Goal: Contribute content: Add original content to the website for others to see

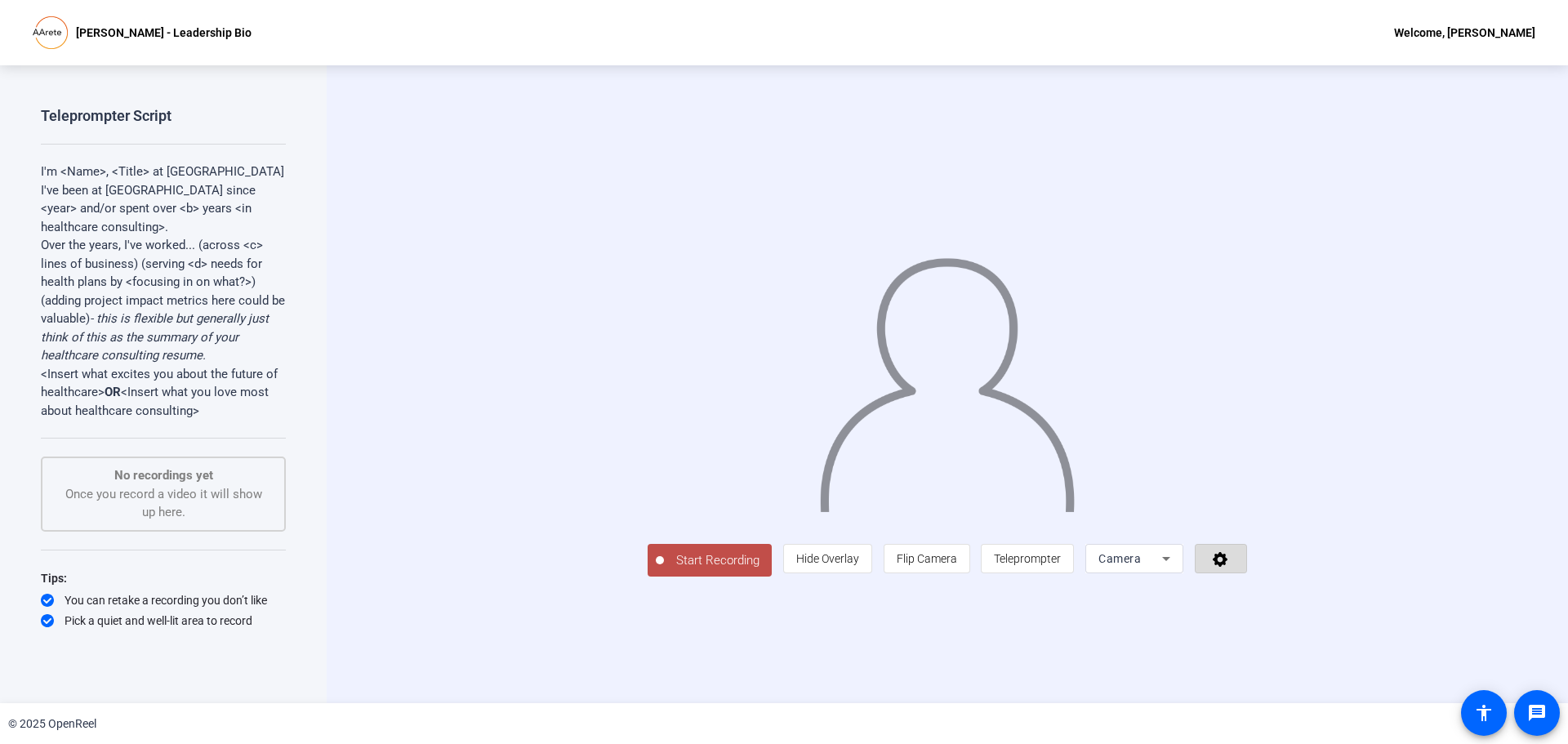
click at [1246, 578] on span at bounding box center [1220, 558] width 50 height 39
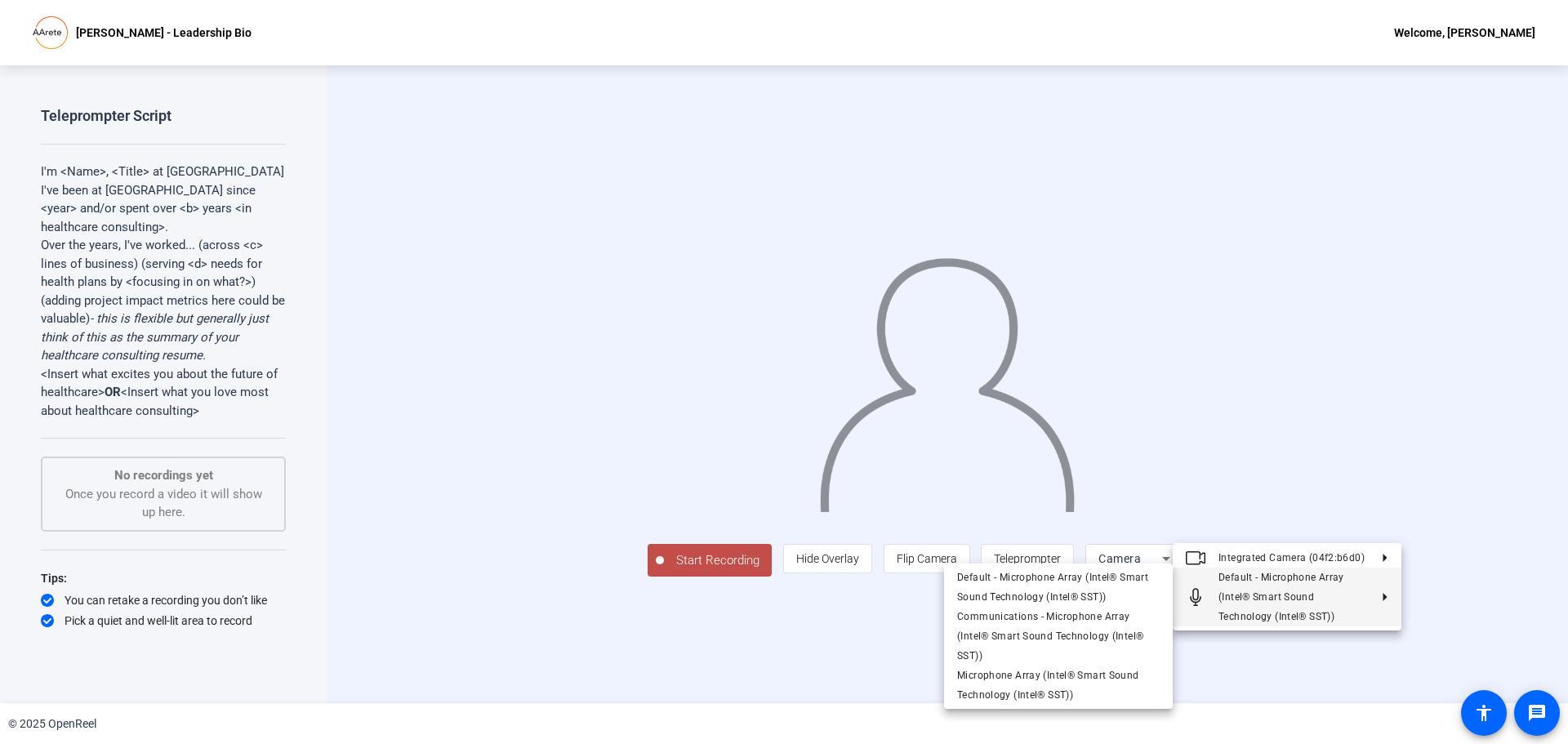
click at [1356, 694] on div at bounding box center [784, 372] width 1568 height 744
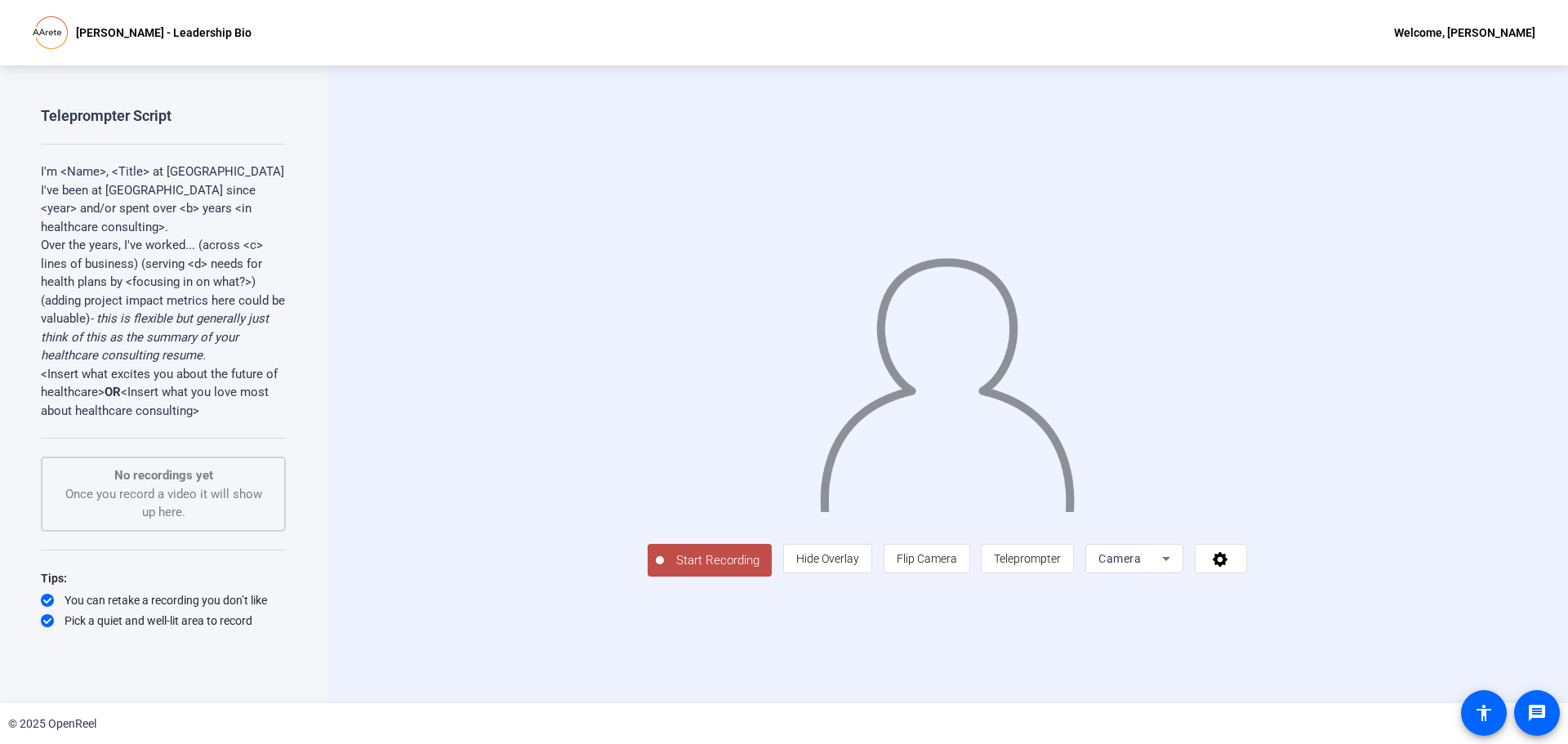
drag, startPoint x: 1292, startPoint y: 670, endPoint x: 1295, endPoint y: 649, distance: 21.2
click at [1183, 591] on div at bounding box center [1134, 582] width 98 height 18
click at [1162, 568] on div "Camera" at bounding box center [1129, 558] width 63 height 19
click at [1188, 637] on div at bounding box center [784, 372] width 1568 height 744
click at [1060, 565] on span "Teleprompter" at bounding box center [1026, 558] width 67 height 13
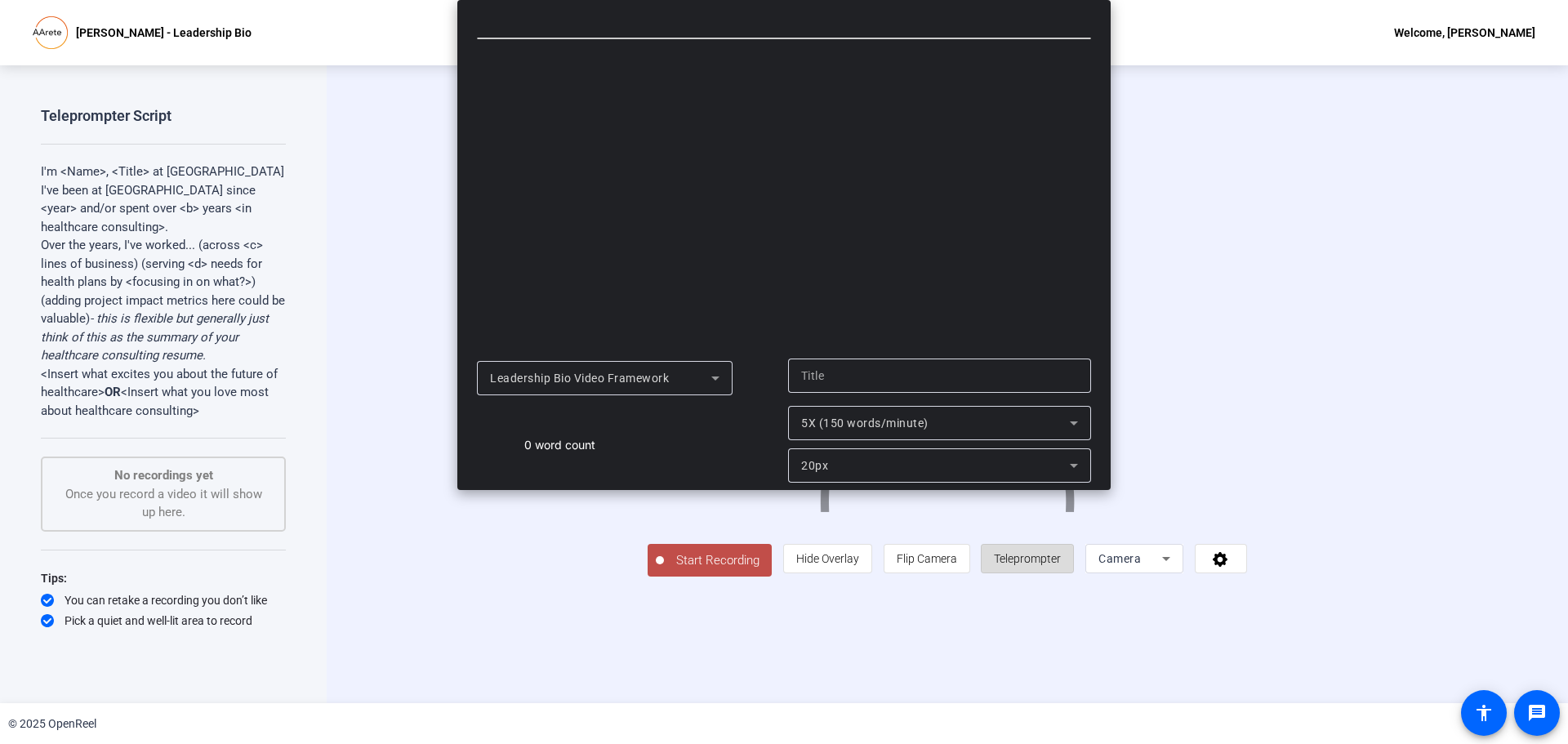
type input "Leadership Bio Video Framework"
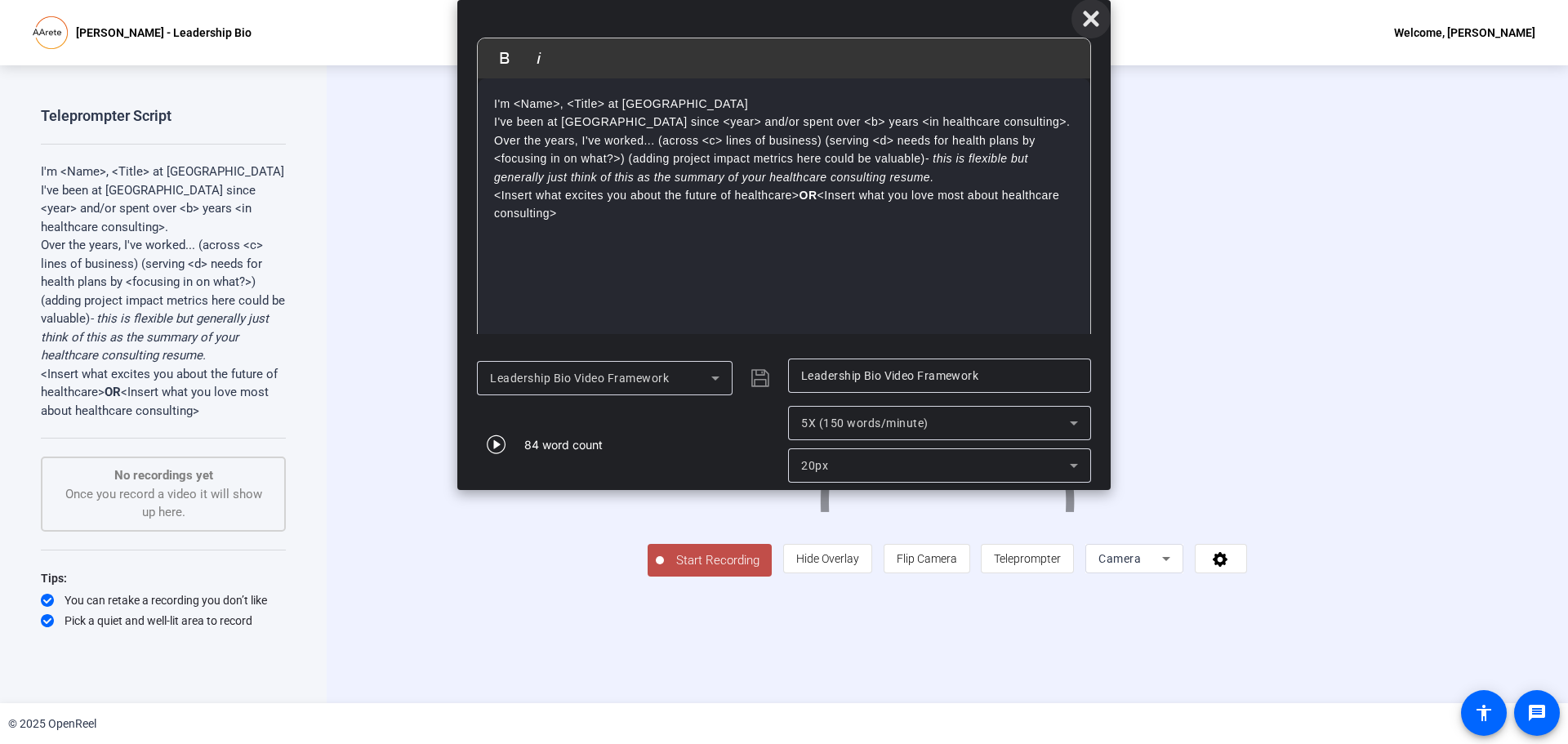
click at [1086, 22] on icon at bounding box center [1090, 18] width 16 height 16
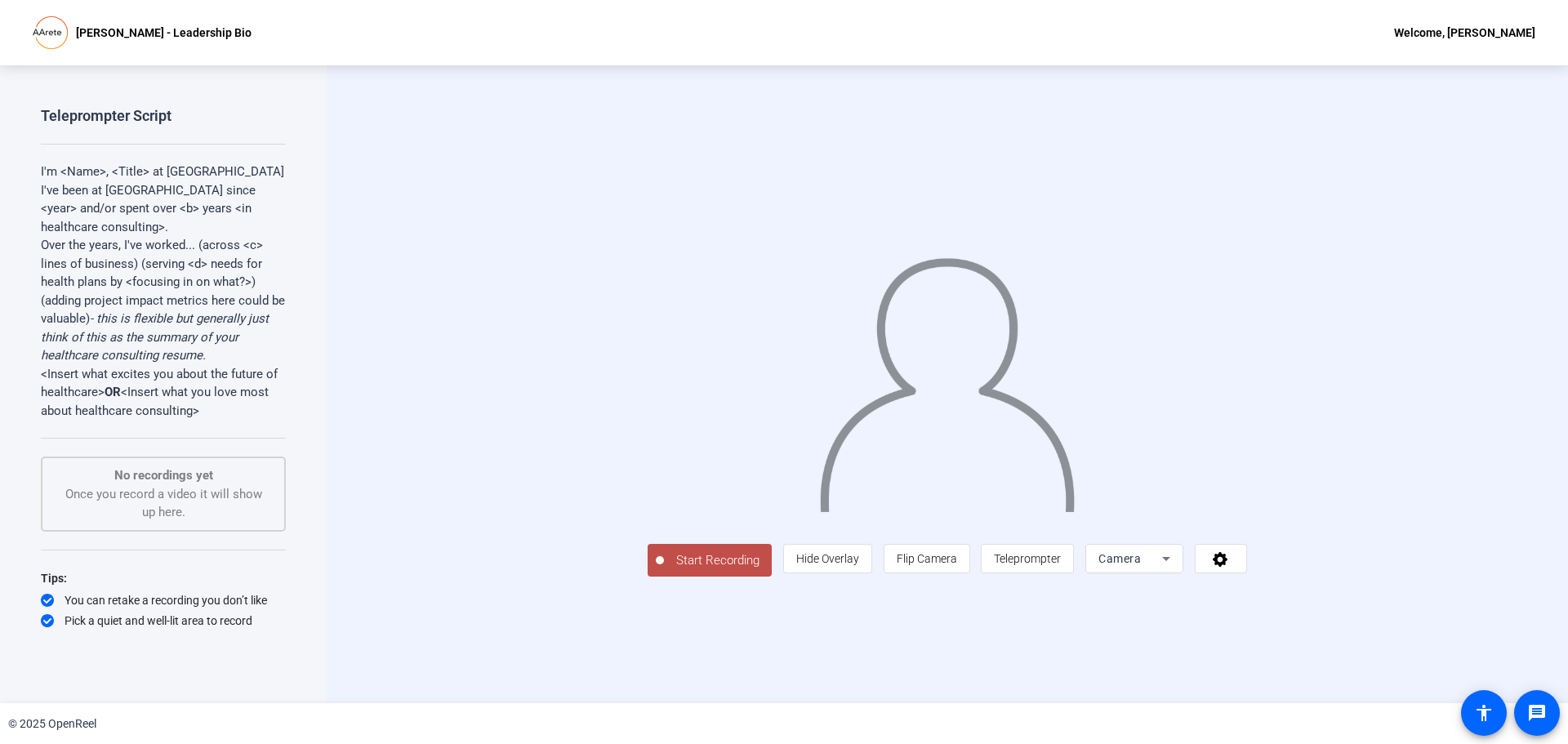
click at [663, 570] on span "Start Recording" at bounding box center [718, 560] width 108 height 18
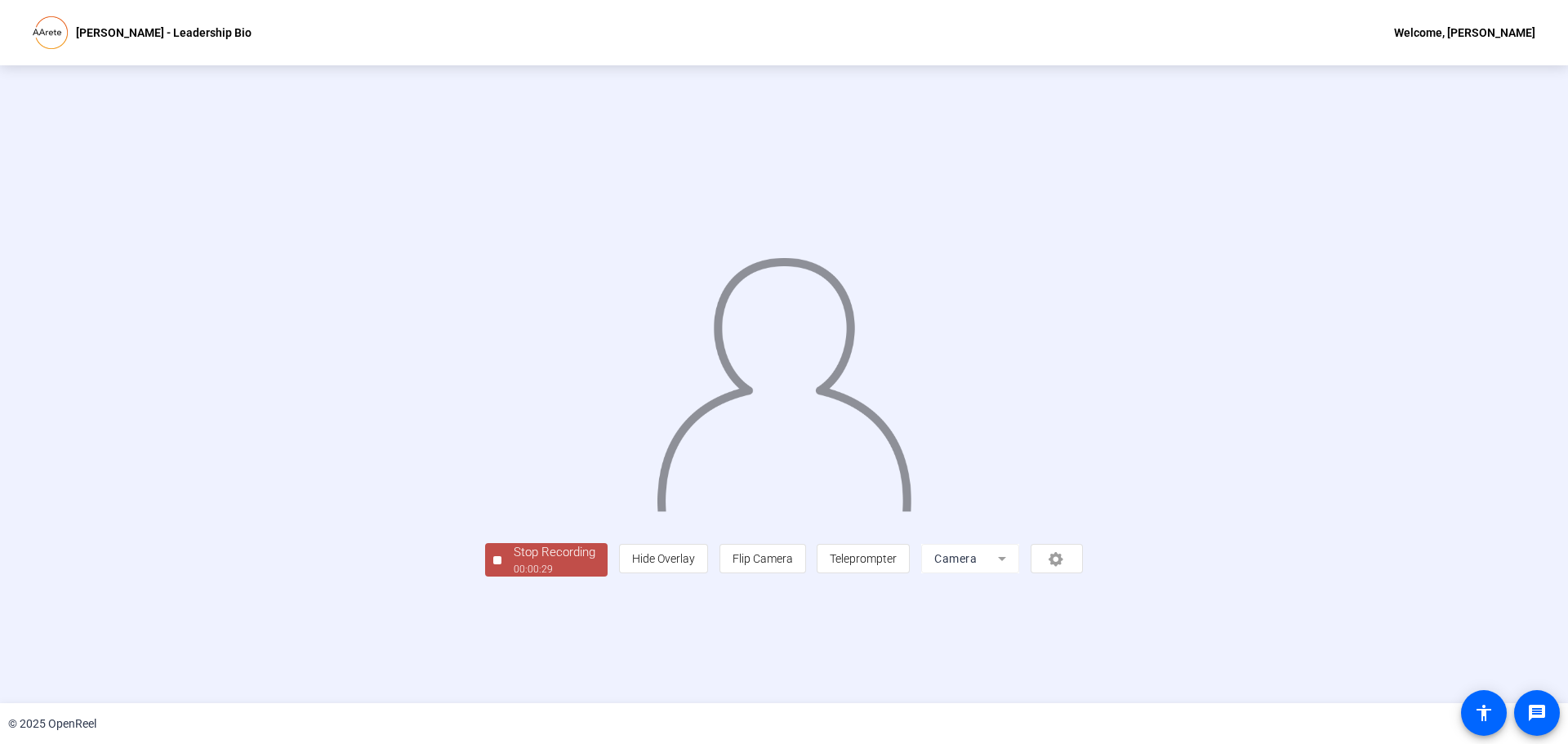
click at [513, 562] on div "Stop Recording" at bounding box center [554, 553] width 82 height 18
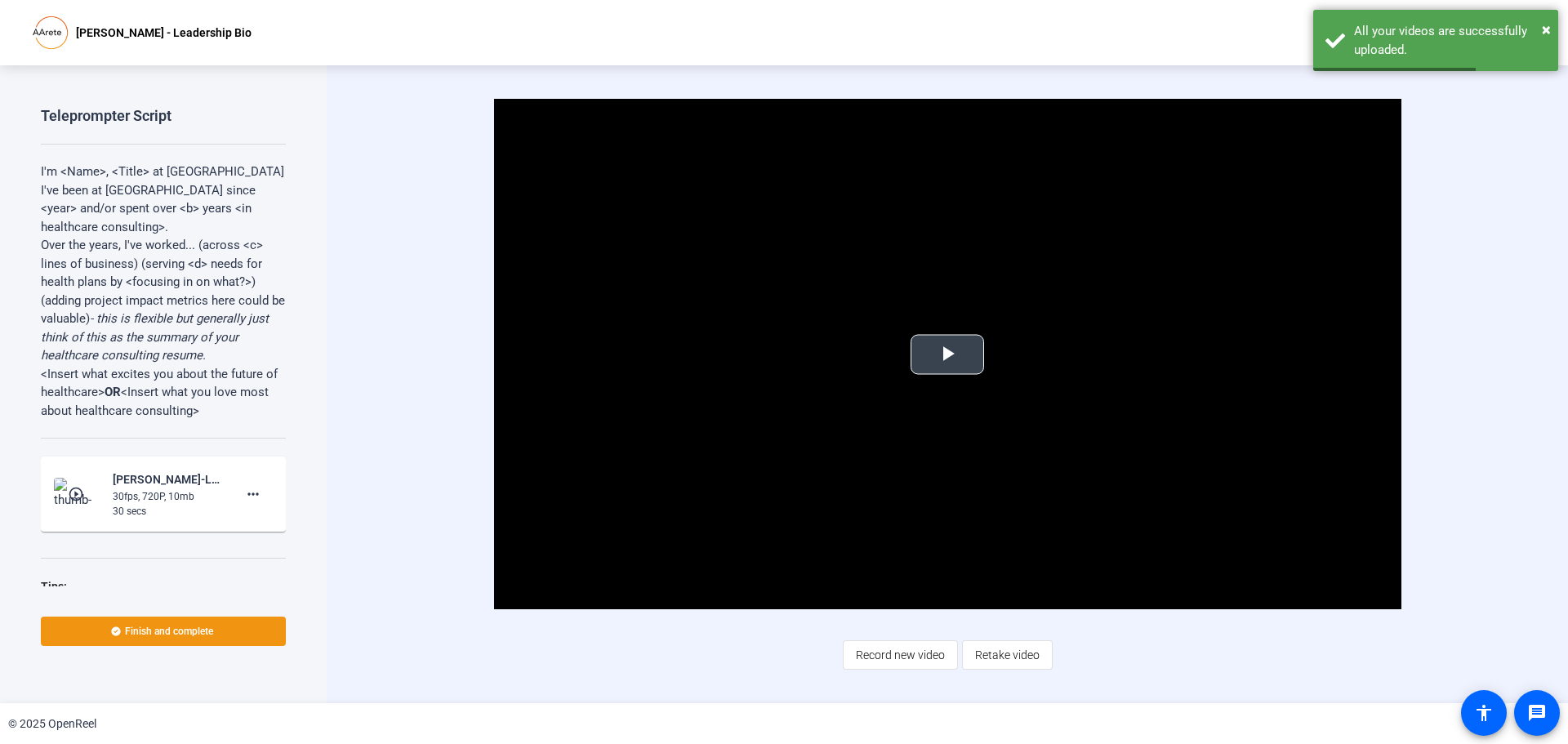
click at [948, 355] on span "Video Player" at bounding box center [948, 355] width 0 height 0
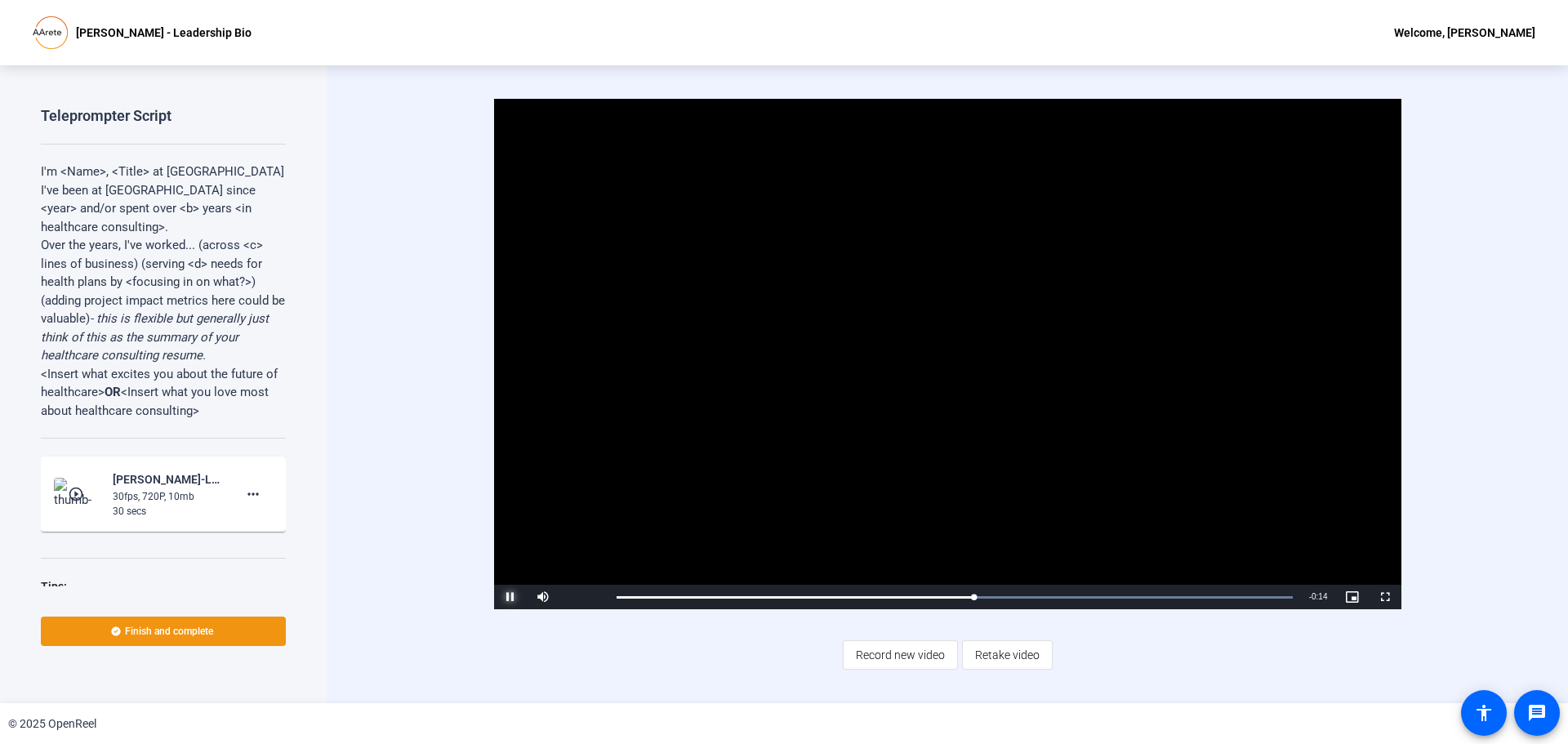
click at [509, 596] on span "Video Player" at bounding box center [510, 596] width 33 height 0
click at [1011, 665] on span "Retake video" at bounding box center [1007, 655] width 64 height 31
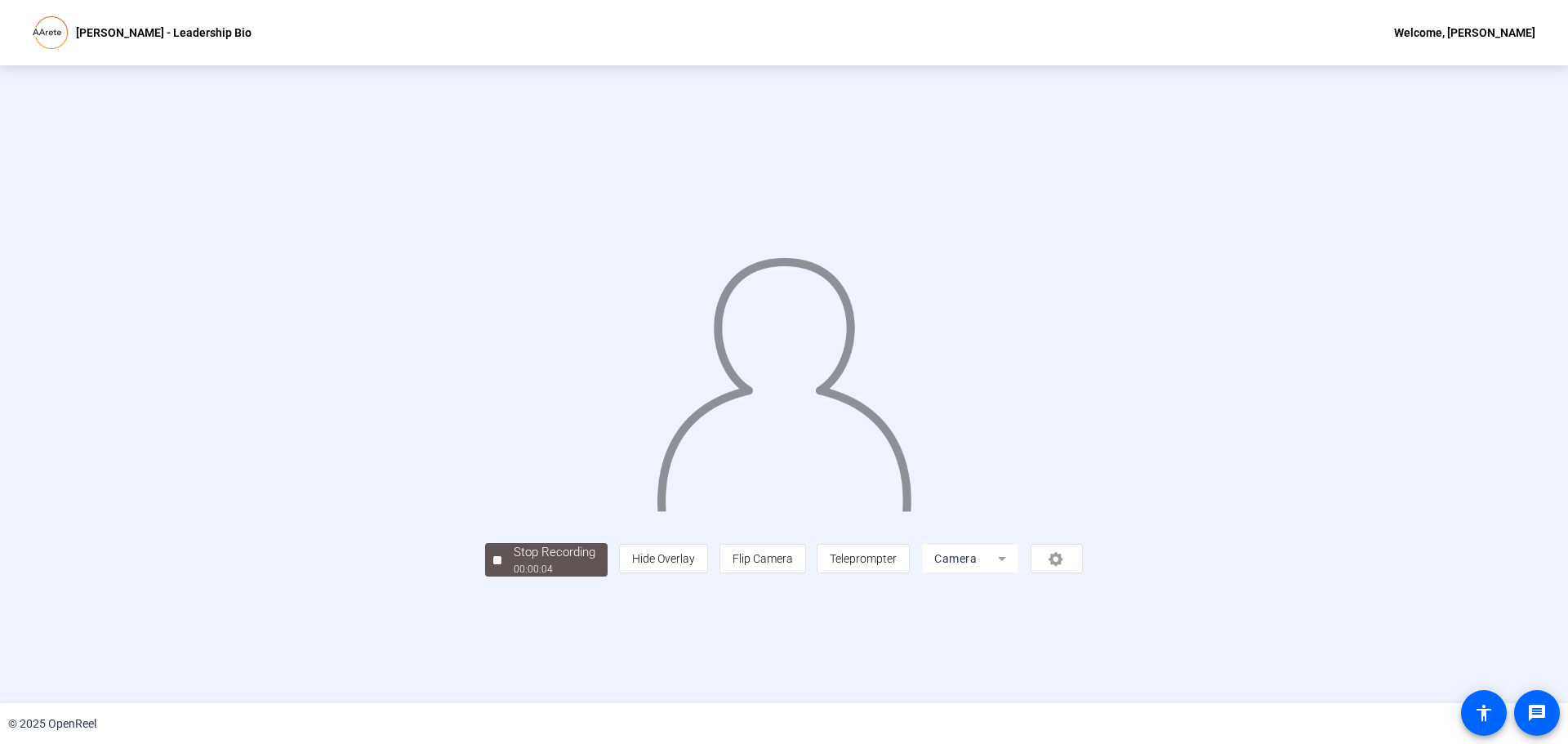
click at [485, 576] on div "Stop Recording 00:00:04 person Hide Overlay flip Flip Camera article Teleprompt…" at bounding box center [784, 558] width 598 height 36
click at [720, 332] on img at bounding box center [784, 377] width 258 height 268
click at [493, 564] on div at bounding box center [497, 560] width 8 height 8
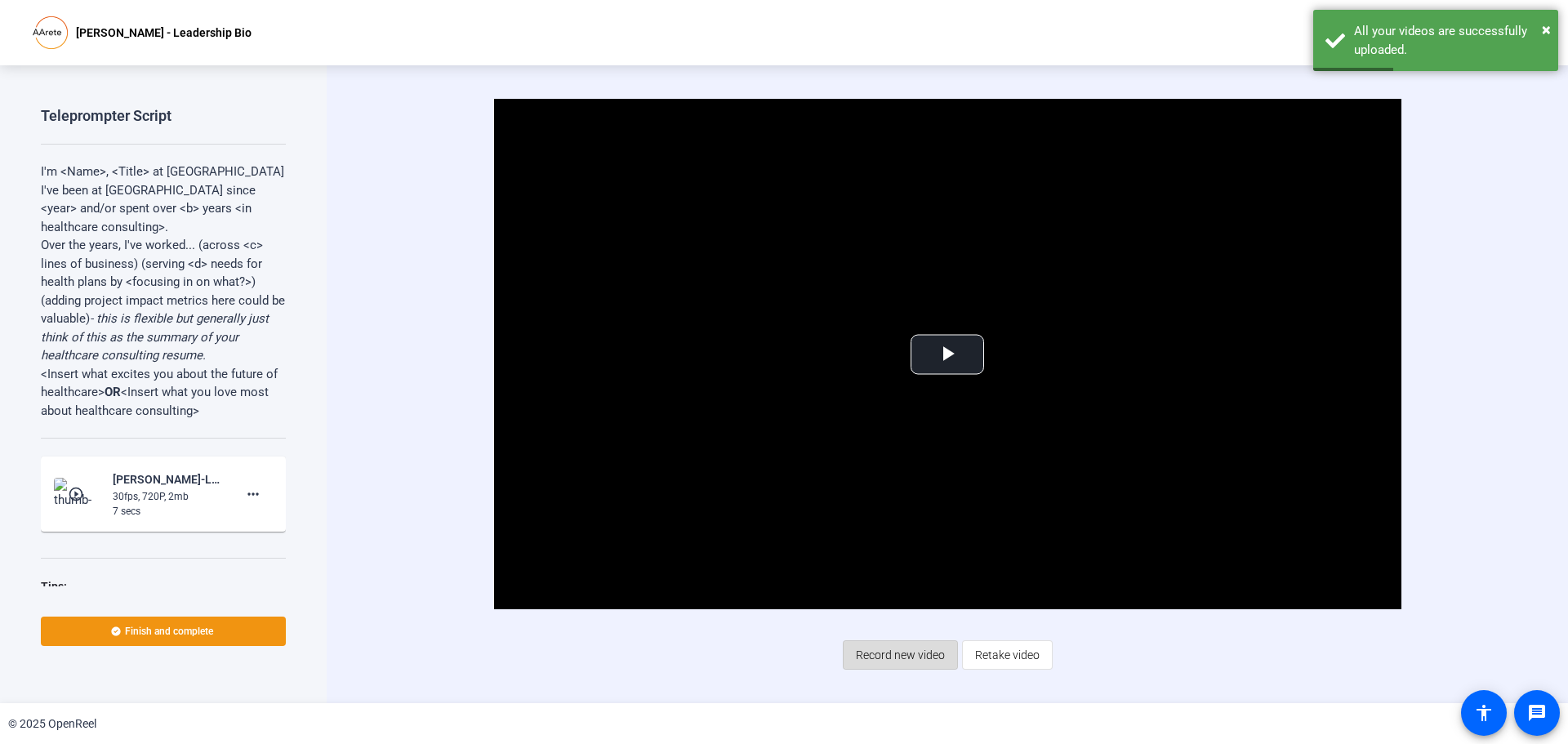
click at [917, 644] on span "Record new video" at bounding box center [900, 655] width 89 height 31
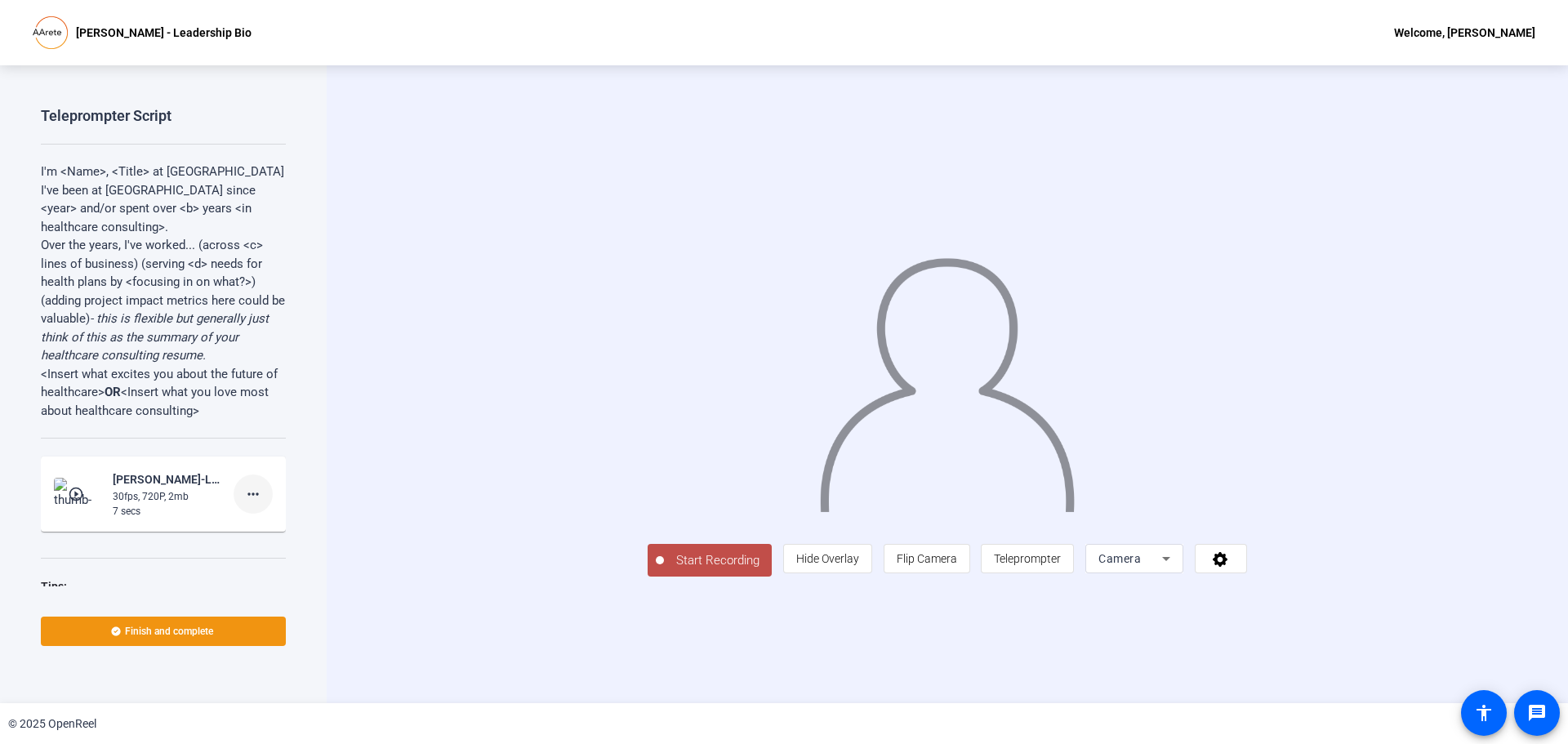
click at [250, 491] on mat-icon "more_horiz" at bounding box center [253, 493] width 19 height 19
click at [273, 532] on span "Delete clip" at bounding box center [269, 528] width 65 height 19
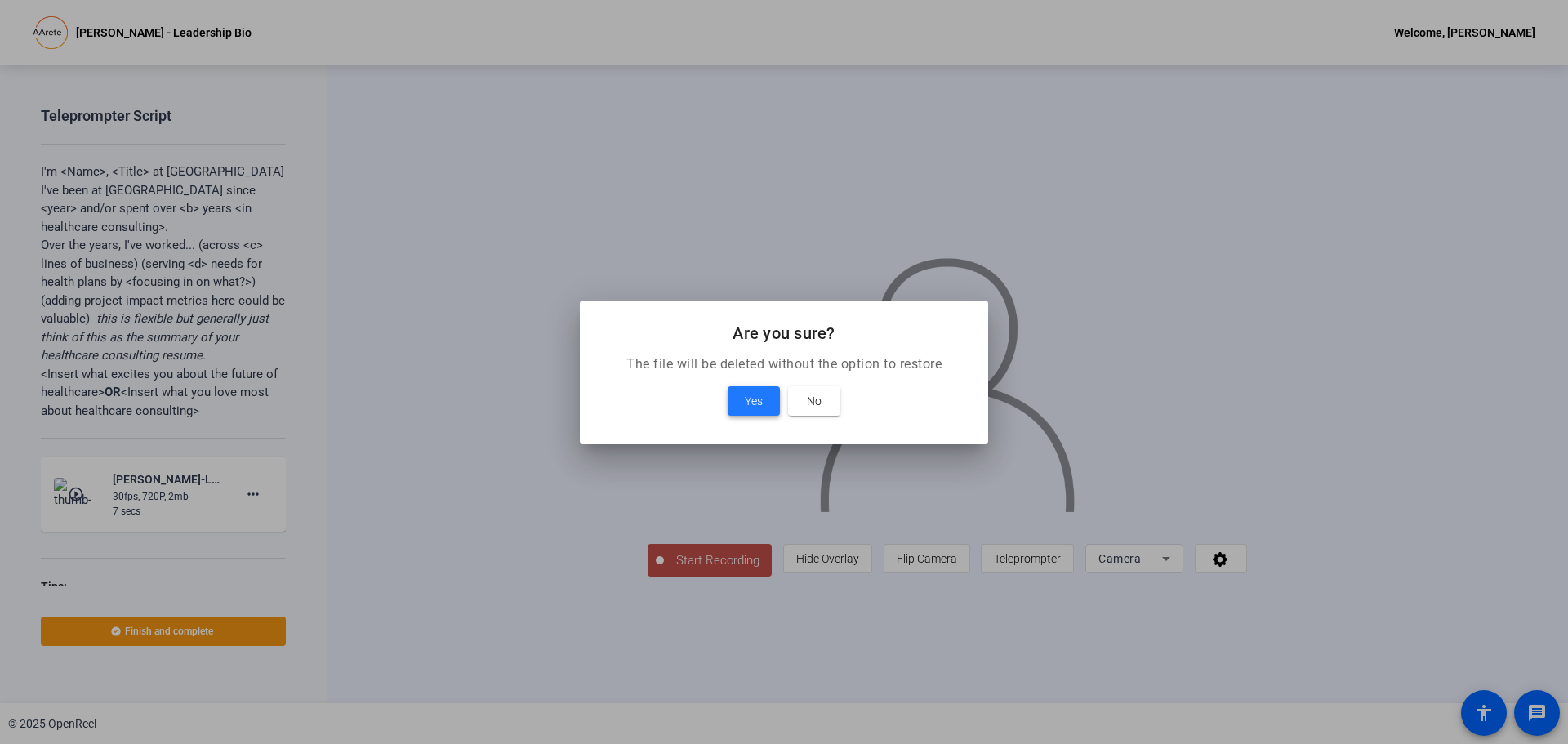
click at [757, 393] on span "Yes" at bounding box center [754, 400] width 18 height 19
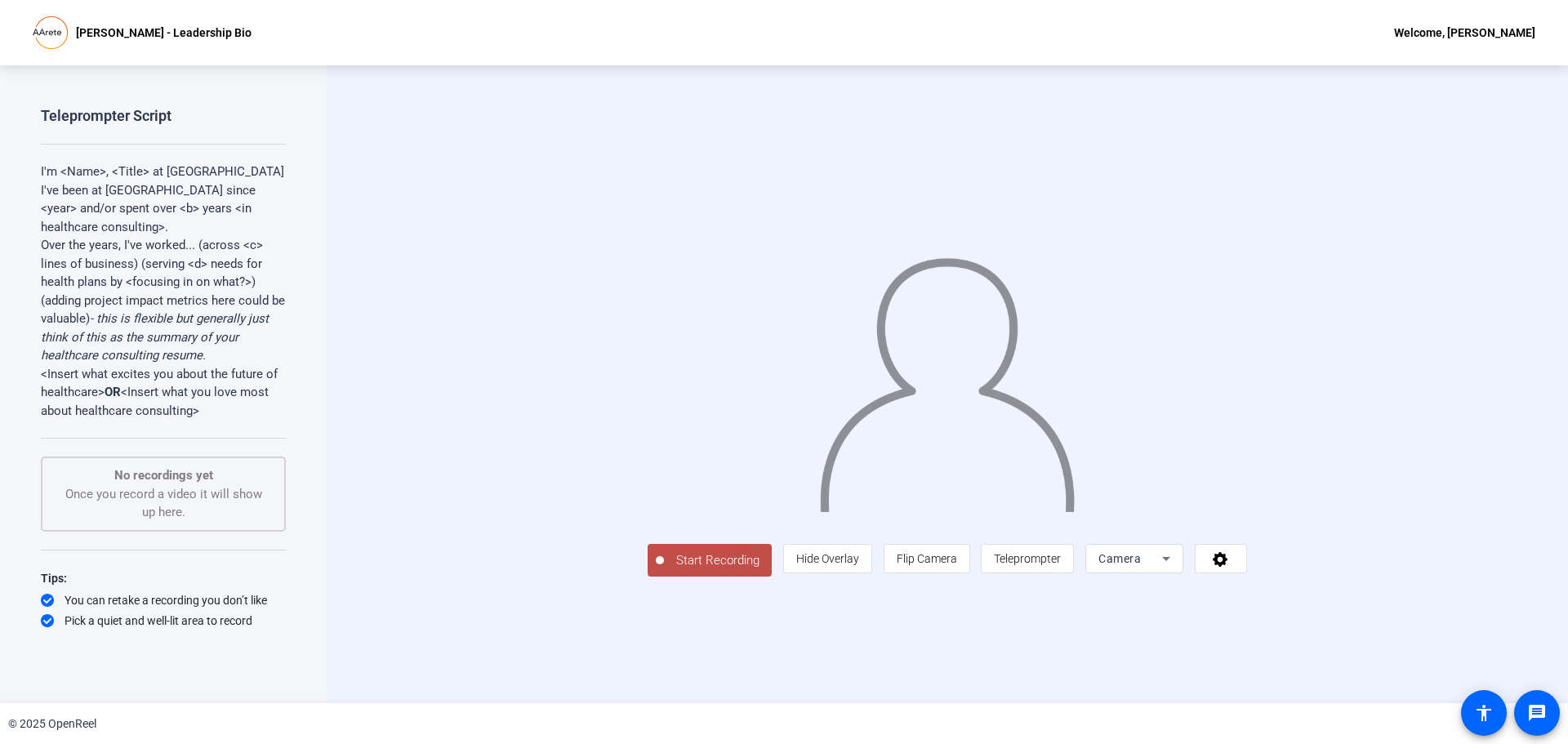
click at [663, 570] on span "Start Recording" at bounding box center [718, 560] width 108 height 18
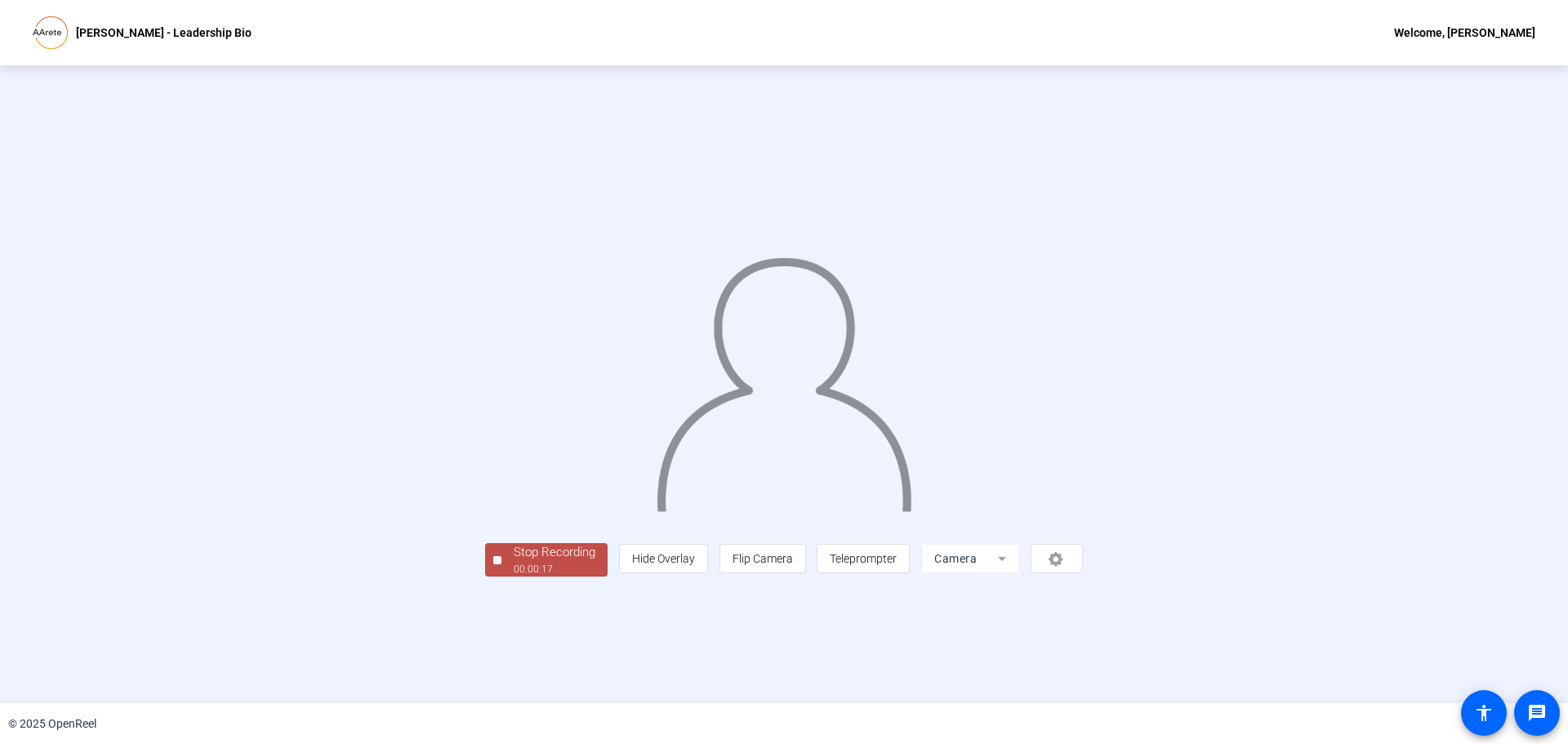
click at [513, 562] on div "Stop Recording" at bounding box center [554, 553] width 82 height 18
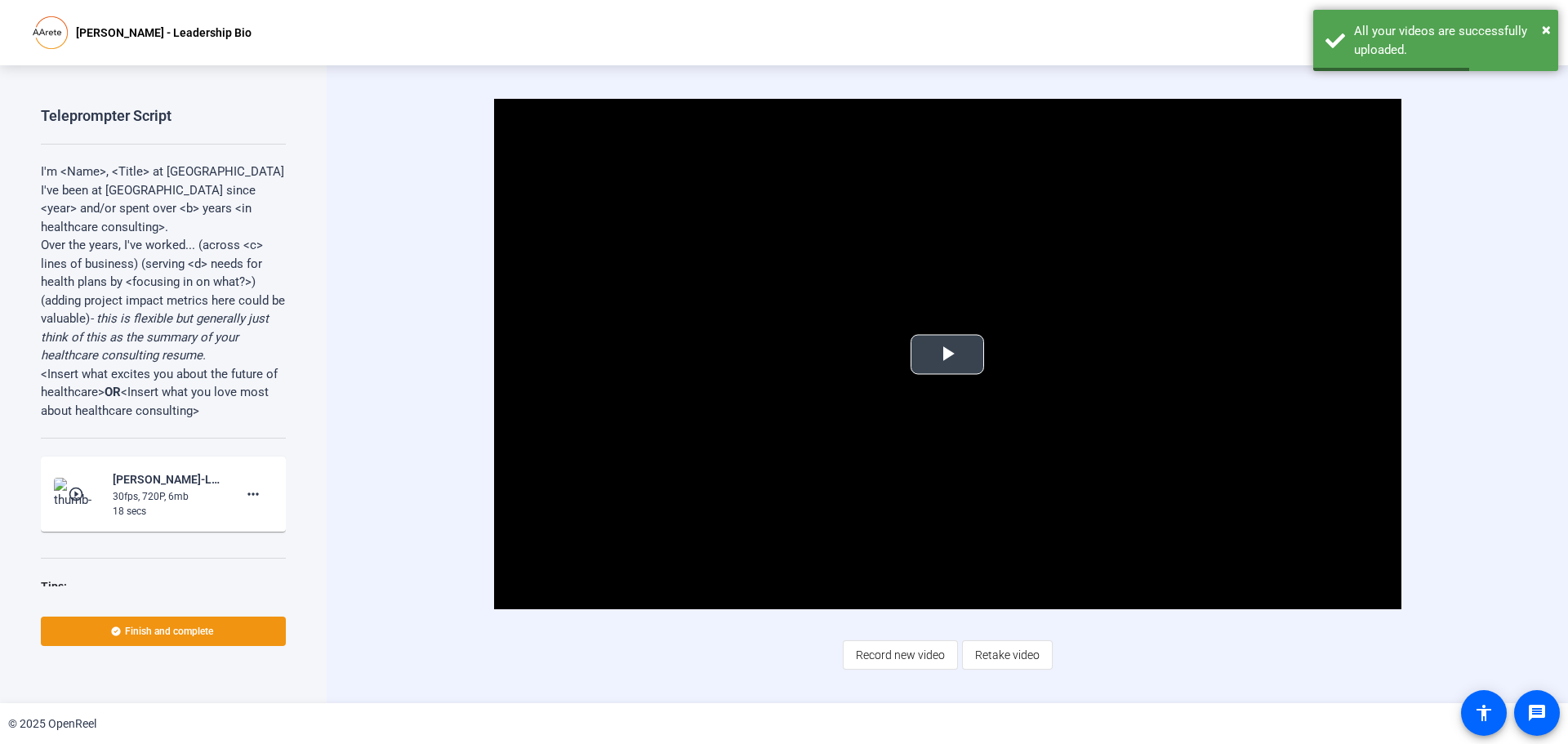
click at [948, 355] on span "Video Player" at bounding box center [948, 355] width 0 height 0
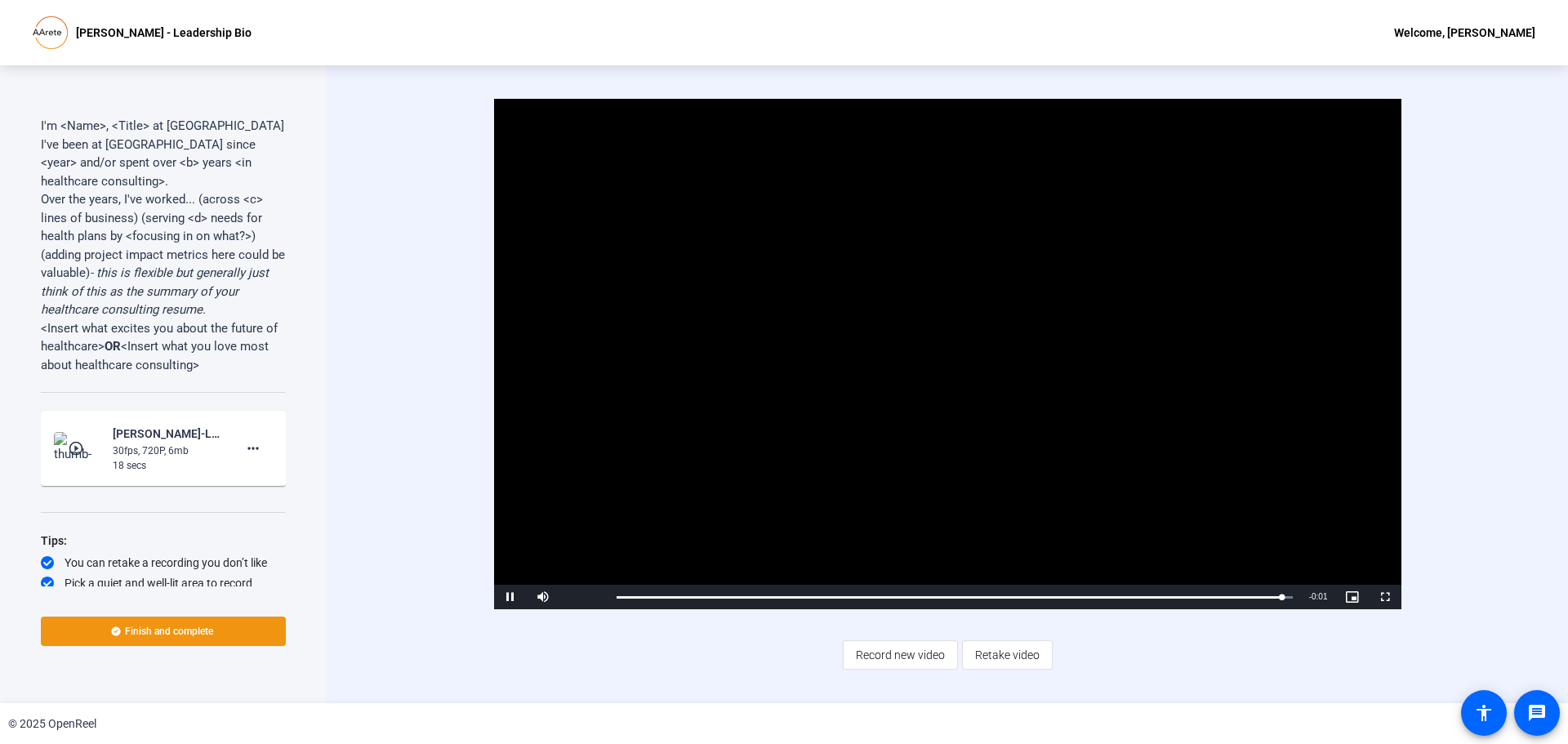
scroll to position [71, 0]
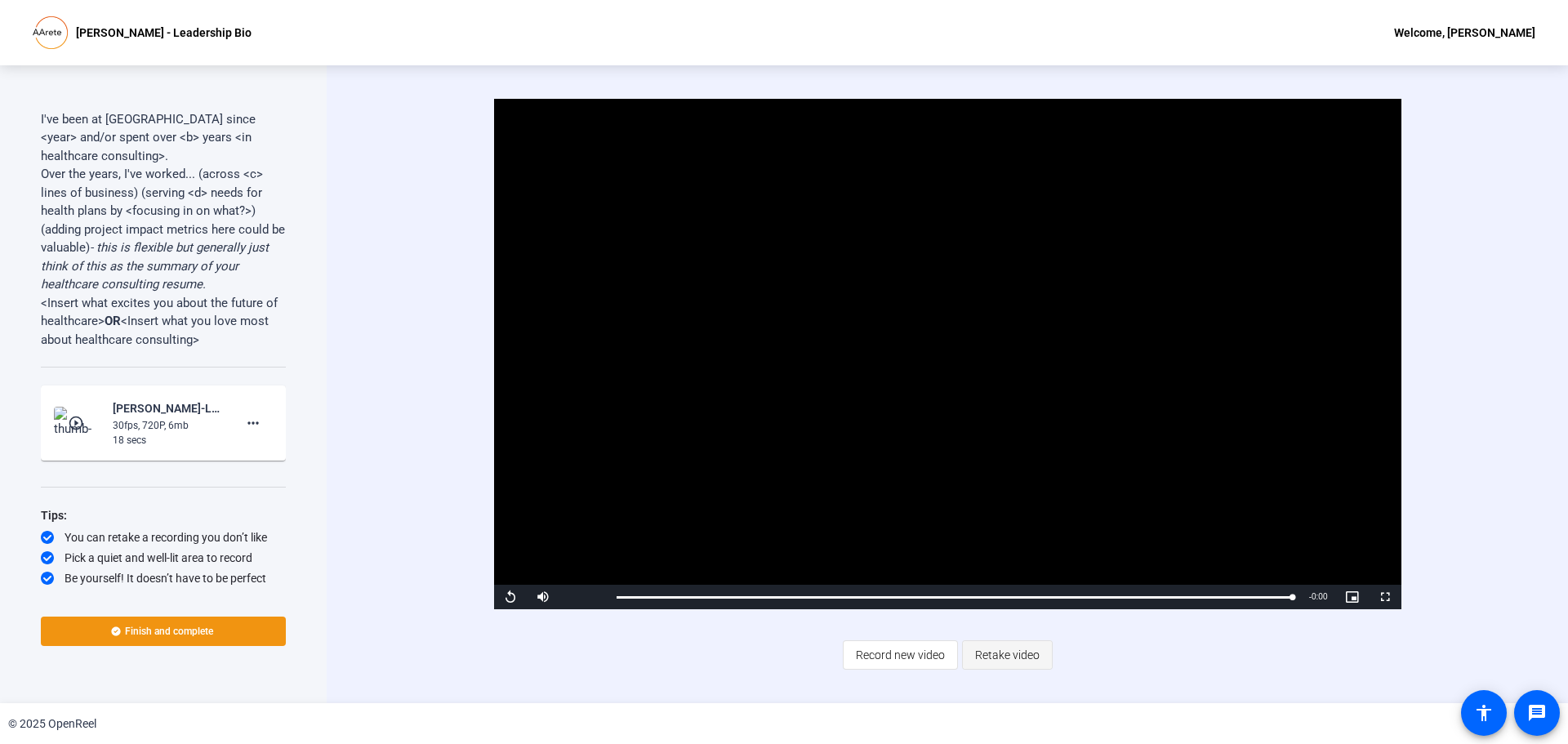
click at [1005, 662] on span "Retake video" at bounding box center [1007, 655] width 64 height 31
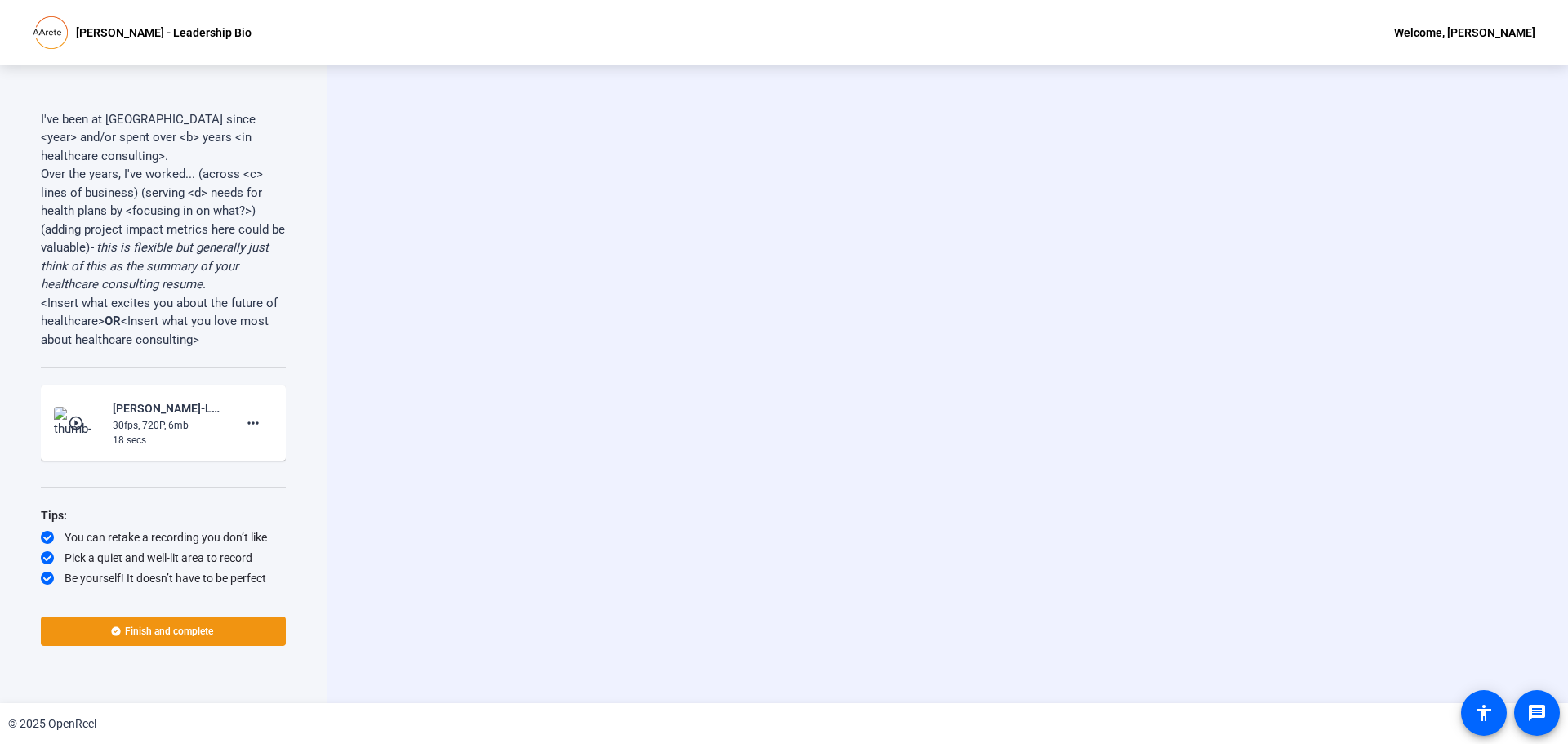
scroll to position [21, 0]
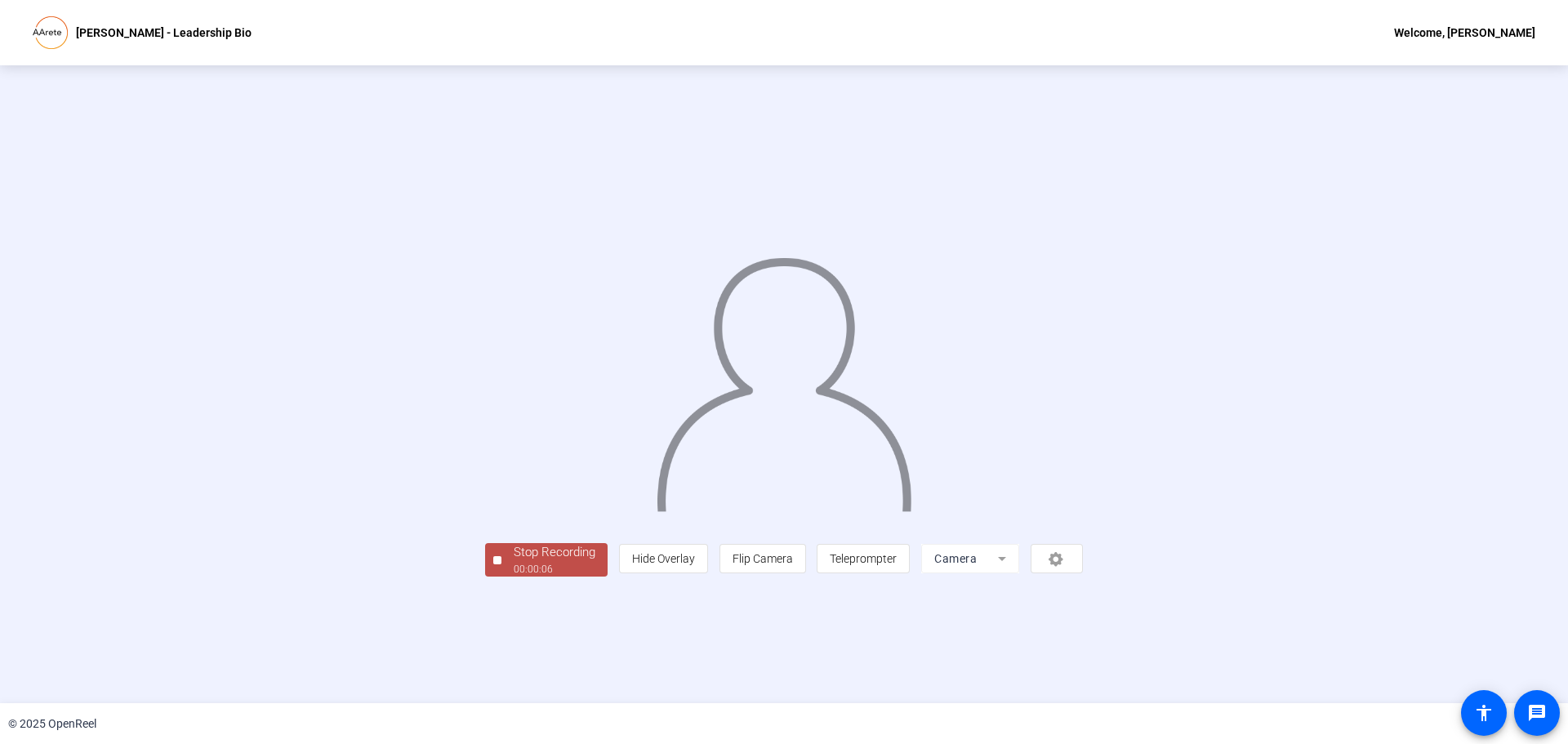
click at [493, 564] on div at bounding box center [497, 560] width 8 height 8
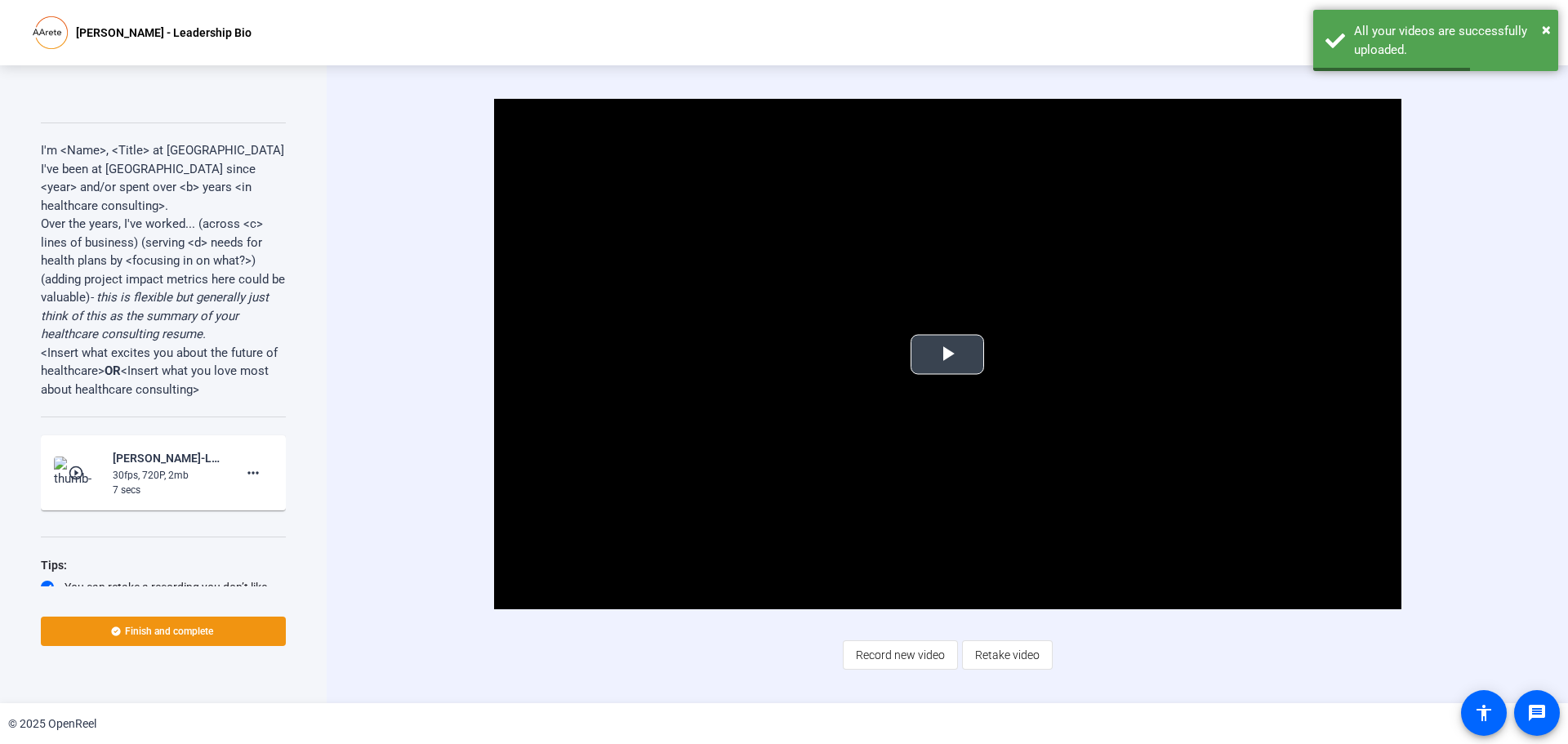
click at [948, 355] on span "Video Player" at bounding box center [948, 355] width 0 height 0
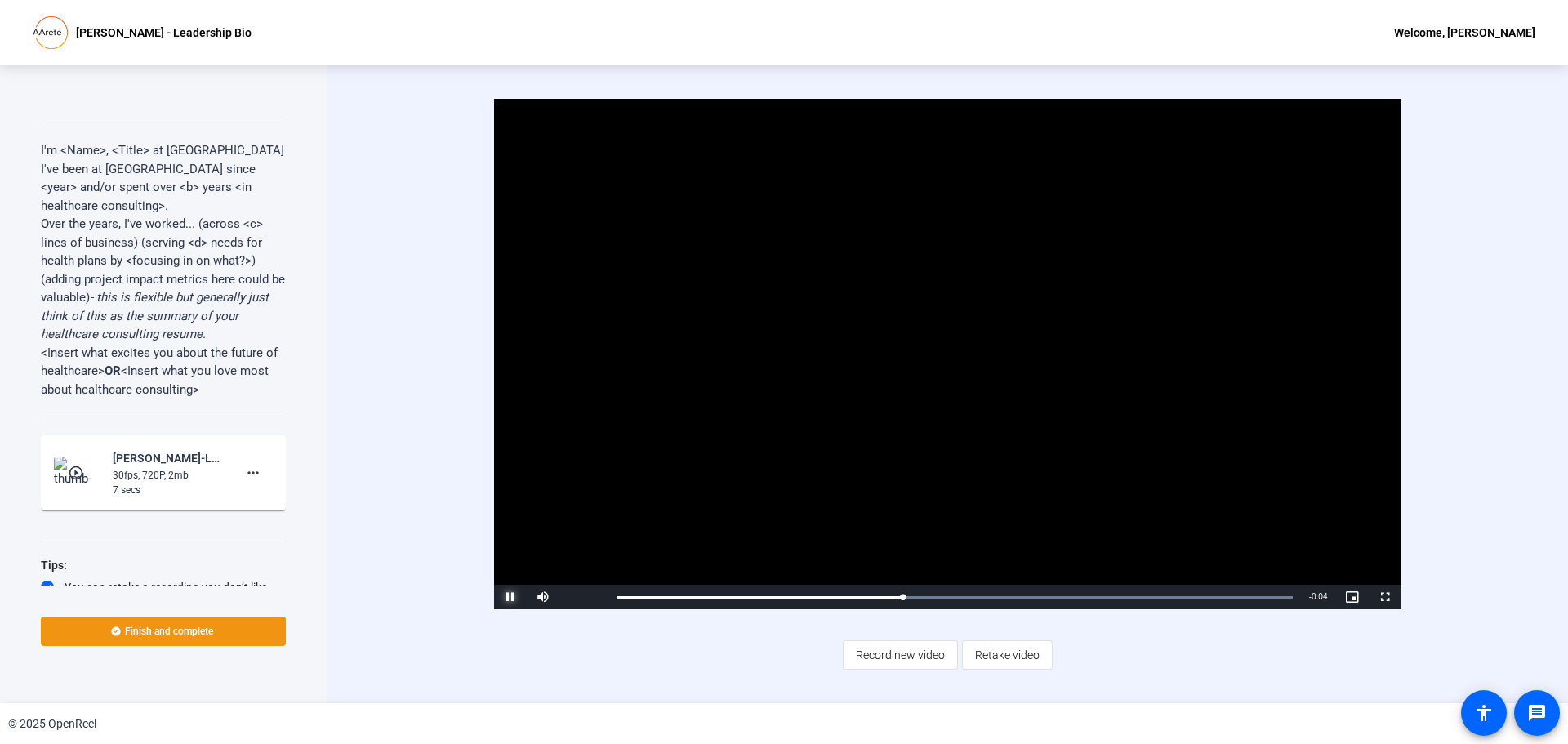
click at [512, 596] on span "Video Player" at bounding box center [510, 596] width 33 height 0
click at [246, 471] on mat-icon "more_horiz" at bounding box center [253, 472] width 19 height 19
click at [975, 647] on div at bounding box center [784, 372] width 1568 height 744
click at [985, 662] on span "Retake video" at bounding box center [1007, 655] width 64 height 31
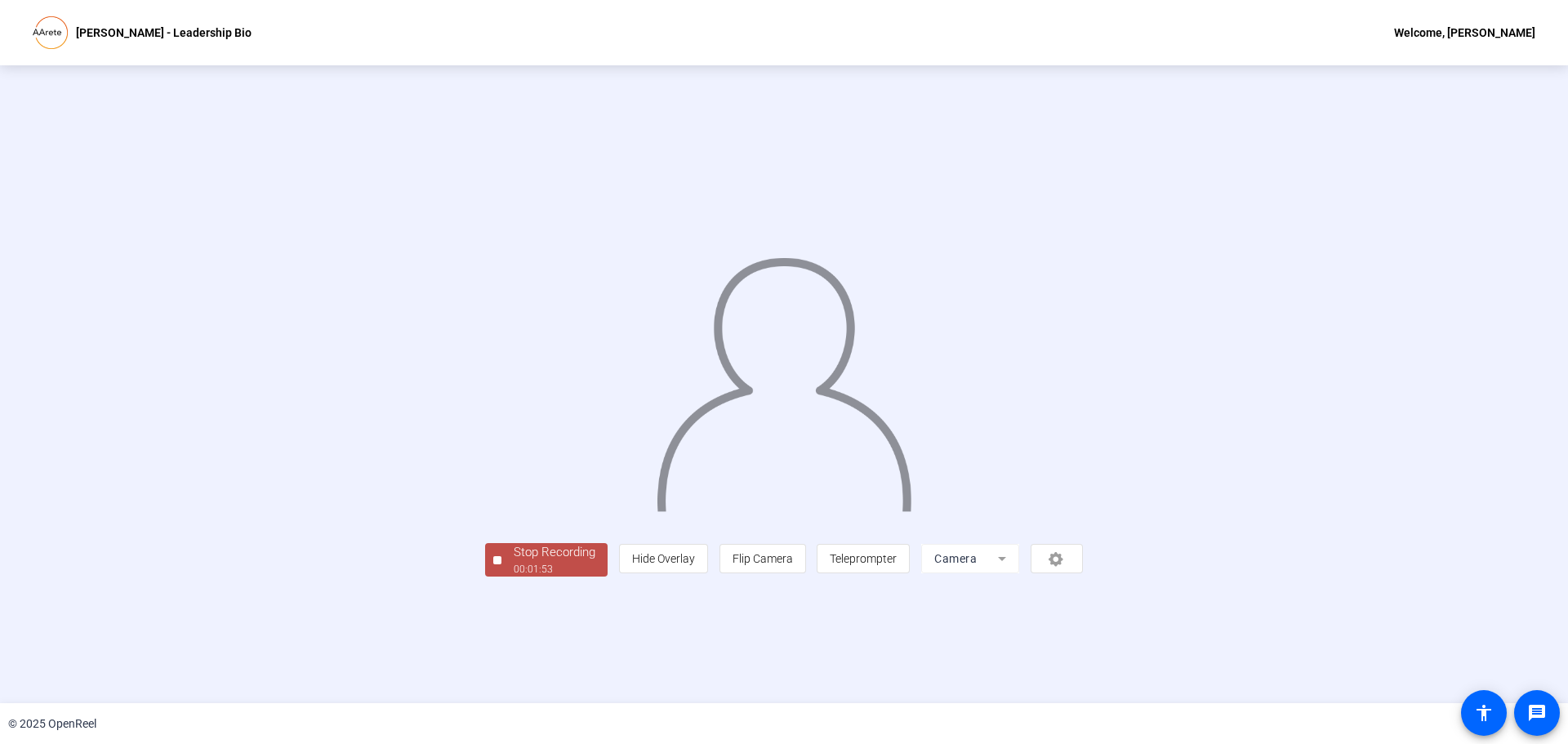
click at [513, 562] on div "Stop Recording" at bounding box center [554, 553] width 82 height 18
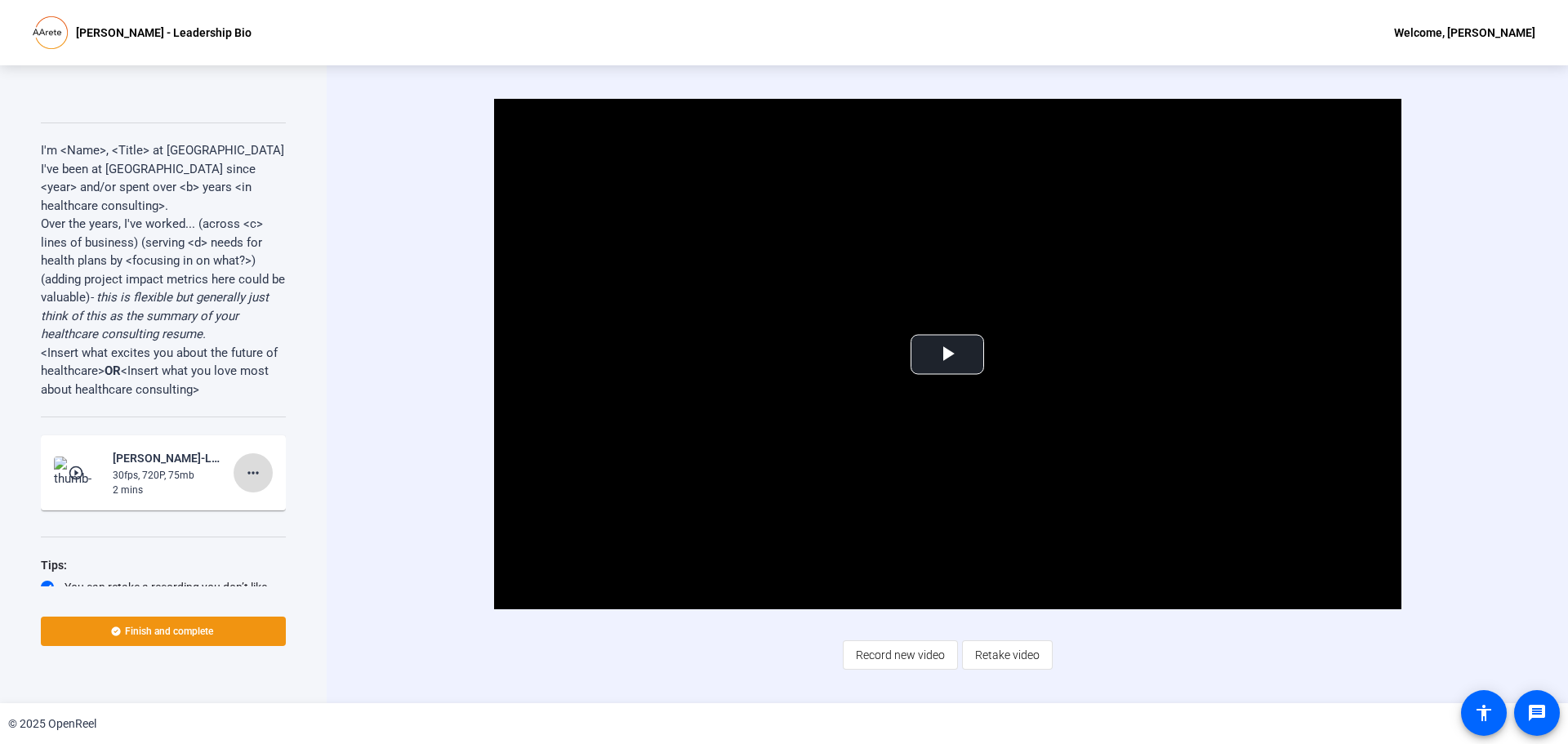
click at [250, 481] on mat-icon "more_horiz" at bounding box center [253, 472] width 19 height 19
click at [278, 532] on span "Retake" at bounding box center [269, 527] width 65 height 19
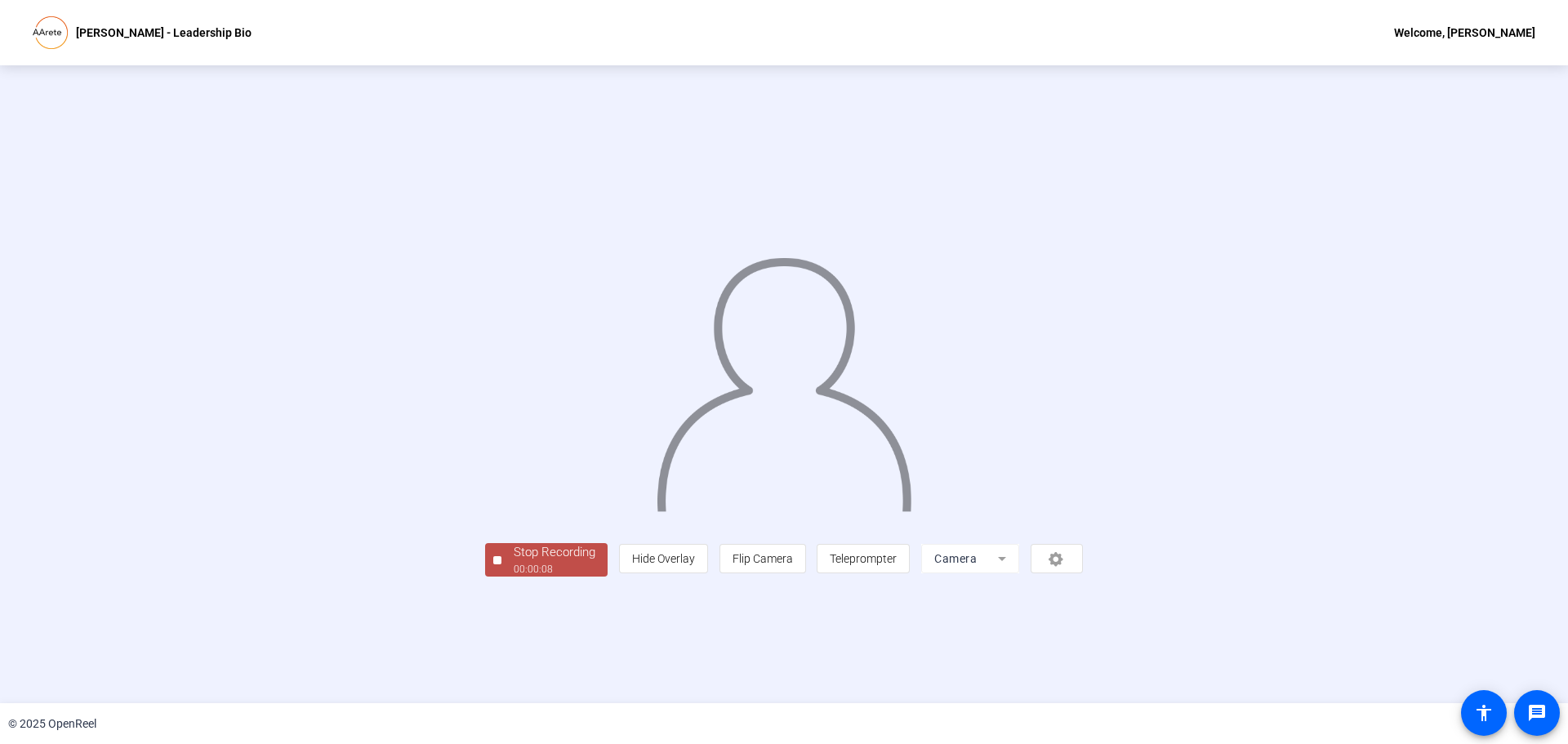
click at [513, 562] on div "Stop Recording" at bounding box center [554, 553] width 82 height 18
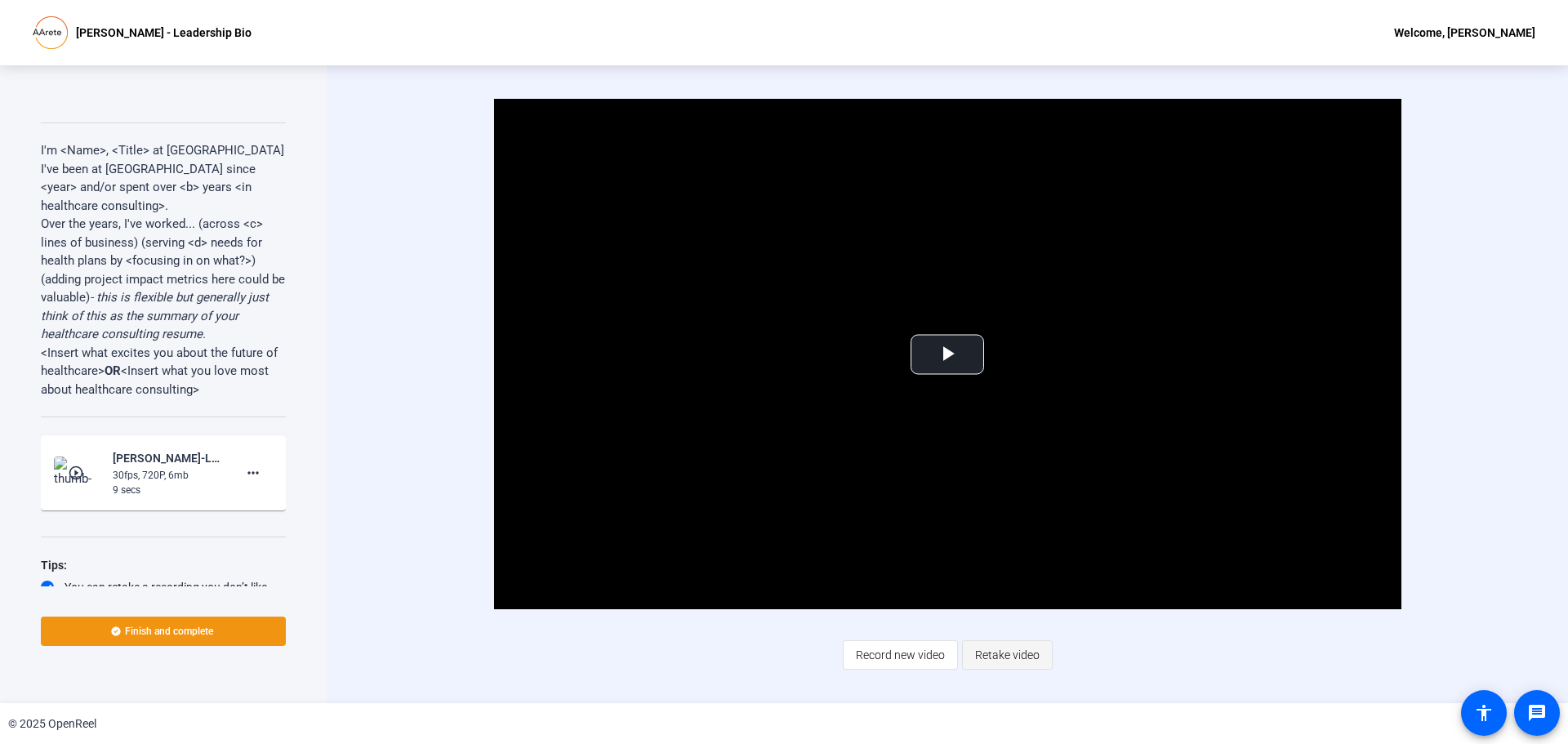
click at [1027, 656] on span "Retake video" at bounding box center [1007, 655] width 64 height 31
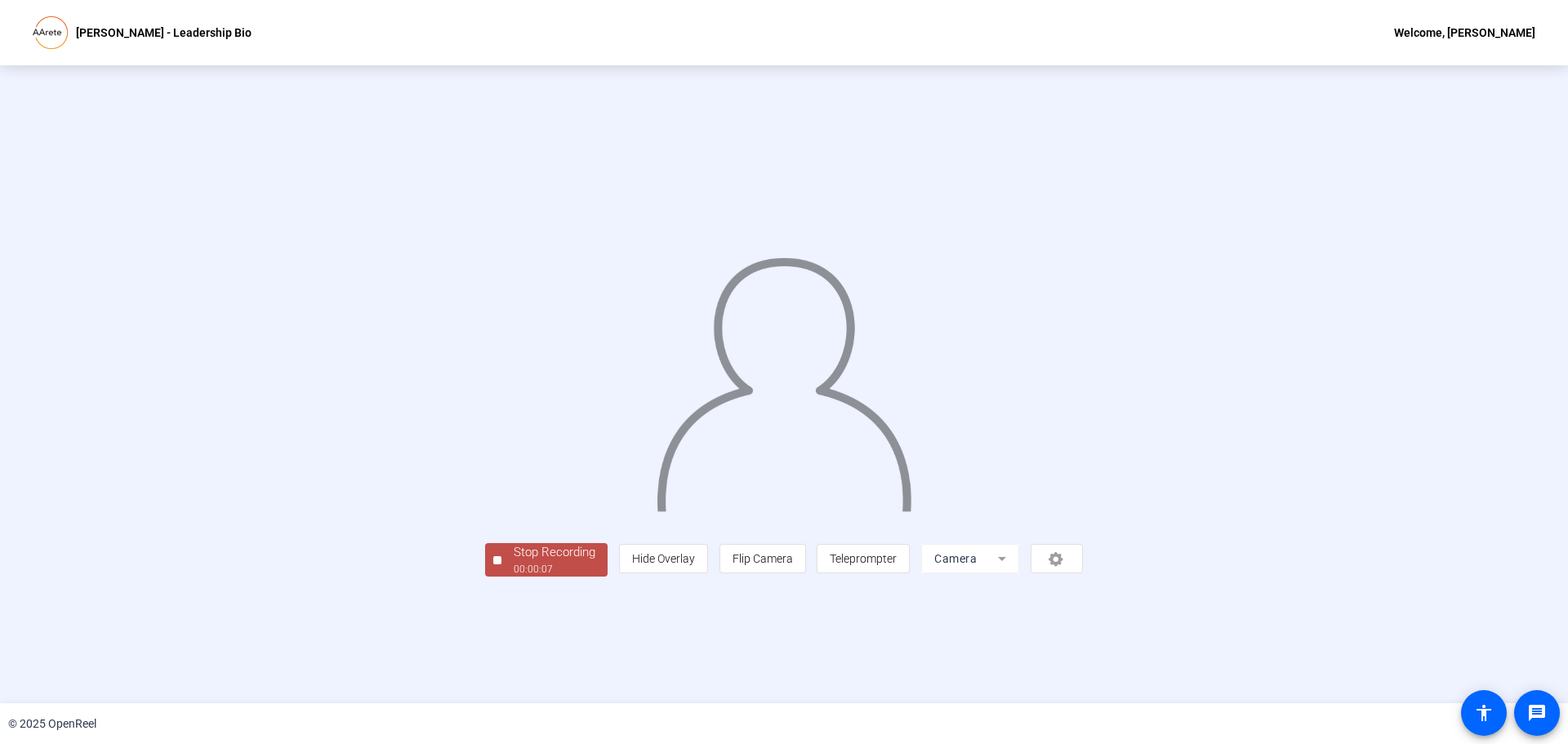
click at [493, 564] on div at bounding box center [497, 560] width 8 height 8
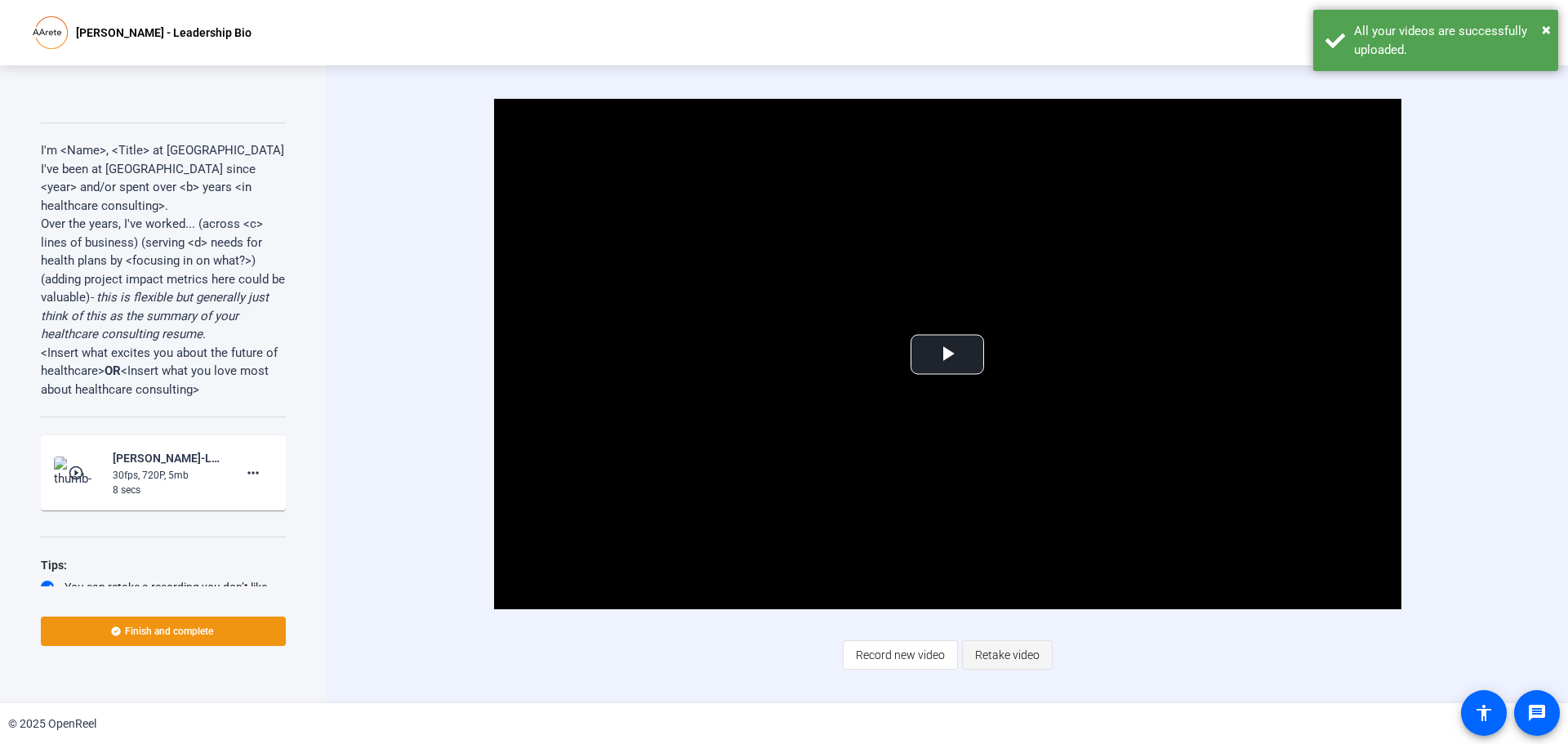
click at [1039, 651] on span at bounding box center [1006, 654] width 89 height 39
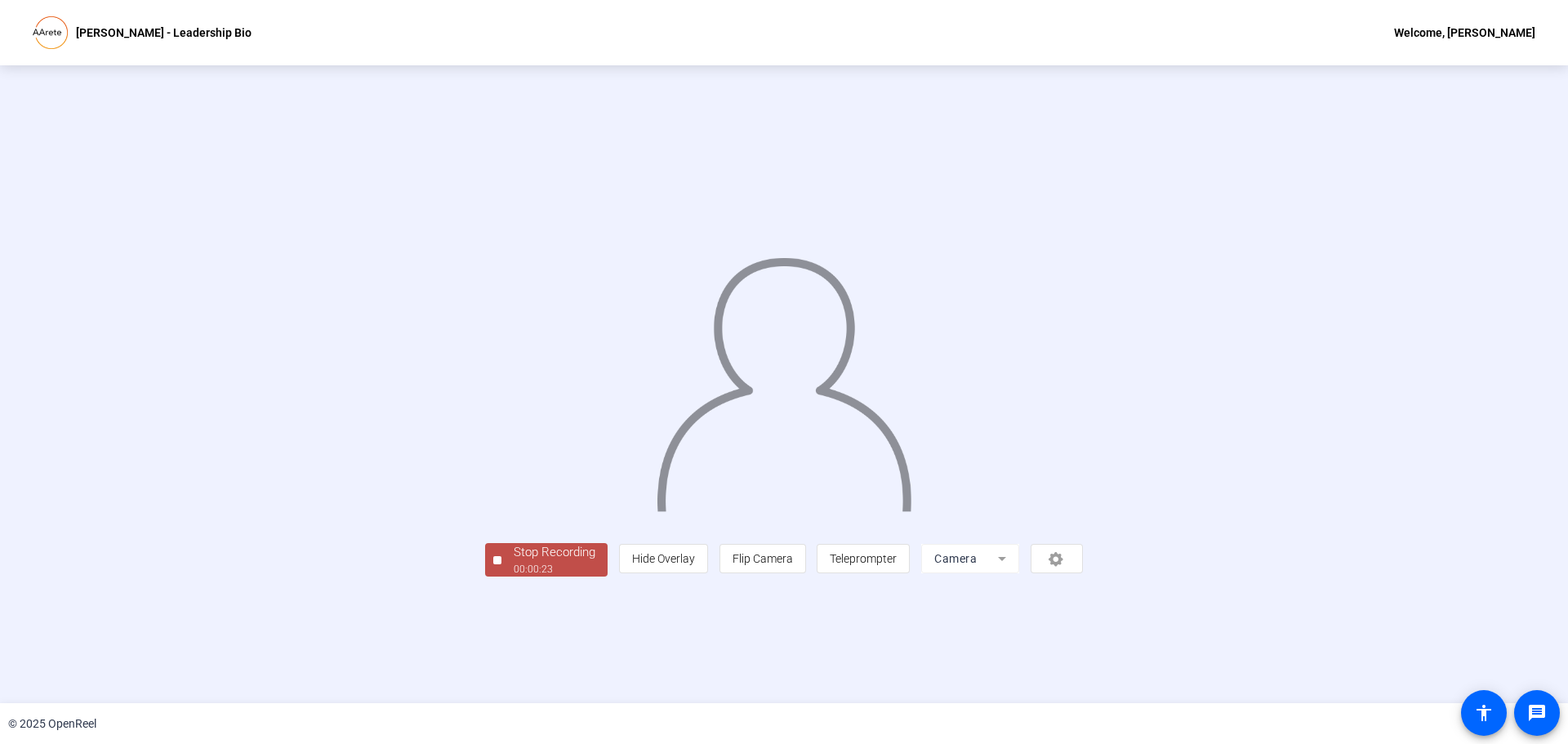
click at [513, 562] on div "Stop Recording" at bounding box center [554, 553] width 82 height 18
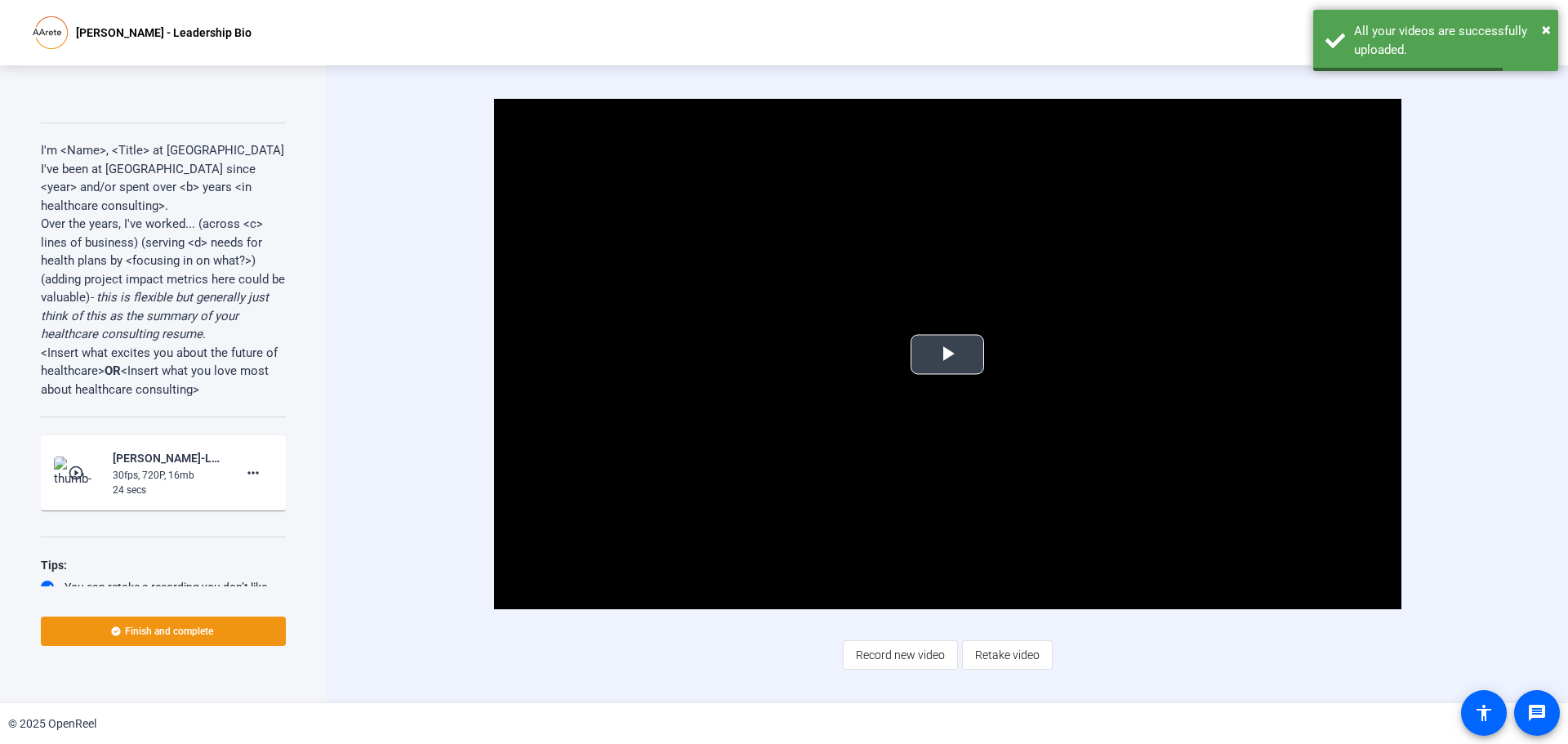
click at [948, 355] on span "Video Player" at bounding box center [948, 355] width 0 height 0
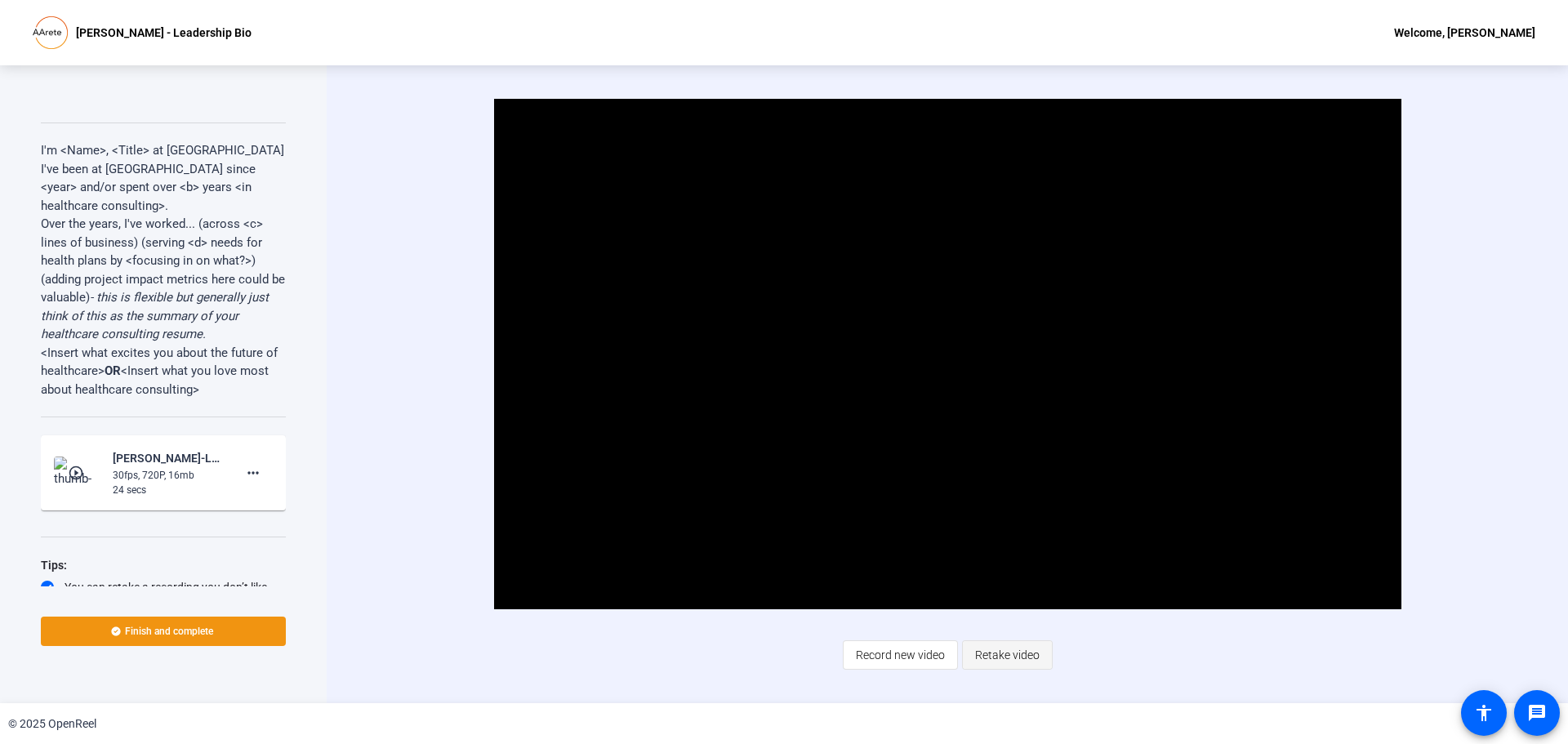
click at [1014, 664] on span "Retake video" at bounding box center [1007, 655] width 64 height 31
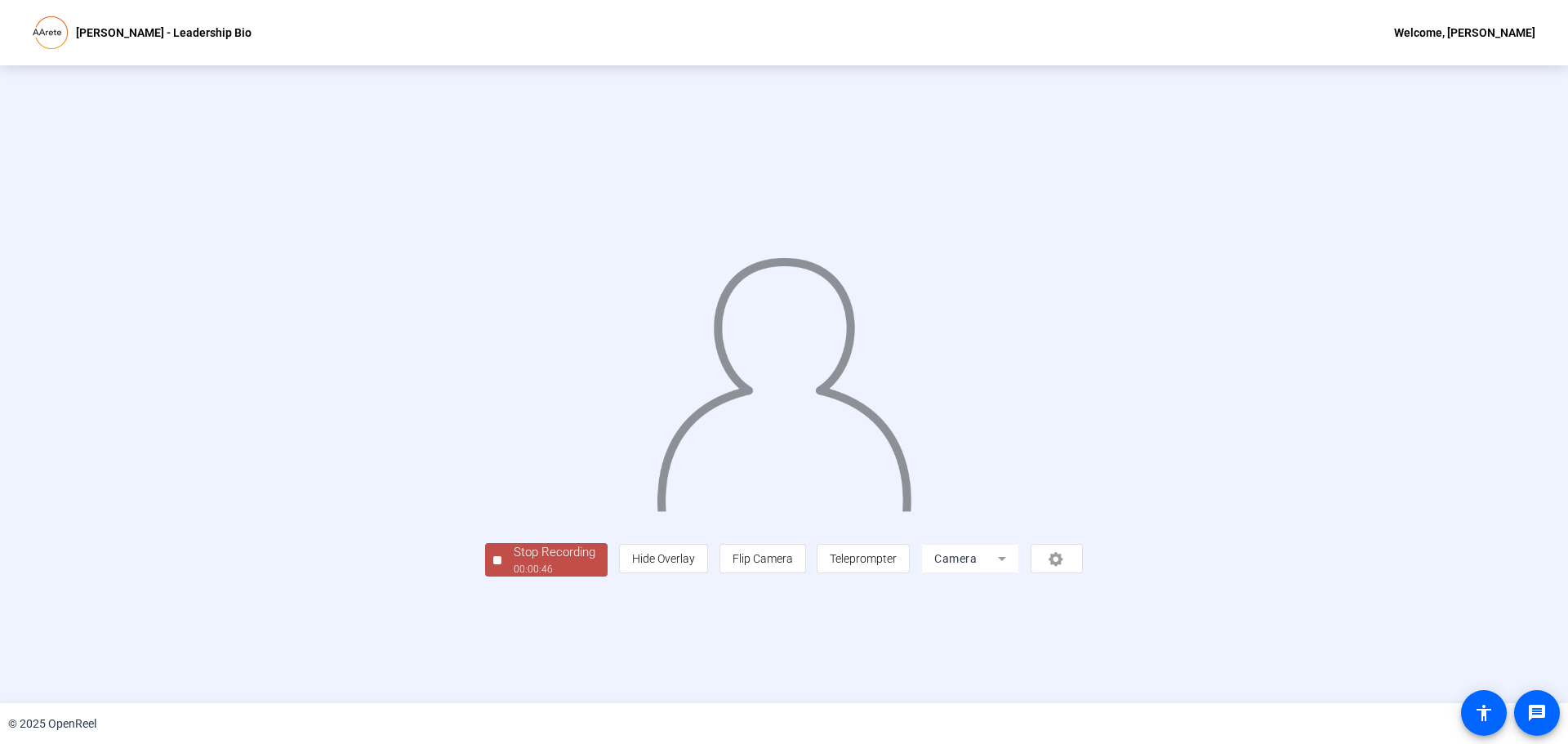
click at [513, 576] on div "00:00:46" at bounding box center [554, 569] width 82 height 15
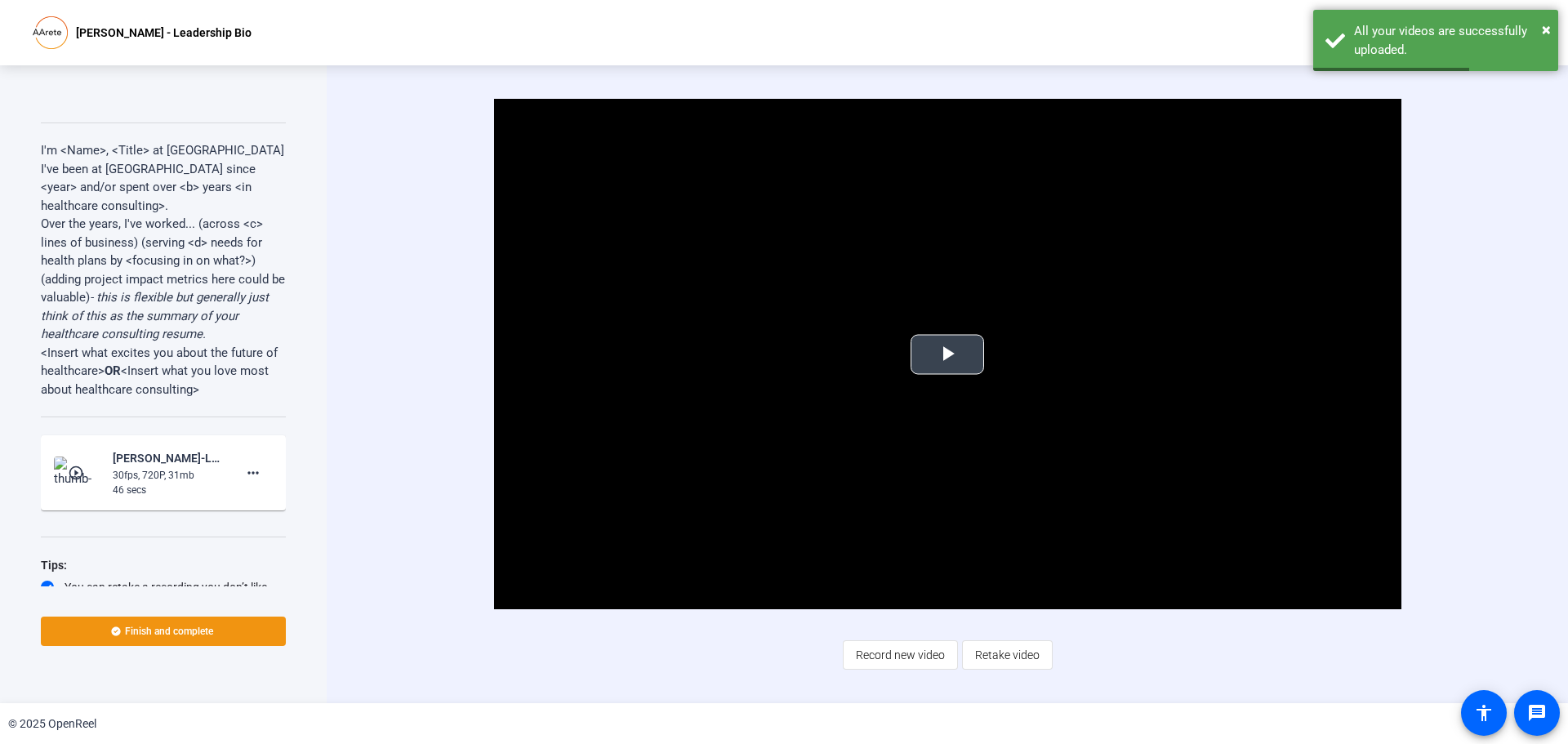
click at [948, 355] on span "Video Player" at bounding box center [948, 355] width 0 height 0
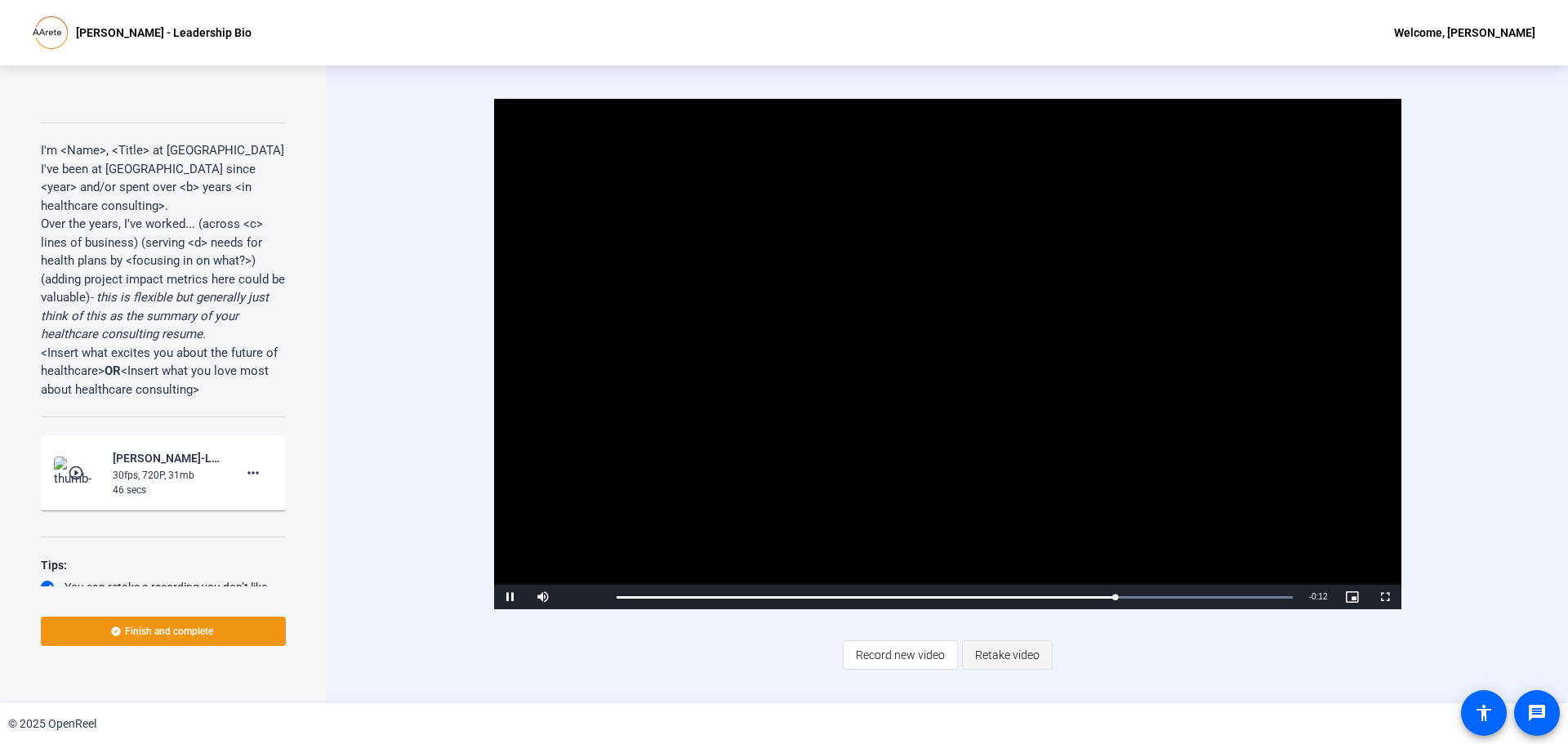
click at [985, 662] on span "Retake video" at bounding box center [1007, 655] width 64 height 31
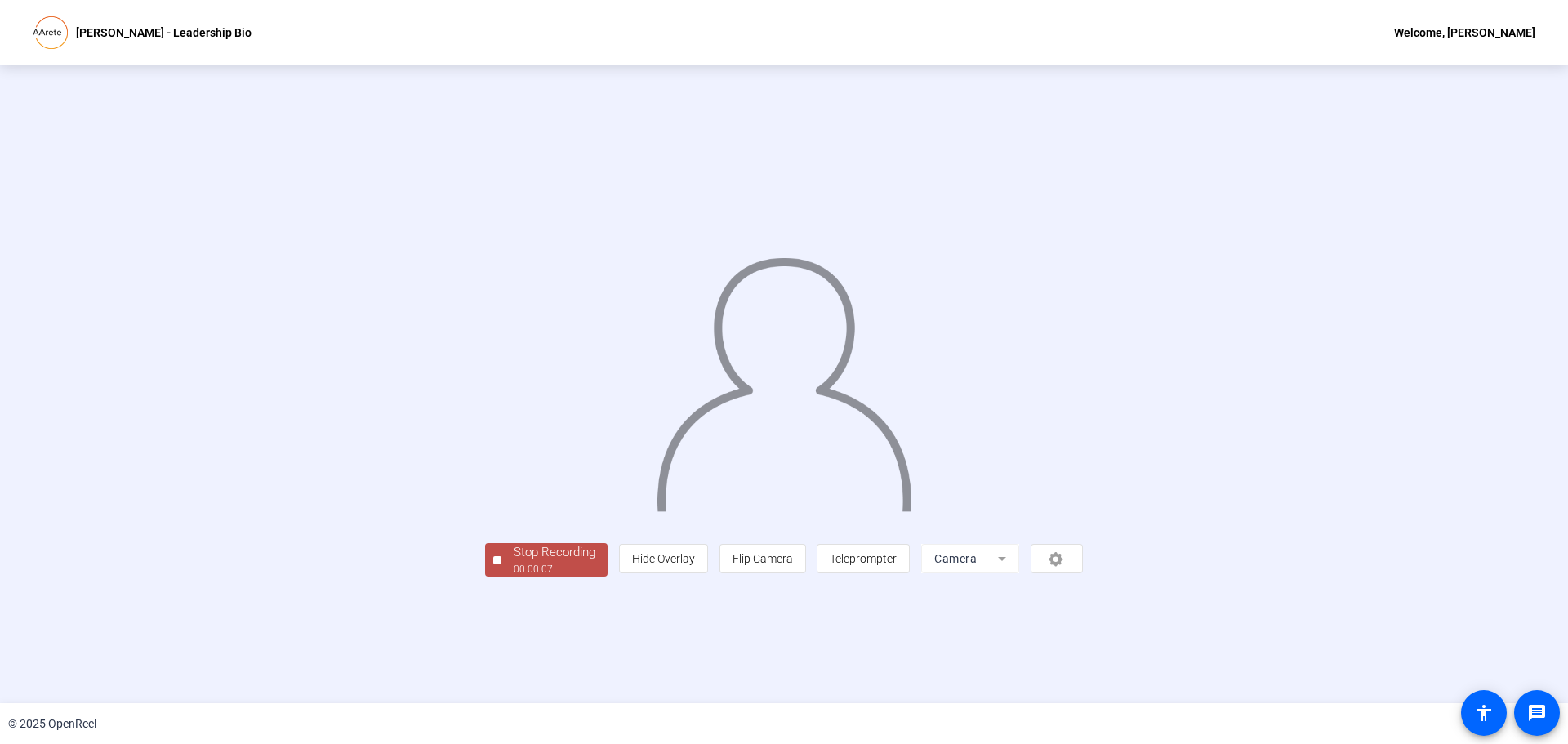
click at [493, 564] on div at bounding box center [497, 560] width 8 height 8
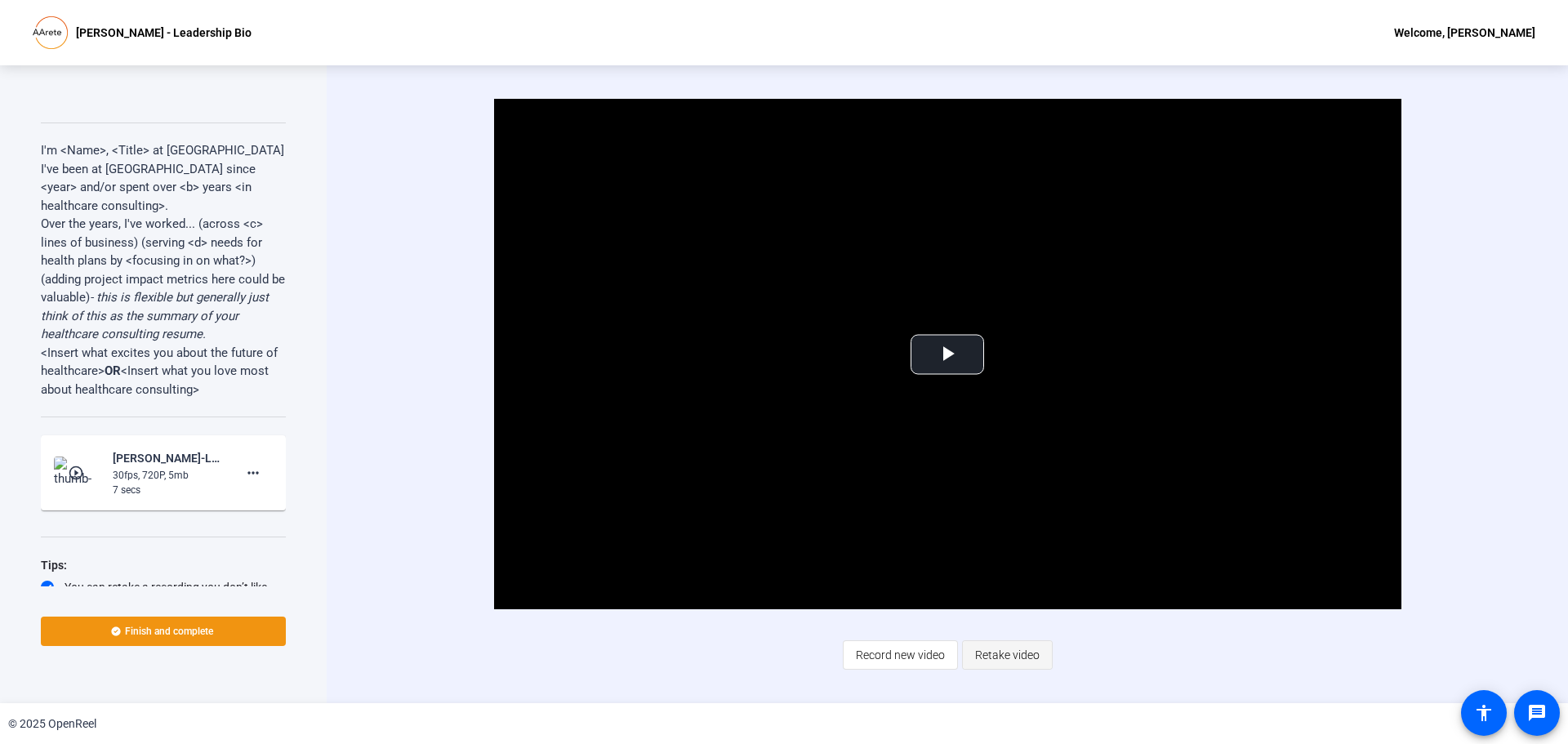
click at [1007, 643] on span "Retake video" at bounding box center [1007, 655] width 64 height 31
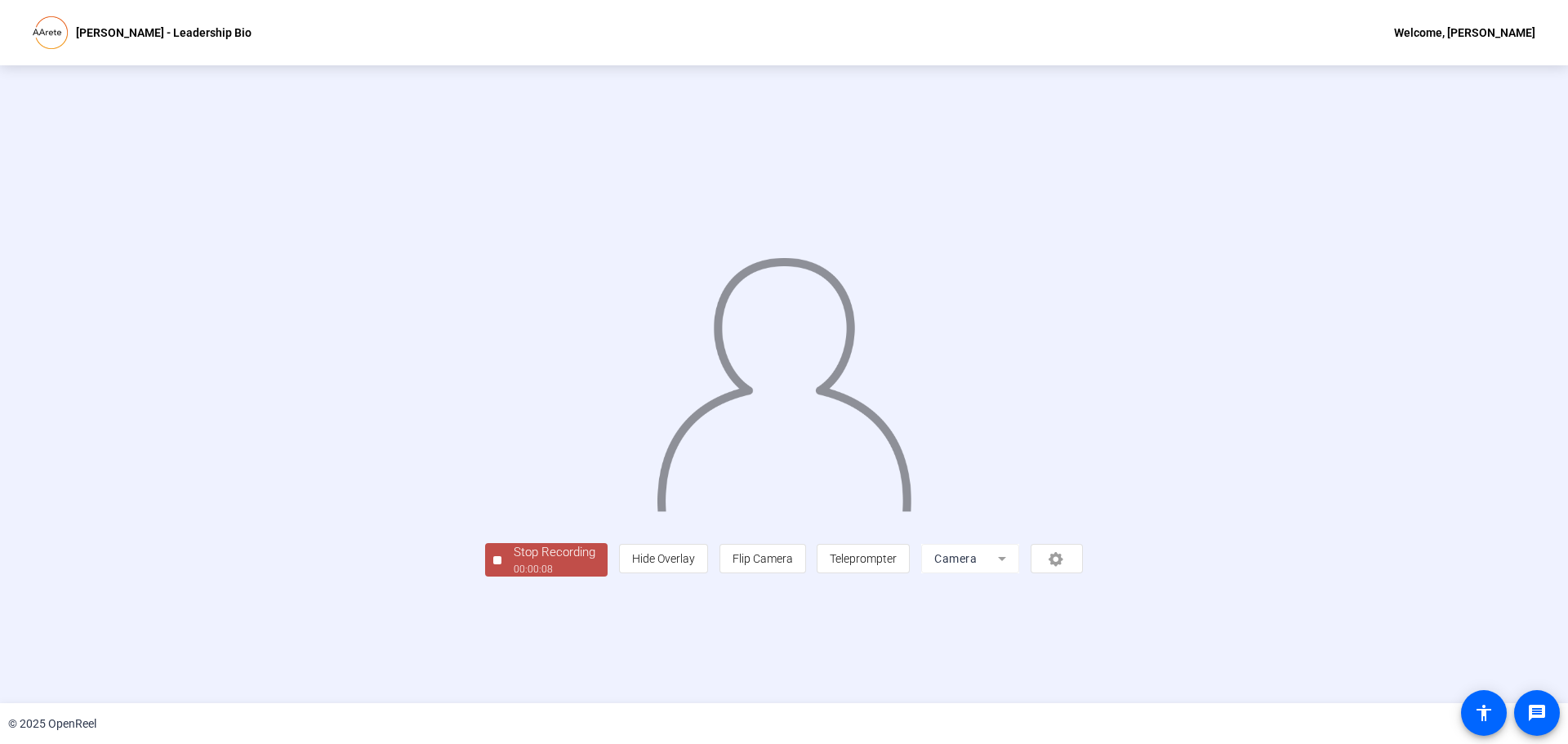
click at [513, 562] on div "Stop Recording" at bounding box center [554, 553] width 82 height 18
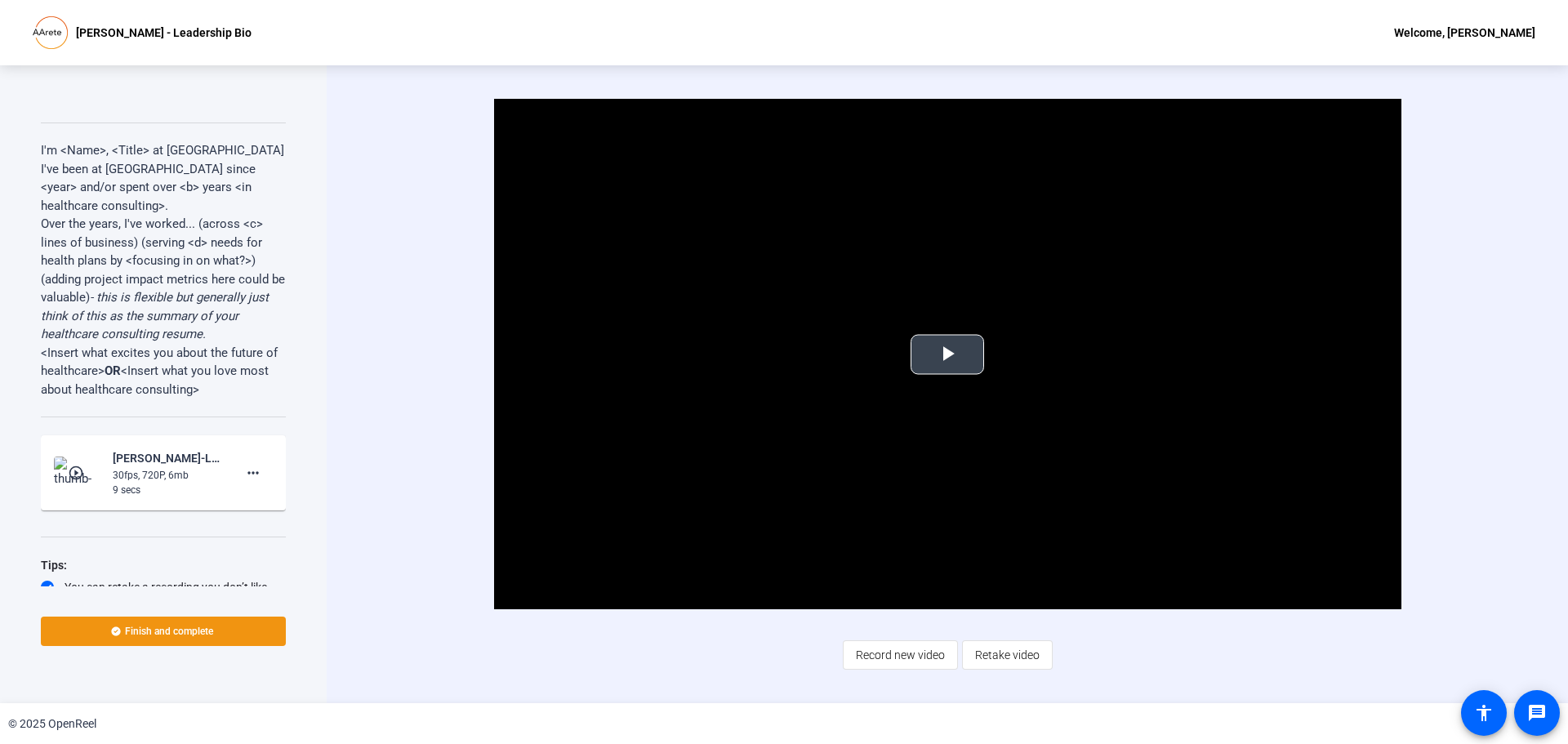
click at [948, 355] on span "Video Player" at bounding box center [948, 355] width 0 height 0
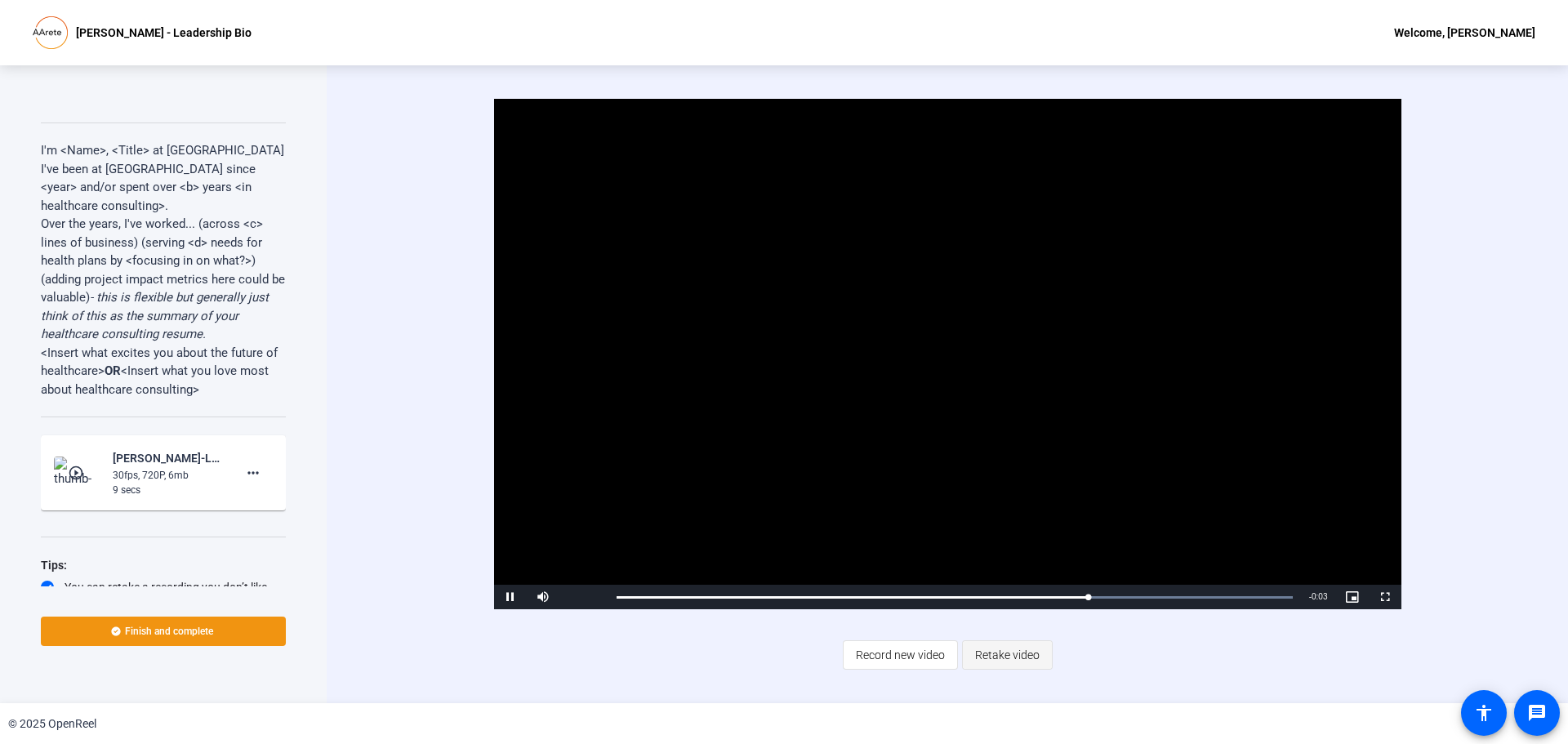
click at [996, 661] on span "Retake video" at bounding box center [1007, 655] width 64 height 31
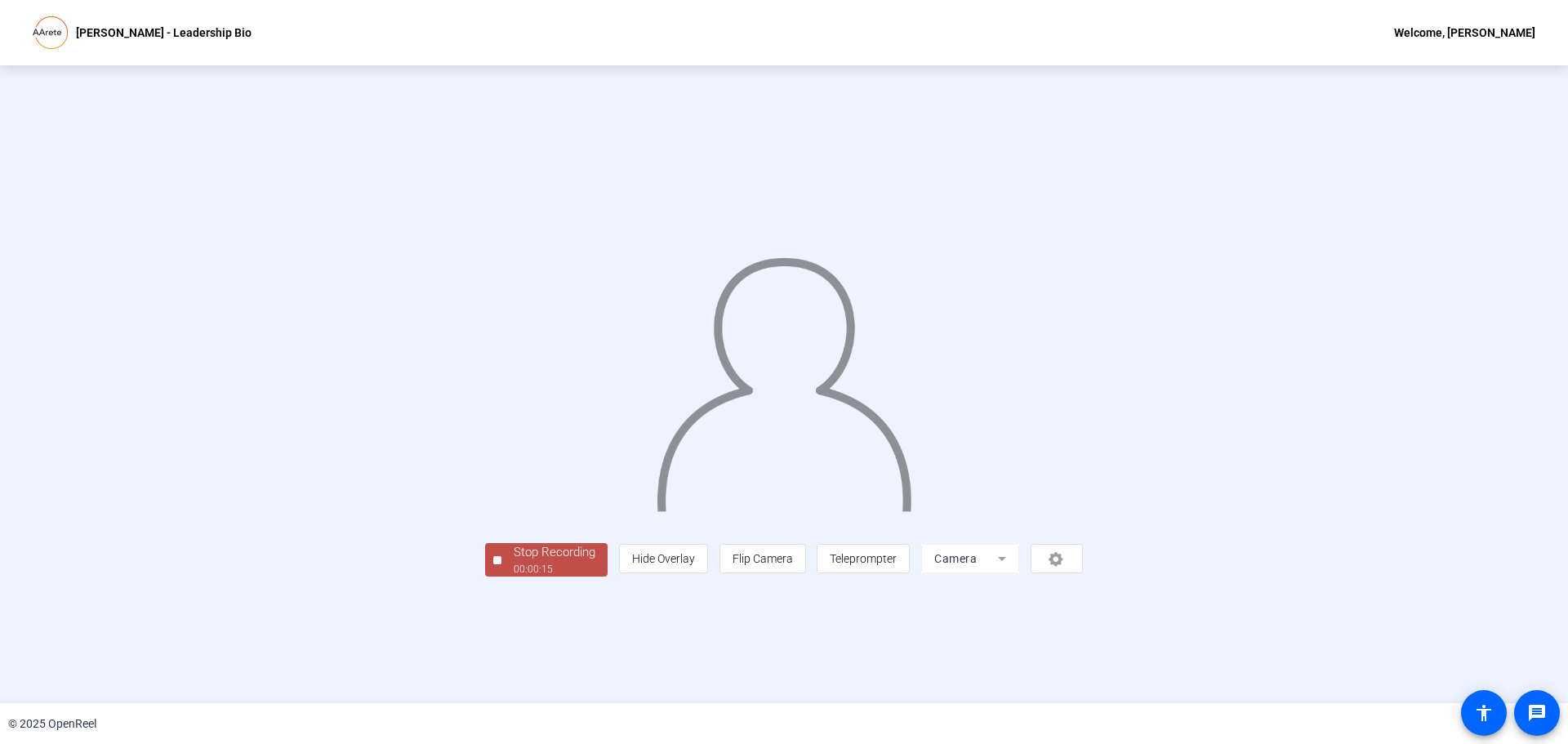
click at [513, 576] on div "00:00:15" at bounding box center [554, 569] width 82 height 15
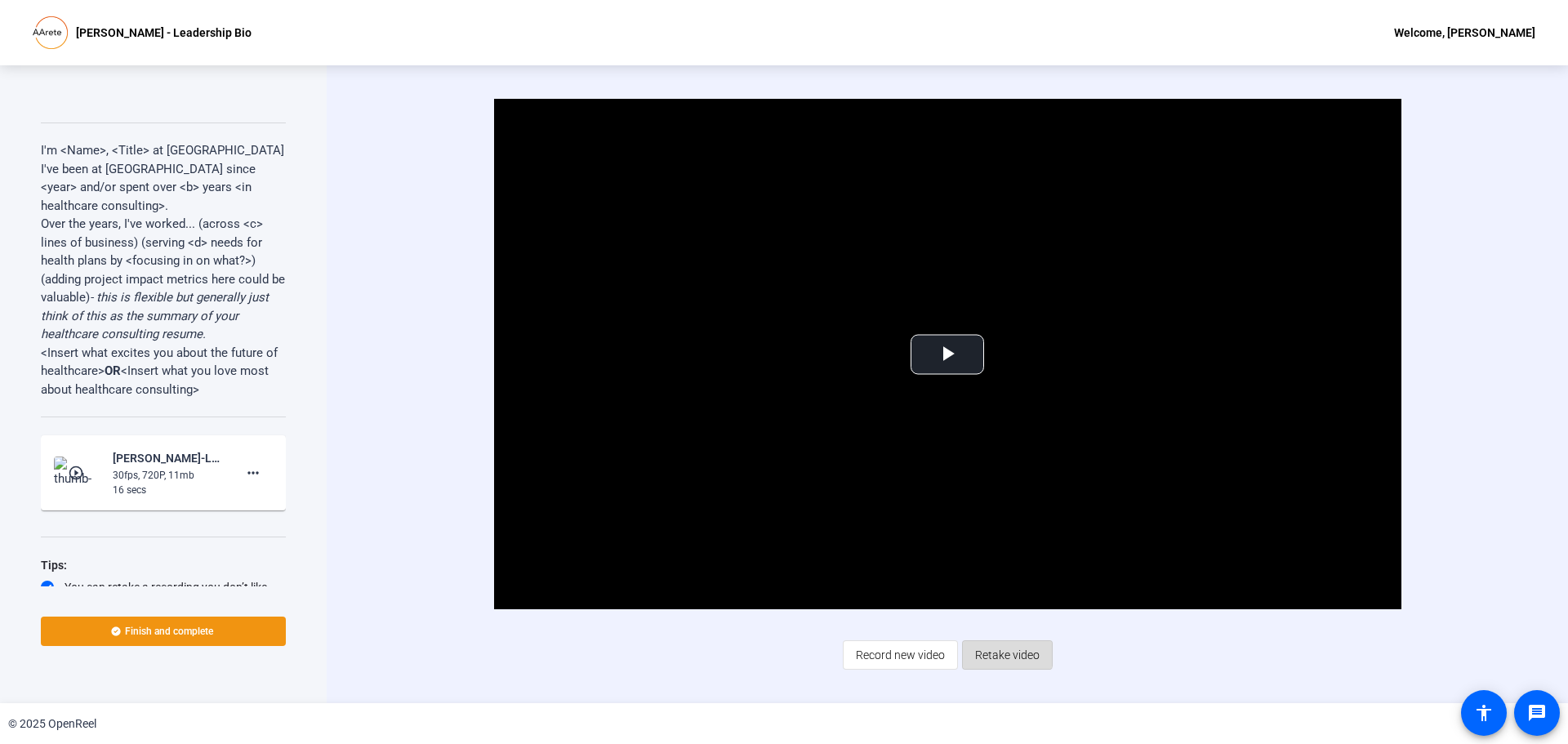
click at [985, 645] on span "Retake video" at bounding box center [1007, 655] width 64 height 31
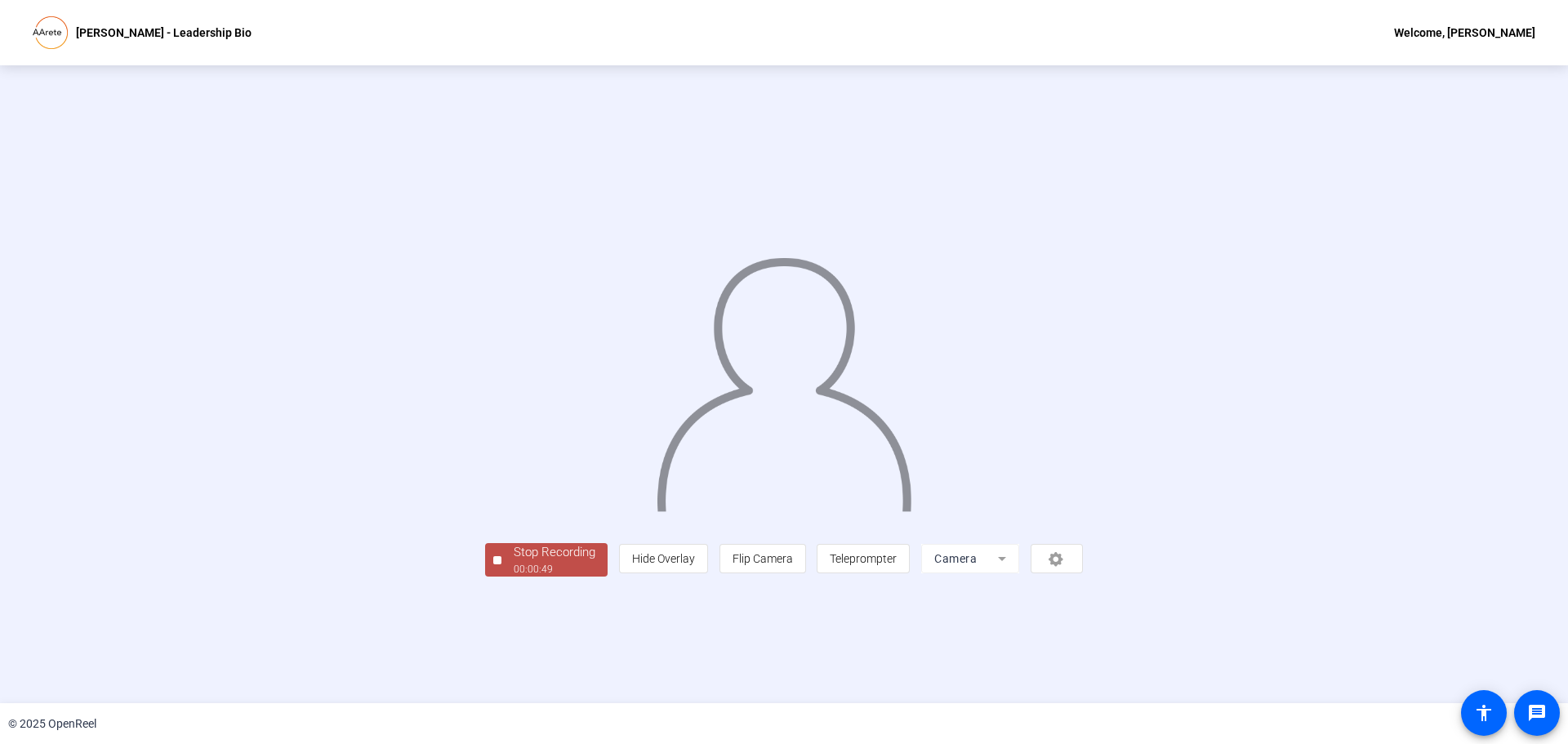
click at [513, 562] on div "Stop Recording" at bounding box center [554, 553] width 82 height 18
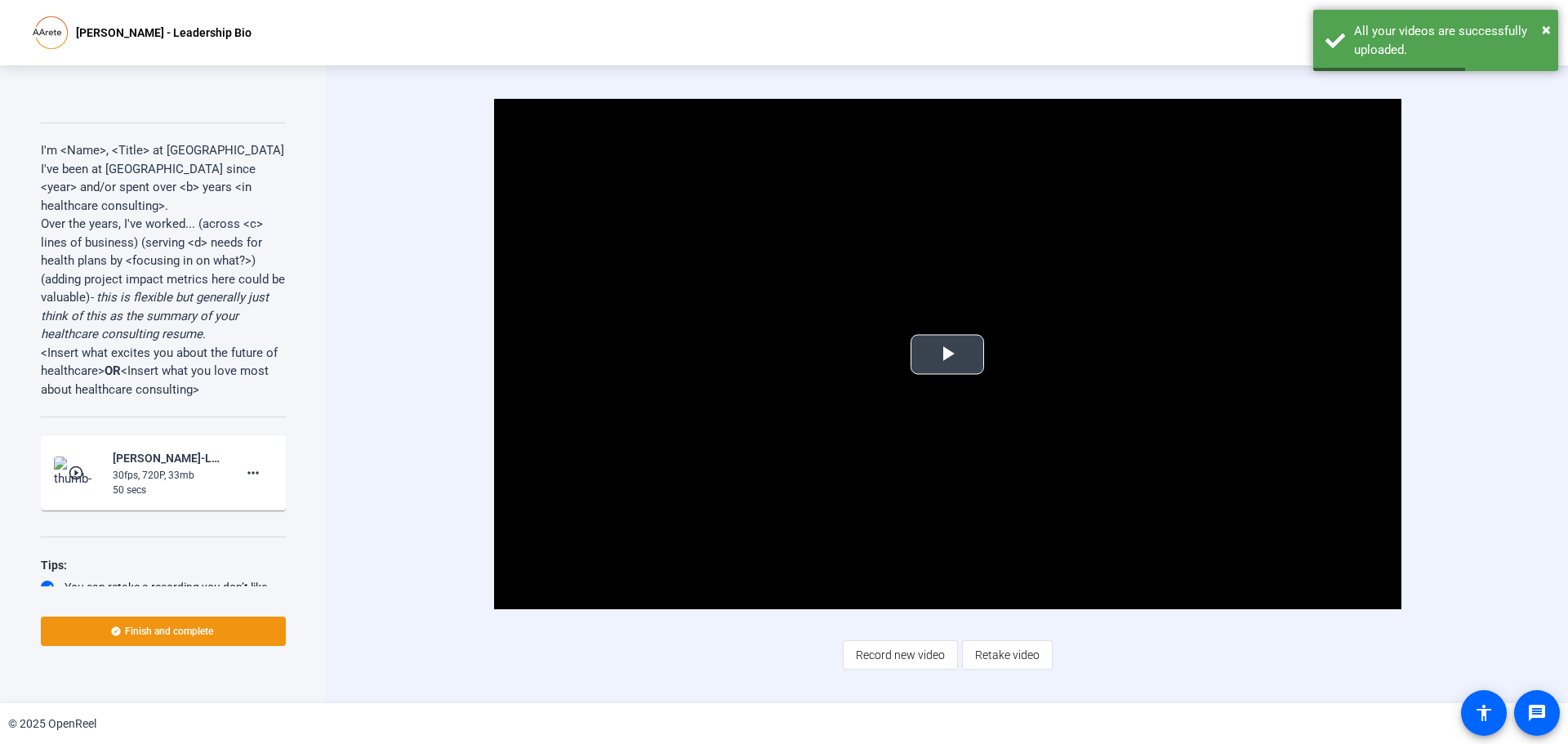
click at [948, 355] on span "Video Player" at bounding box center [948, 355] width 0 height 0
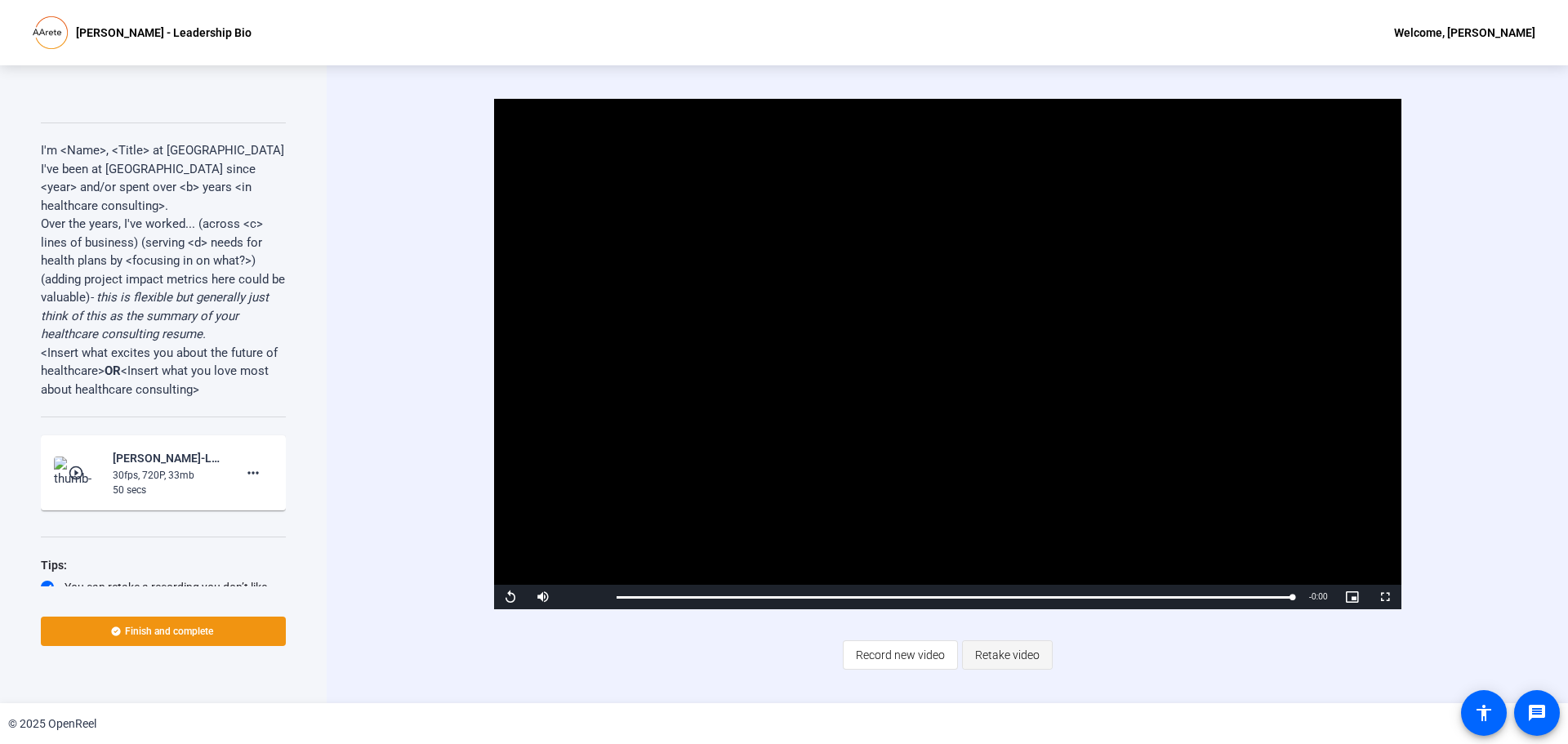
click at [1030, 656] on span "Retake video" at bounding box center [1007, 655] width 64 height 31
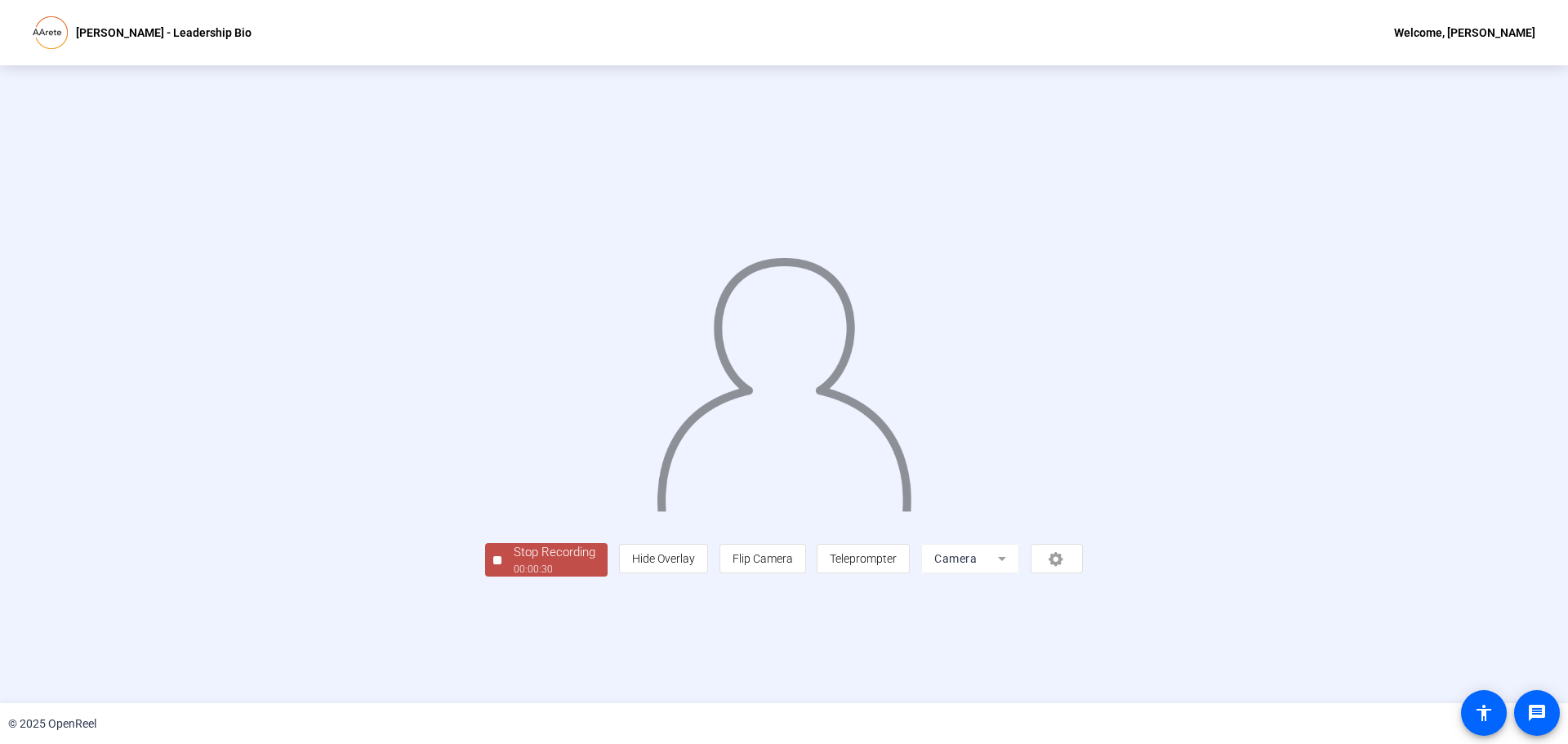
click at [513, 562] on div "Stop Recording" at bounding box center [554, 553] width 82 height 18
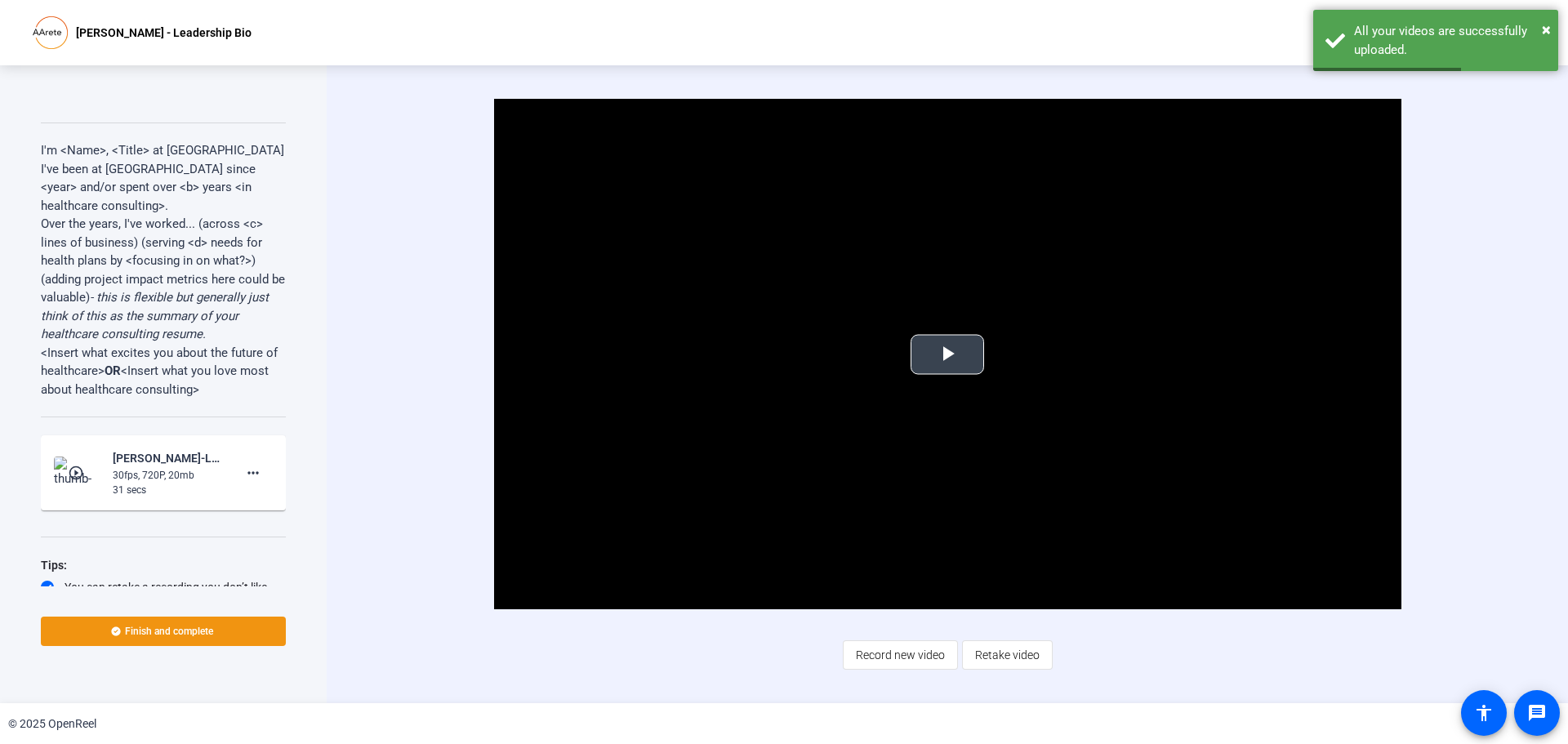
click at [948, 355] on span "Video Player" at bounding box center [948, 355] width 0 height 0
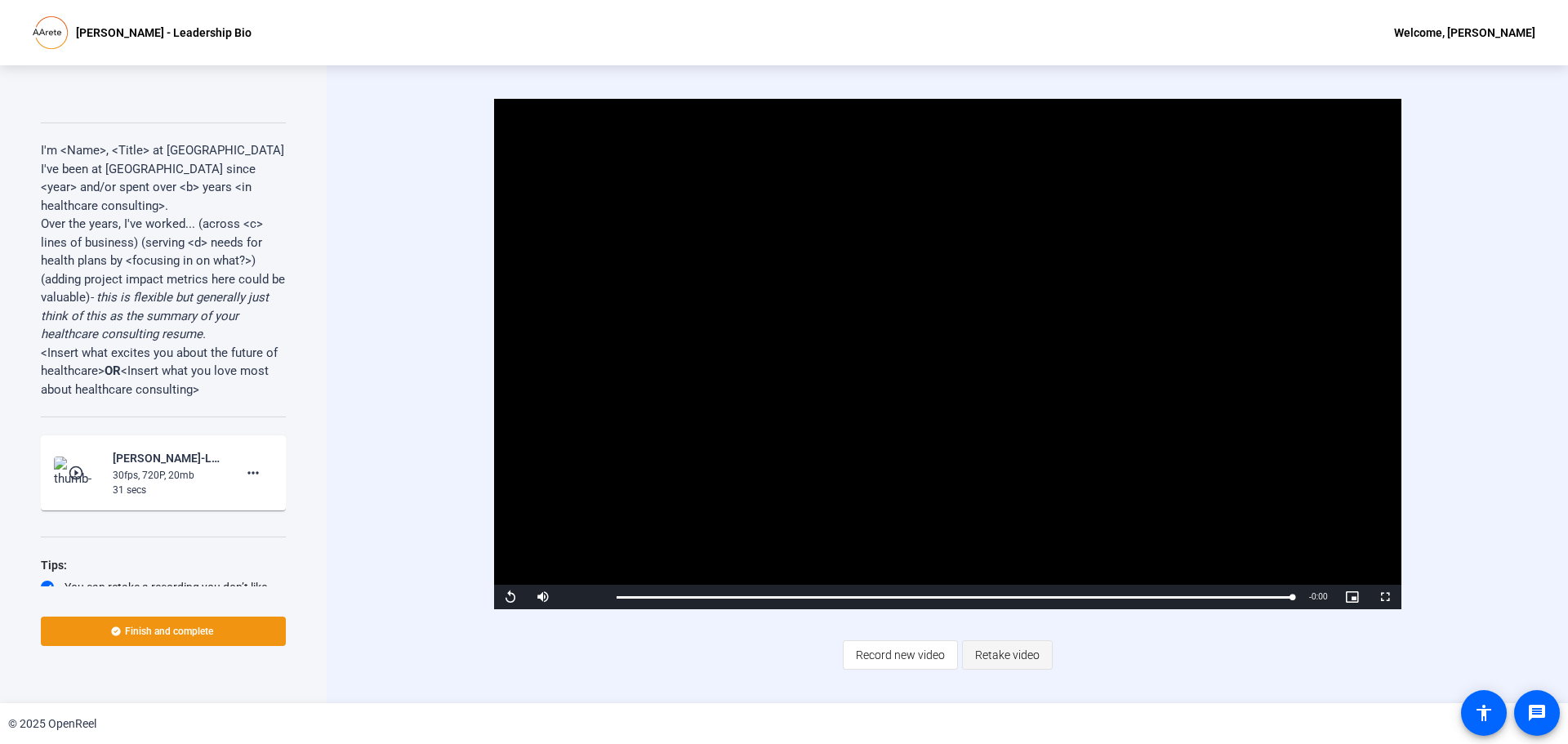
click at [1023, 654] on span "Retake video" at bounding box center [1007, 655] width 64 height 31
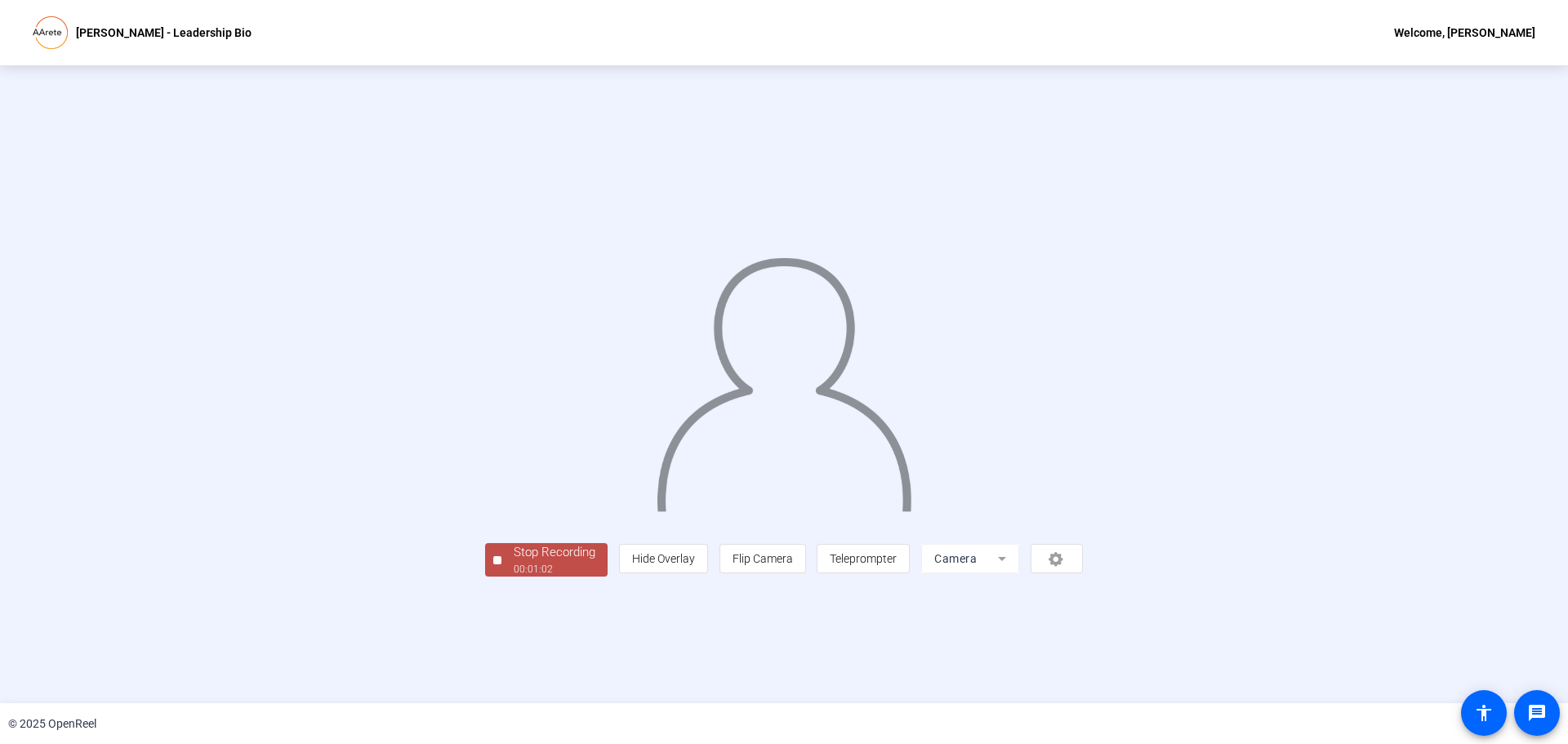
click at [485, 576] on button "Stop Recording 00:01:02" at bounding box center [546, 560] width 123 height 34
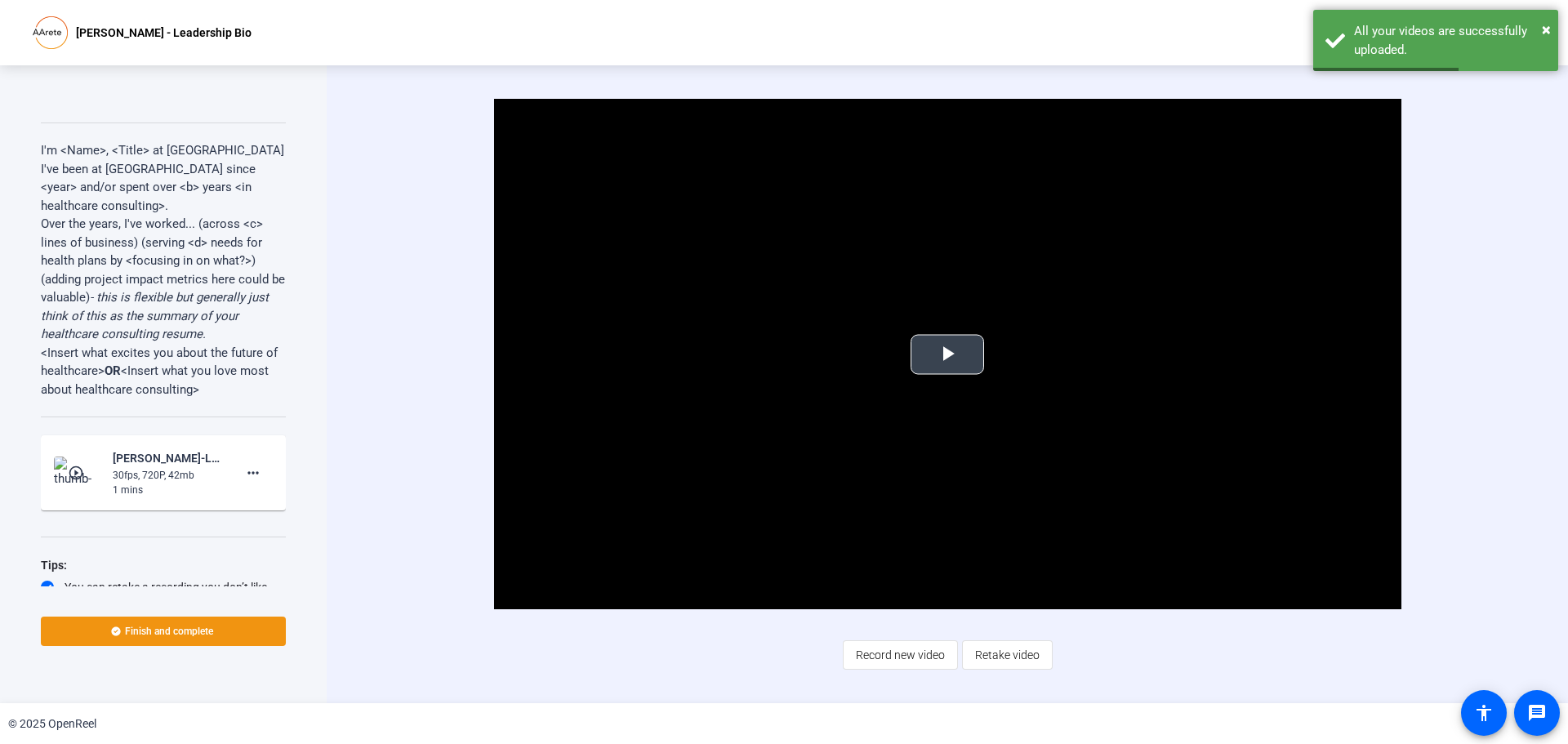
click at [948, 355] on span "Video Player" at bounding box center [948, 355] width 0 height 0
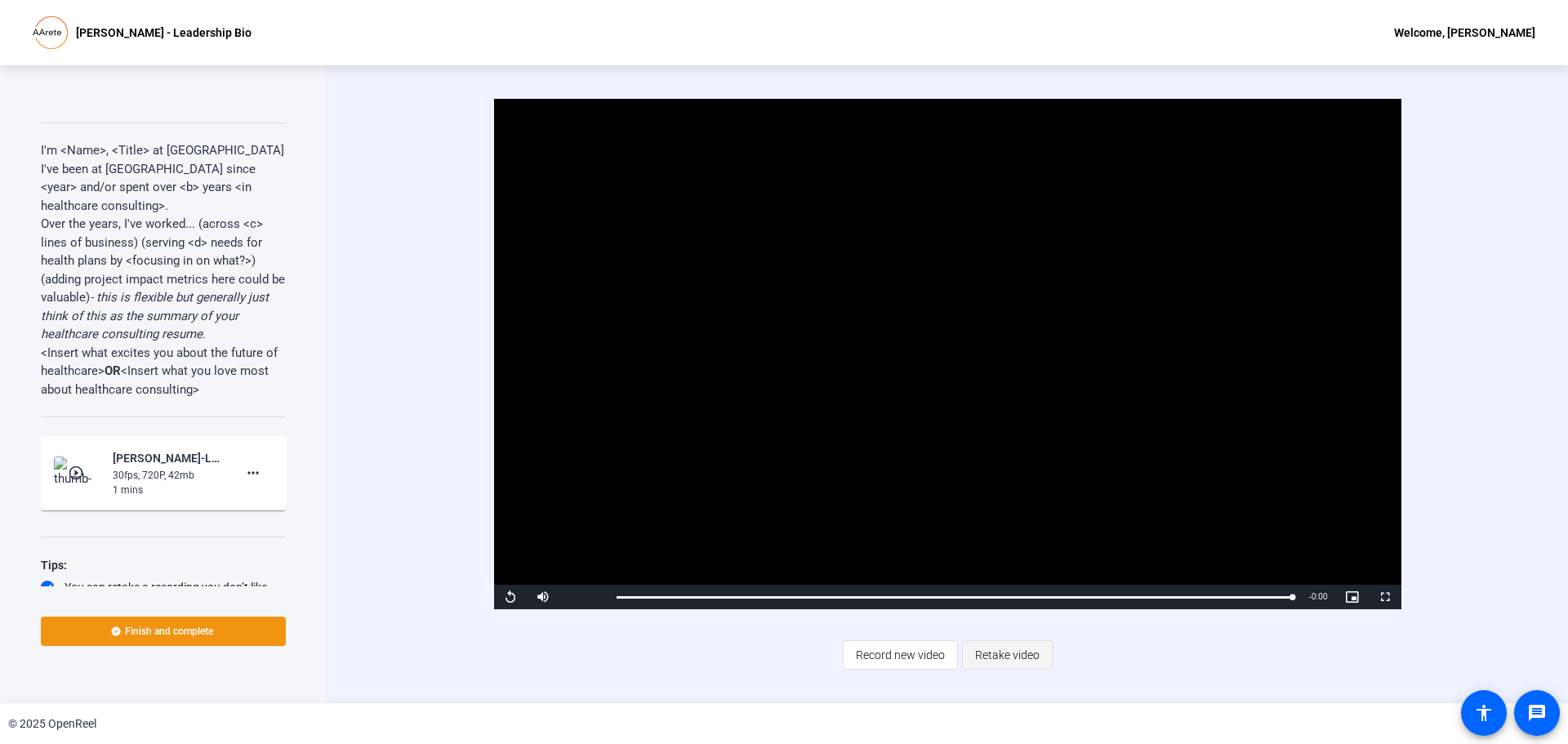
click at [1025, 651] on span "Retake video" at bounding box center [1007, 655] width 64 height 31
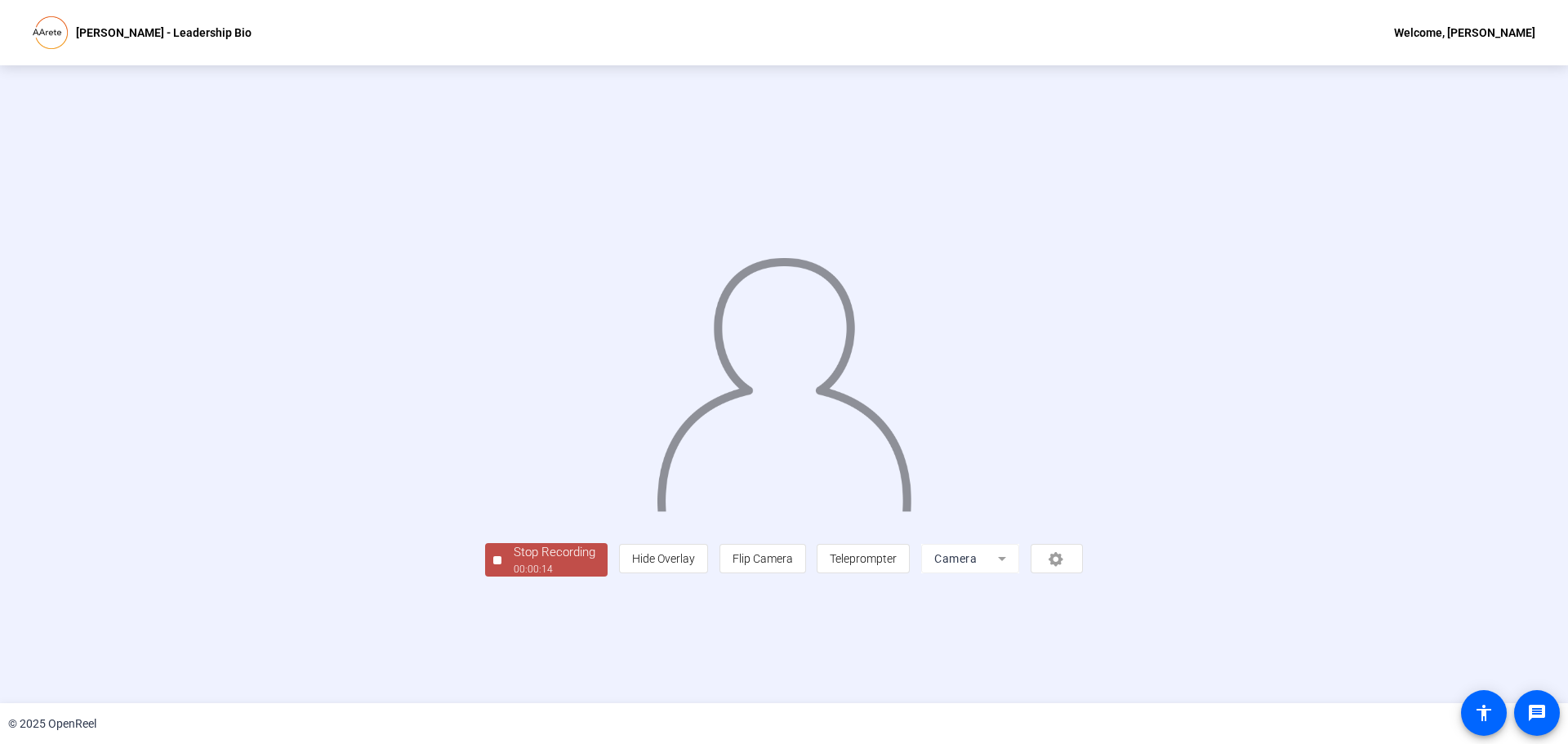
click at [513, 562] on div "Stop Recording" at bounding box center [554, 553] width 82 height 18
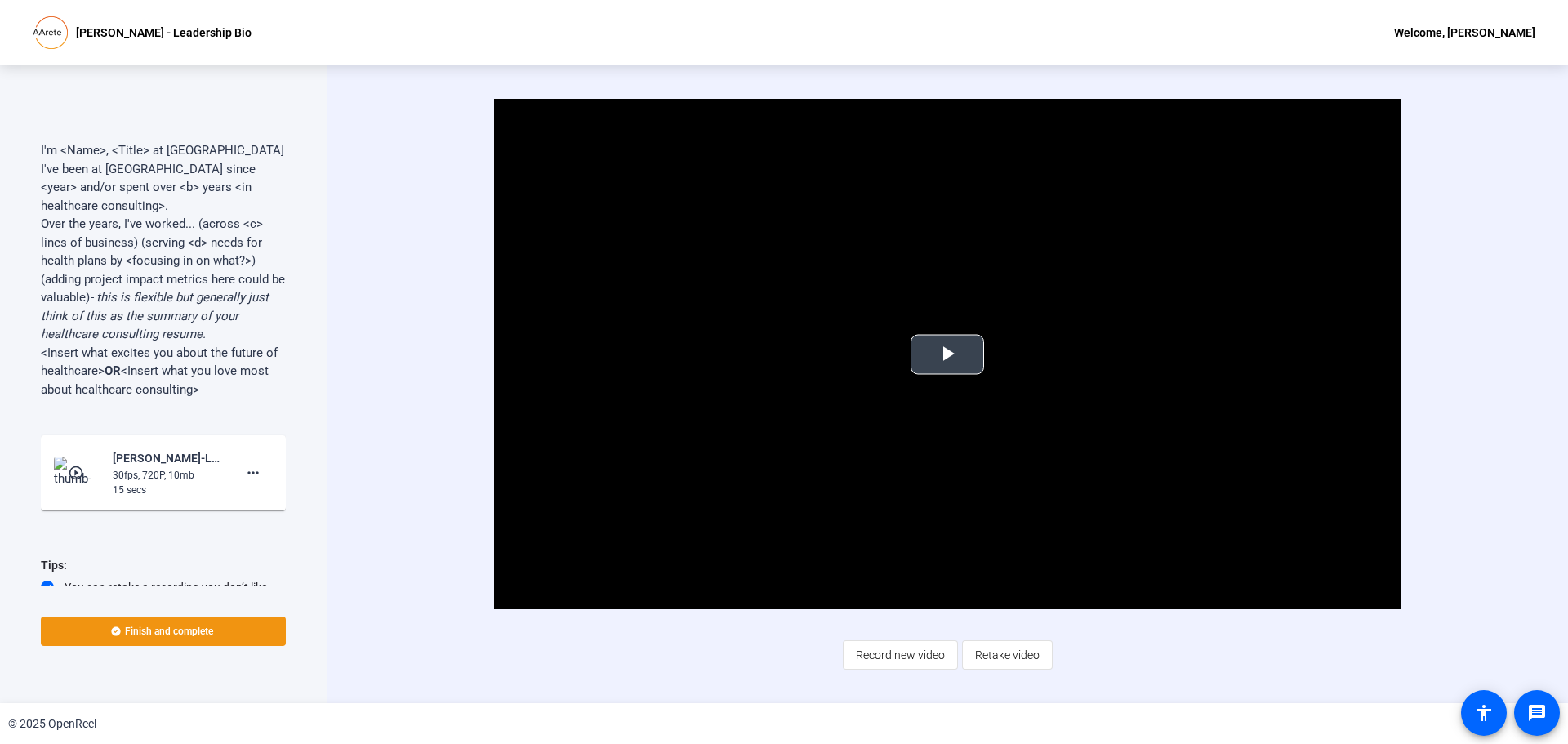
drag, startPoint x: 1476, startPoint y: 212, endPoint x: 1398, endPoint y: 286, distance: 107.5
click at [1476, 212] on div "Video Player is loading. Play Video Play Mute Current Time 0:00 / Duration 0:14…" at bounding box center [947, 384] width 1241 height 638
click at [1030, 647] on span "Retake video" at bounding box center [1007, 655] width 64 height 31
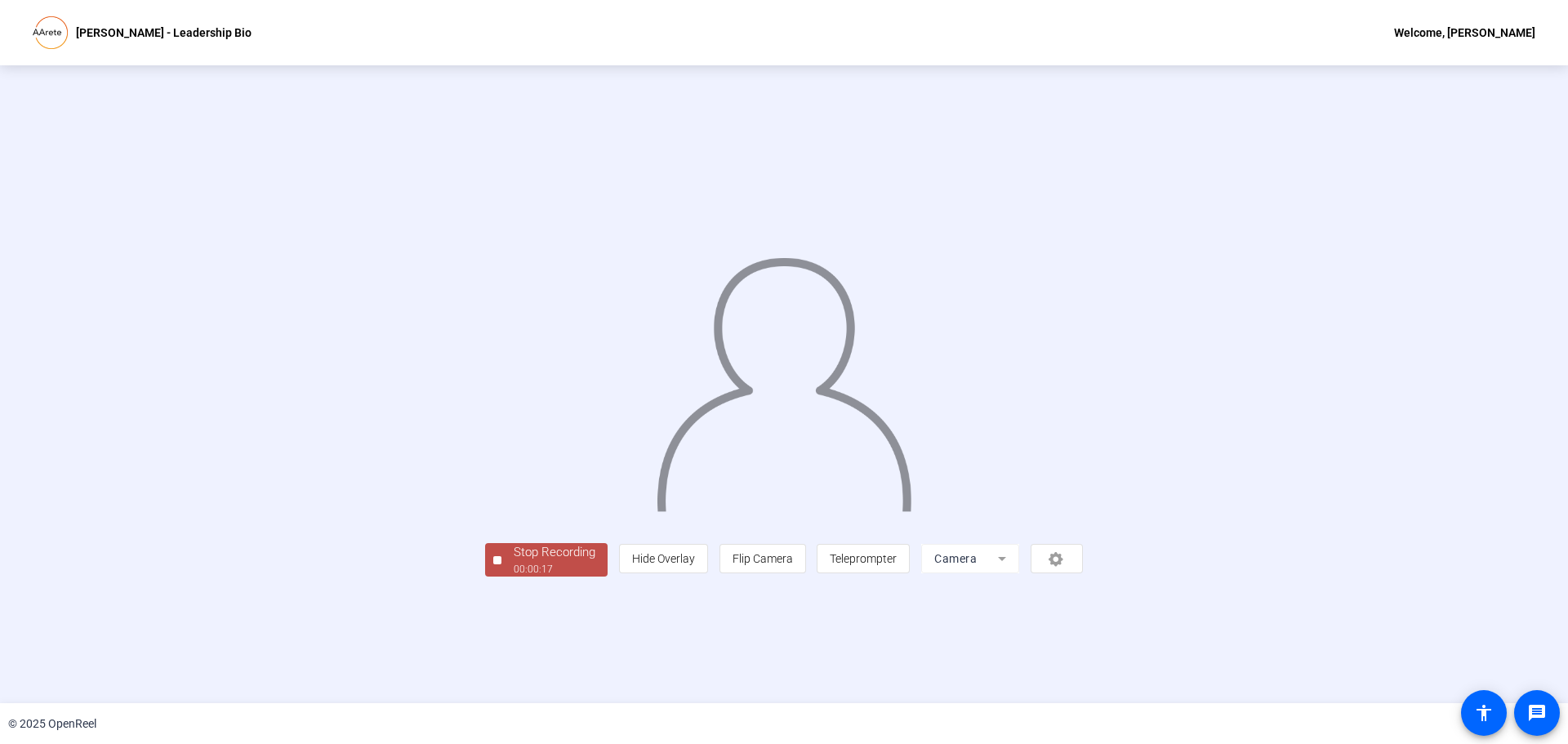
click at [485, 310] on div at bounding box center [784, 359] width 598 height 336
click at [513, 562] on div "Stop Recording" at bounding box center [554, 553] width 82 height 18
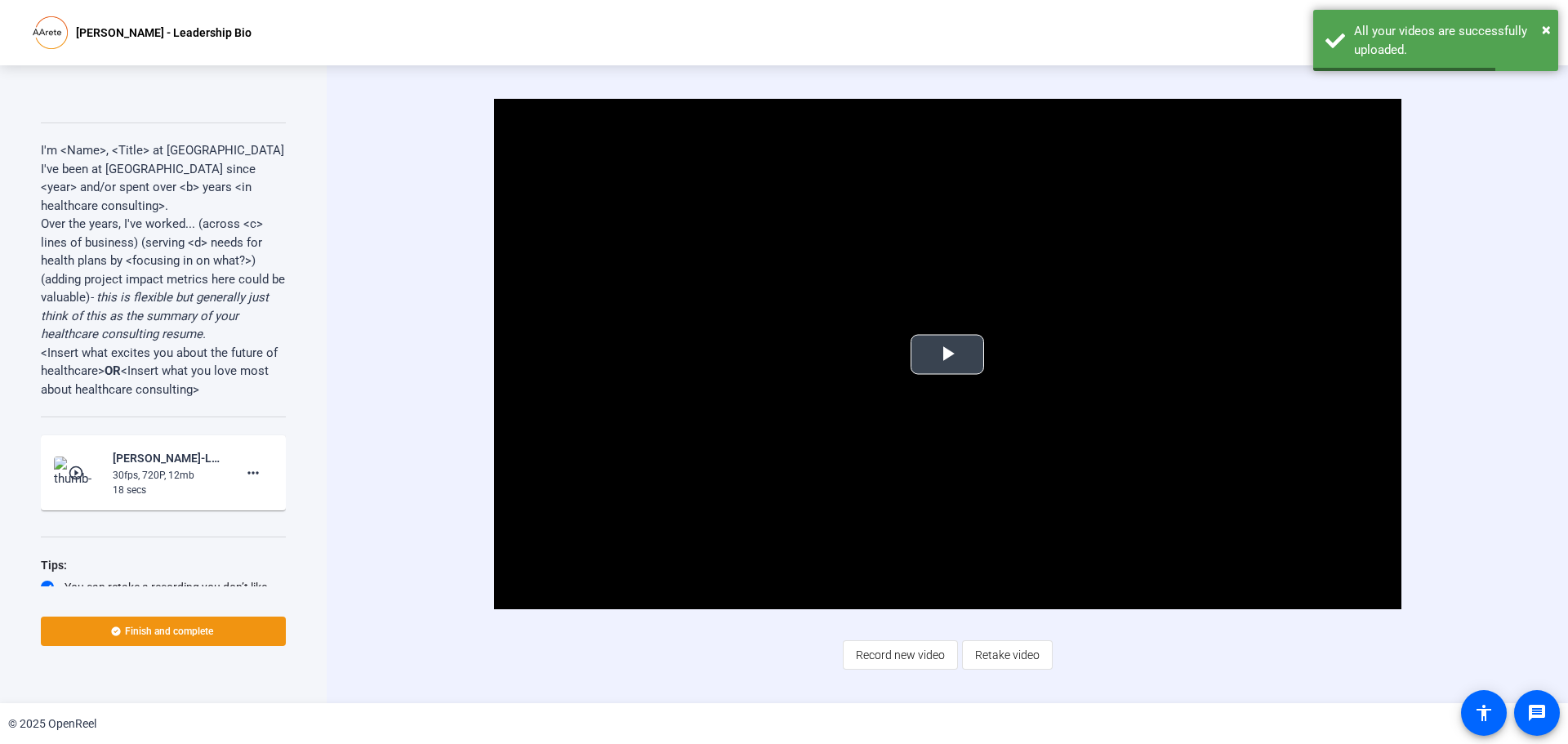
click at [948, 355] on span "Video Player" at bounding box center [948, 355] width 0 height 0
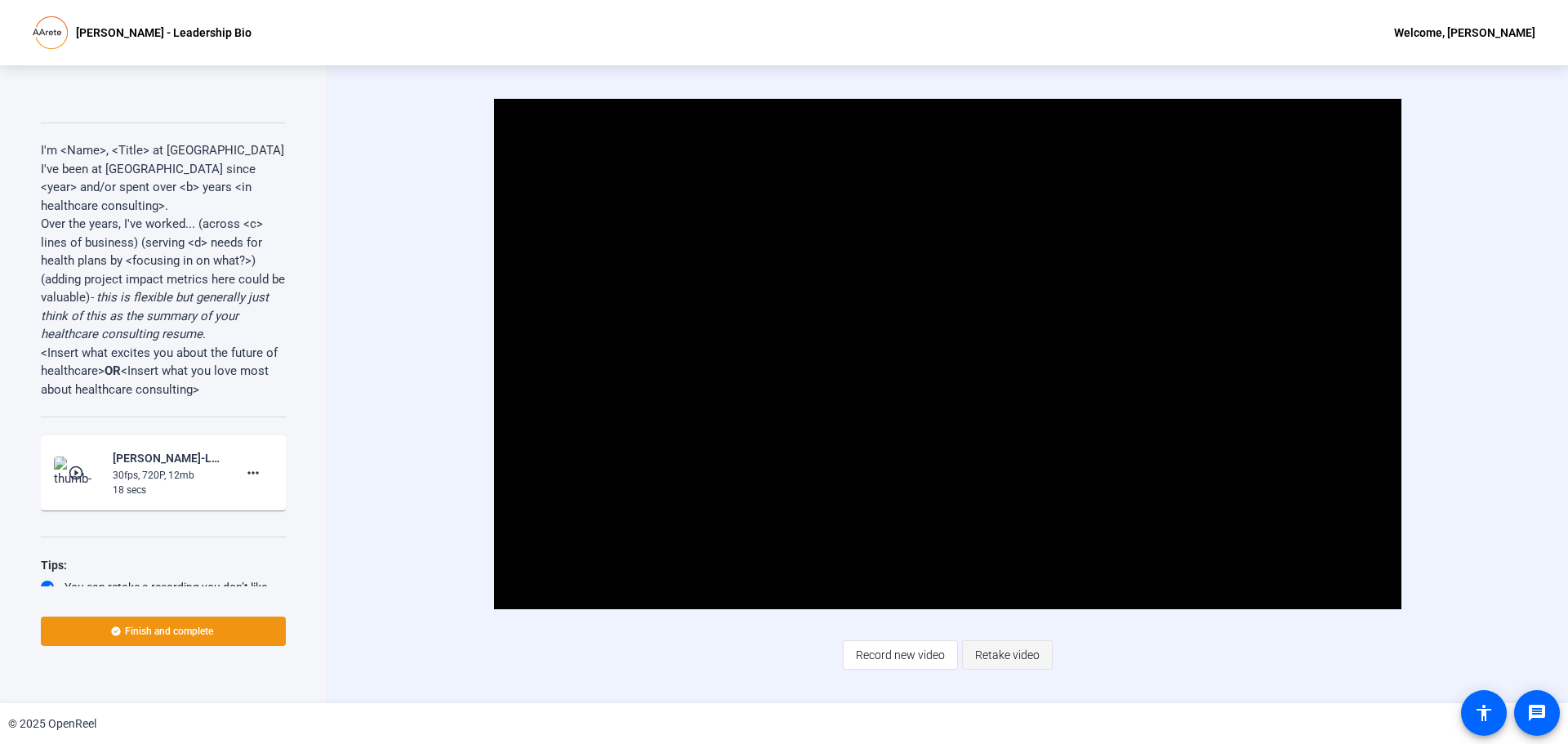
click at [1014, 655] on span "Retake video" at bounding box center [1007, 655] width 64 height 31
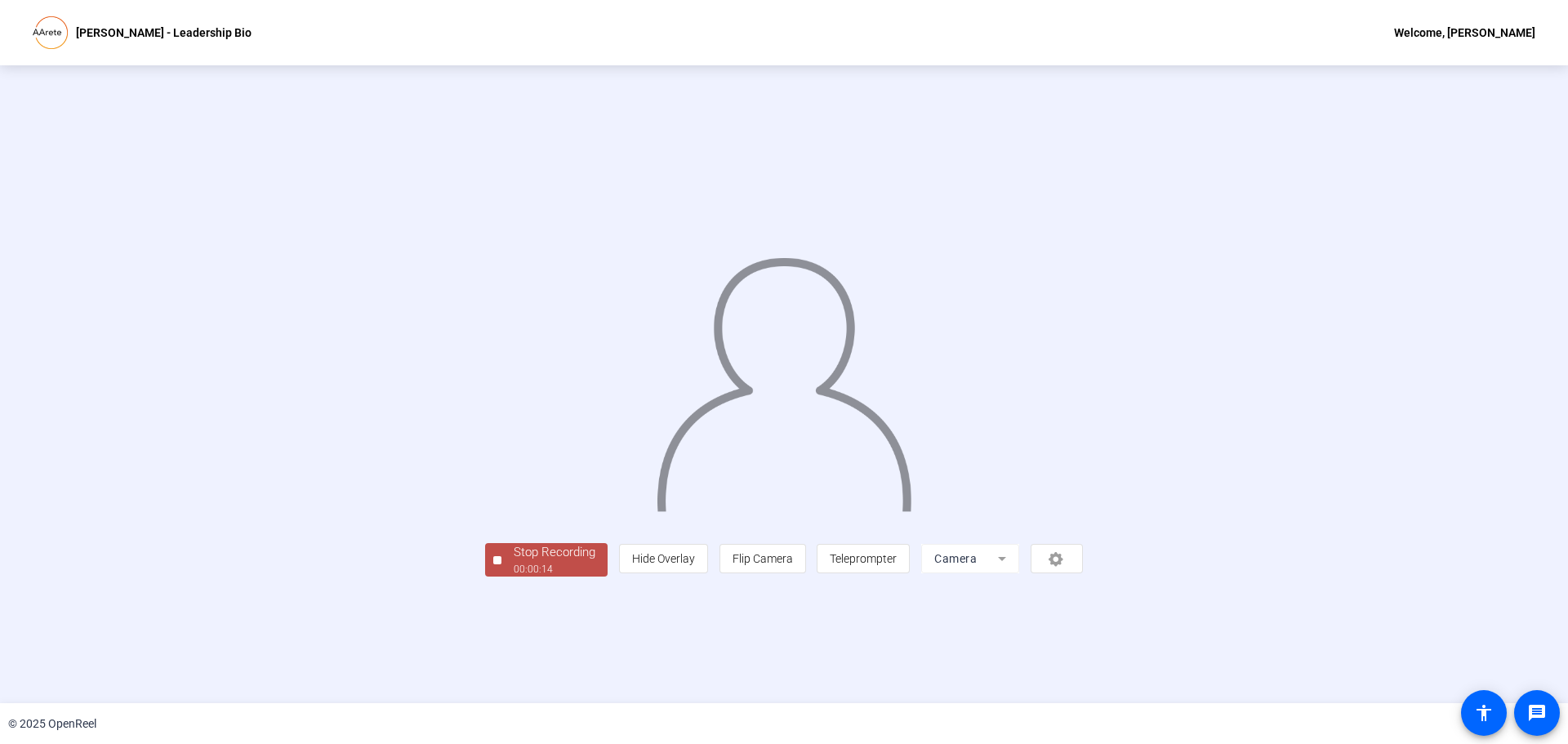
click at [513, 562] on div "Stop Recording" at bounding box center [554, 553] width 82 height 18
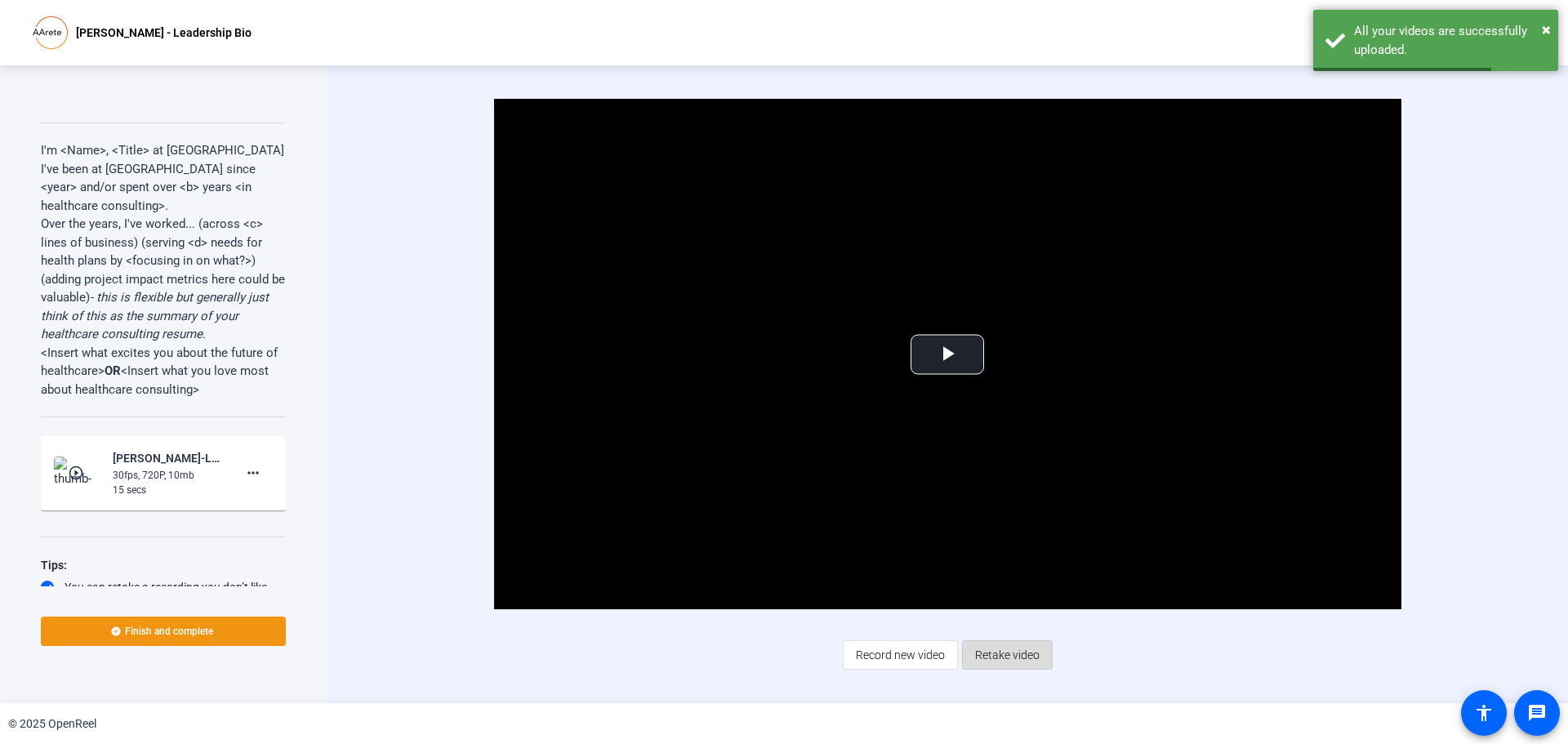
click at [1007, 645] on span "Retake video" at bounding box center [1007, 655] width 64 height 31
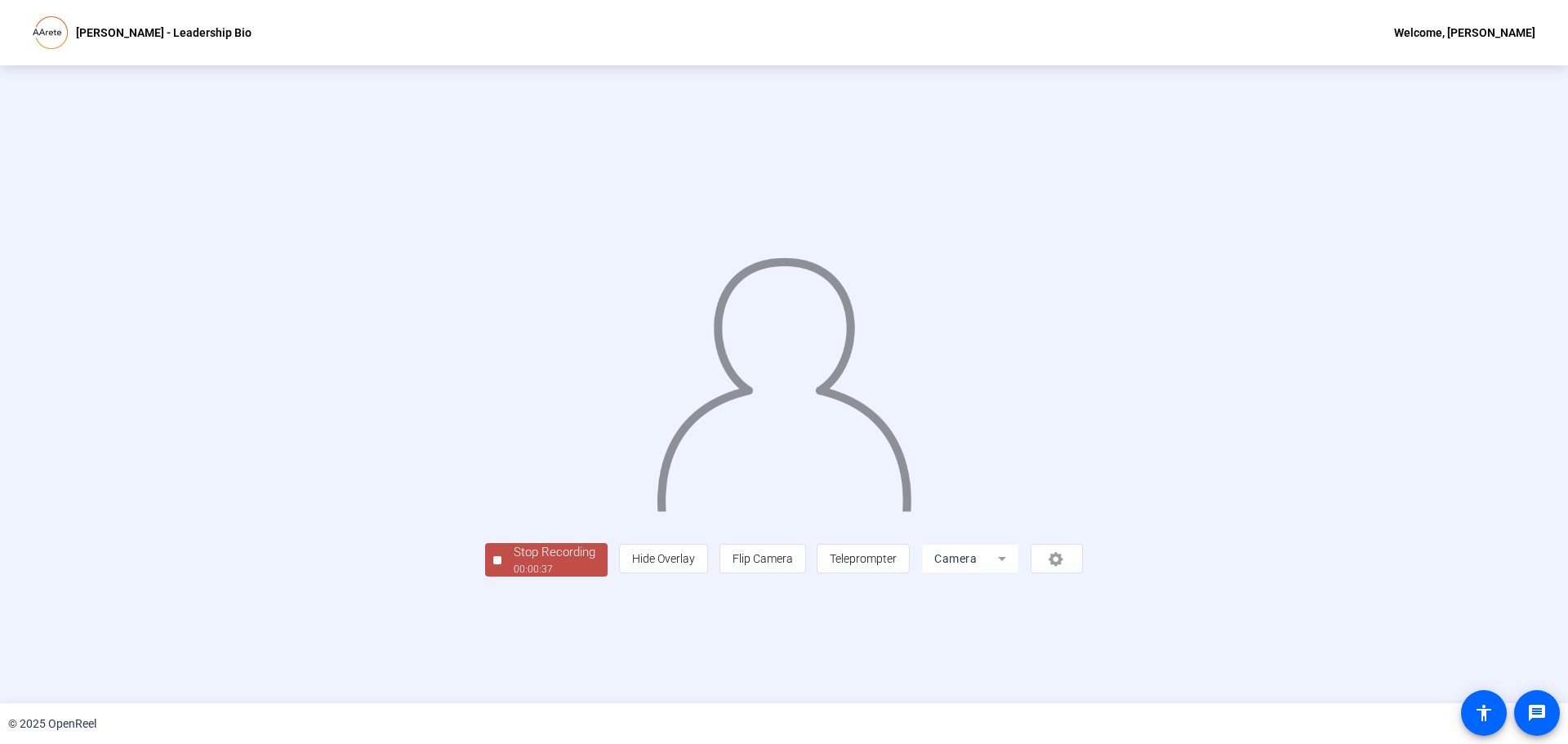
click at [217, 412] on div "Stop Recording 00:00:37 person Hide Overlay flip Flip Camera article Teleprompt…" at bounding box center [784, 384] width 1332 height 385
click at [513, 562] on div "Stop Recording" at bounding box center [554, 553] width 82 height 18
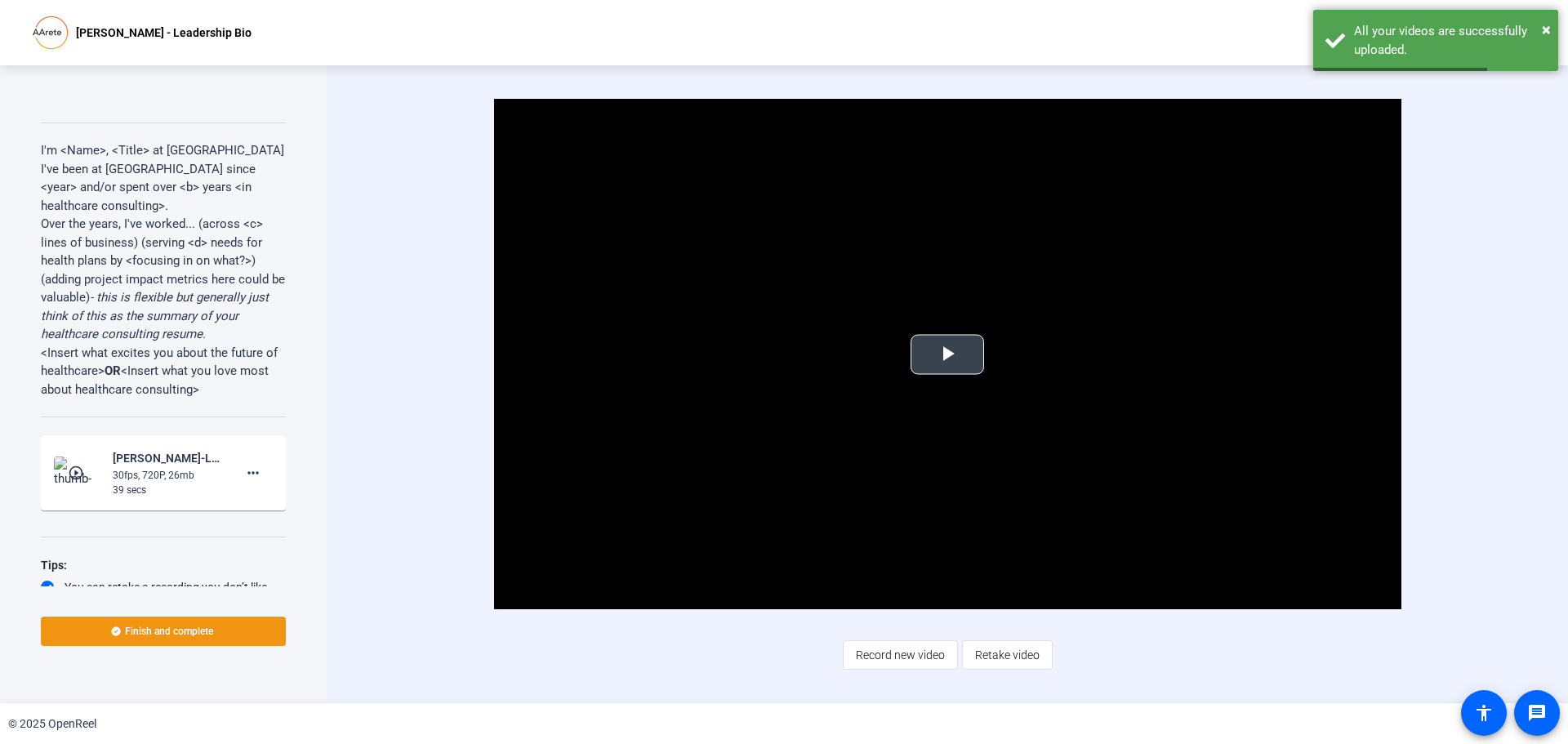
click at [948, 355] on span "Video Player" at bounding box center [948, 355] width 0 height 0
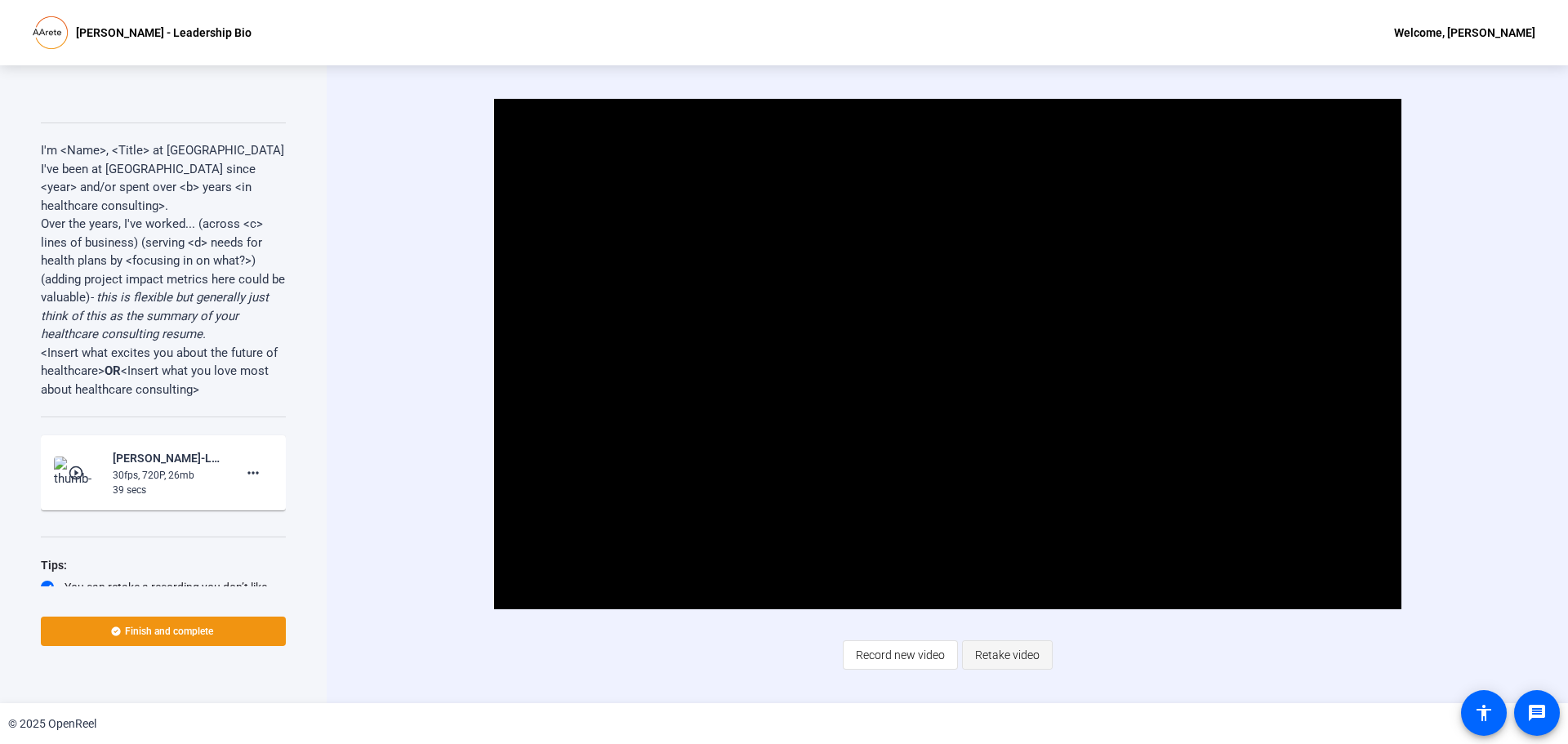
click at [1003, 656] on span "Retake video" at bounding box center [1007, 655] width 64 height 31
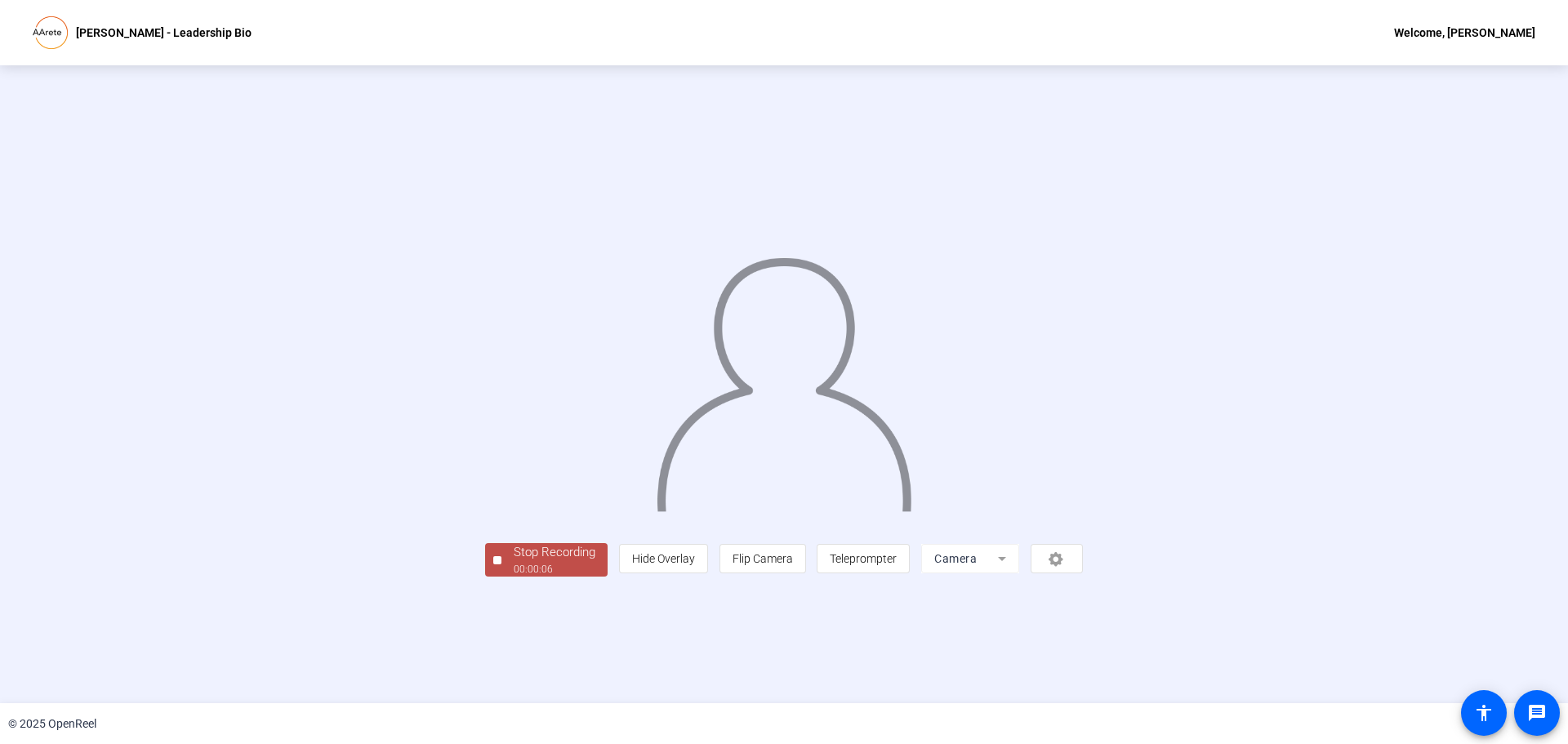
click at [501, 576] on span "Stop Recording 00:00:06" at bounding box center [554, 560] width 106 height 34
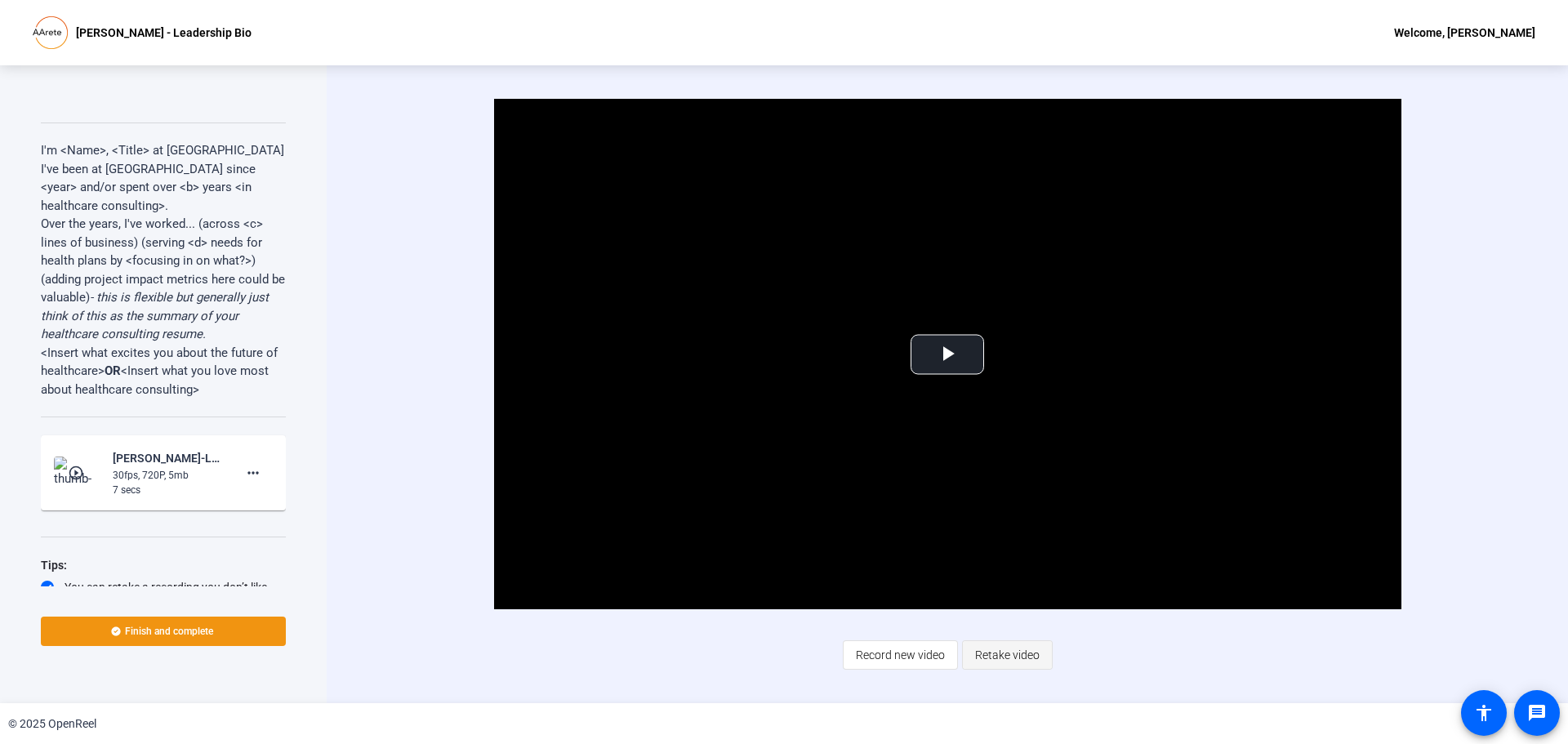
click at [1010, 655] on span "Retake video" at bounding box center [1007, 655] width 64 height 31
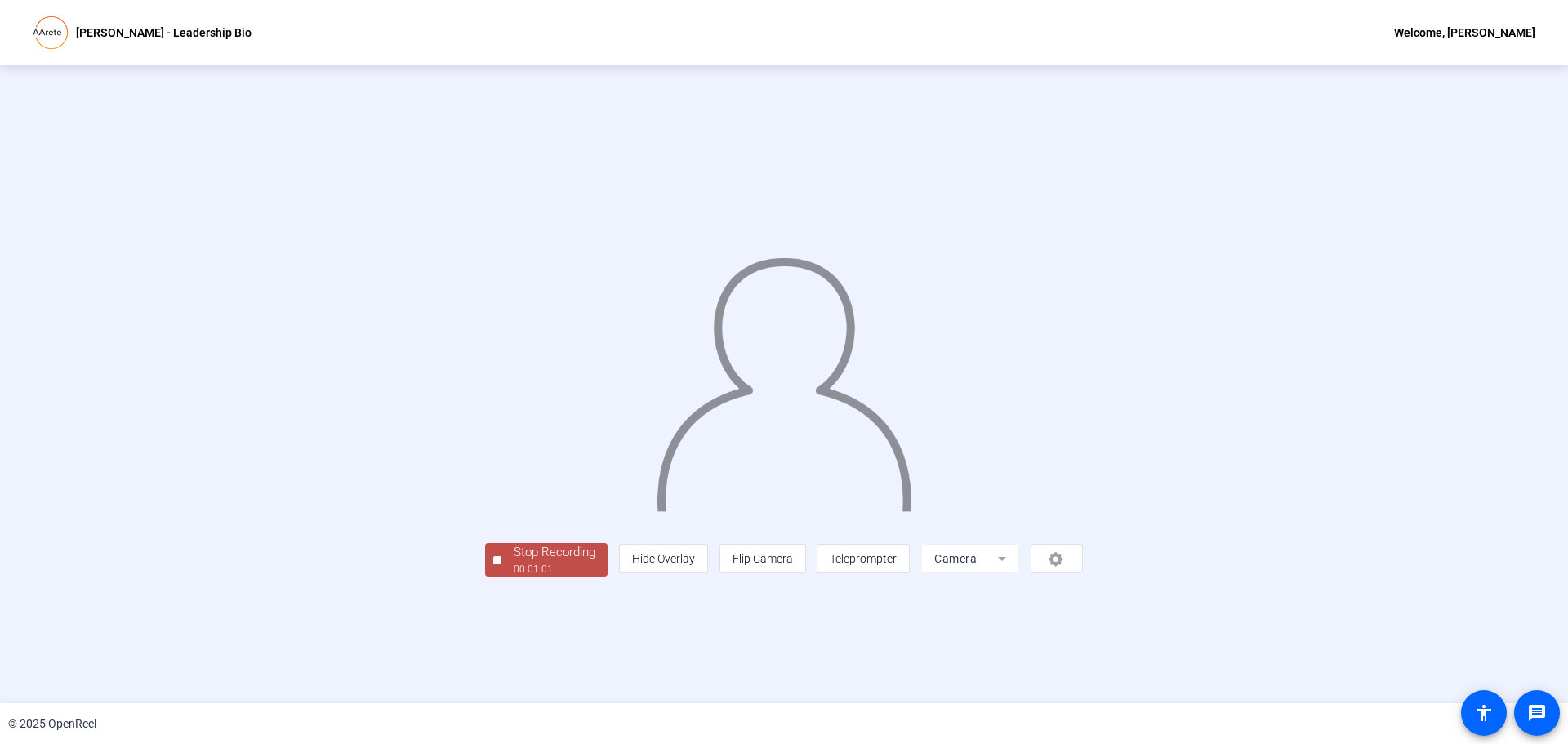
click at [513, 562] on div "Stop Recording" at bounding box center [554, 553] width 82 height 18
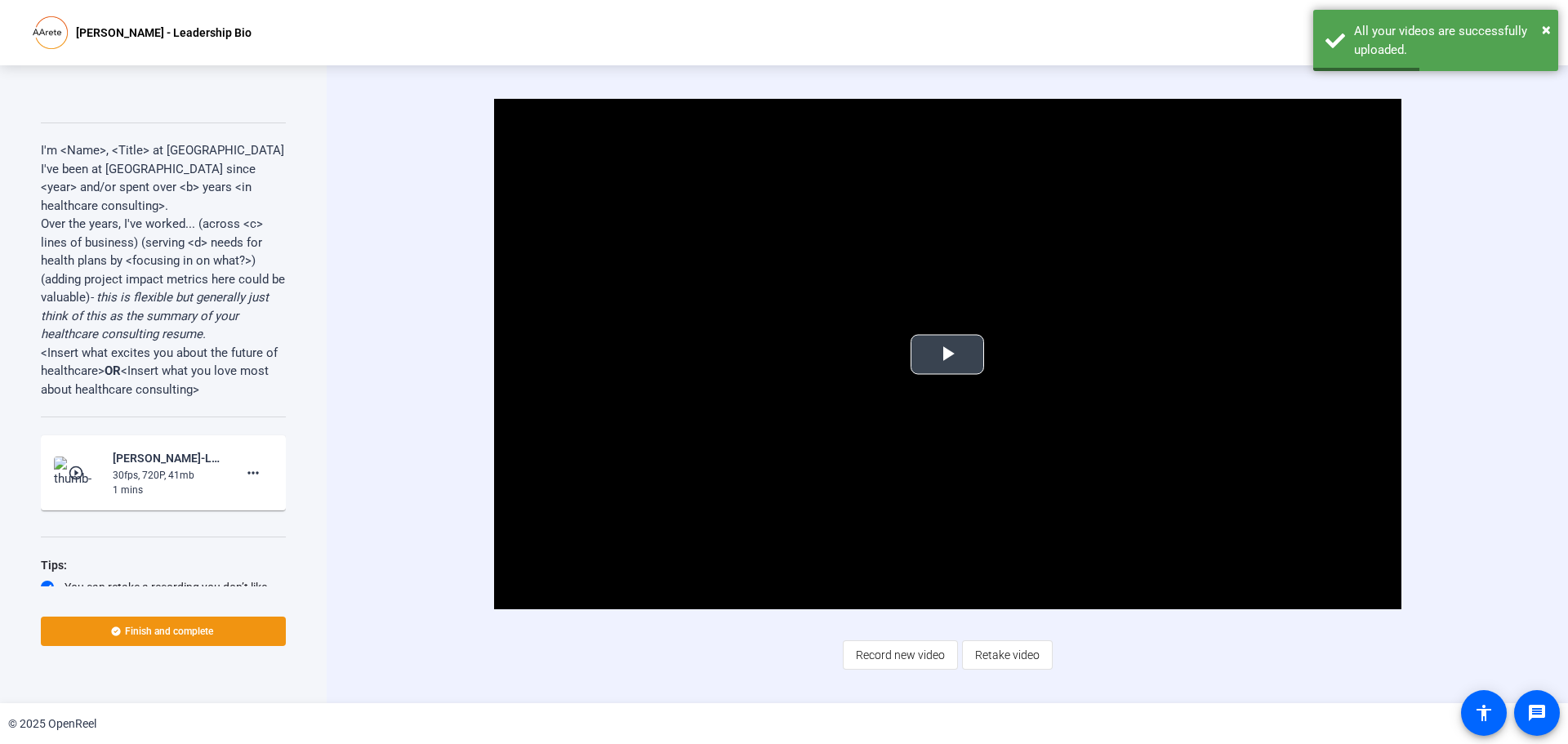
click at [948, 355] on span "Video Player" at bounding box center [948, 355] width 0 height 0
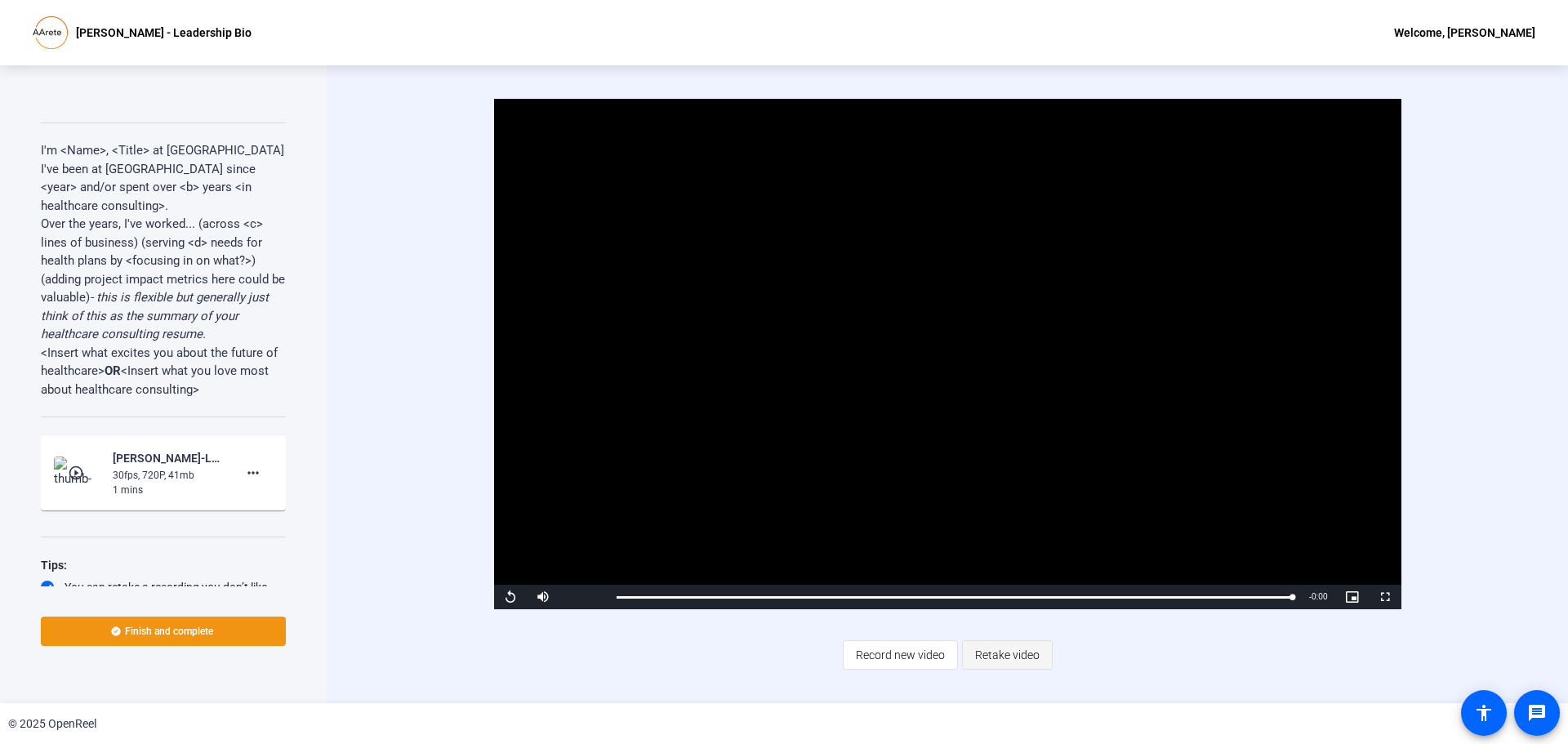
click at [997, 648] on span "Retake video" at bounding box center [1007, 655] width 64 height 31
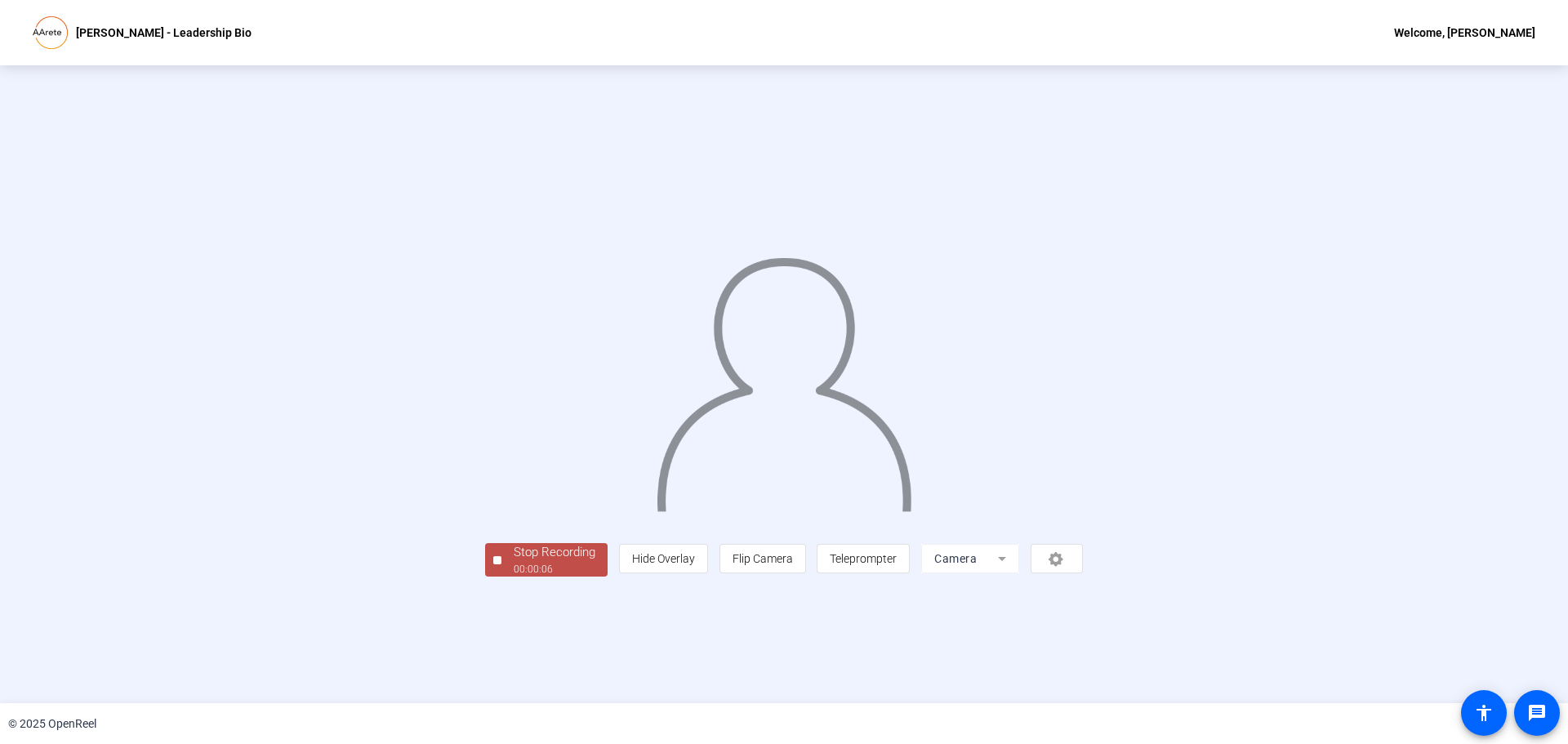
click at [513, 576] on div "00:00:06" at bounding box center [554, 569] width 82 height 15
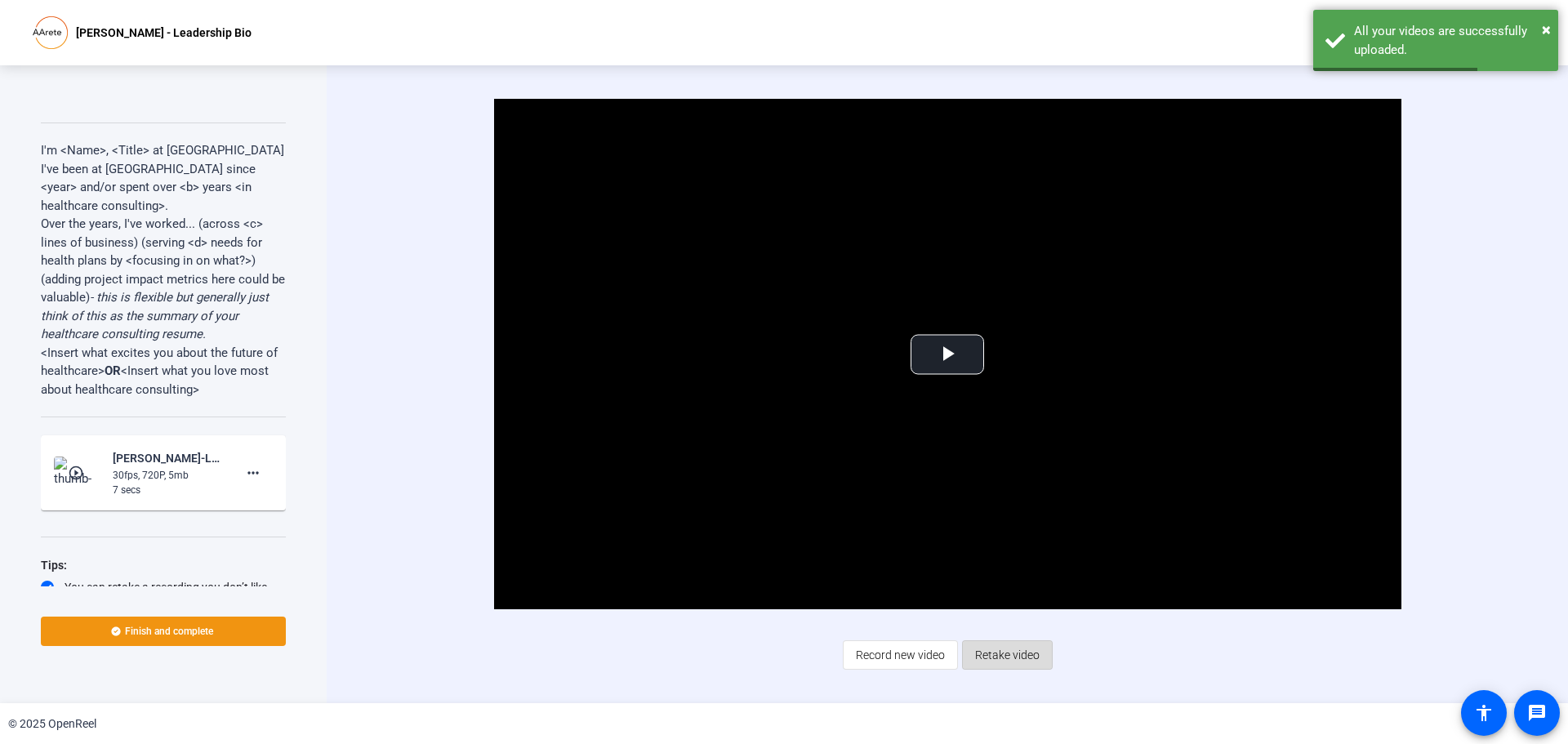
click at [1015, 659] on span "Retake video" at bounding box center [1007, 655] width 64 height 31
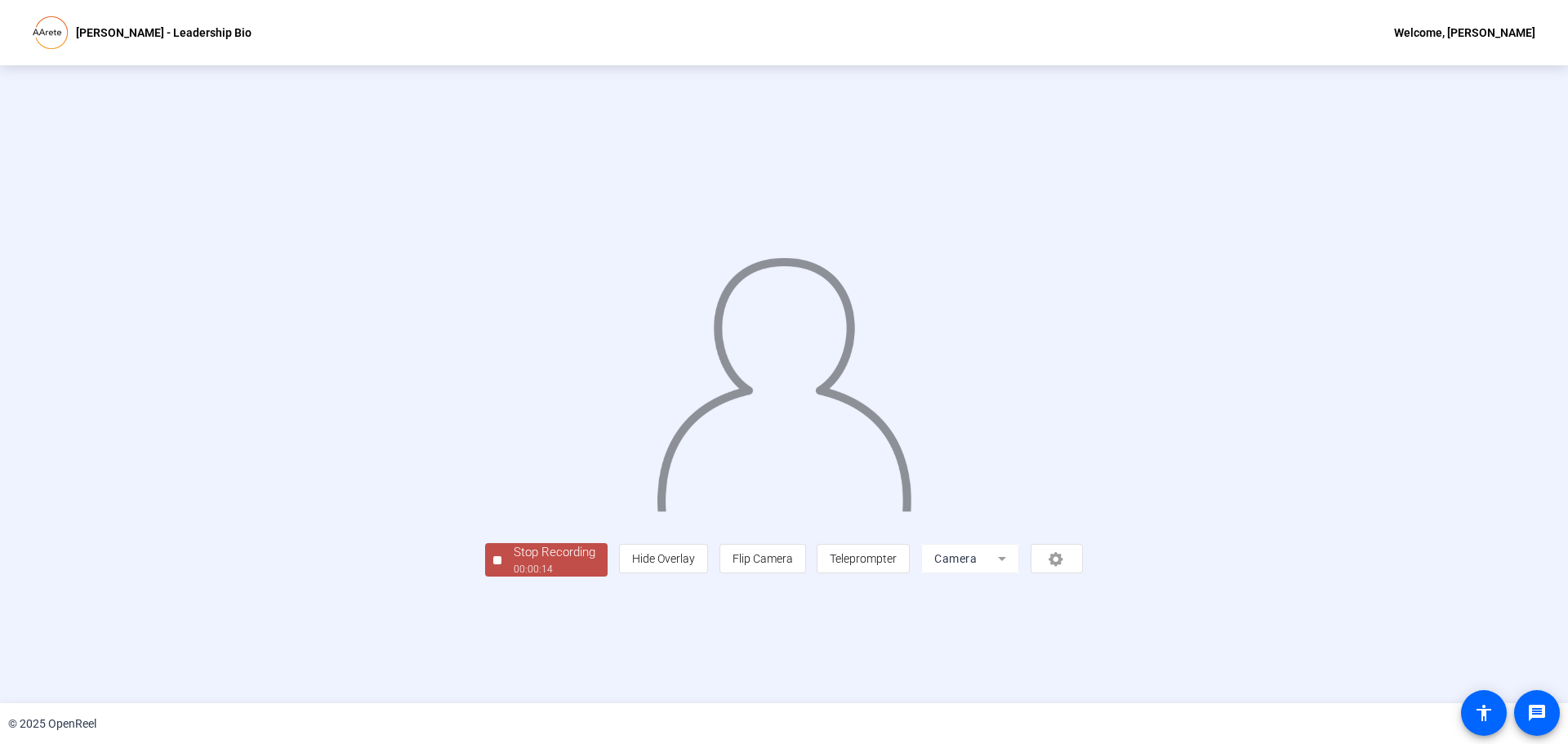
click at [493, 564] on div at bounding box center [497, 560] width 8 height 8
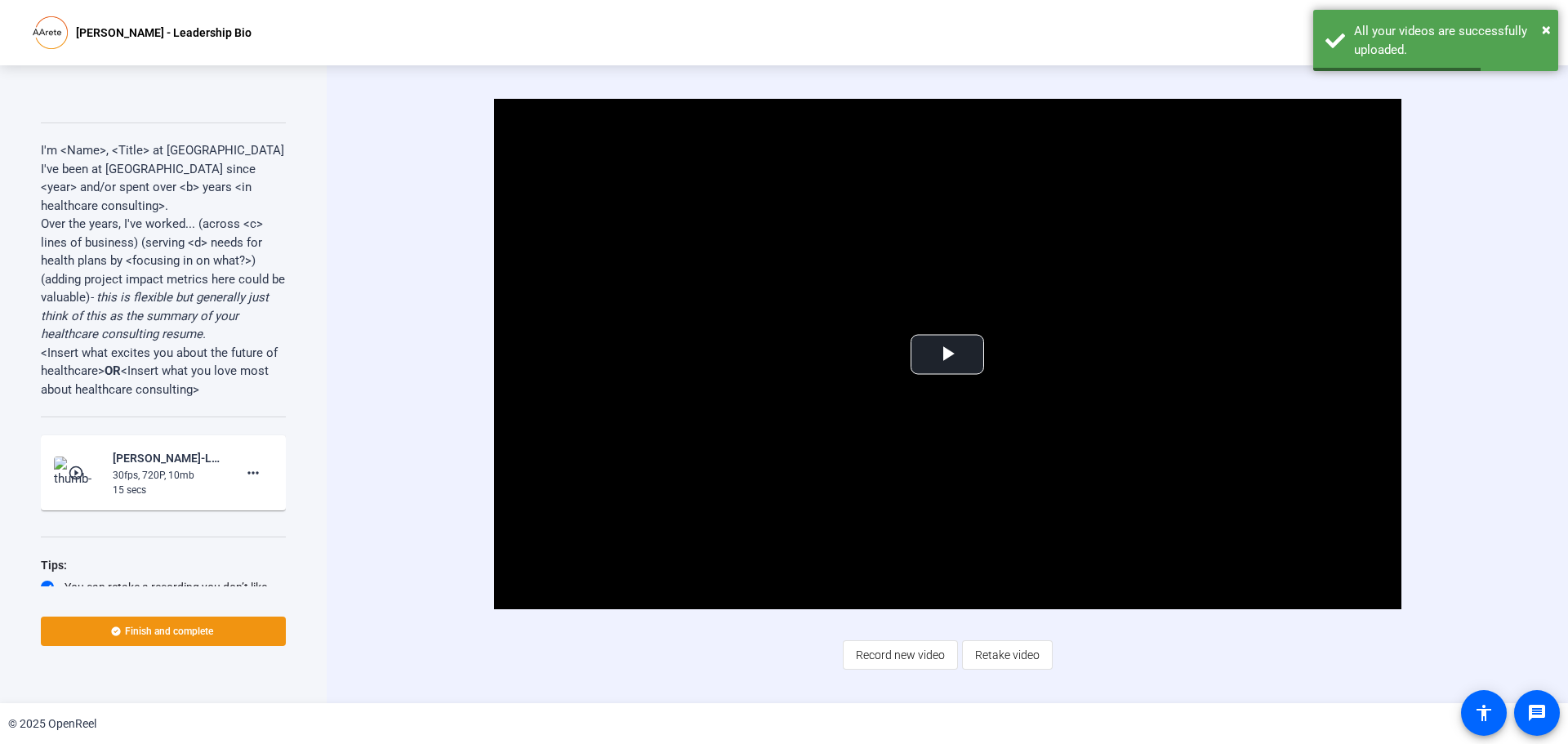
click at [1015, 654] on span "Retake video" at bounding box center [1007, 655] width 64 height 31
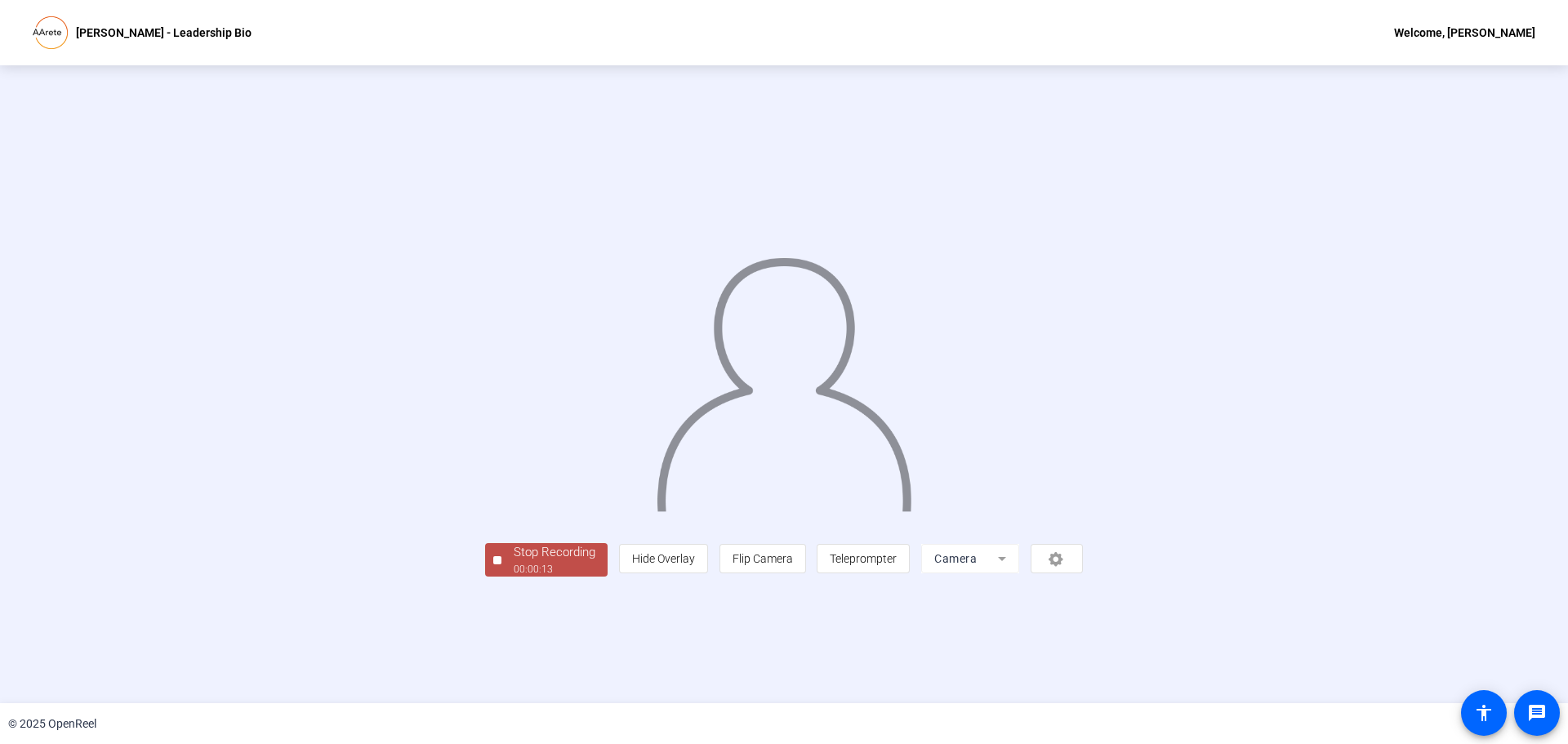
click at [513, 576] on div "00:00:13" at bounding box center [554, 569] width 82 height 15
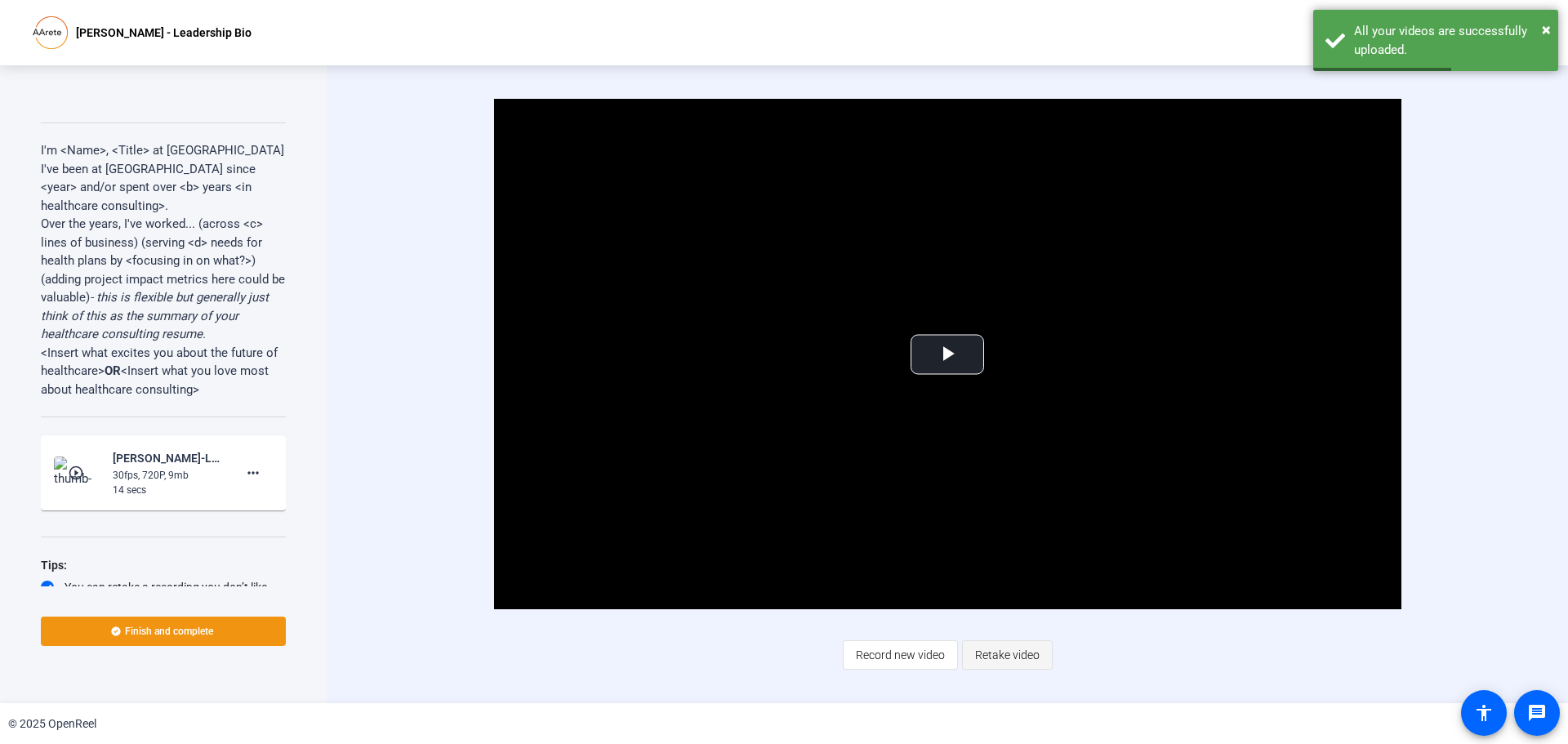
click at [1028, 657] on span "Retake video" at bounding box center [1007, 655] width 64 height 31
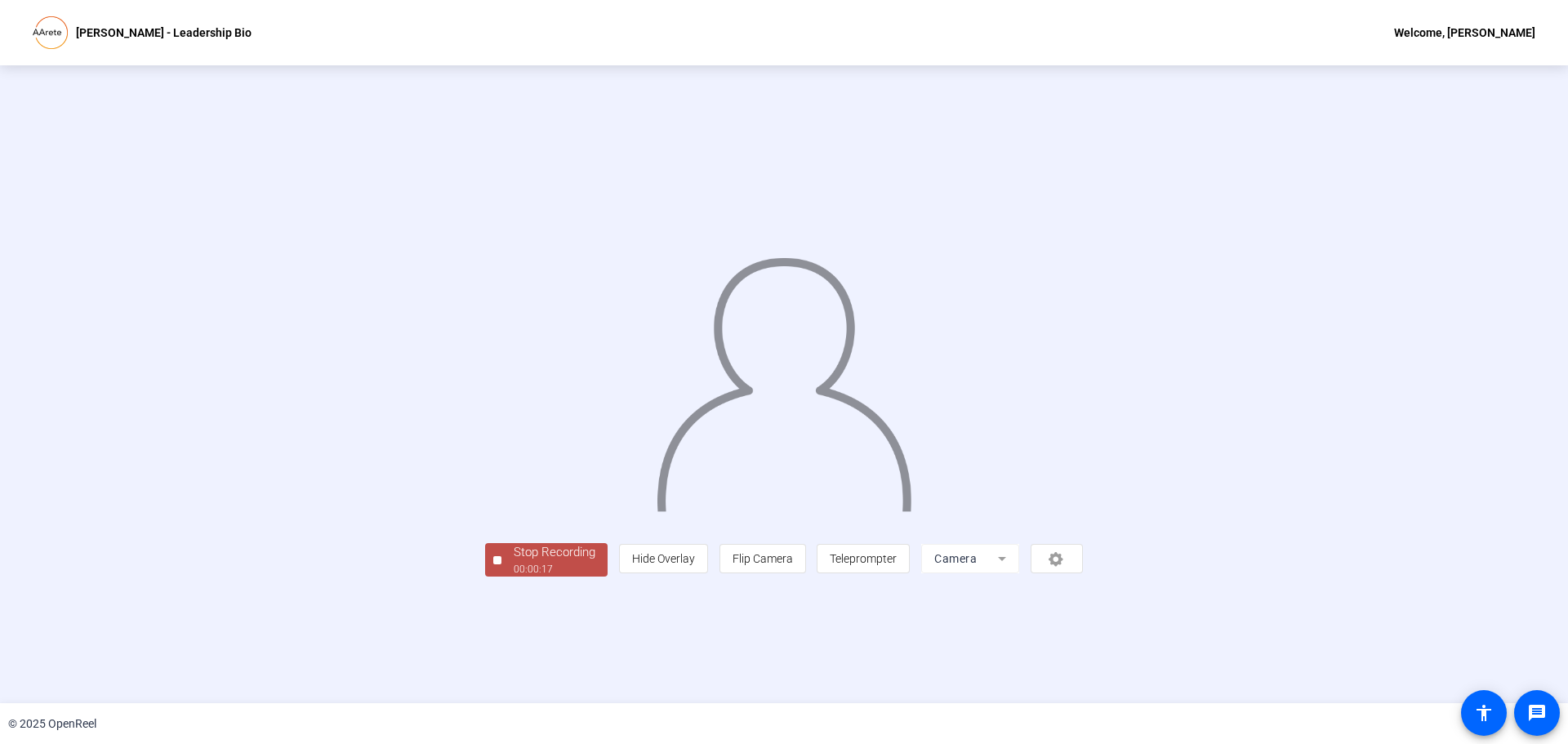
click at [513, 576] on div "00:00:17" at bounding box center [554, 569] width 82 height 15
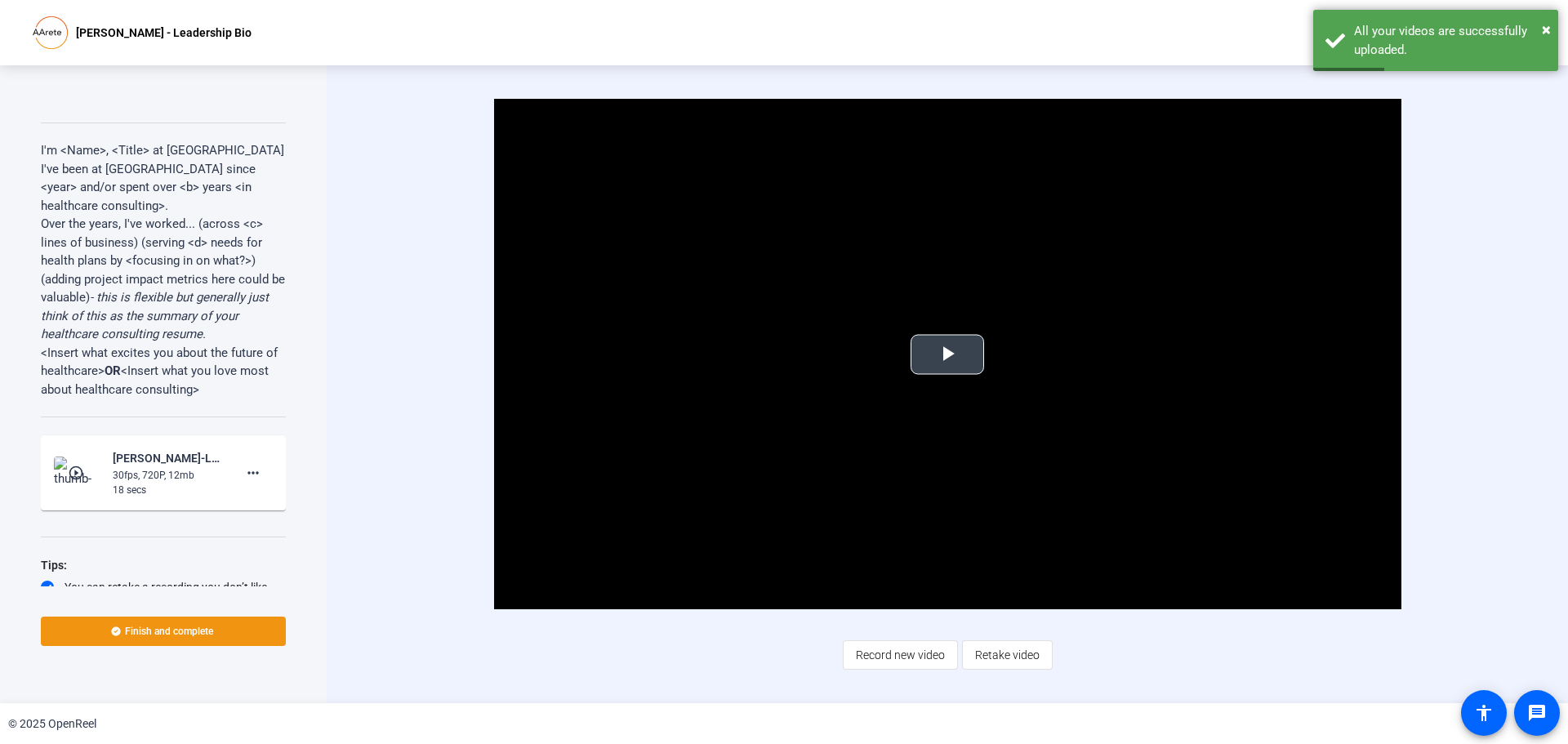
click at [948, 355] on span "Video Player" at bounding box center [948, 355] width 0 height 0
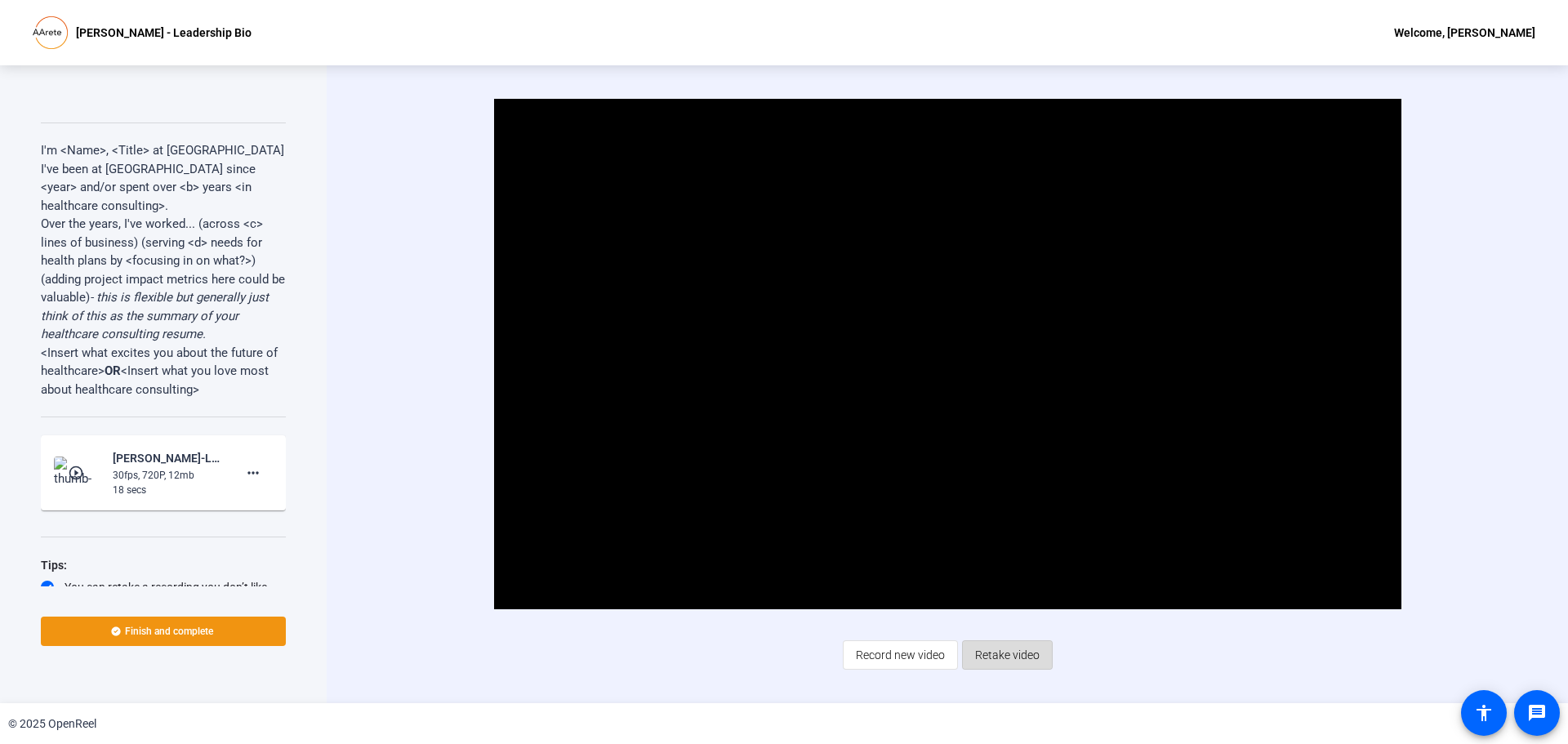
click at [1037, 655] on span "Retake video" at bounding box center [1007, 655] width 64 height 31
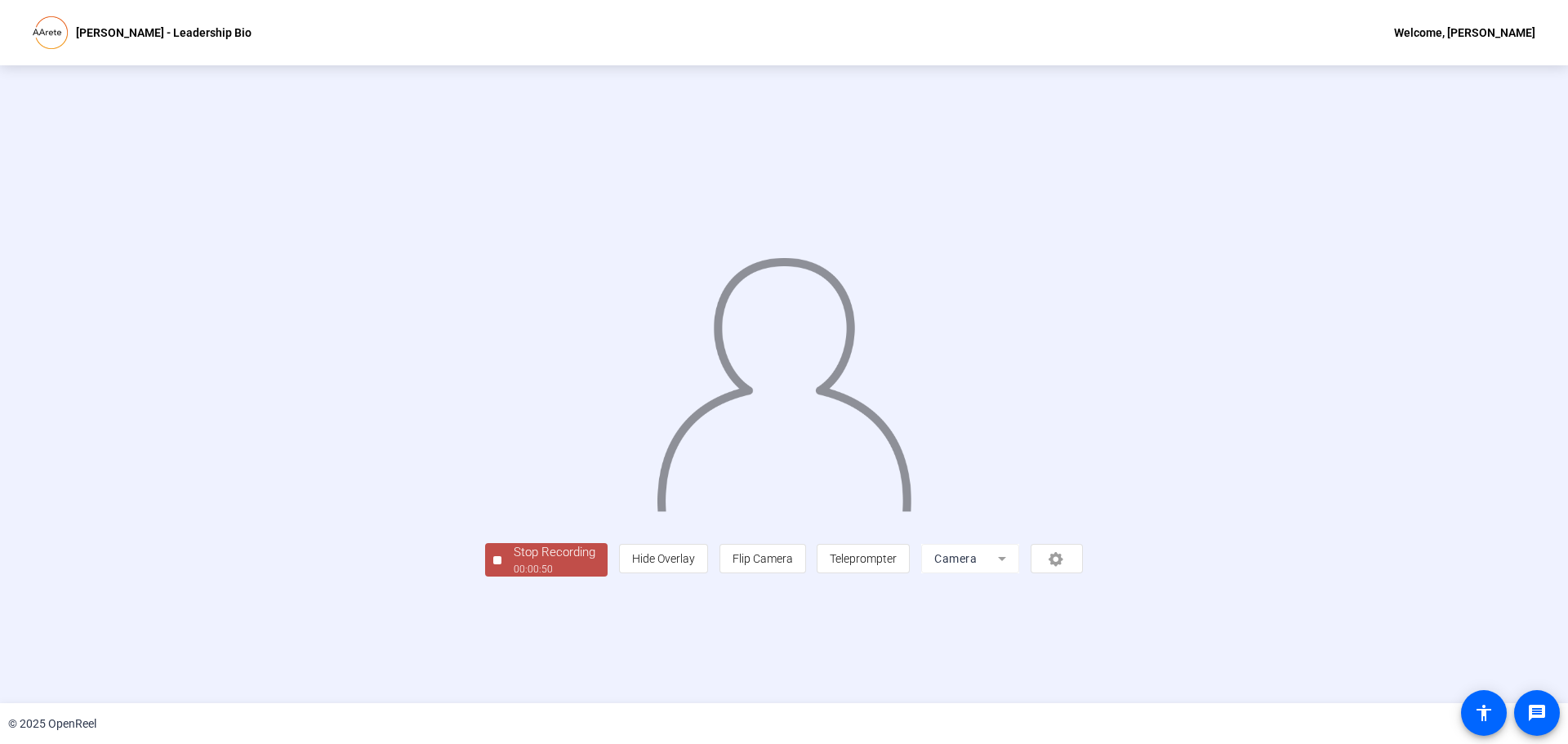
click at [513, 562] on div "Stop Recording" at bounding box center [554, 553] width 82 height 18
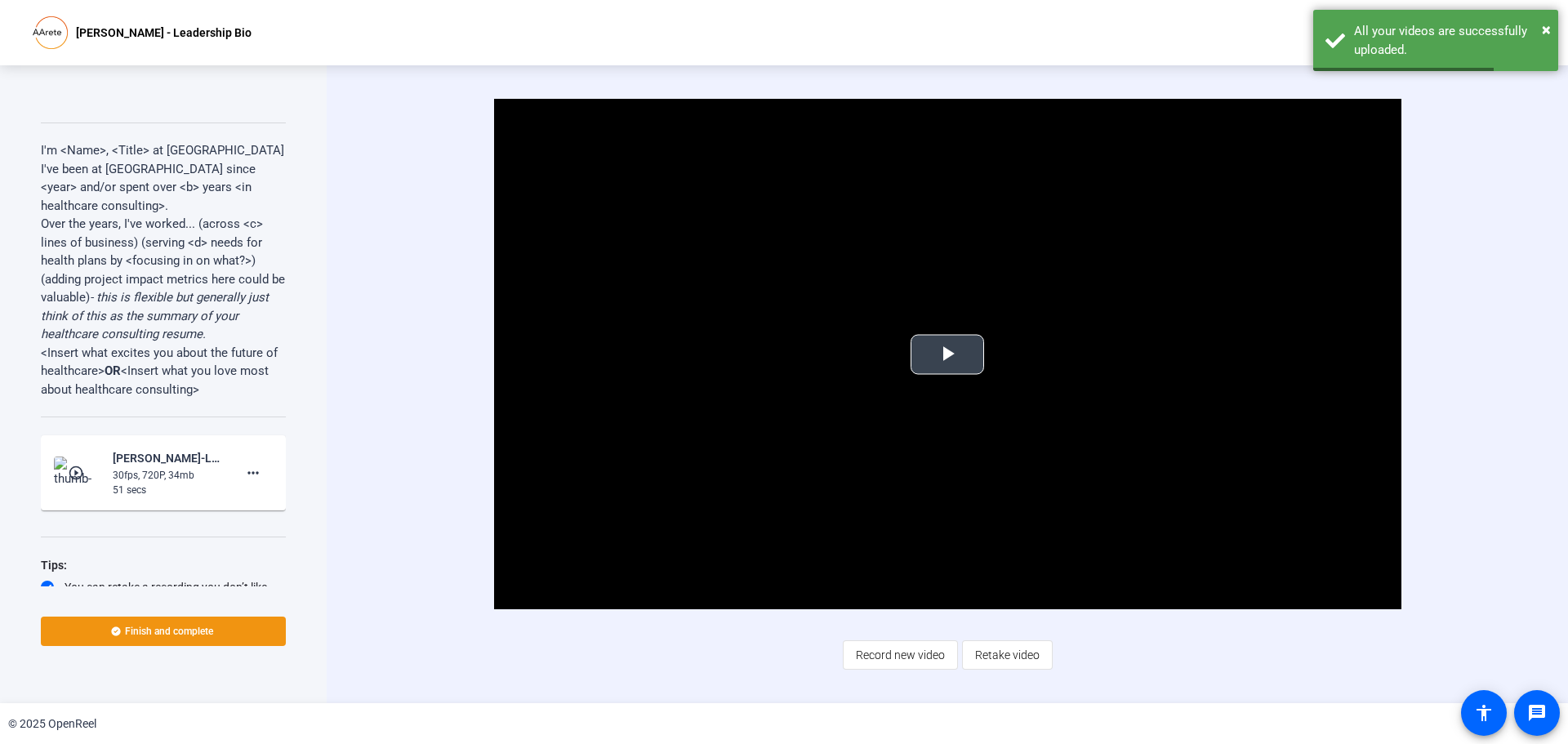
click at [948, 355] on span "Video Player" at bounding box center [948, 355] width 0 height 0
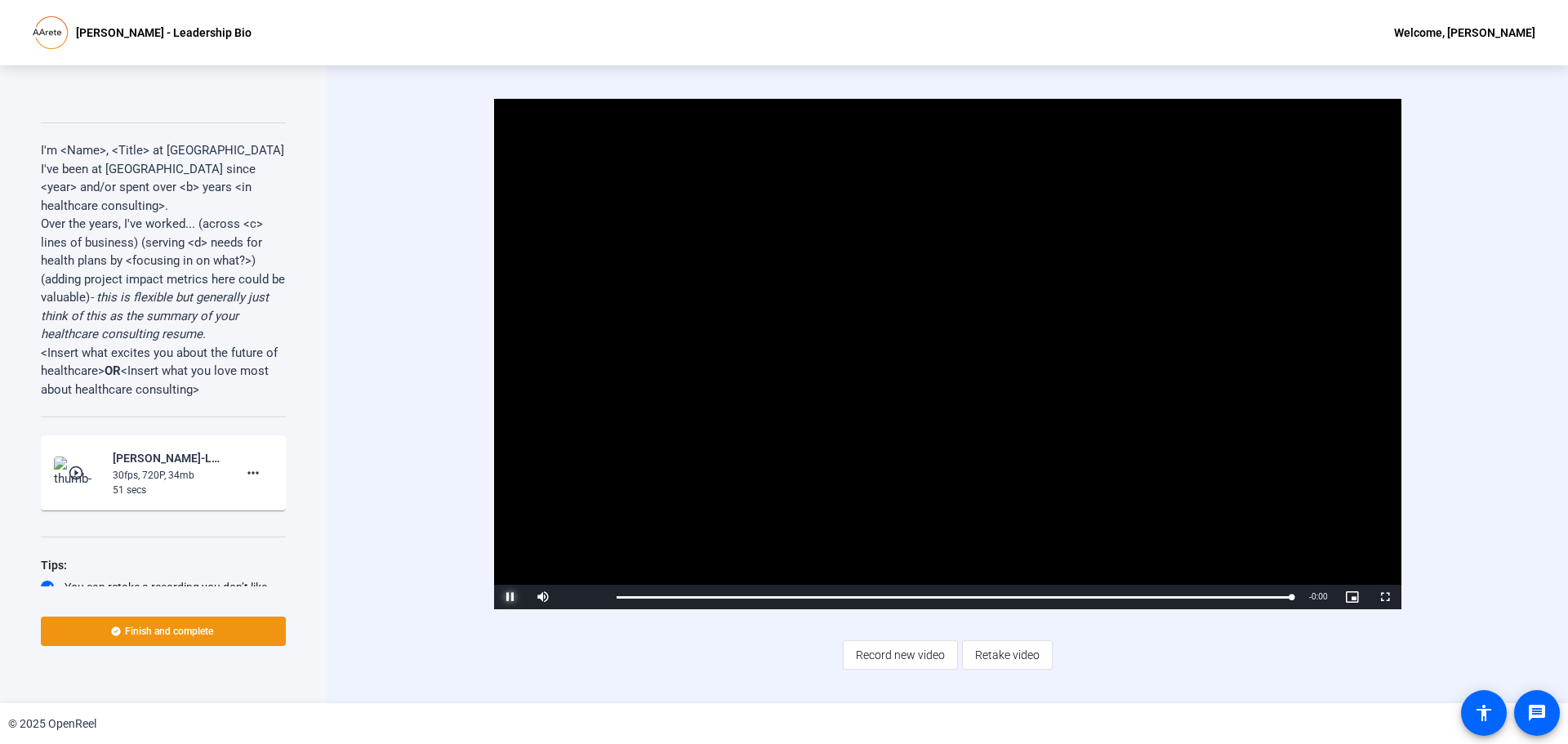
click at [511, 596] on span "Video Player" at bounding box center [510, 596] width 33 height 0
click at [1024, 656] on span "Retake video" at bounding box center [1007, 655] width 64 height 31
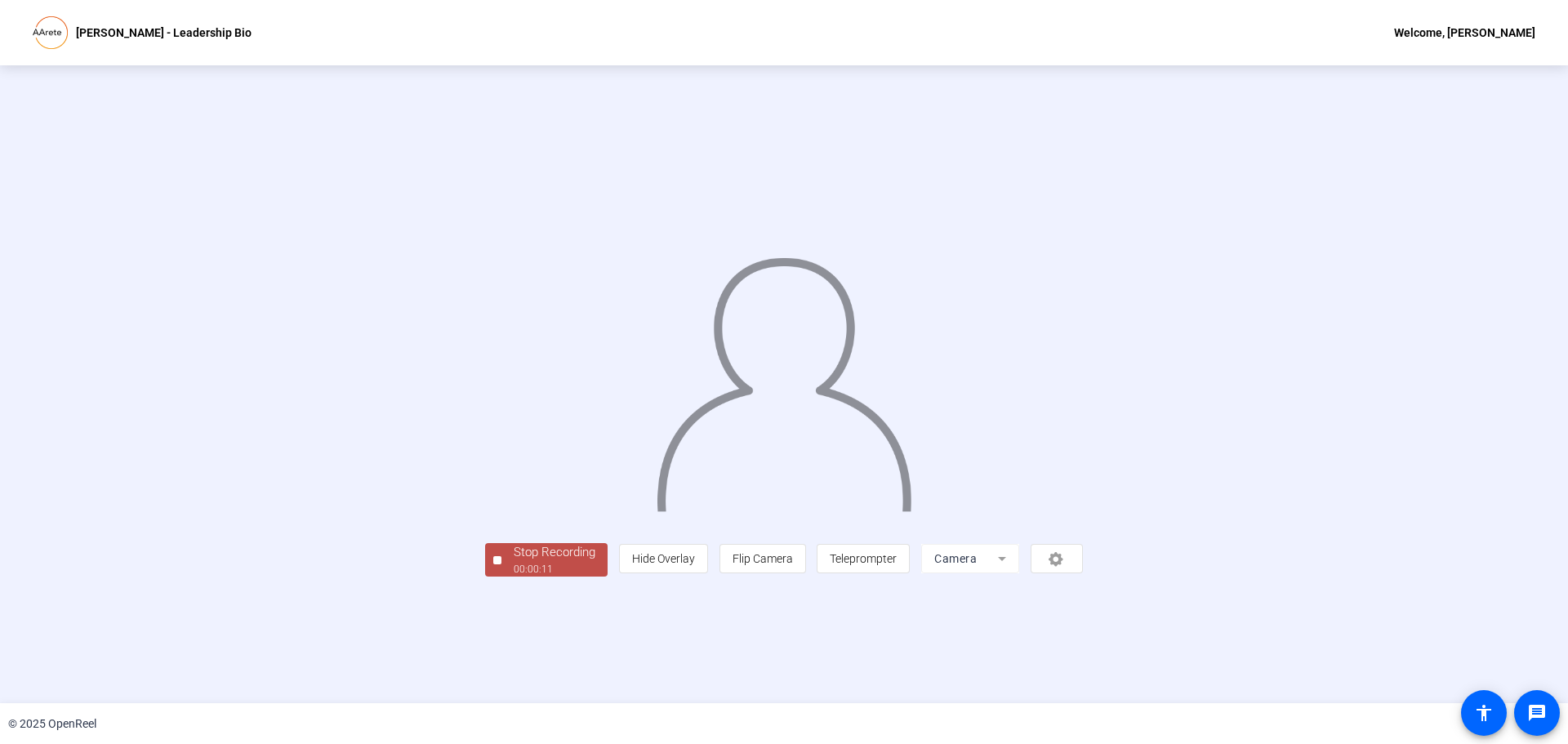
click at [513, 576] on div "00:00:11" at bounding box center [554, 569] width 82 height 15
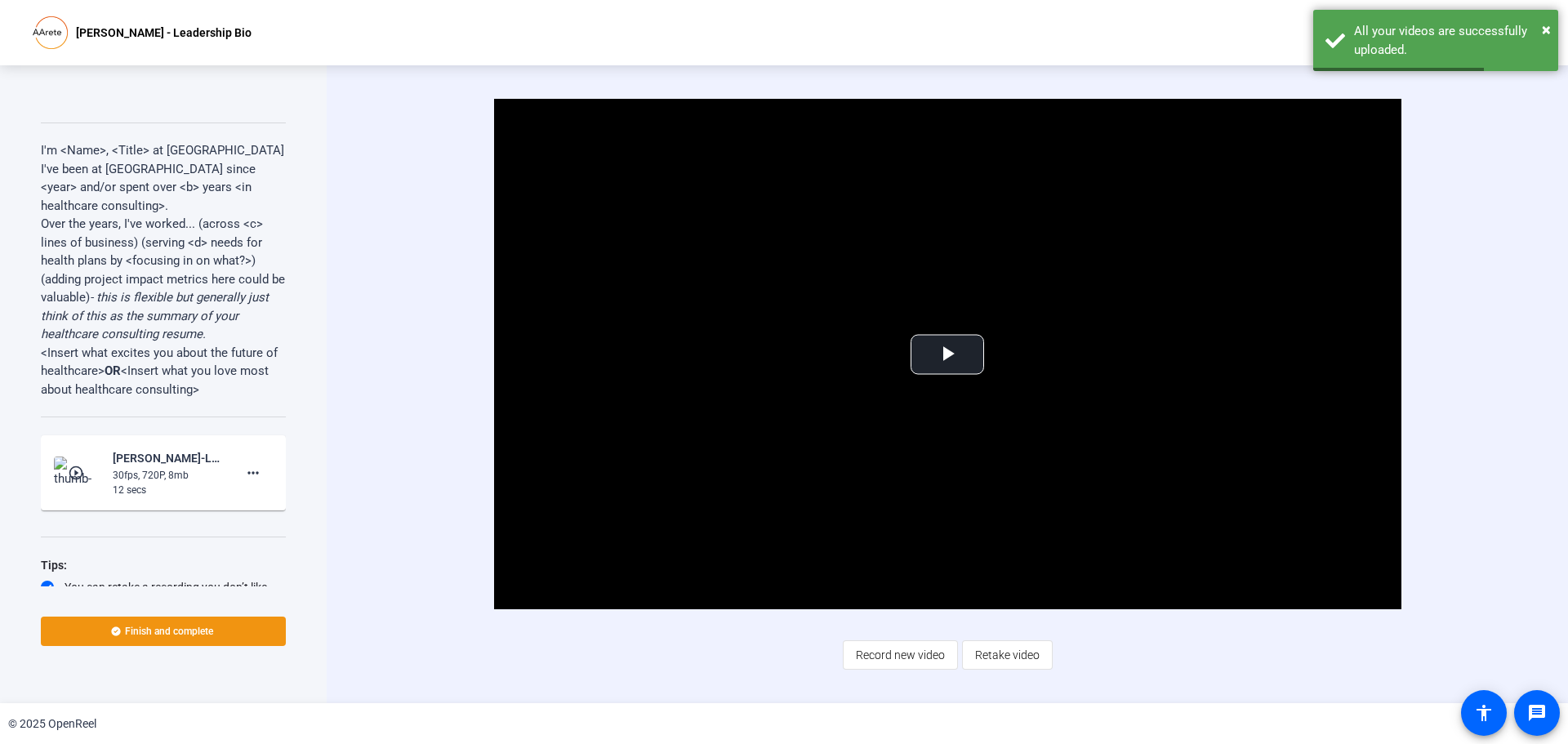
click at [1038, 652] on span at bounding box center [1006, 654] width 89 height 39
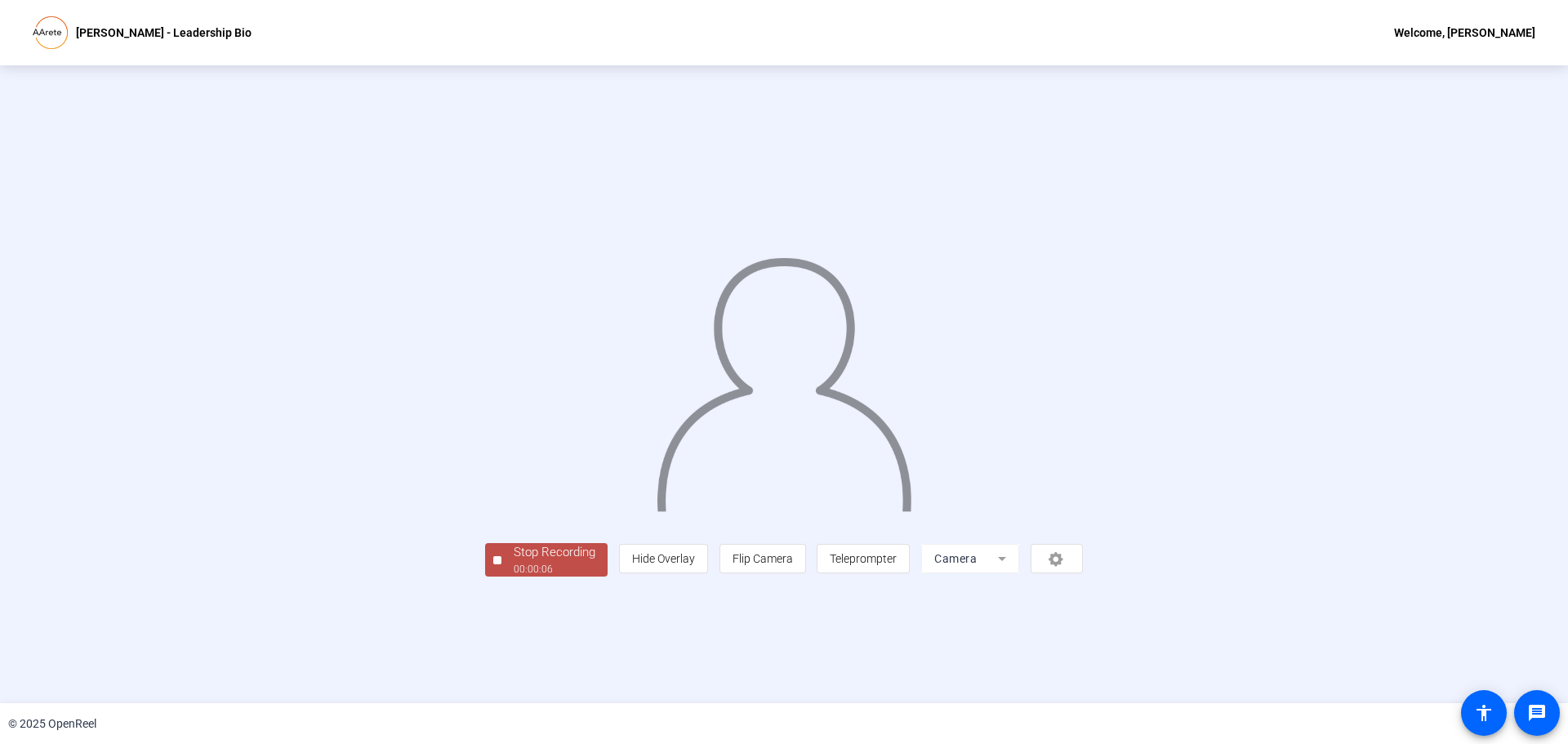
click at [493, 564] on div at bounding box center [497, 560] width 8 height 8
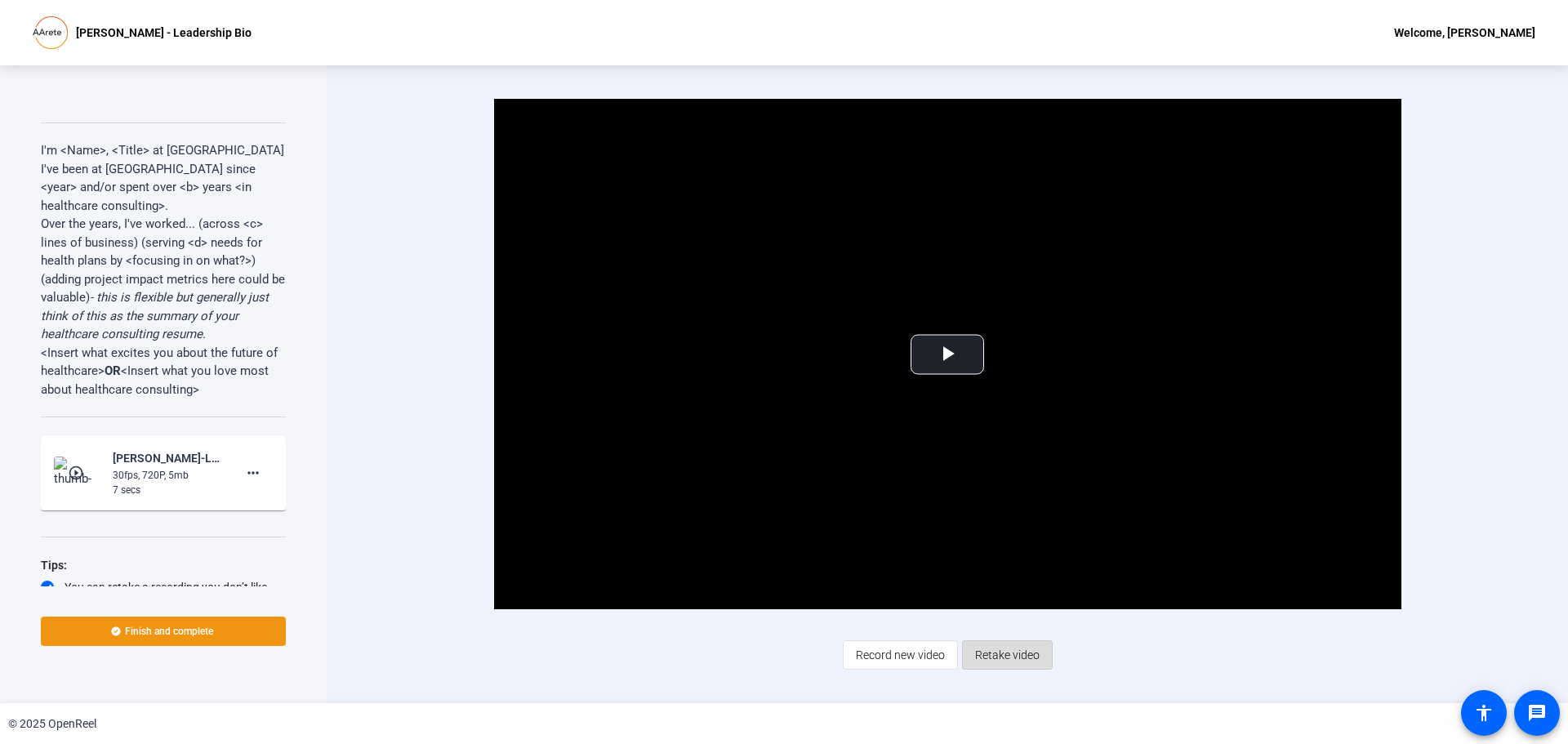
click at [1006, 658] on span "Retake video" at bounding box center [1007, 655] width 64 height 31
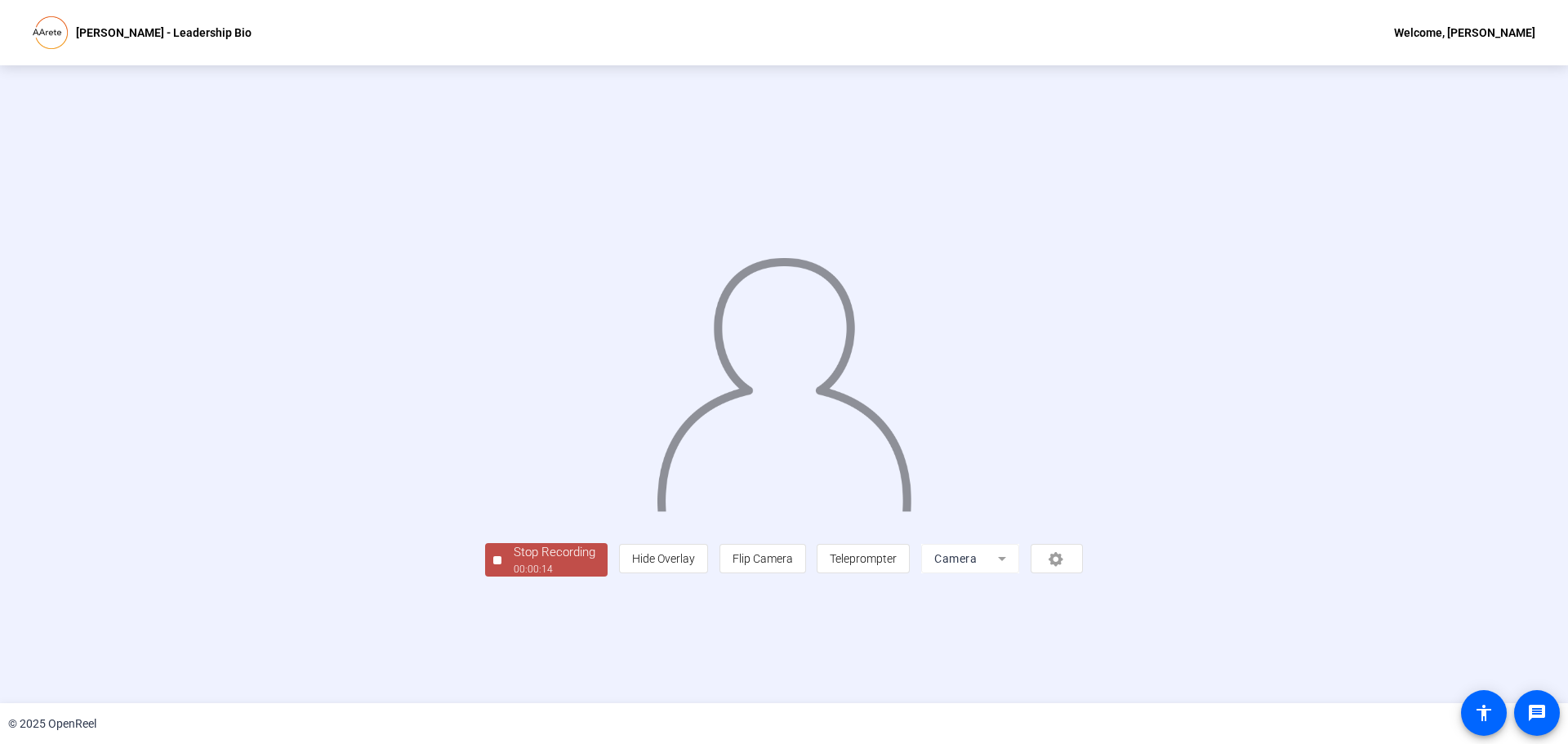
click at [485, 576] on div "Stop Recording 00:00:14 person Hide Overlay flip Flip Camera article Teleprompt…" at bounding box center [784, 384] width 598 height 385
click at [513, 562] on div "Stop Recording" at bounding box center [554, 553] width 82 height 18
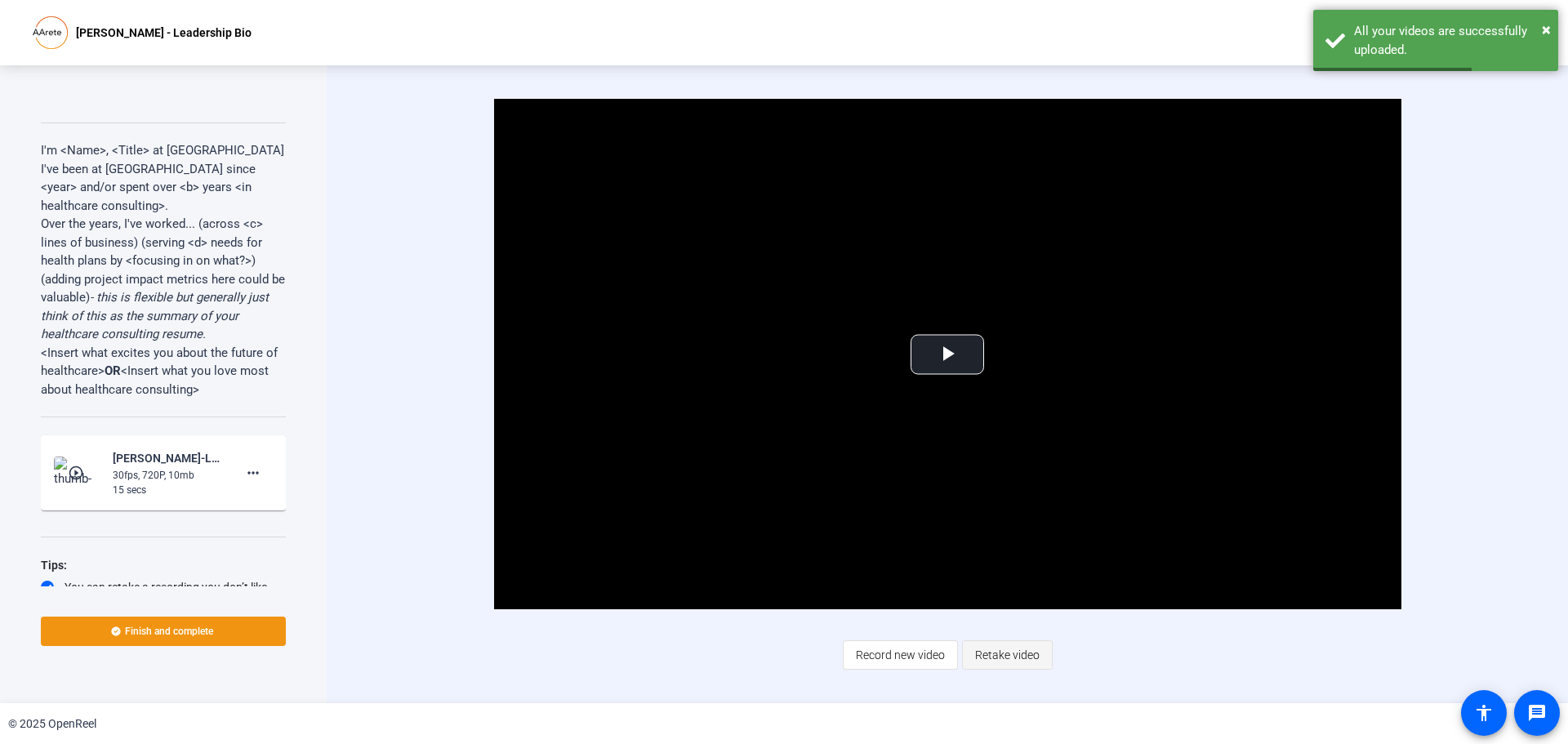
click at [1023, 655] on span "Retake video" at bounding box center [1007, 655] width 64 height 31
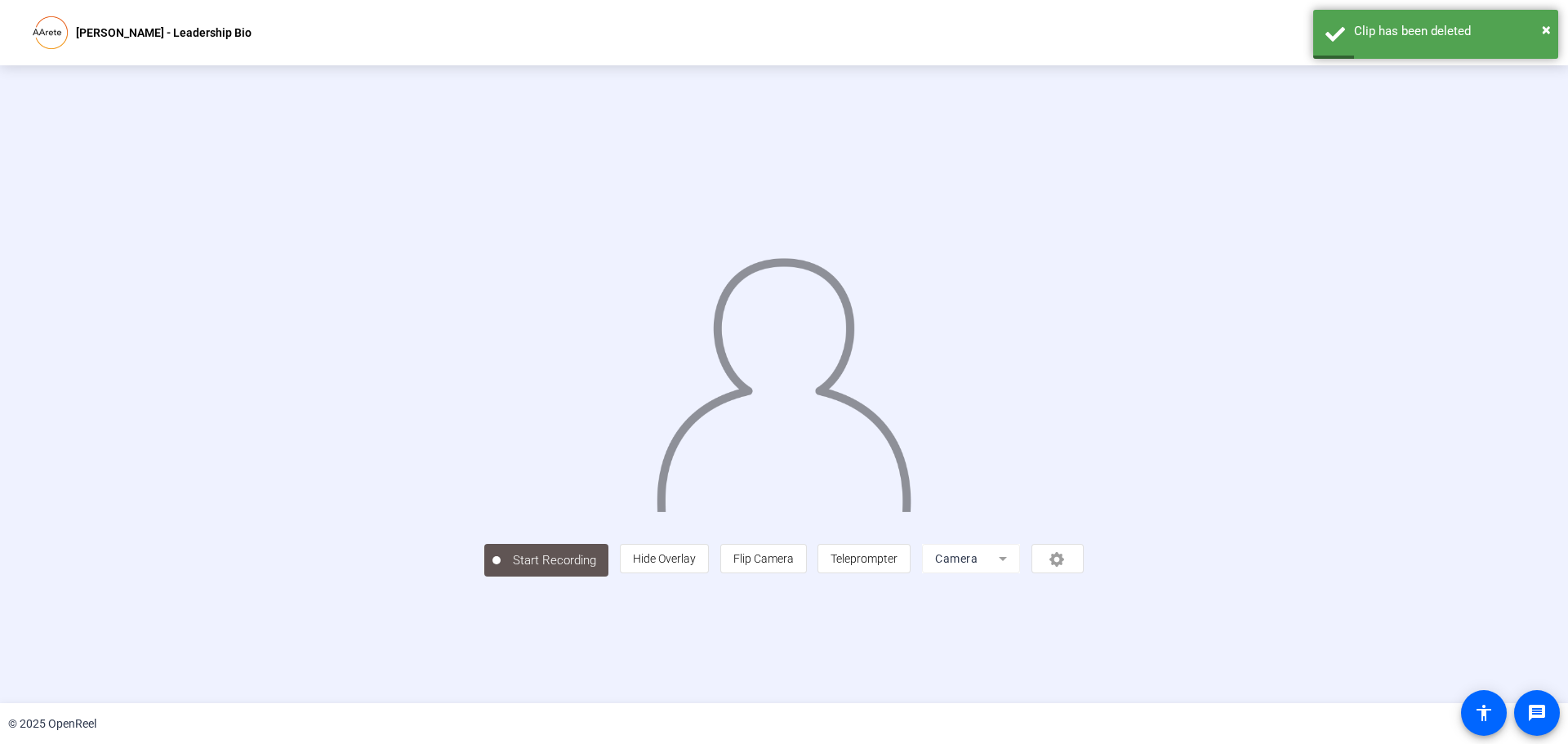
click at [484, 529] on div at bounding box center [784, 360] width 599 height 337
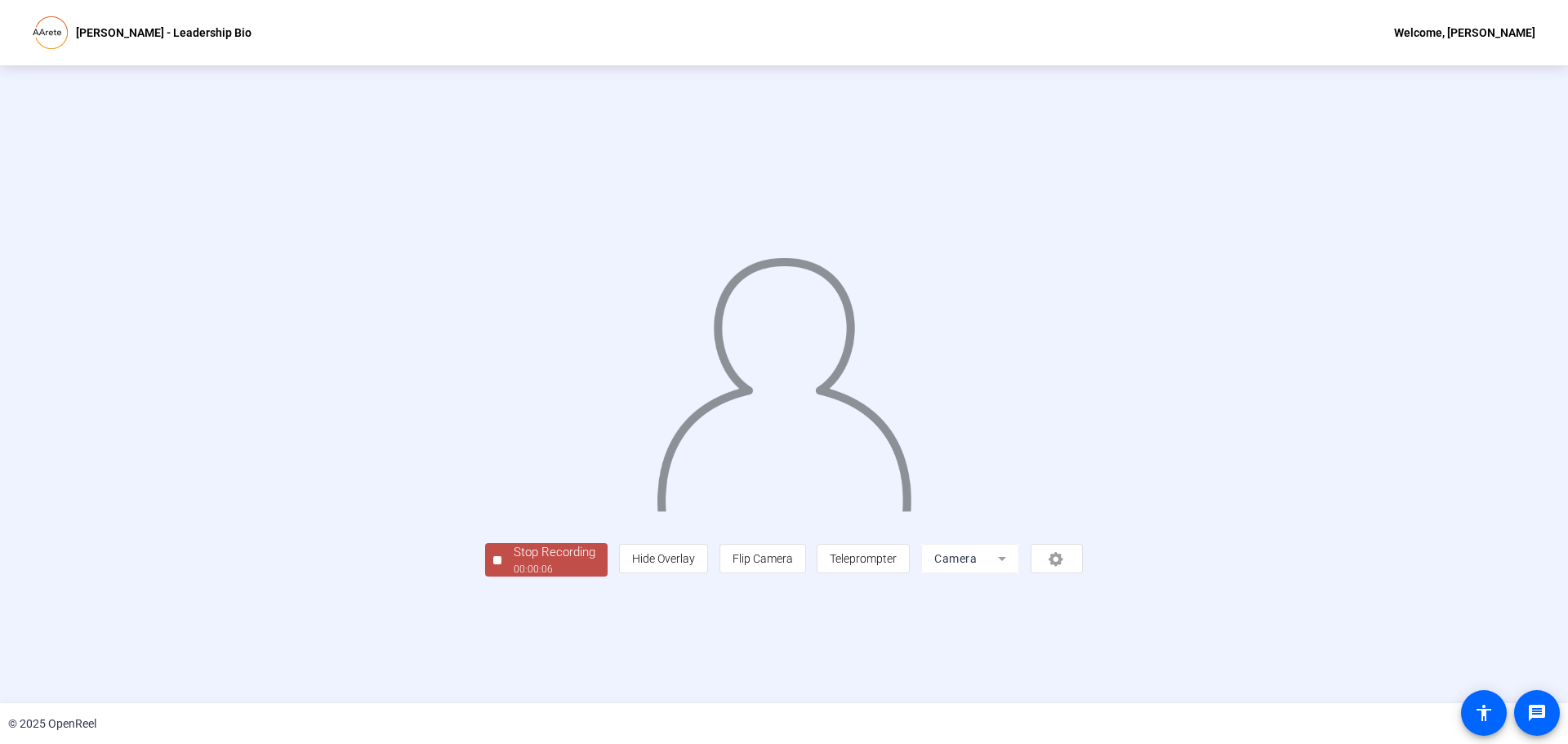
click at [493, 564] on div at bounding box center [497, 560] width 8 height 8
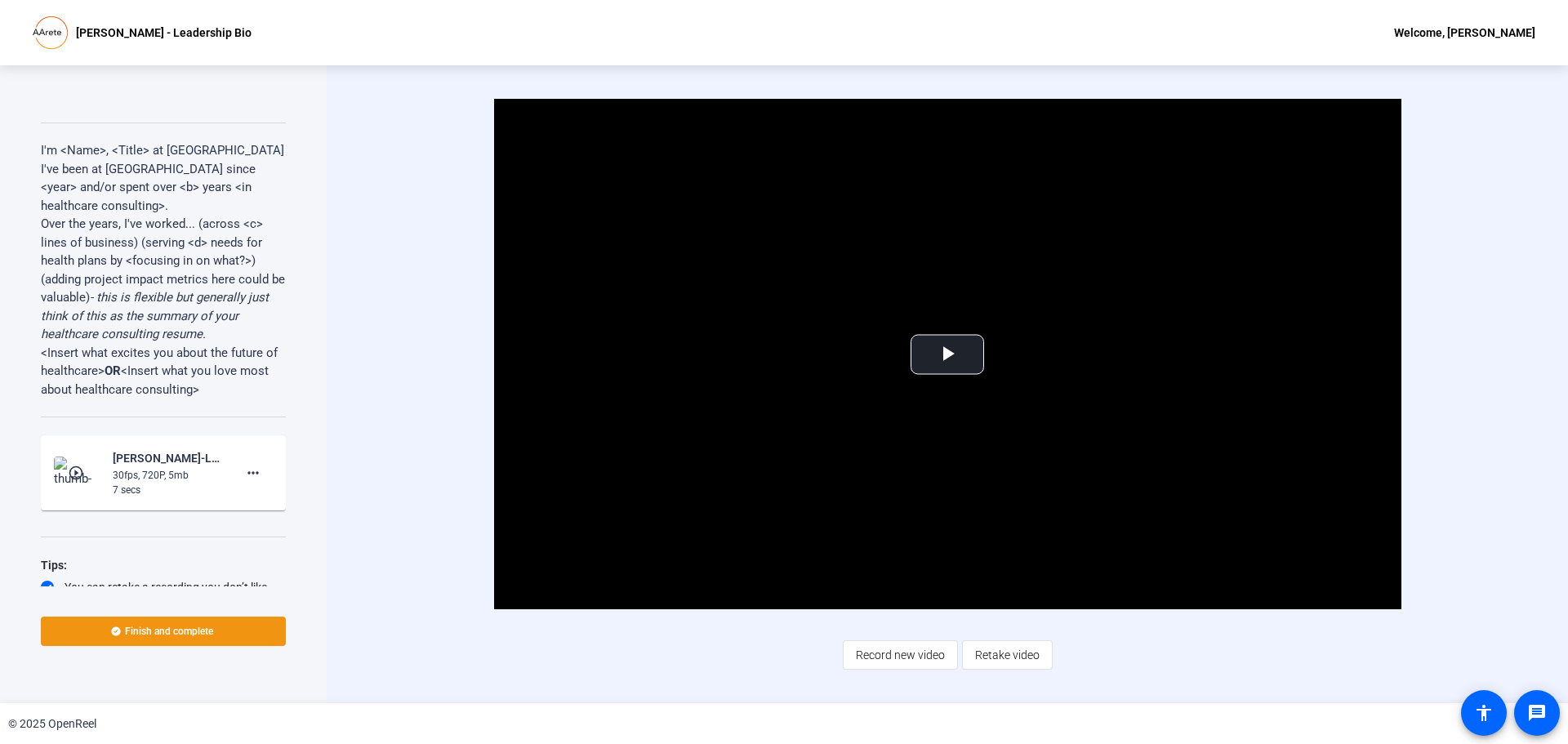
drag, startPoint x: 361, startPoint y: 618, endPoint x: 421, endPoint y: 629, distance: 61.0
click at [361, 618] on div "Video Player is loading. Play Video Play Mute Current Time 0:00 / Duration 0:06…" at bounding box center [947, 384] width 1241 height 638
click at [996, 648] on span "Retake video" at bounding box center [1007, 655] width 64 height 31
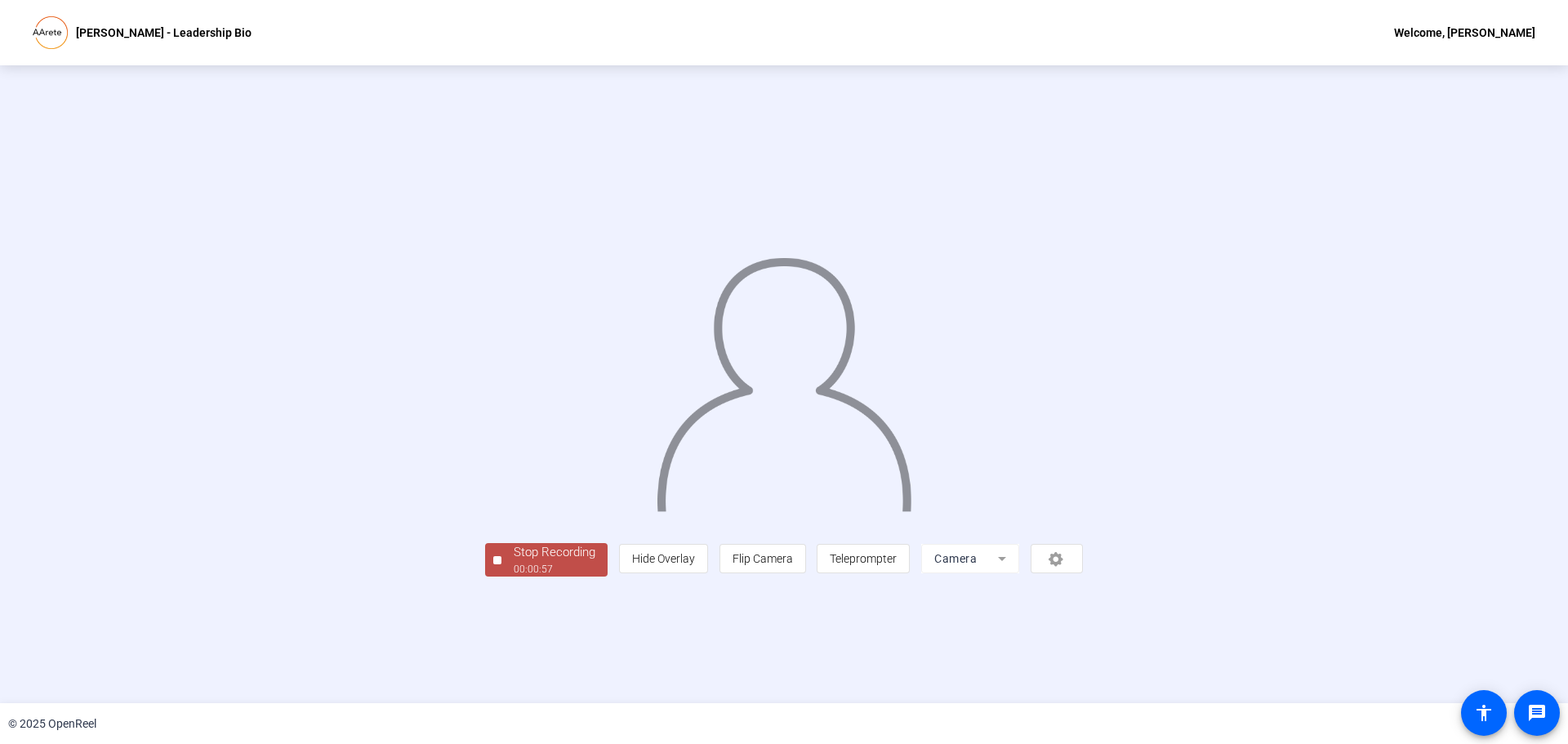
click at [513, 562] on div "Stop Recording" at bounding box center [554, 553] width 82 height 18
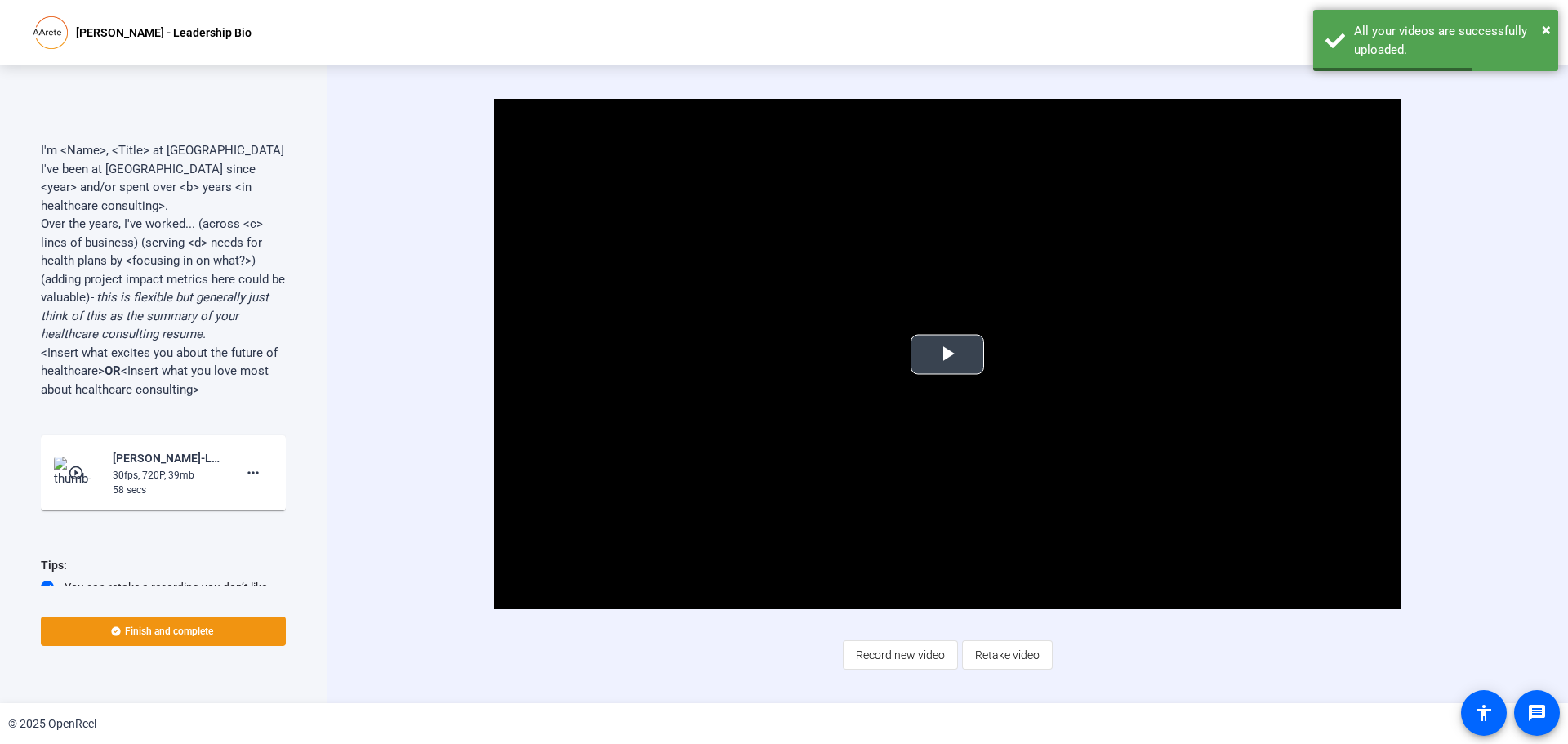
click at [948, 355] on span "Video Player" at bounding box center [948, 355] width 0 height 0
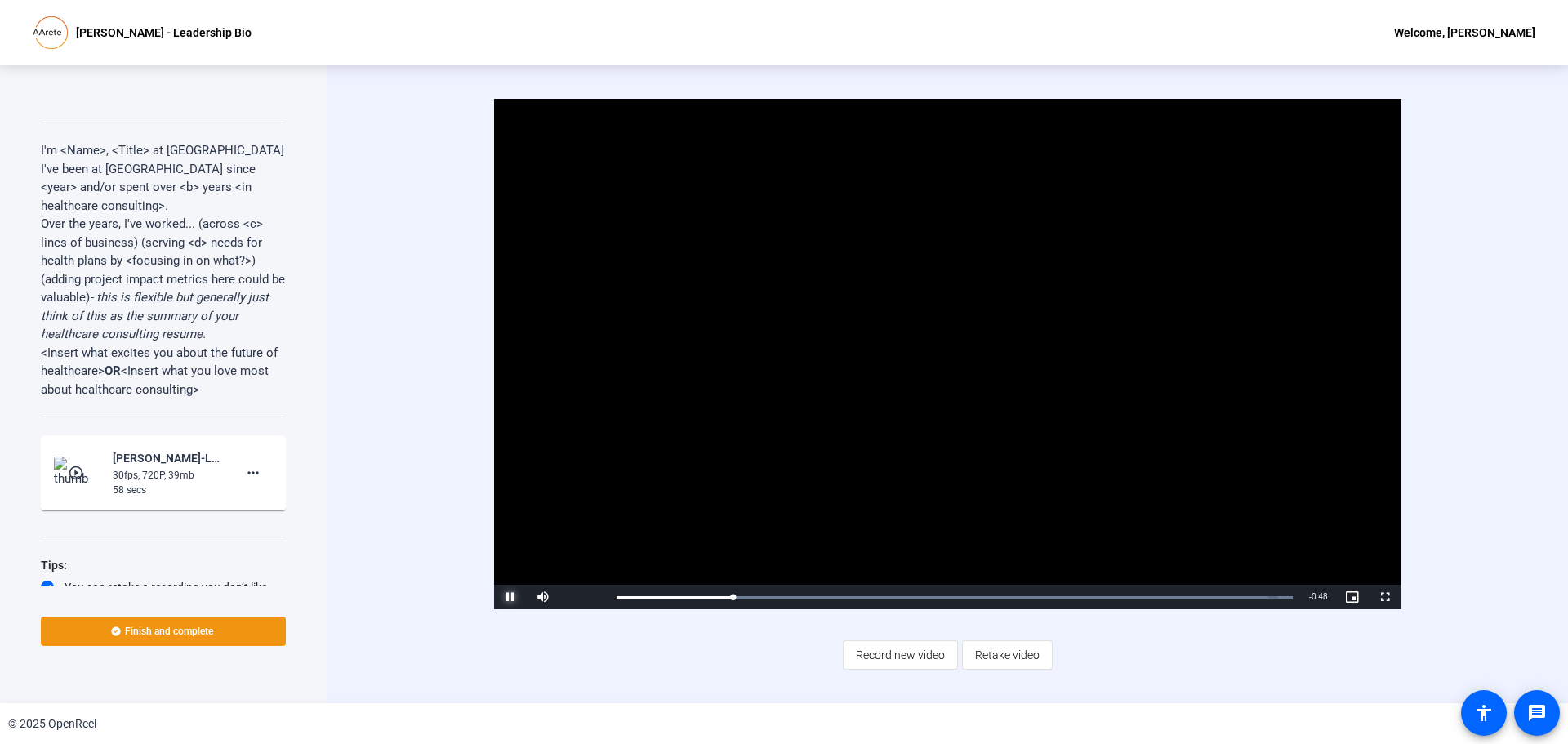
click at [513, 596] on span "Video Player" at bounding box center [510, 596] width 33 height 0
click at [511, 596] on span "Video Player" at bounding box center [510, 596] width 33 height 0
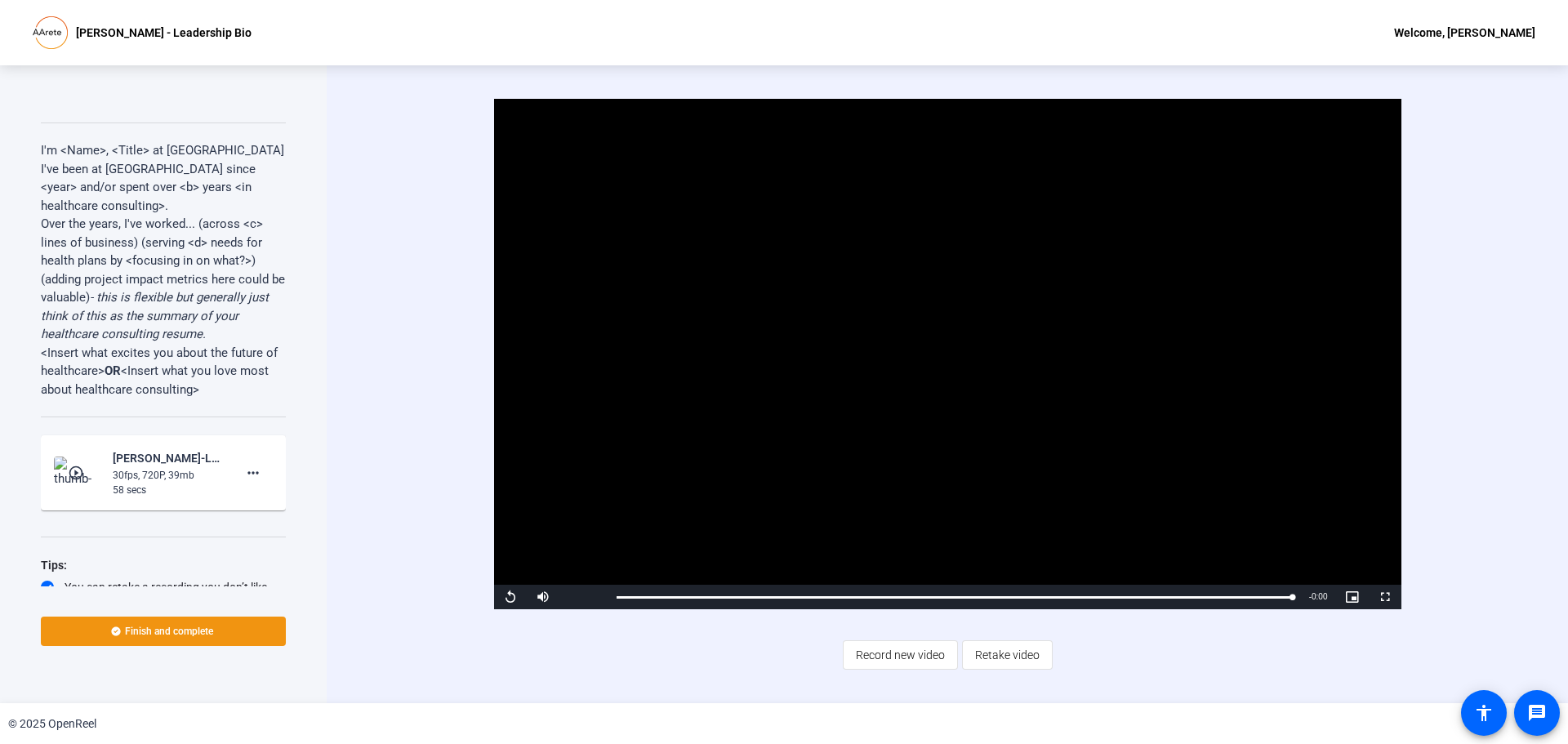
click at [439, 224] on div "Video Player is loading. Play Video Replay Mute Current Time 0:58 / Duration 0:…" at bounding box center [947, 354] width 1055 height 510
click at [1003, 646] on span "Retake video" at bounding box center [1007, 655] width 64 height 31
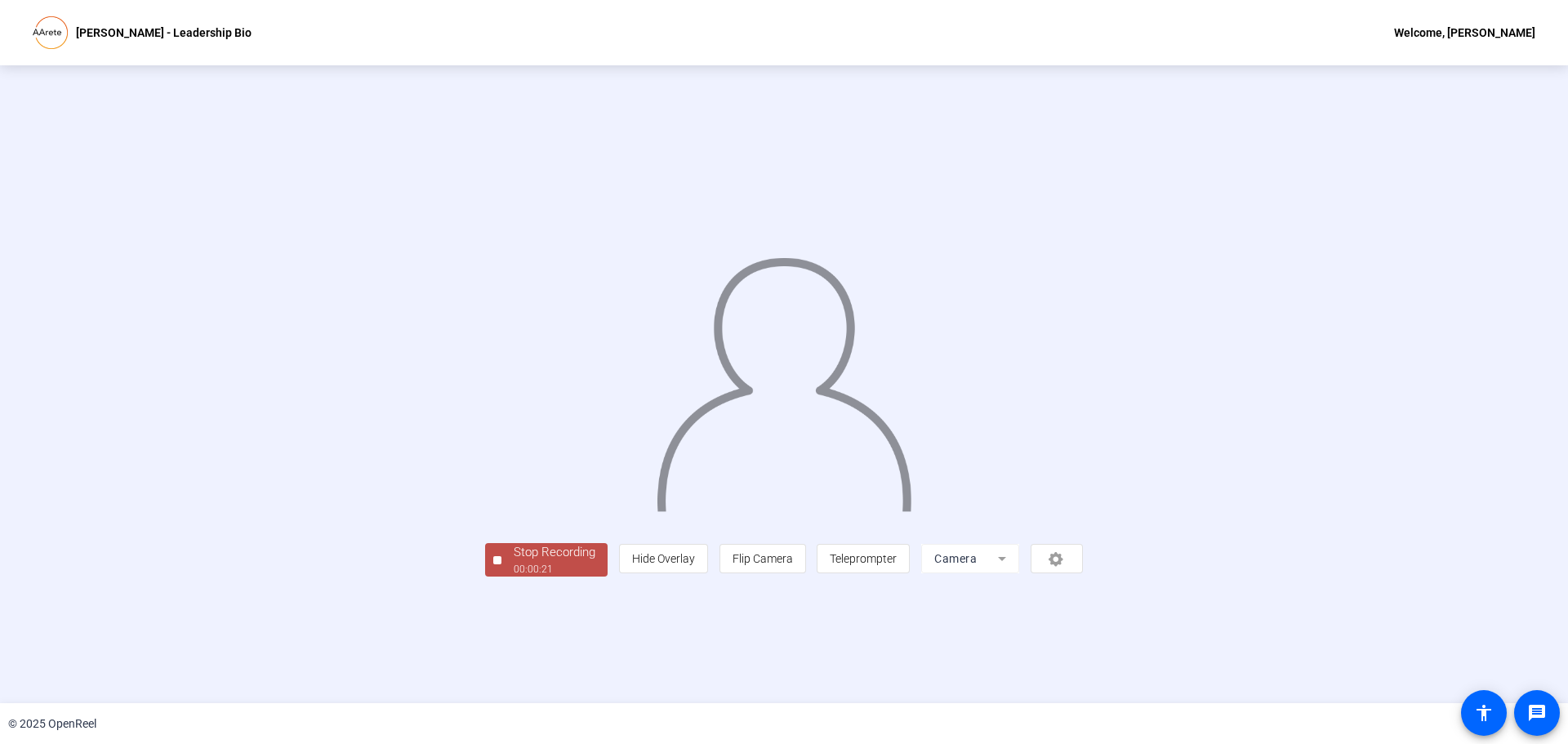
click at [501, 576] on span "Stop Recording 00:00:21" at bounding box center [554, 560] width 106 height 34
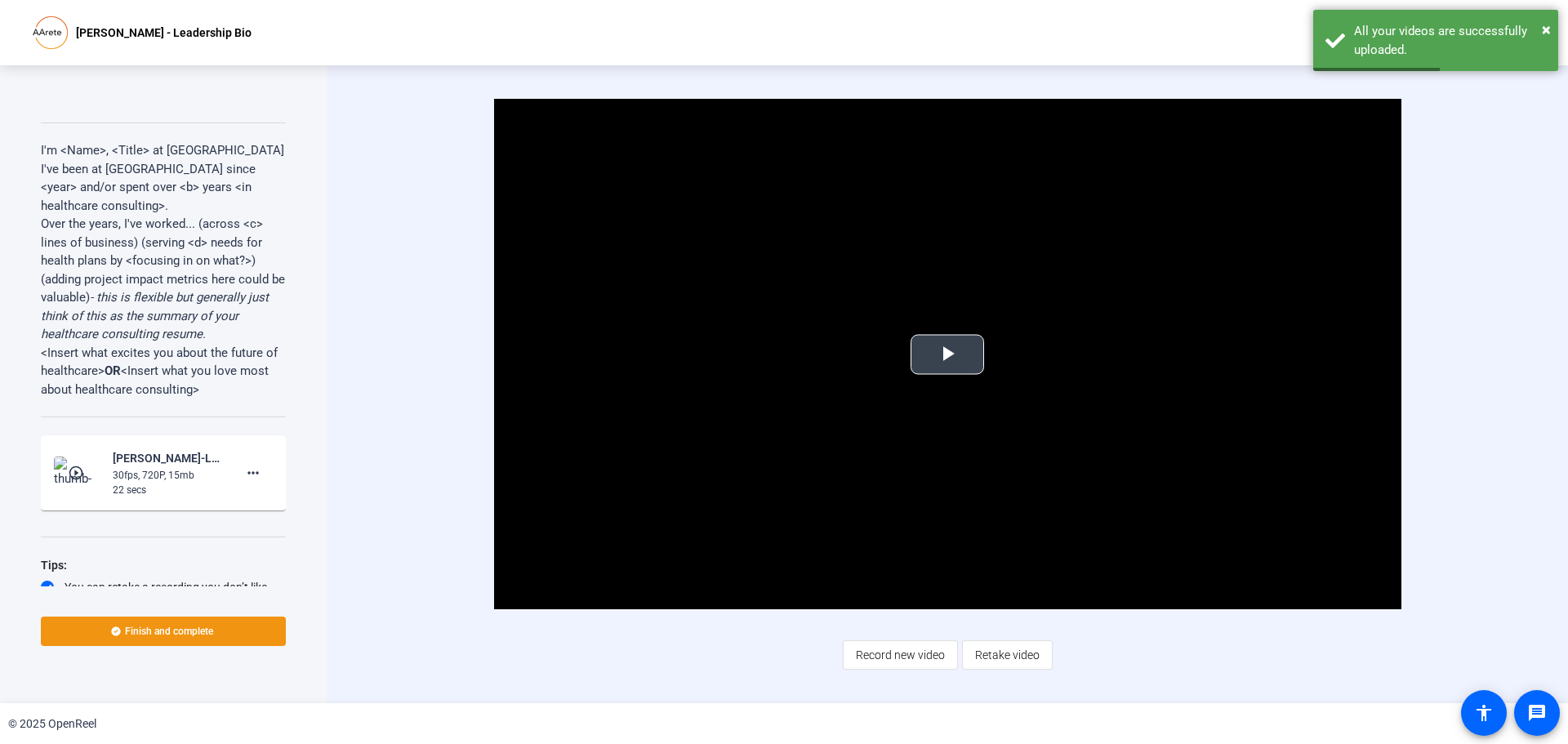
click at [948, 355] on span "Video Player" at bounding box center [948, 355] width 0 height 0
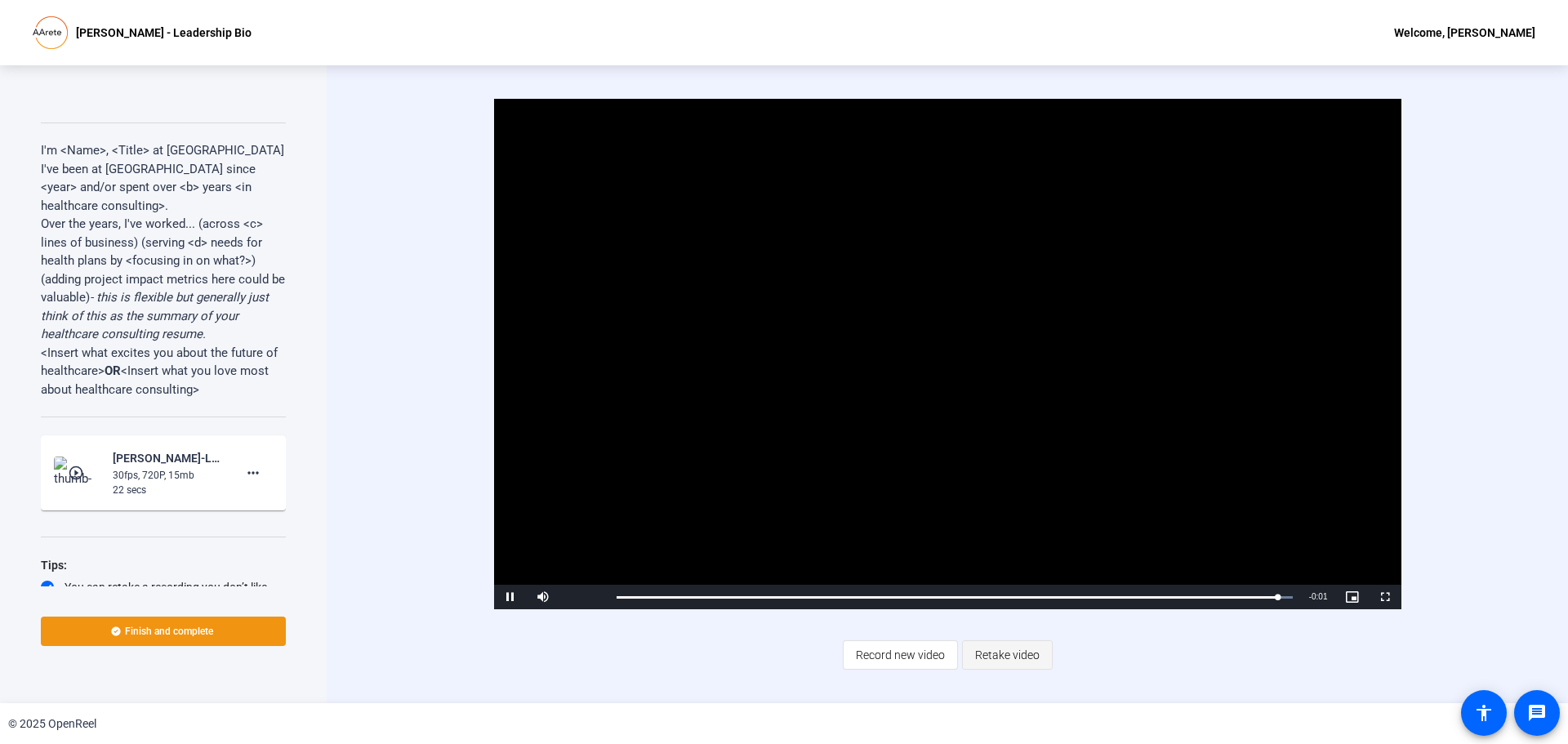
click at [979, 655] on span "Retake video" at bounding box center [1007, 655] width 64 height 31
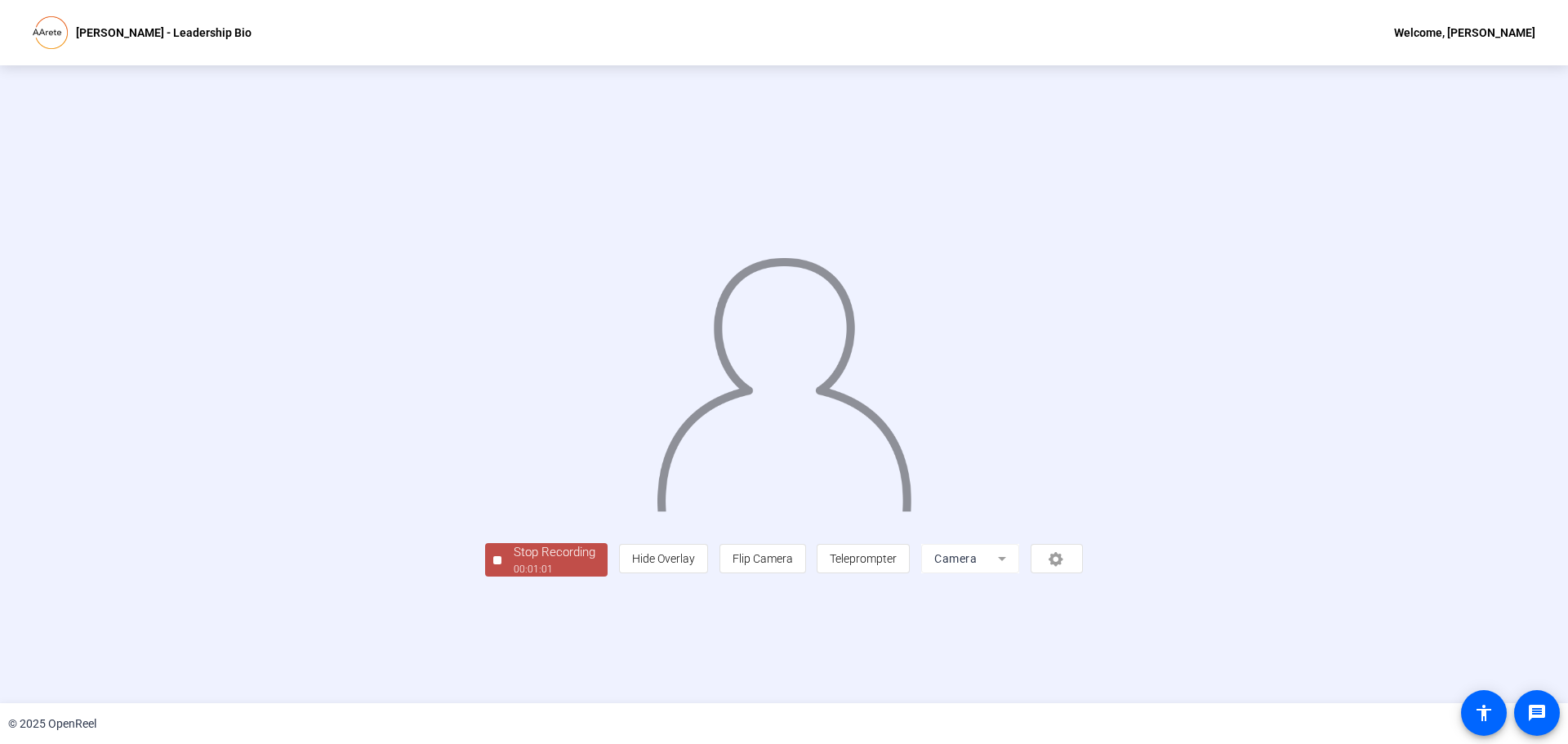
click at [485, 528] on div at bounding box center [784, 359] width 598 height 336
click at [513, 562] on div "Stop Recording" at bounding box center [554, 553] width 82 height 18
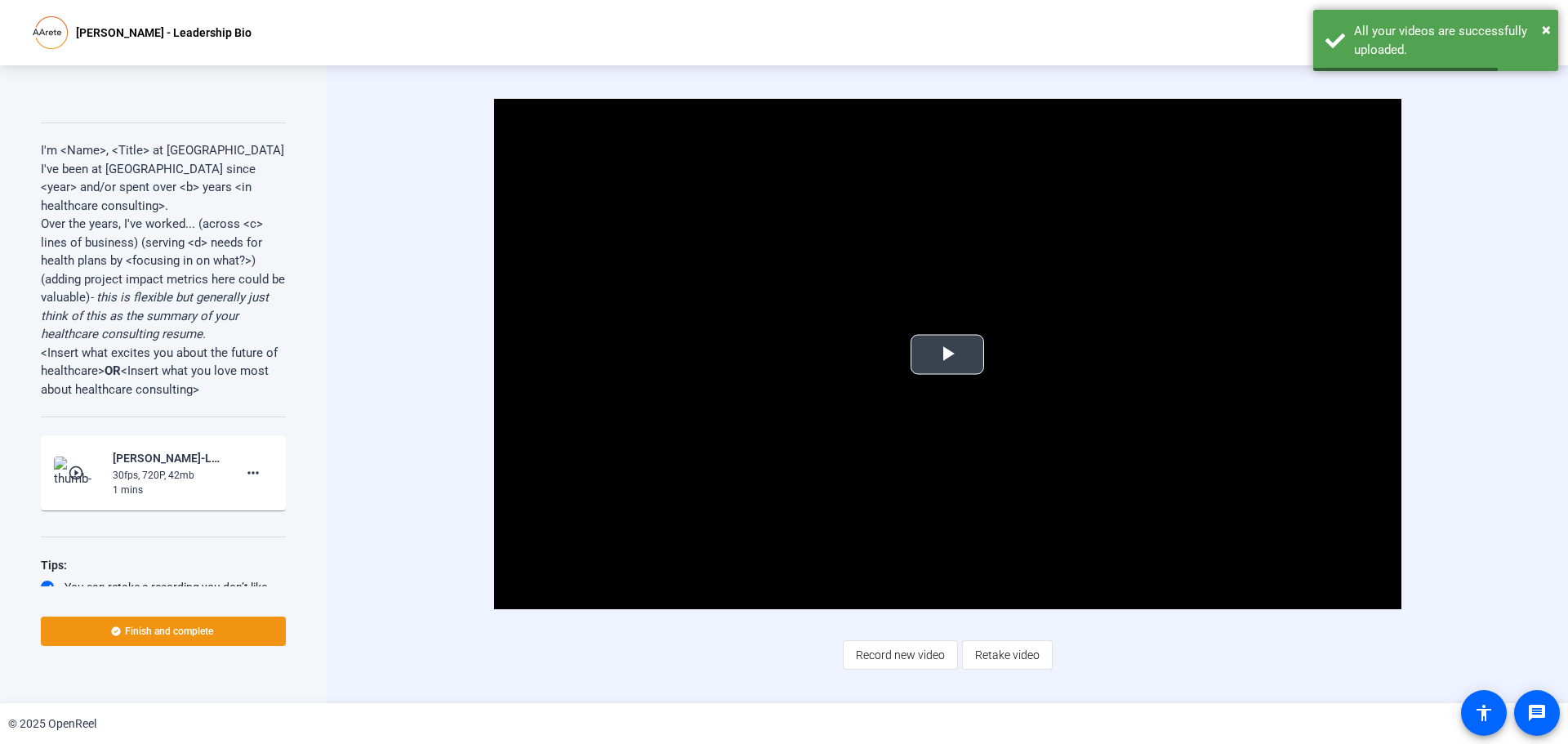
click at [948, 355] on span "Video Player" at bounding box center [948, 355] width 0 height 0
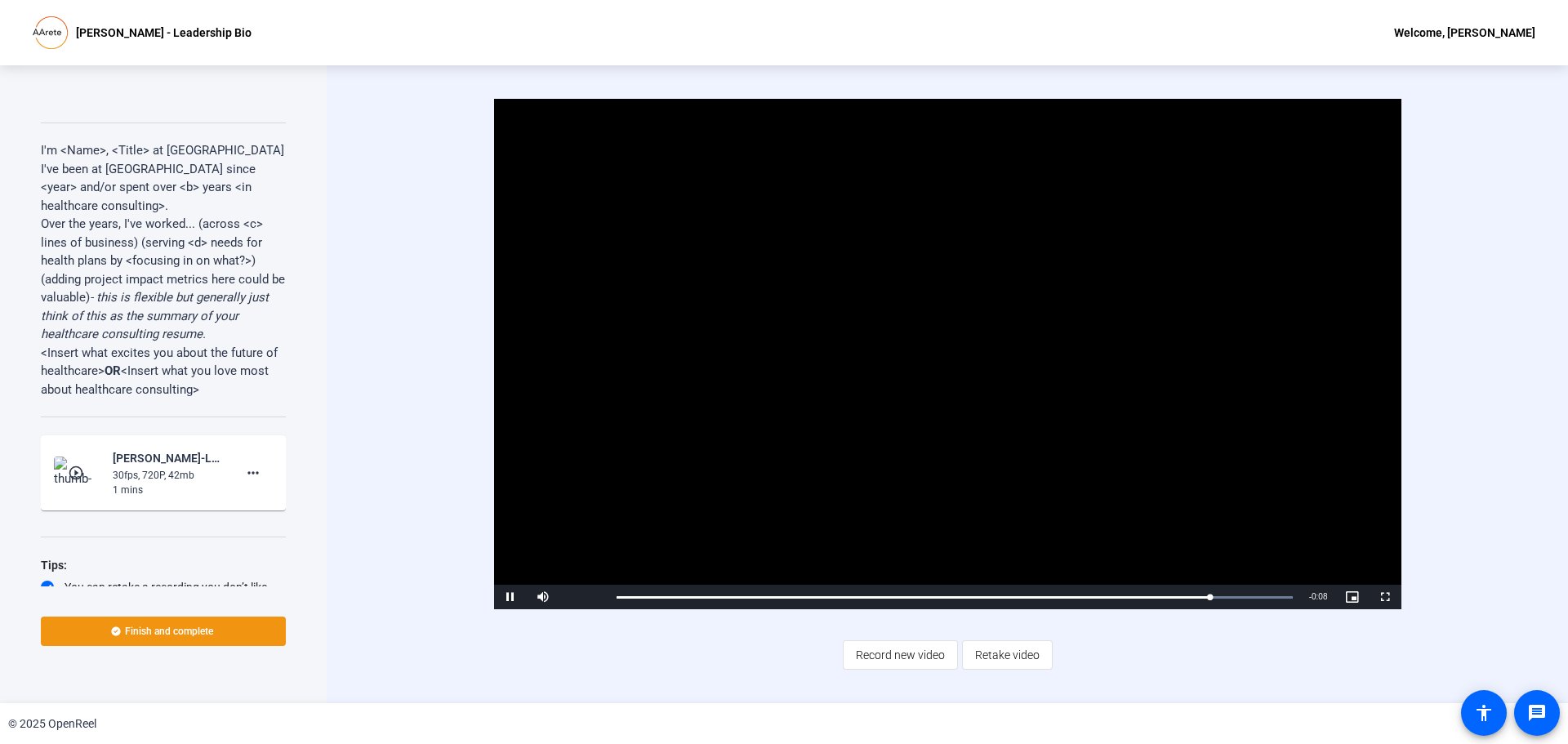
click at [924, 384] on video "Video Player" at bounding box center [948, 354] width 907 height 510
click at [984, 662] on span "Retake video" at bounding box center [1007, 655] width 64 height 31
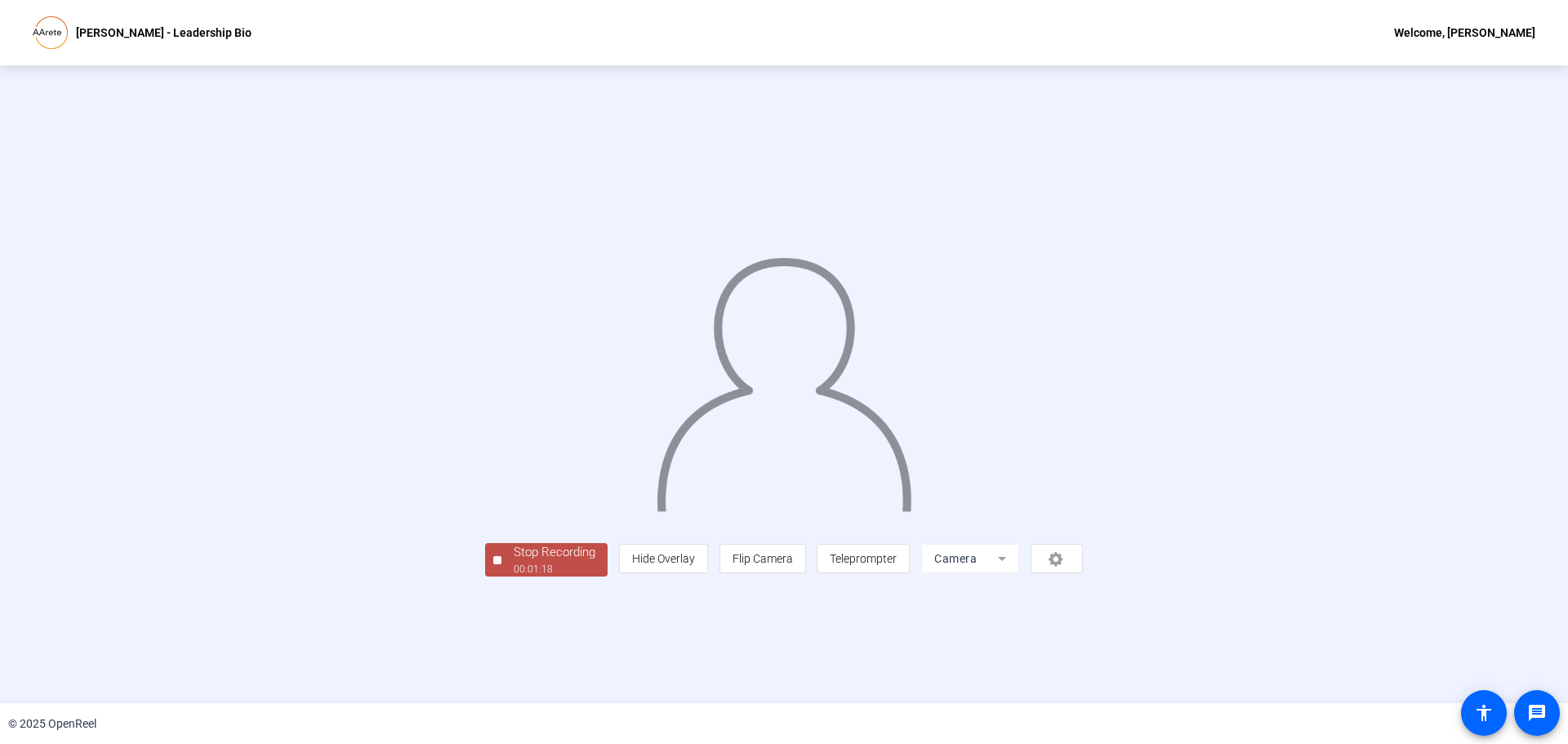
click at [501, 576] on span "Stop Recording 00:01:18" at bounding box center [554, 560] width 106 height 34
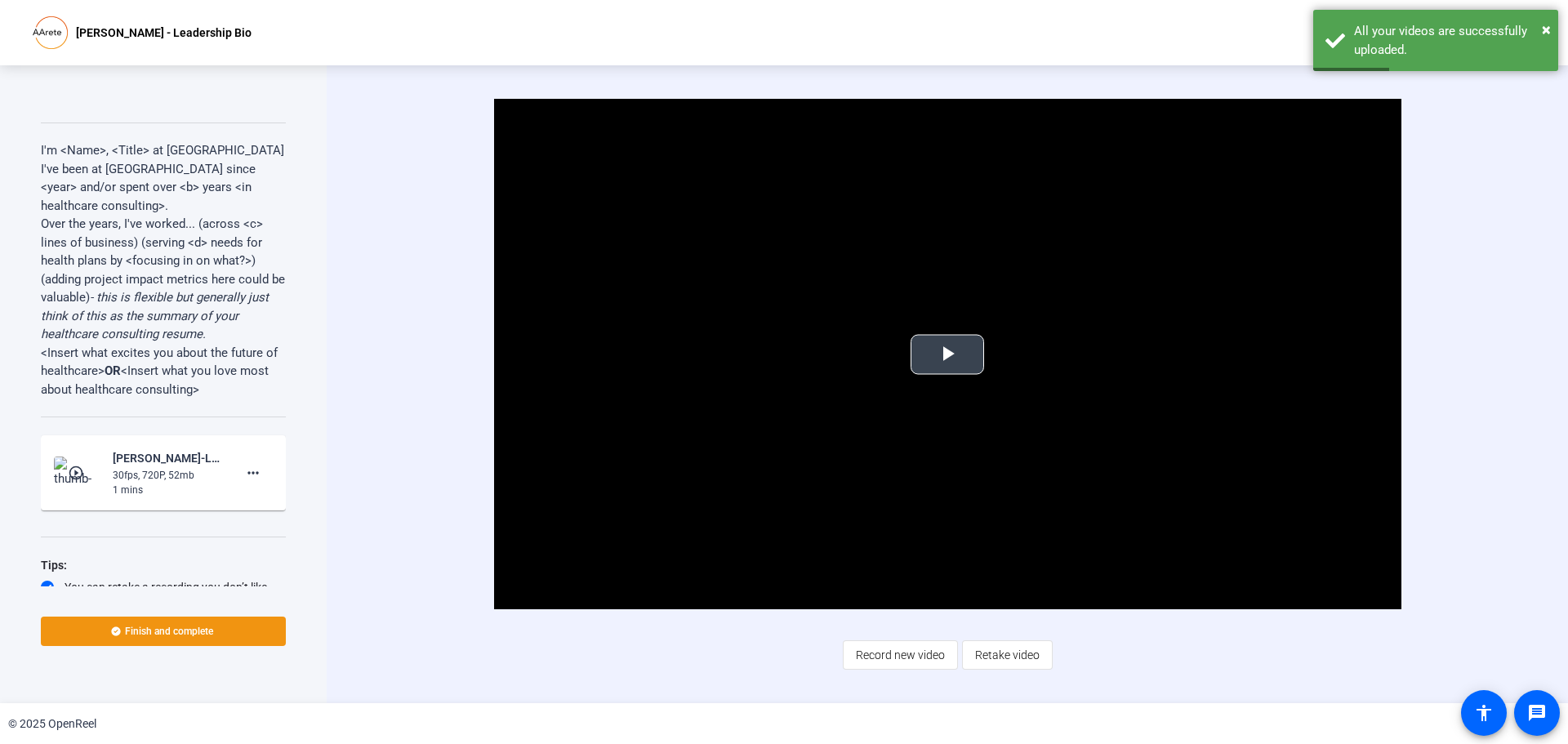
click at [948, 355] on span "Video Player" at bounding box center [948, 355] width 0 height 0
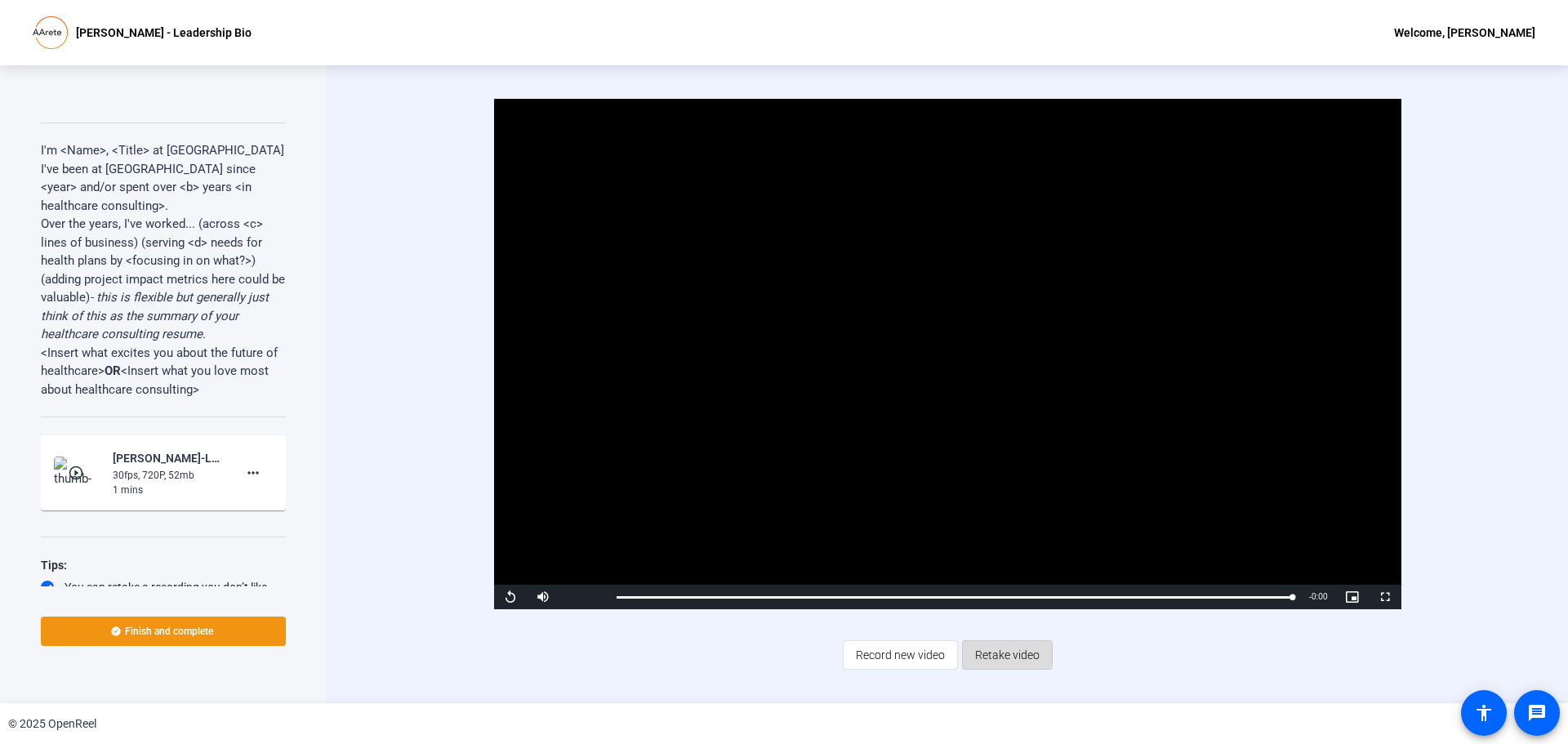
click at [994, 654] on span "Retake video" at bounding box center [1007, 655] width 64 height 31
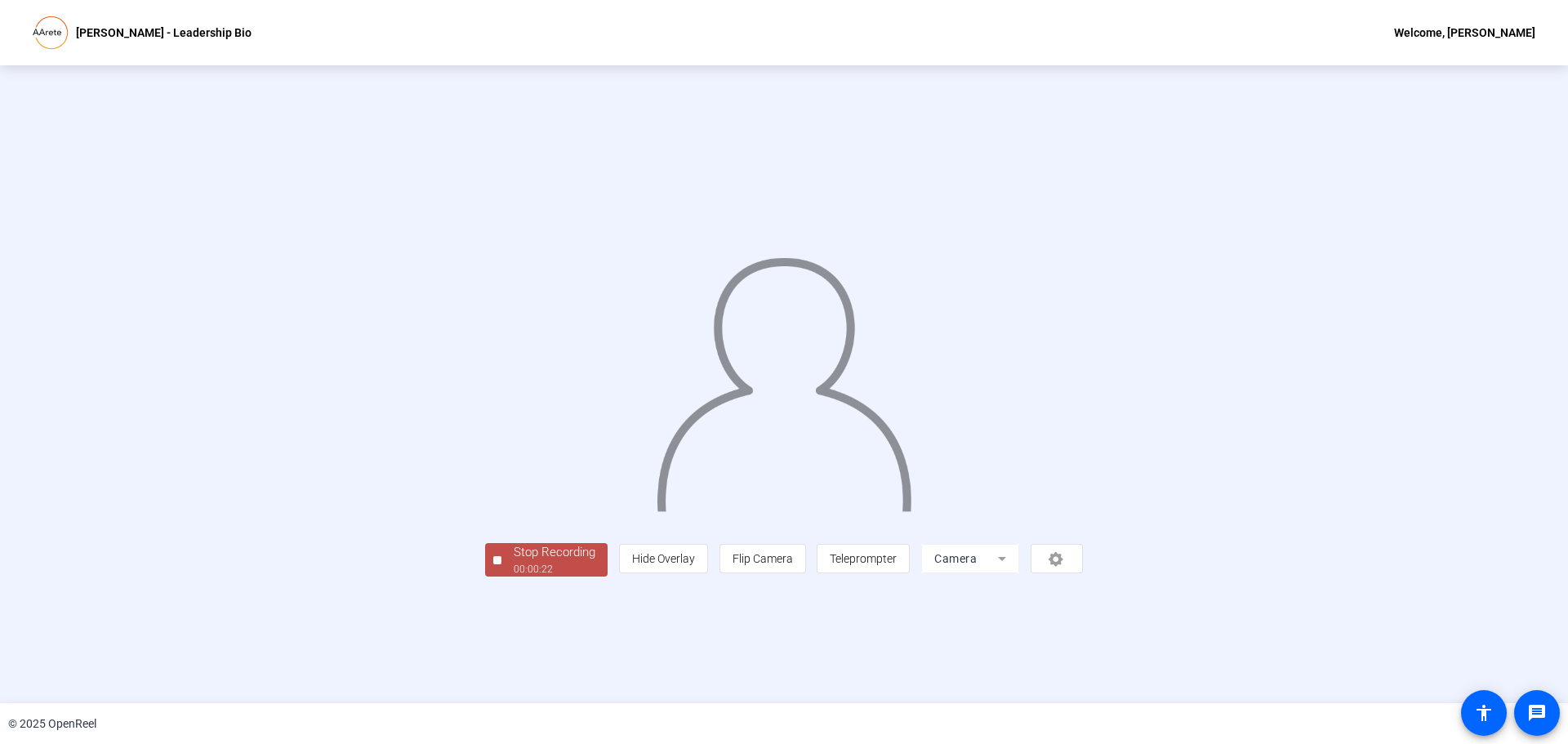
click at [513, 562] on div "Stop Recording" at bounding box center [554, 553] width 82 height 18
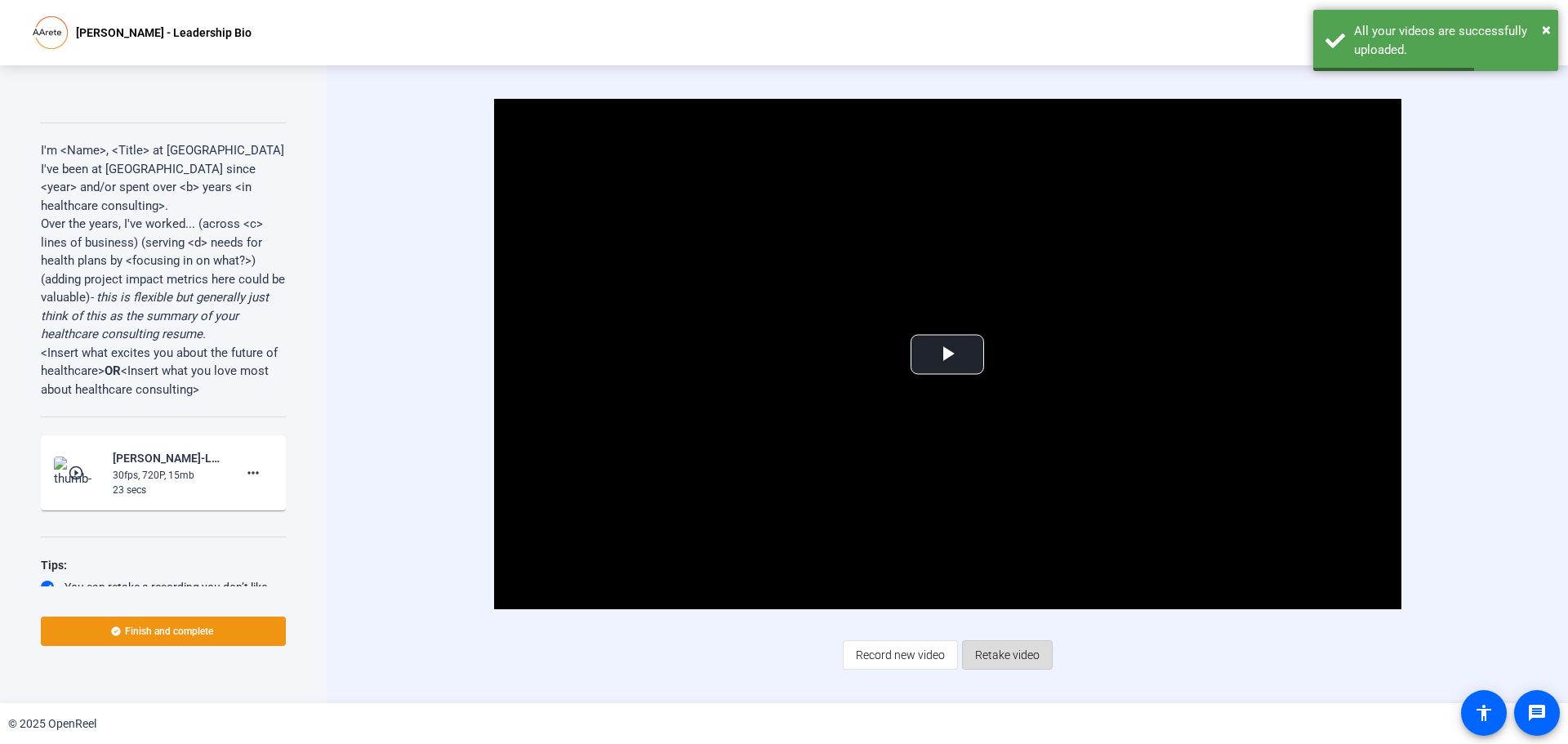
click at [997, 648] on span "Retake video" at bounding box center [1007, 655] width 64 height 31
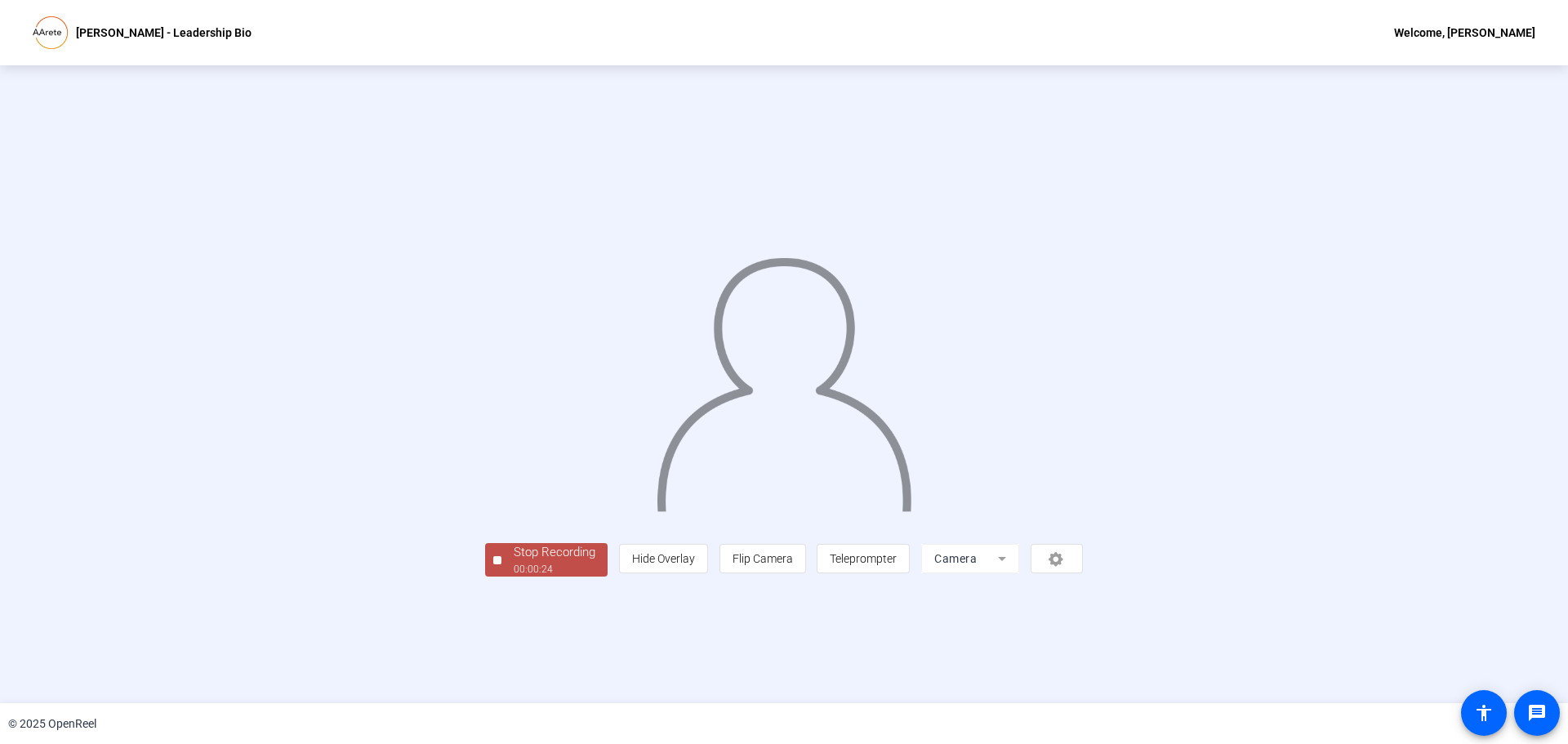
click at [513, 562] on div "Stop Recording" at bounding box center [554, 553] width 82 height 18
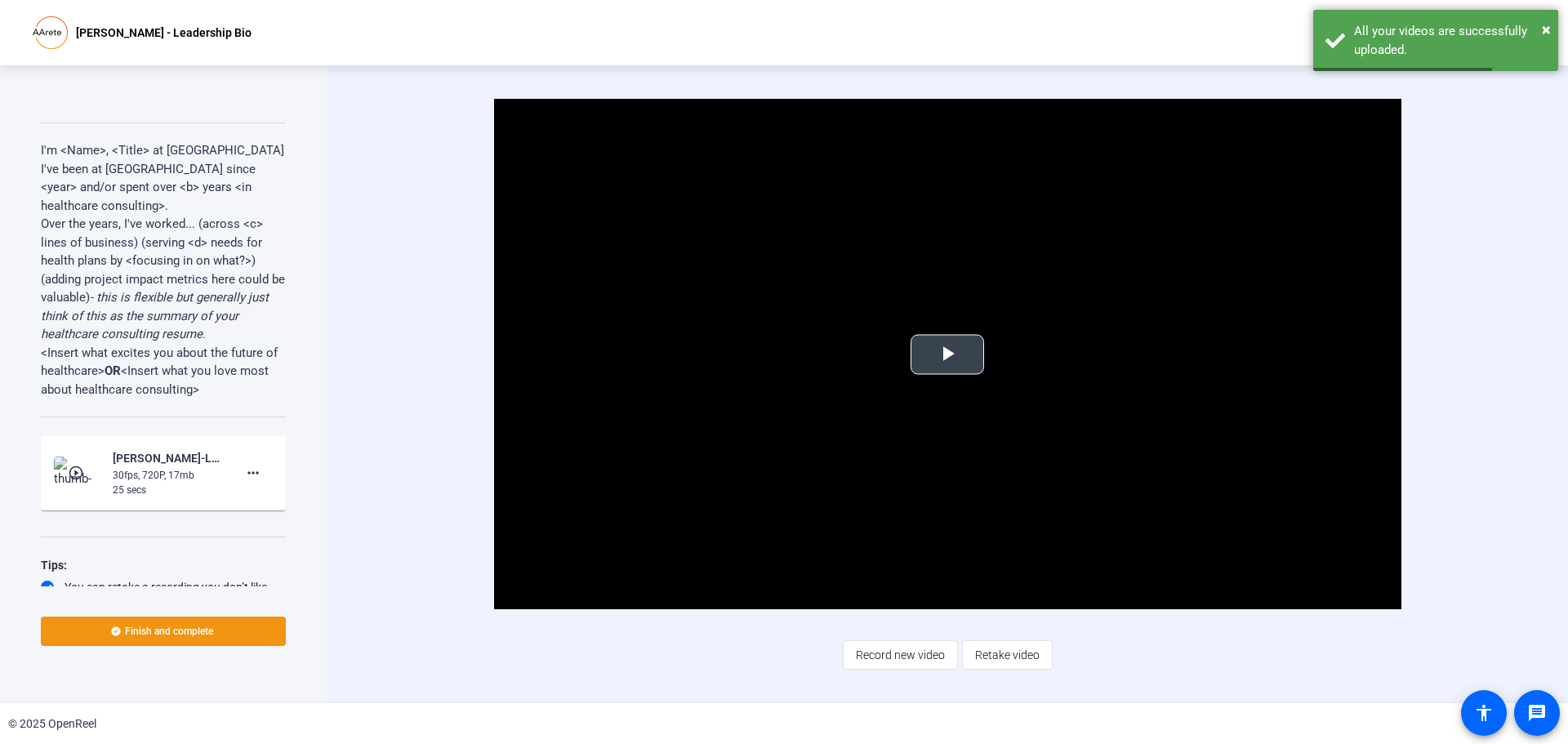
click at [948, 355] on span "Video Player" at bounding box center [948, 355] width 0 height 0
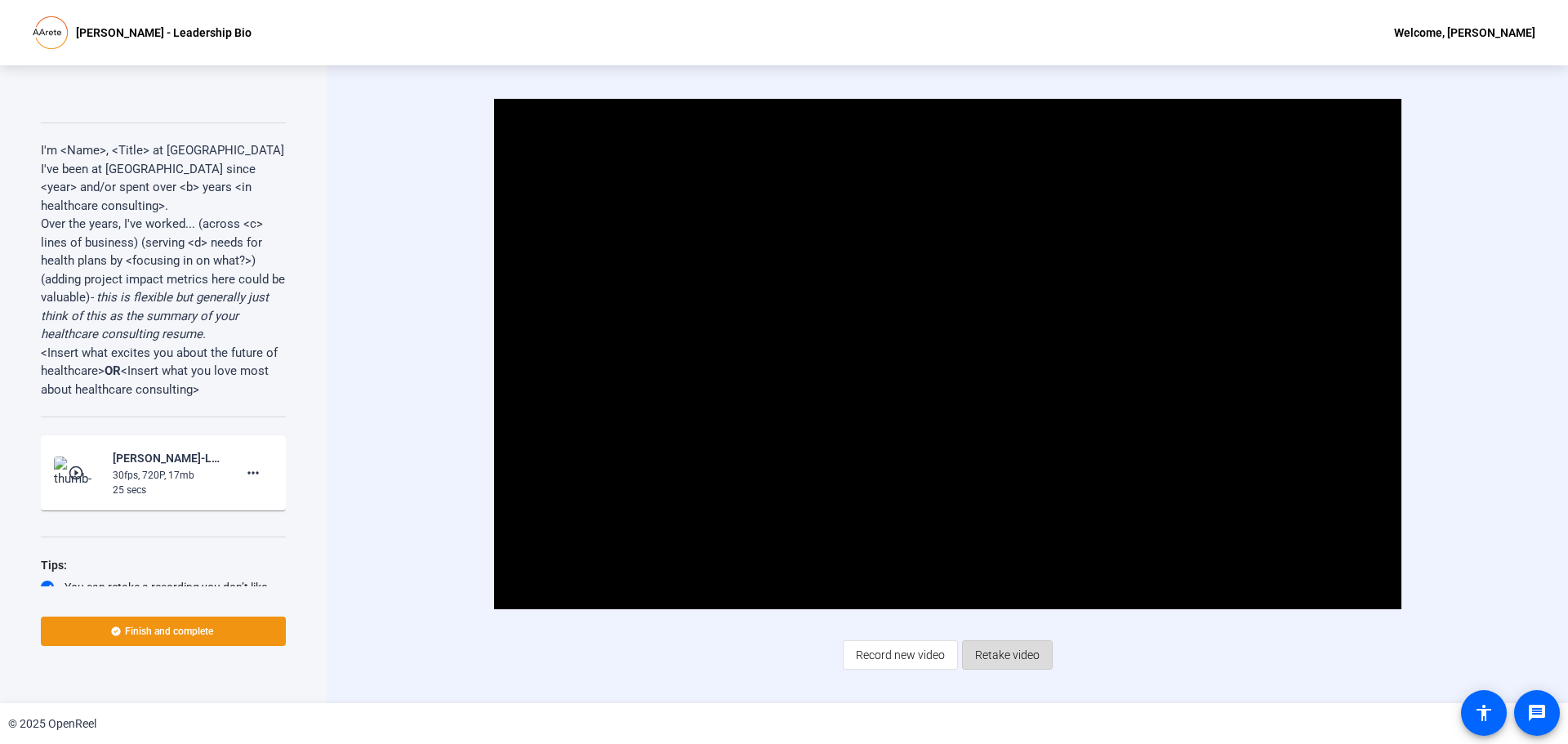
click at [1023, 662] on span "Retake video" at bounding box center [1007, 655] width 64 height 31
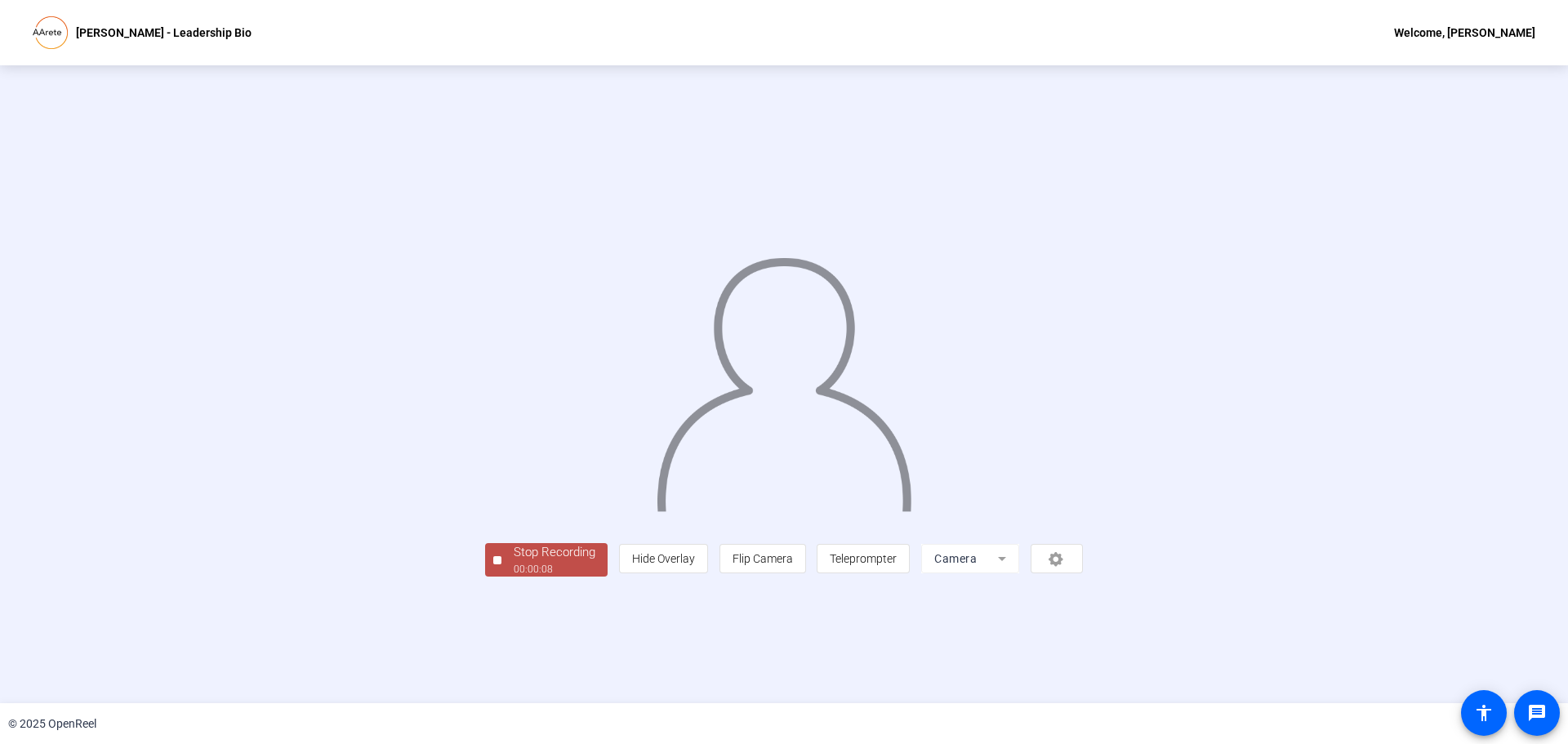
click at [184, 565] on div "Stop Recording 00:00:08 person Hide Overlay flip Flip Camera article Teleprompt…" at bounding box center [784, 384] width 1332 height 385
click at [513, 562] on div "Stop Recording" at bounding box center [554, 553] width 82 height 18
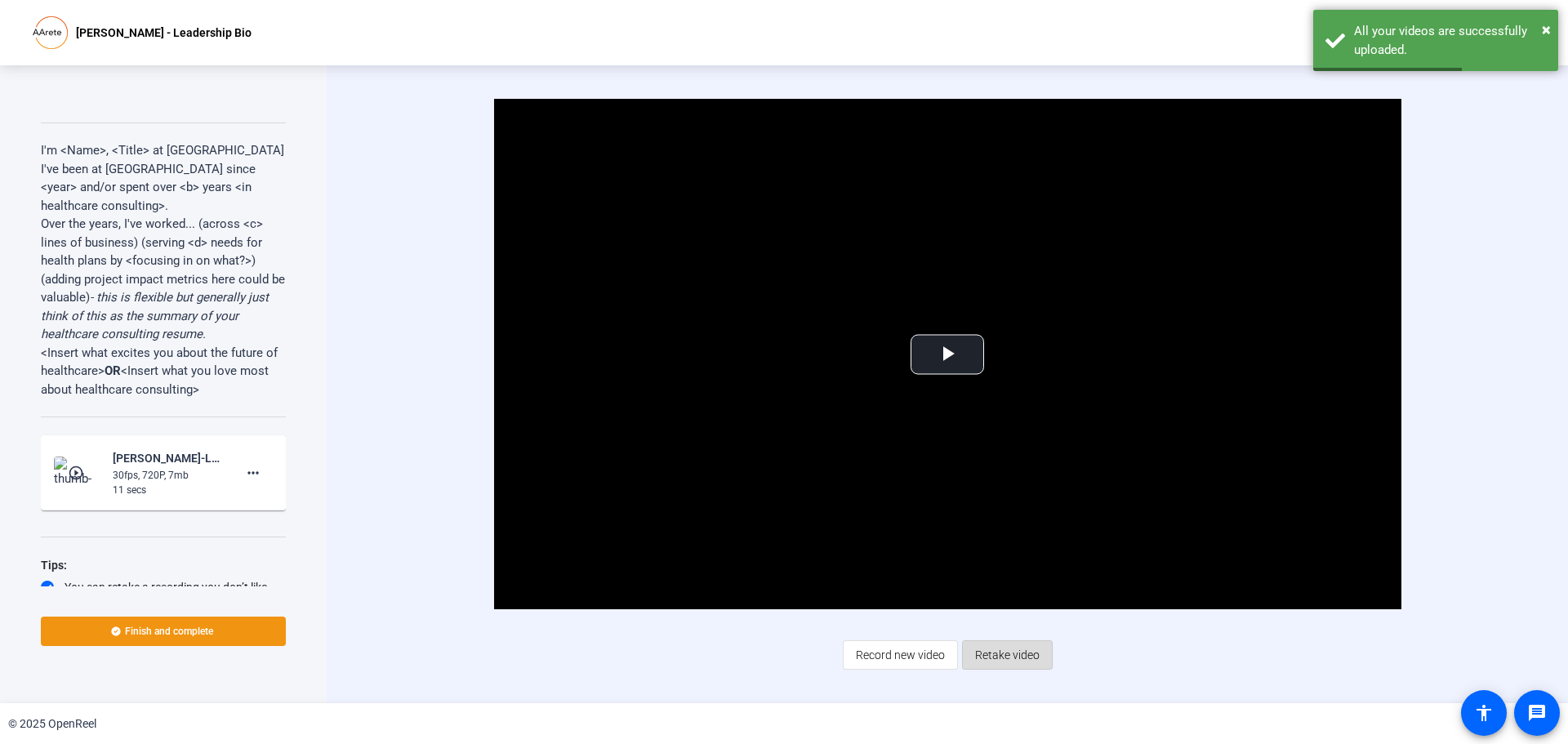
click at [1014, 651] on span "Retake video" at bounding box center [1007, 655] width 64 height 31
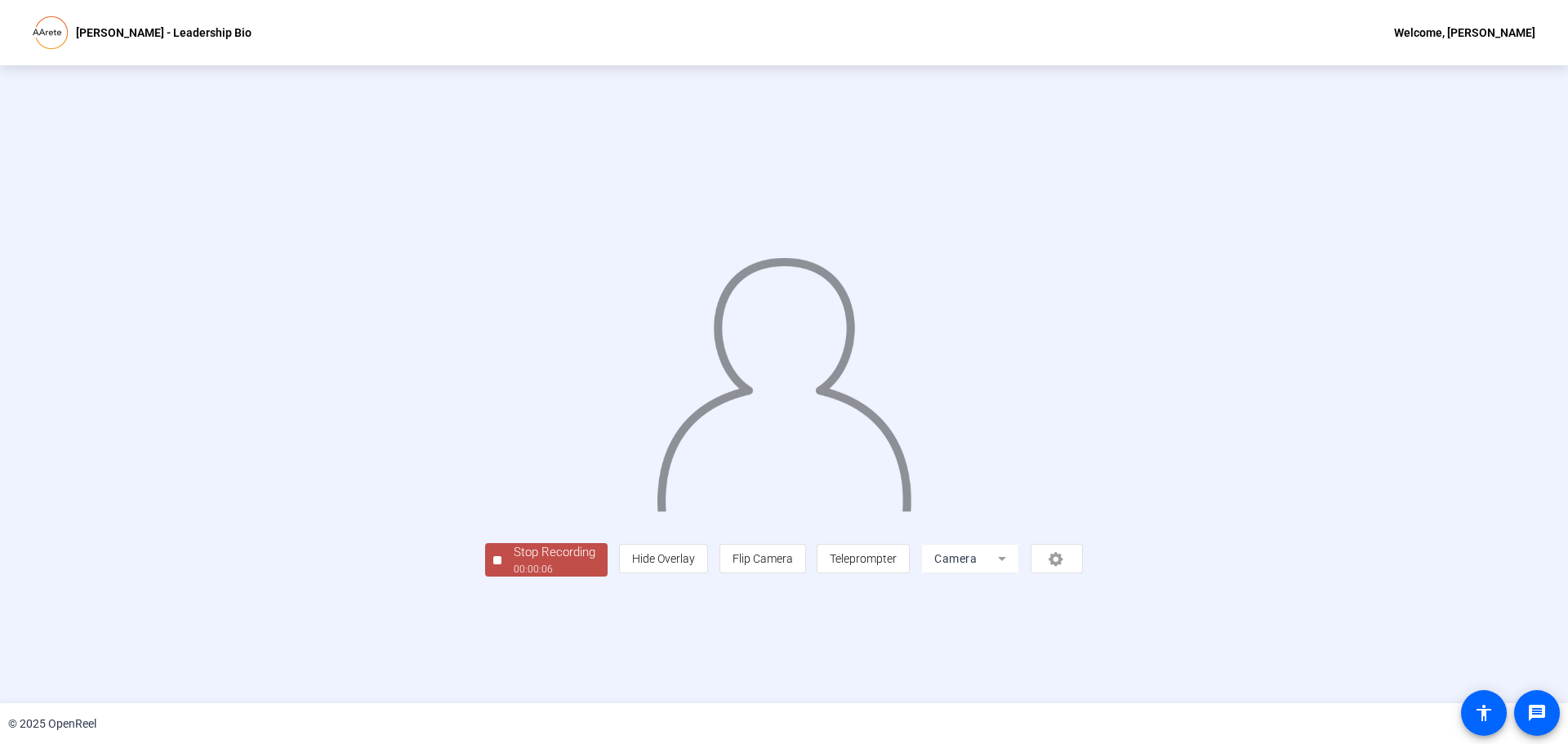
click at [493, 564] on div at bounding box center [497, 560] width 8 height 8
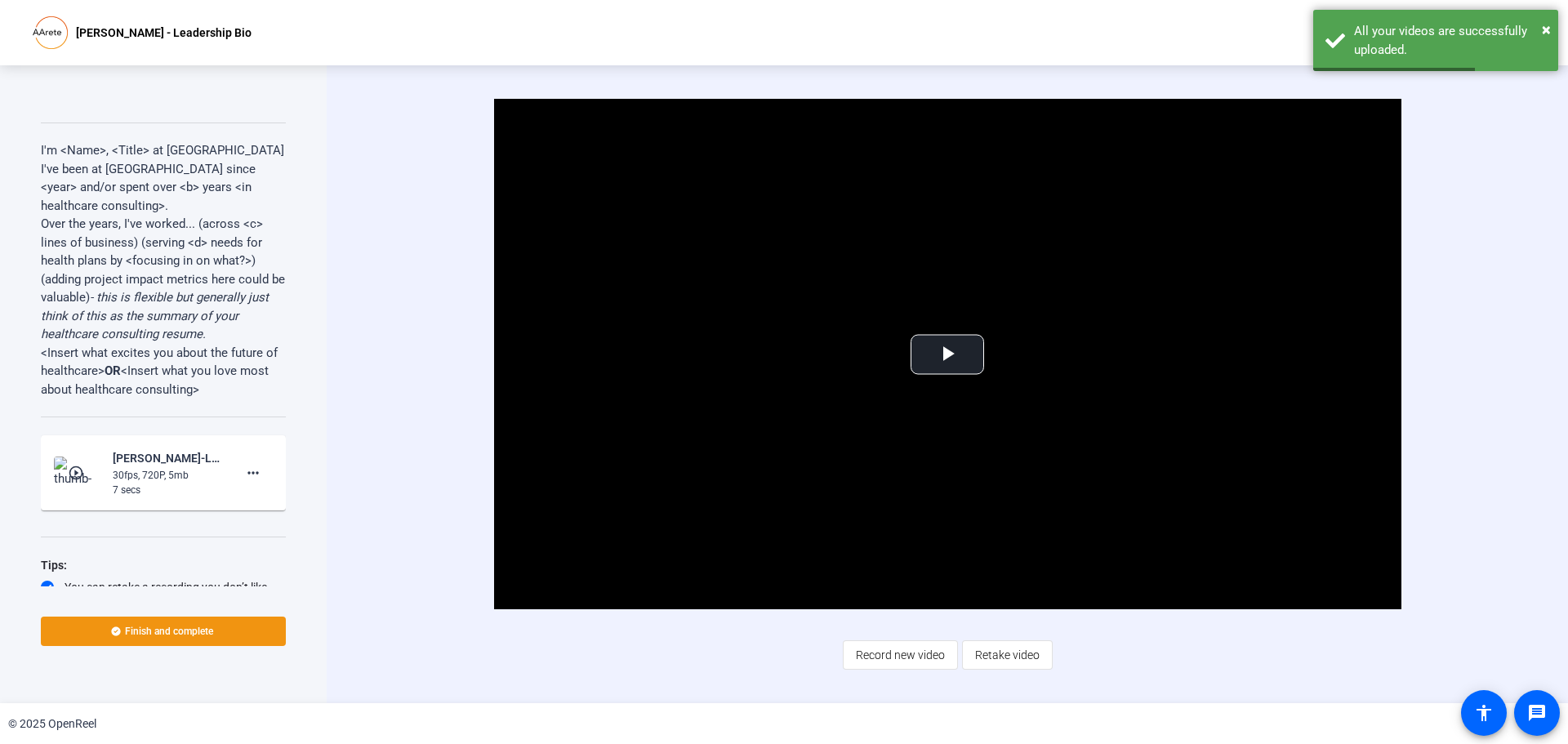
click at [997, 662] on span "Retake video" at bounding box center [1007, 655] width 64 height 31
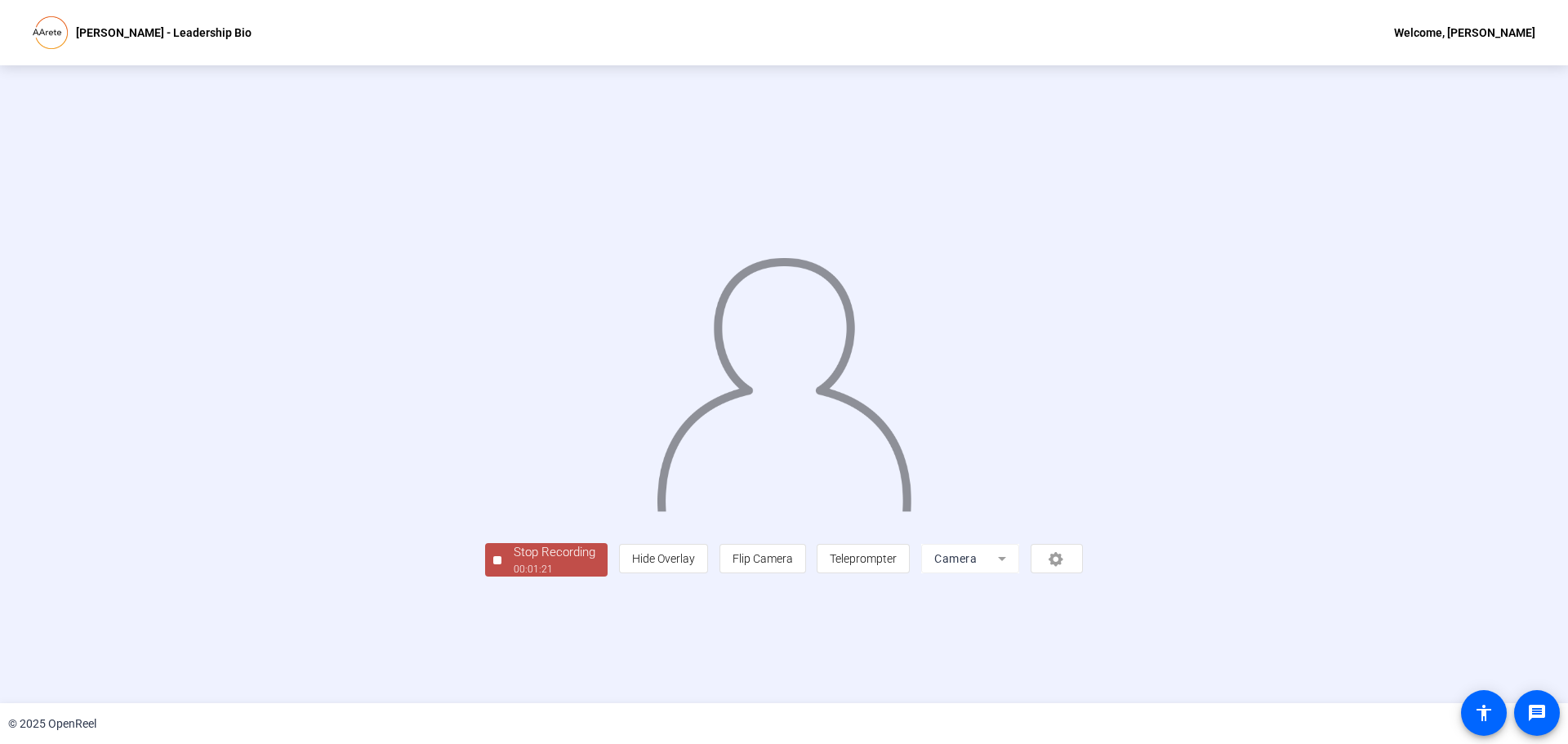
click at [513, 562] on div "Stop Recording" at bounding box center [554, 553] width 82 height 18
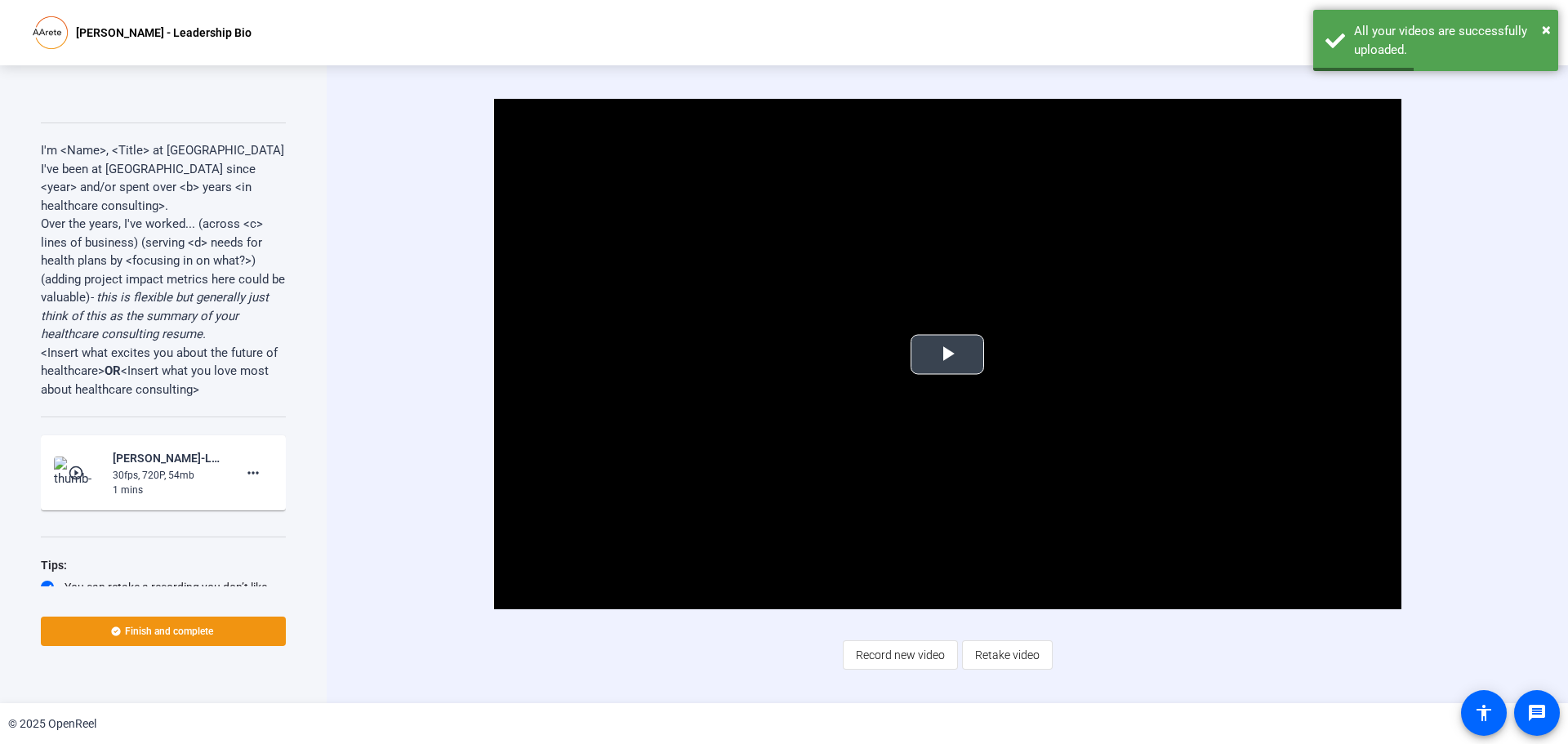
click at [948, 355] on span "Video Player" at bounding box center [948, 355] width 0 height 0
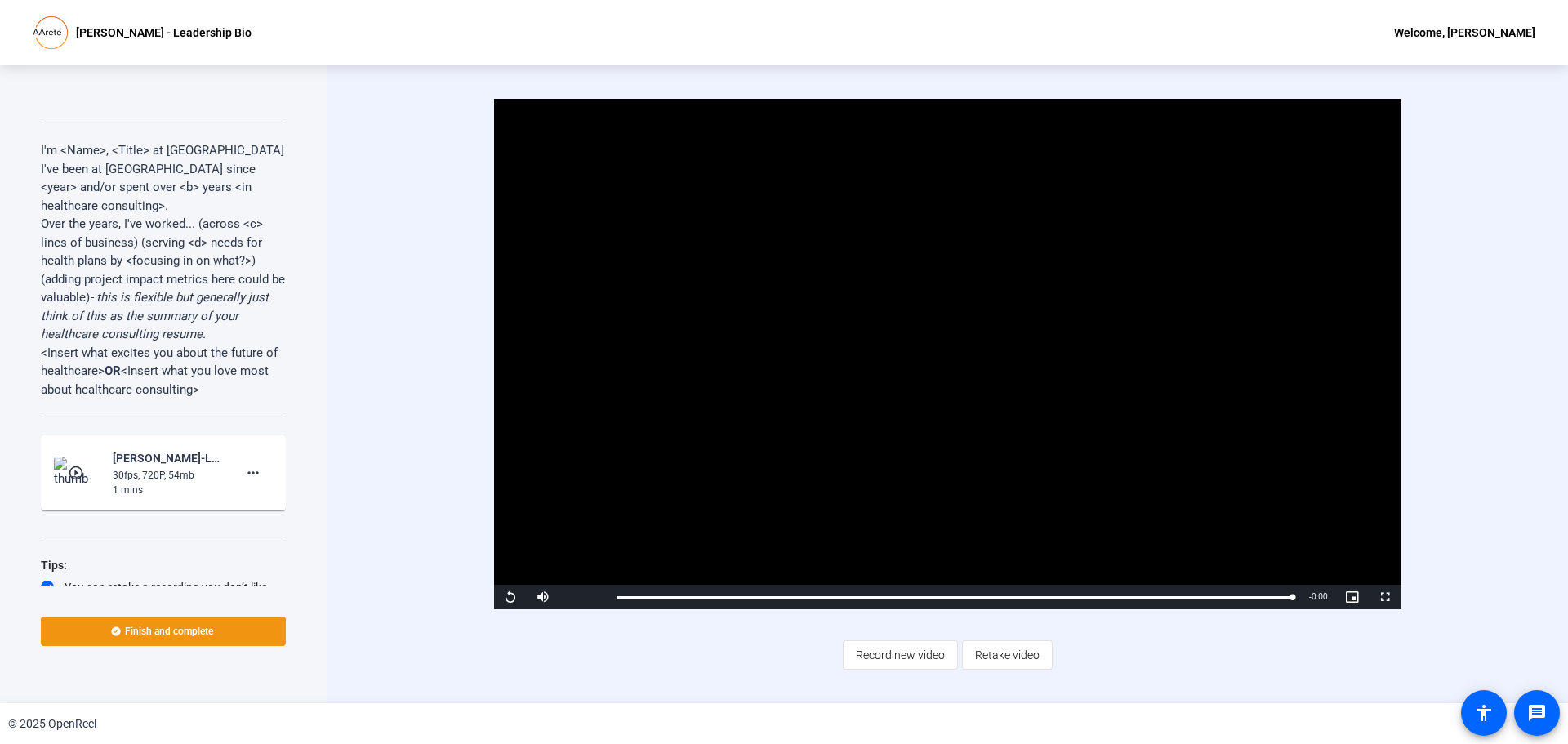
click at [889, 647] on span "Record new video" at bounding box center [900, 655] width 89 height 31
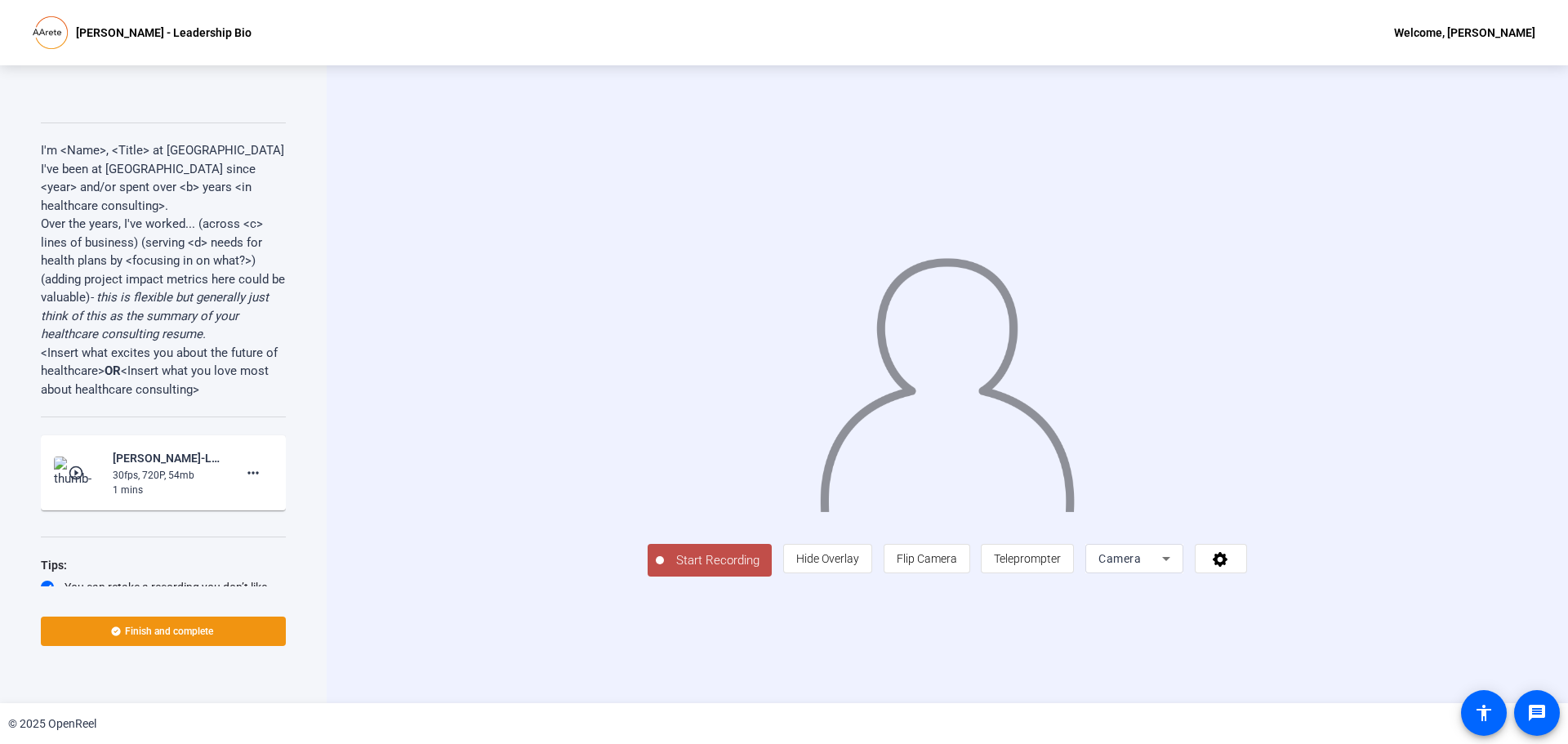
click at [663, 570] on span "Start Recording" at bounding box center [718, 560] width 108 height 18
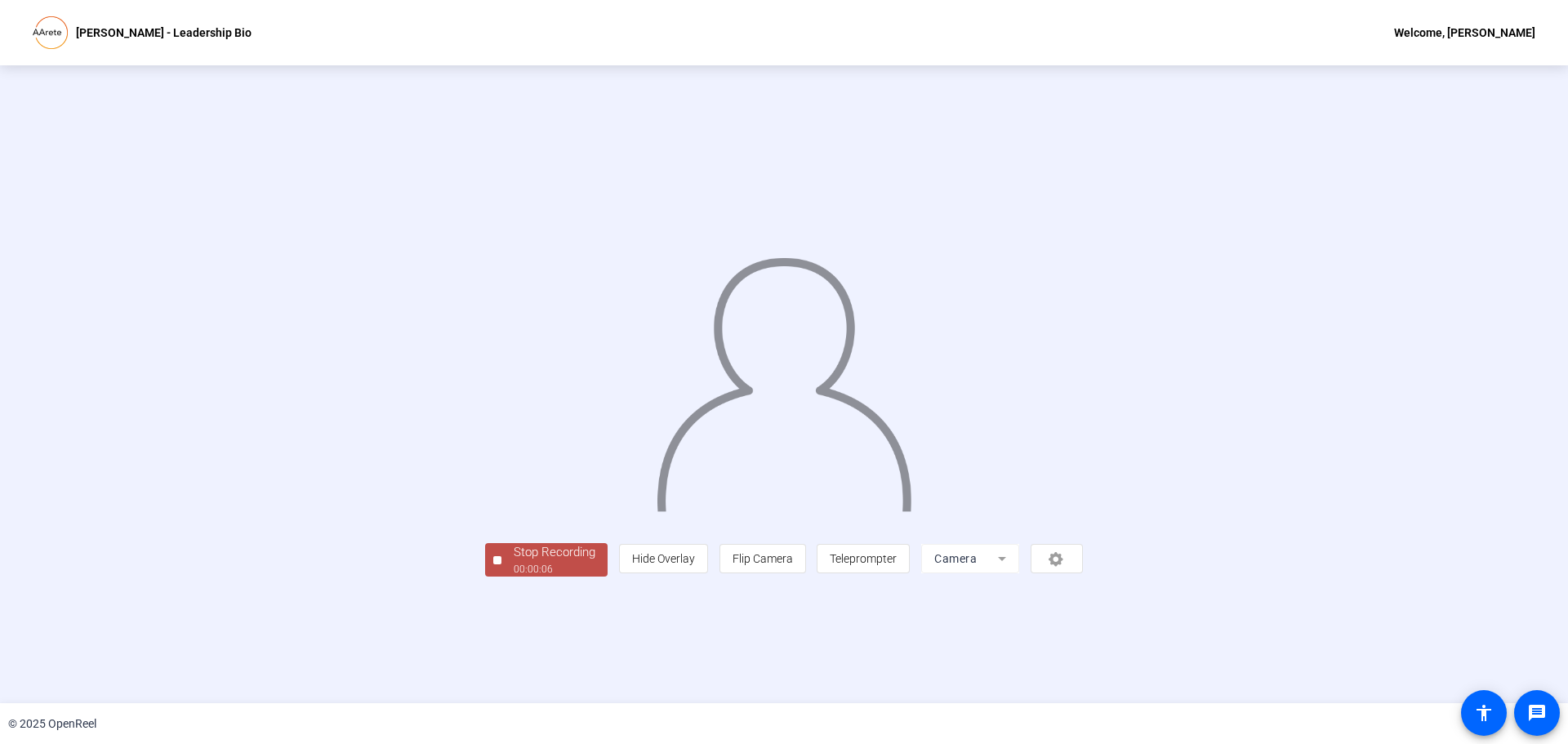
click at [485, 576] on button "Stop Recording 00:00:06" at bounding box center [546, 560] width 123 height 34
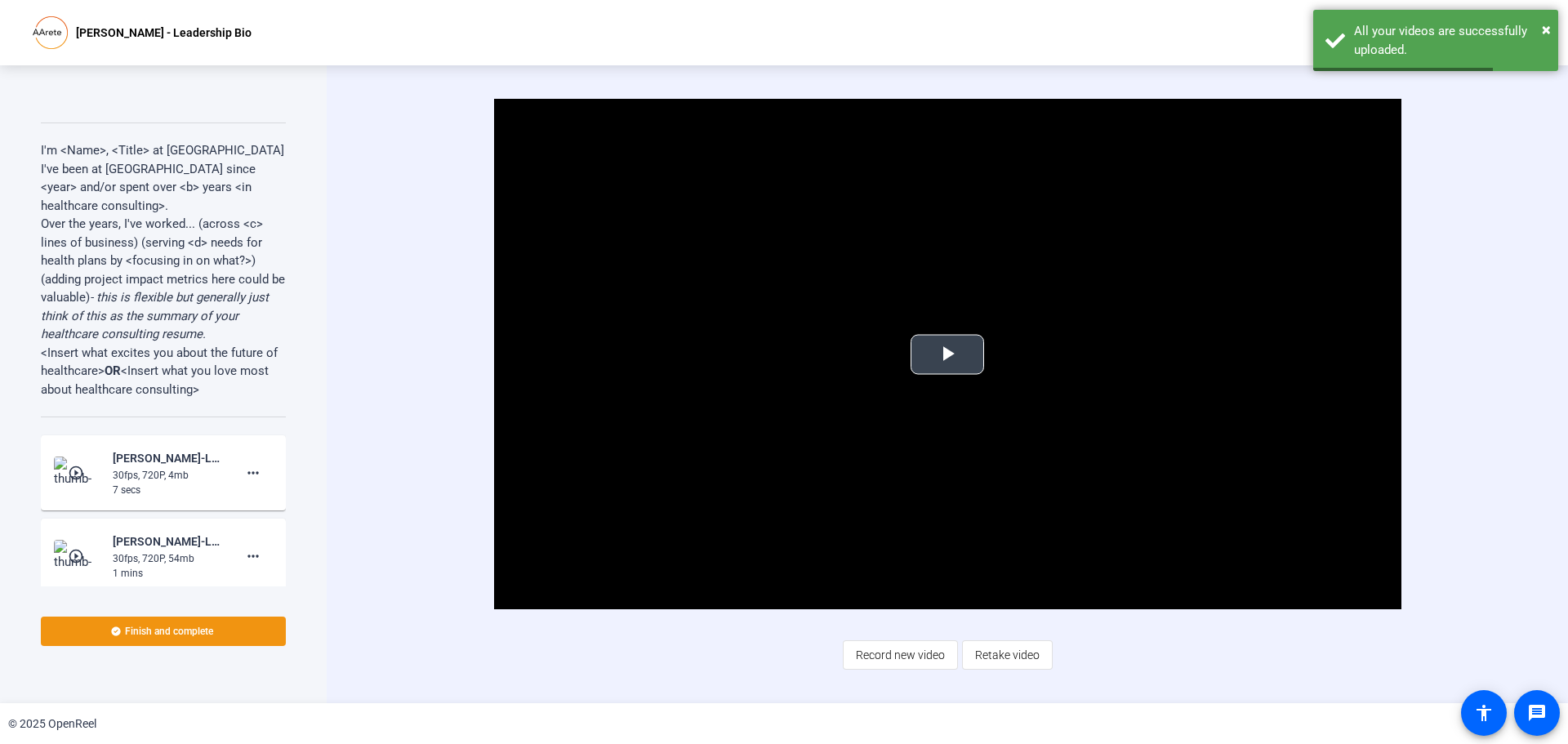
drag, startPoint x: 437, startPoint y: 420, endPoint x: 561, endPoint y: 478, distance: 136.9
click at [437, 420] on div "Video Player is loading. Play Video Play Mute Current Time 0:00 / Duration 0:06…" at bounding box center [947, 354] width 1055 height 510
click at [1009, 662] on span "Retake video" at bounding box center [1007, 655] width 64 height 31
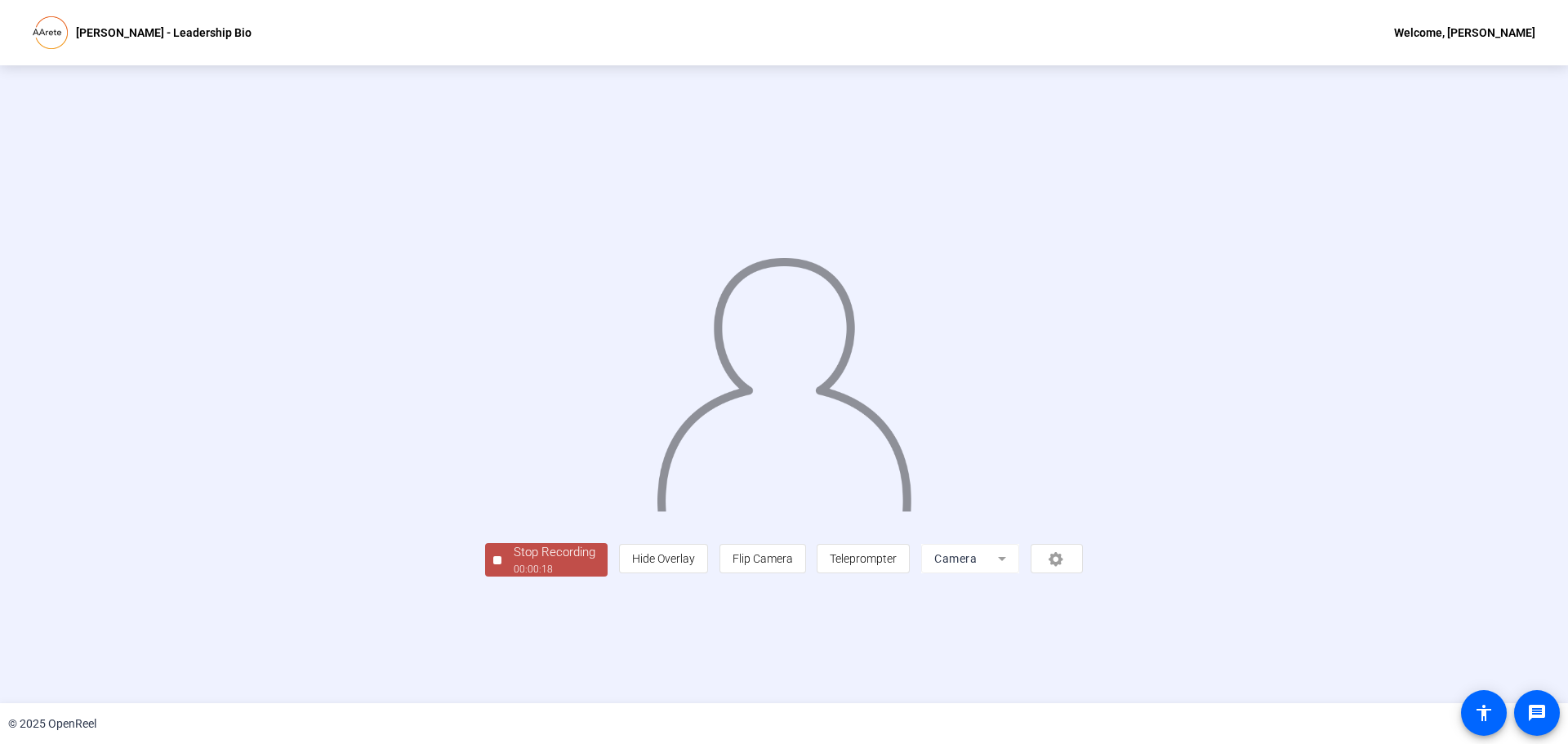
click at [501, 576] on span "Stop Recording 00:00:18" at bounding box center [554, 560] width 106 height 34
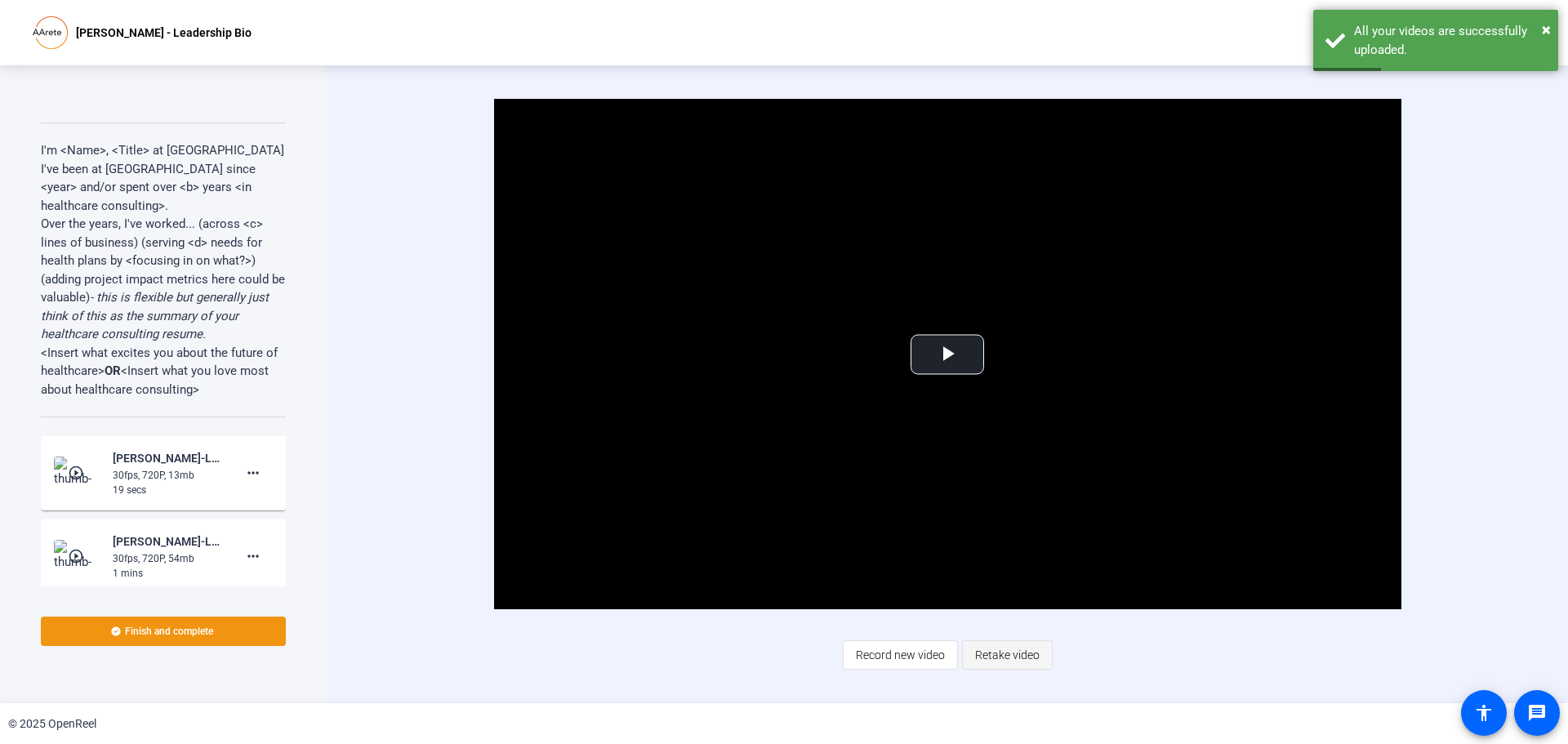
click at [1015, 651] on span "Retake video" at bounding box center [1007, 655] width 64 height 31
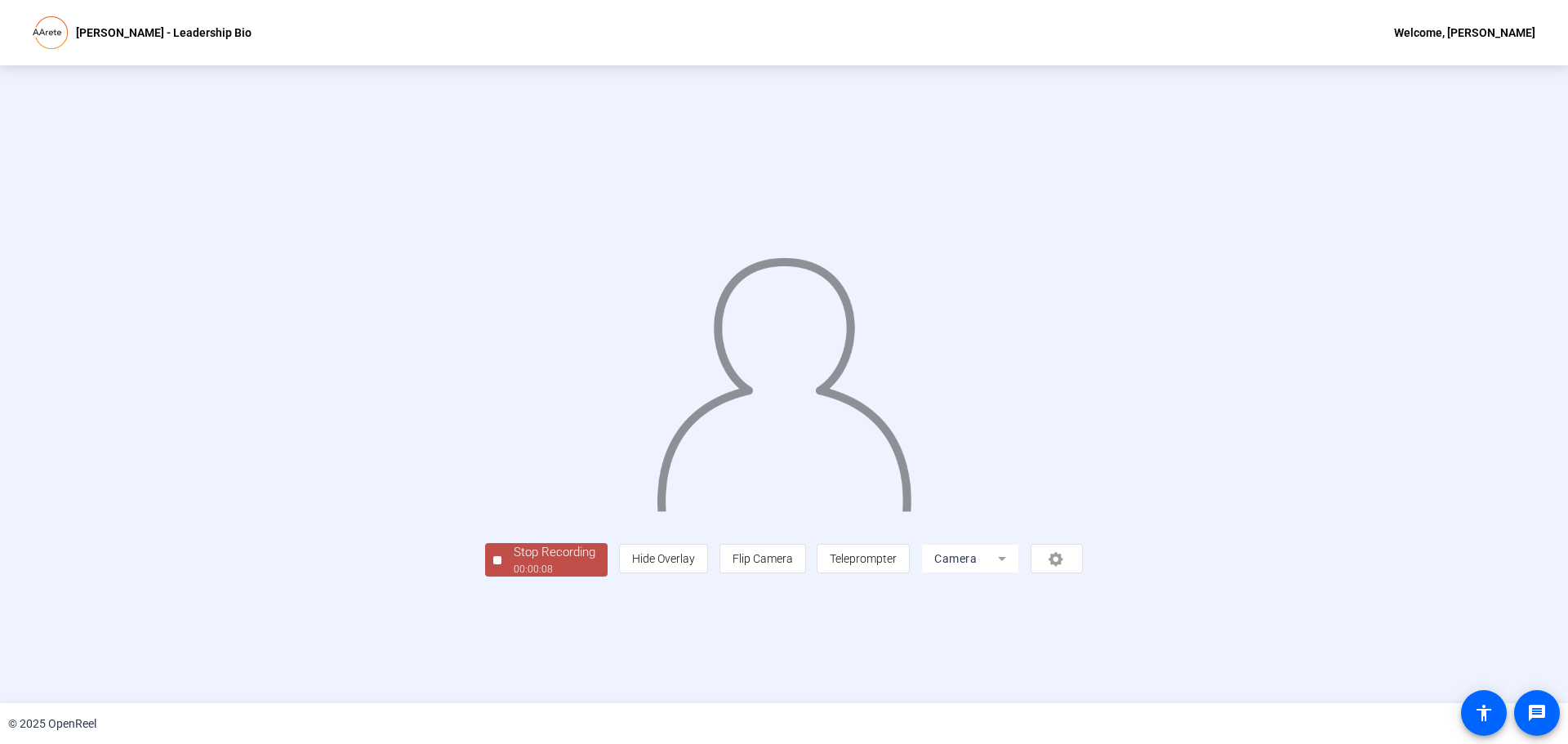
drag, startPoint x: 15, startPoint y: 528, endPoint x: 139, endPoint y: 521, distance: 124.2
click at [15, 528] on div "Stop Recording 00:00:08 person Hide Overlay flip Flip Camera article Teleprompt…" at bounding box center [784, 384] width 1568 height 638
click at [513, 576] on div "00:00:10" at bounding box center [554, 569] width 82 height 15
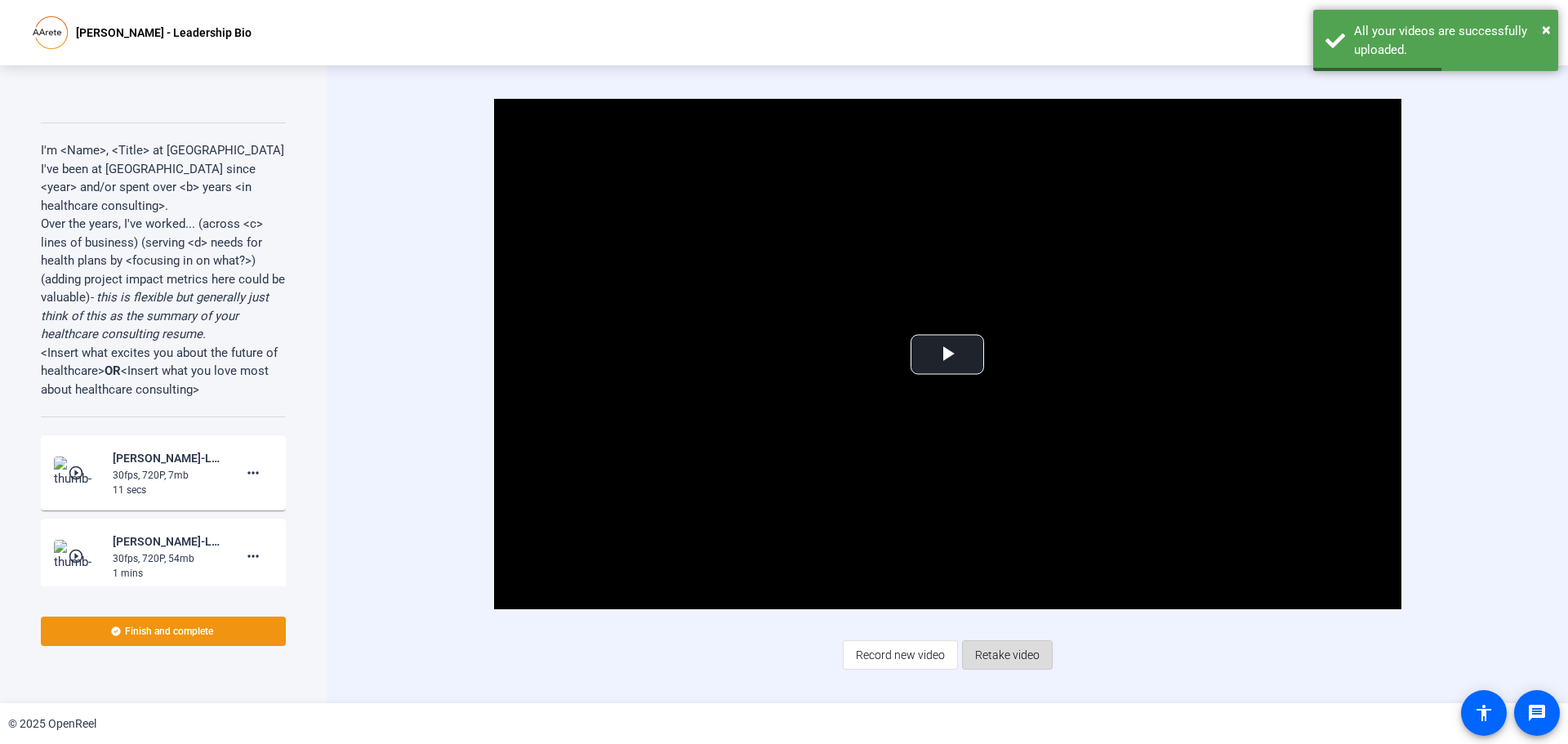
click at [1035, 660] on span "Retake video" at bounding box center [1007, 655] width 64 height 31
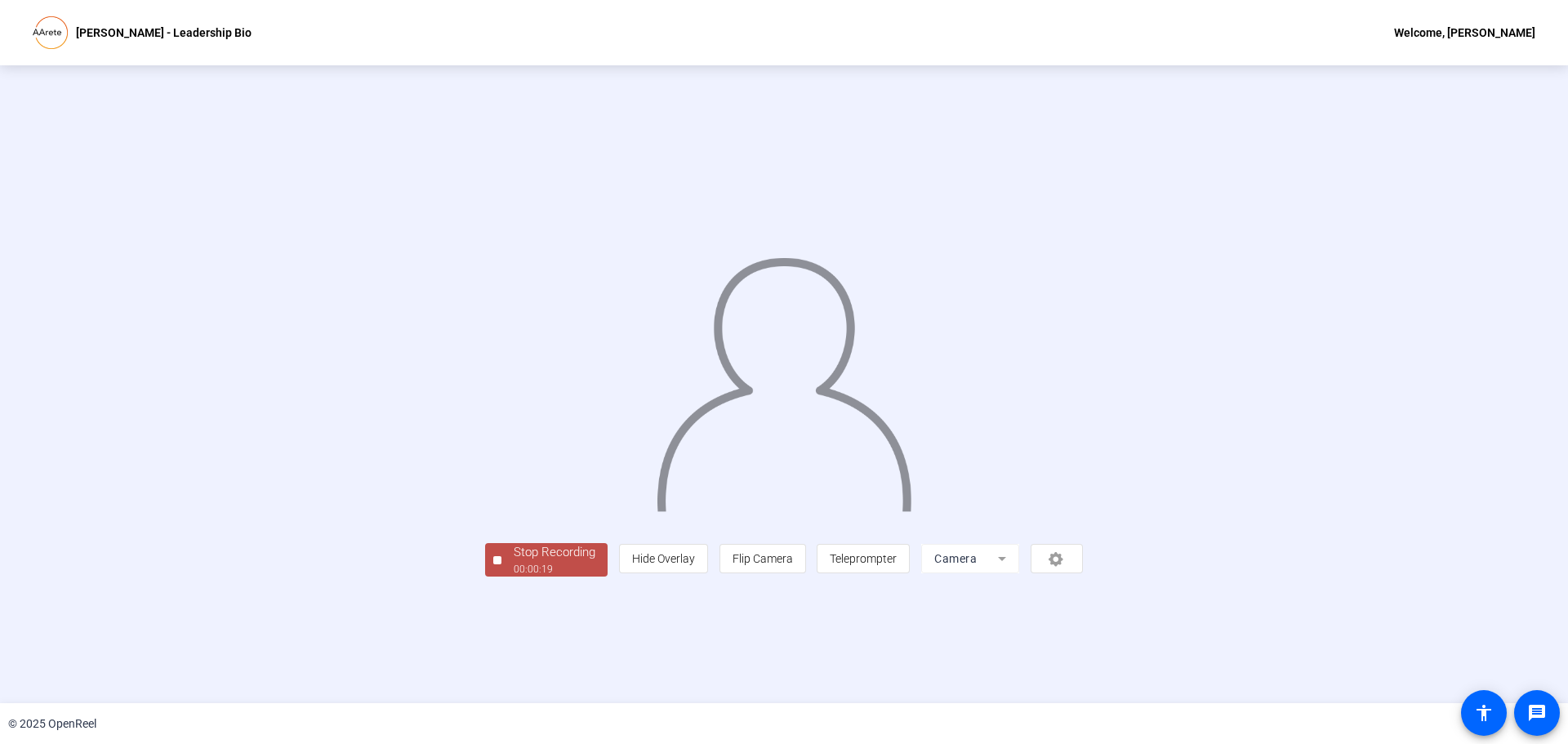
click at [501, 576] on span "Stop Recording 00:00:19" at bounding box center [554, 560] width 106 height 34
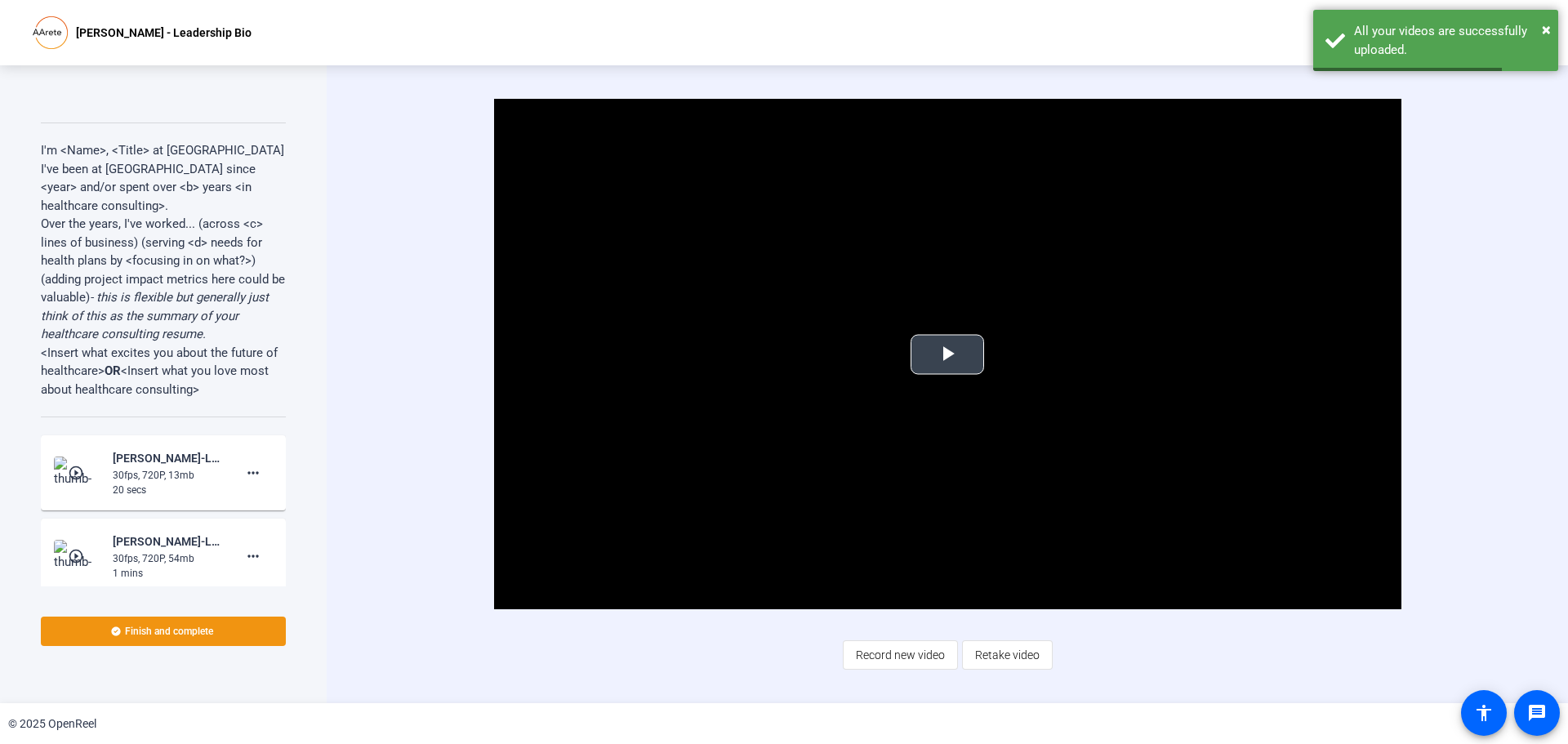
click at [948, 355] on span "Video Player" at bounding box center [948, 355] width 0 height 0
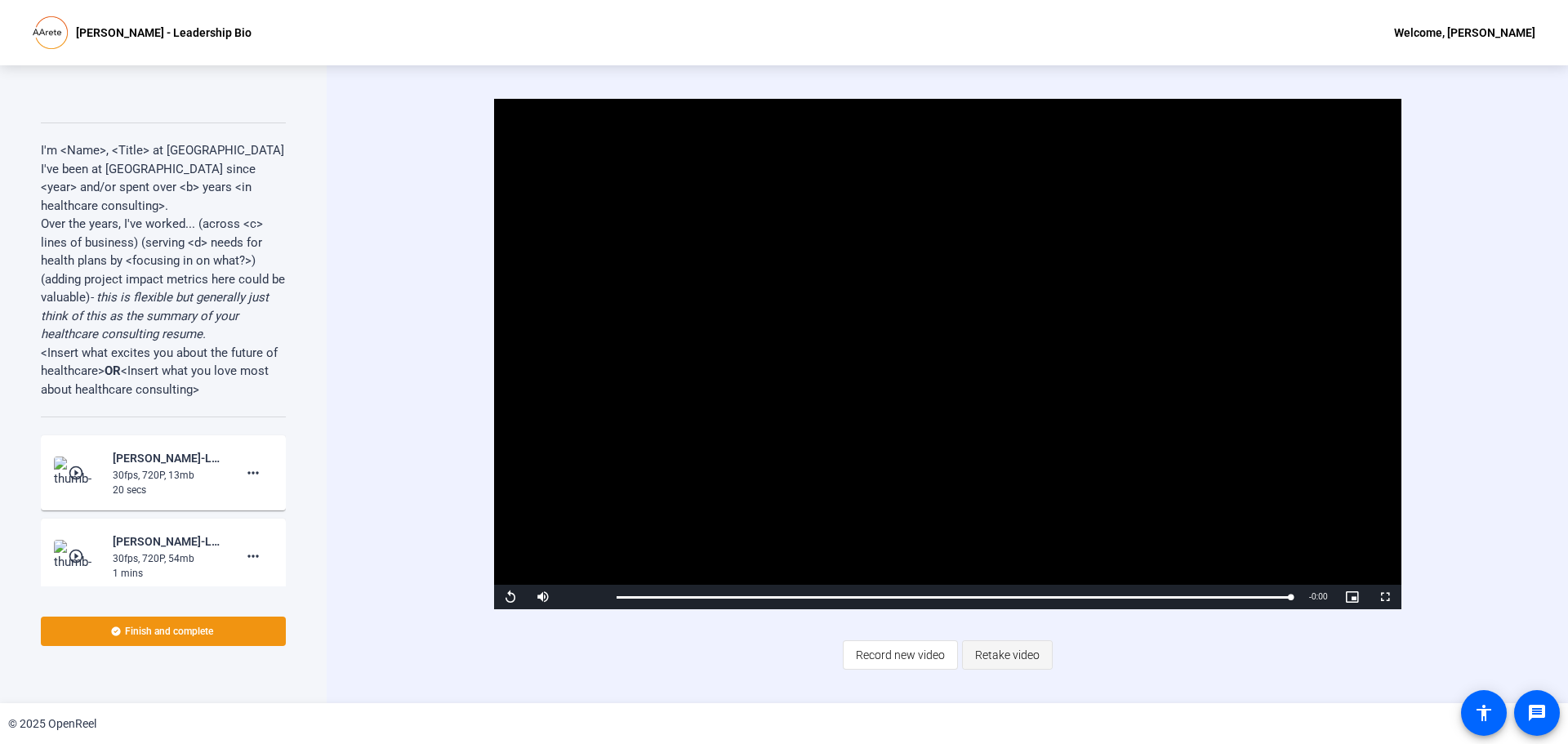
click at [1024, 649] on span "Retake video" at bounding box center [1007, 655] width 64 height 31
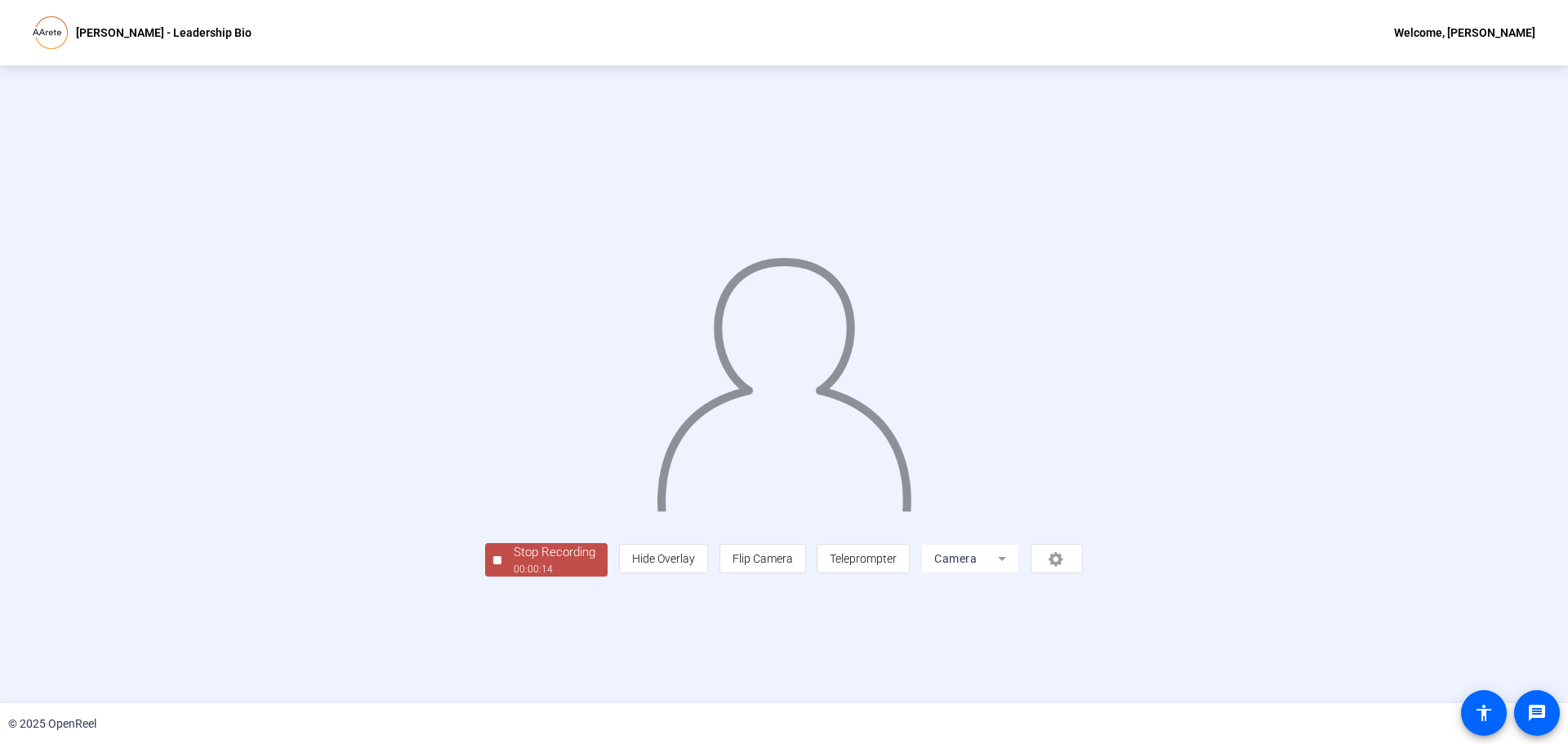
drag, startPoint x: 651, startPoint y: 666, endPoint x: 570, endPoint y: 664, distance: 81.0
click at [651, 666] on div "Stop Recording 00:00:14 person Hide Overlay flip Flip Camera article Teleprompt…" at bounding box center [784, 384] width 1568 height 638
click at [513, 576] on div "00:00:15" at bounding box center [554, 569] width 82 height 15
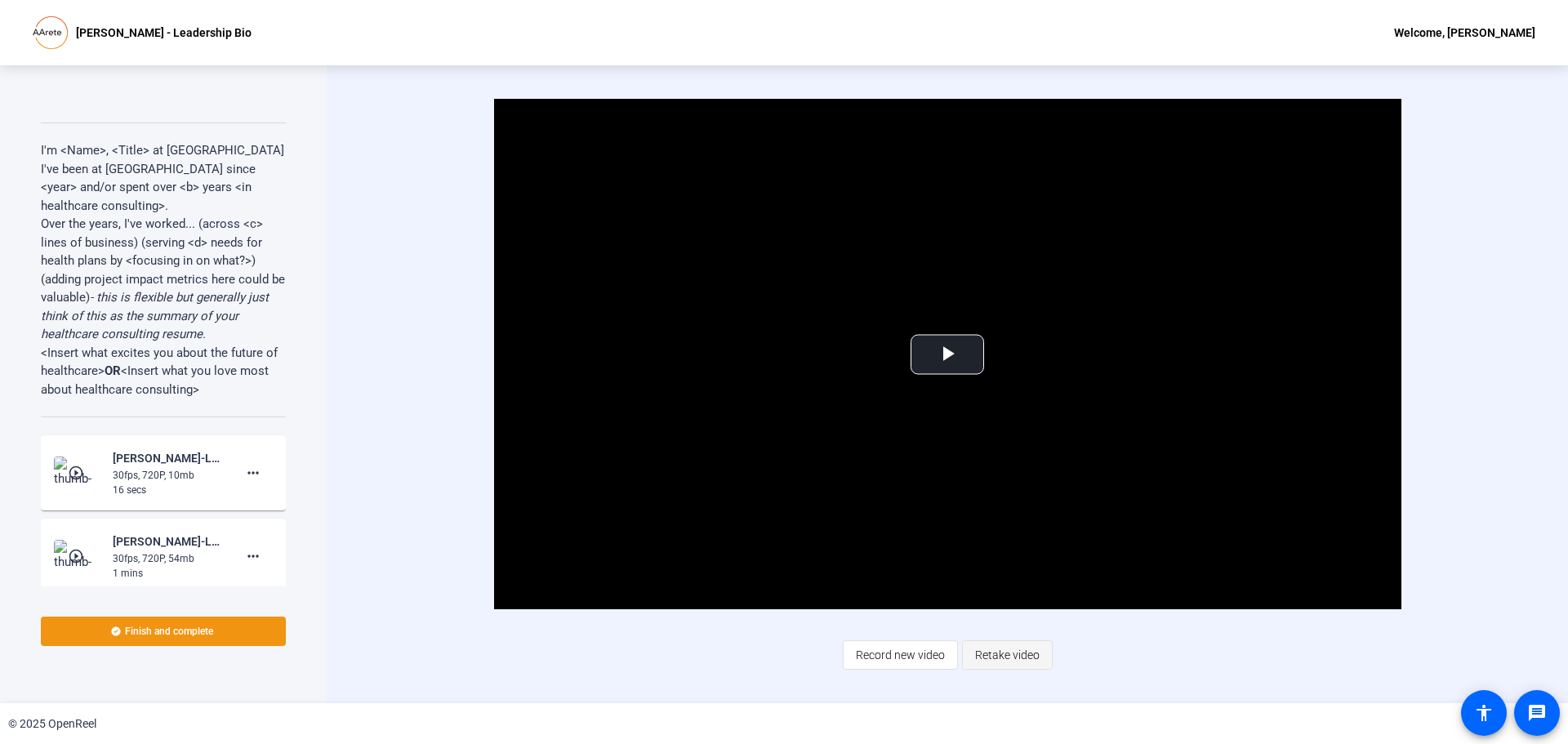
click at [1039, 659] on span at bounding box center [1006, 654] width 89 height 39
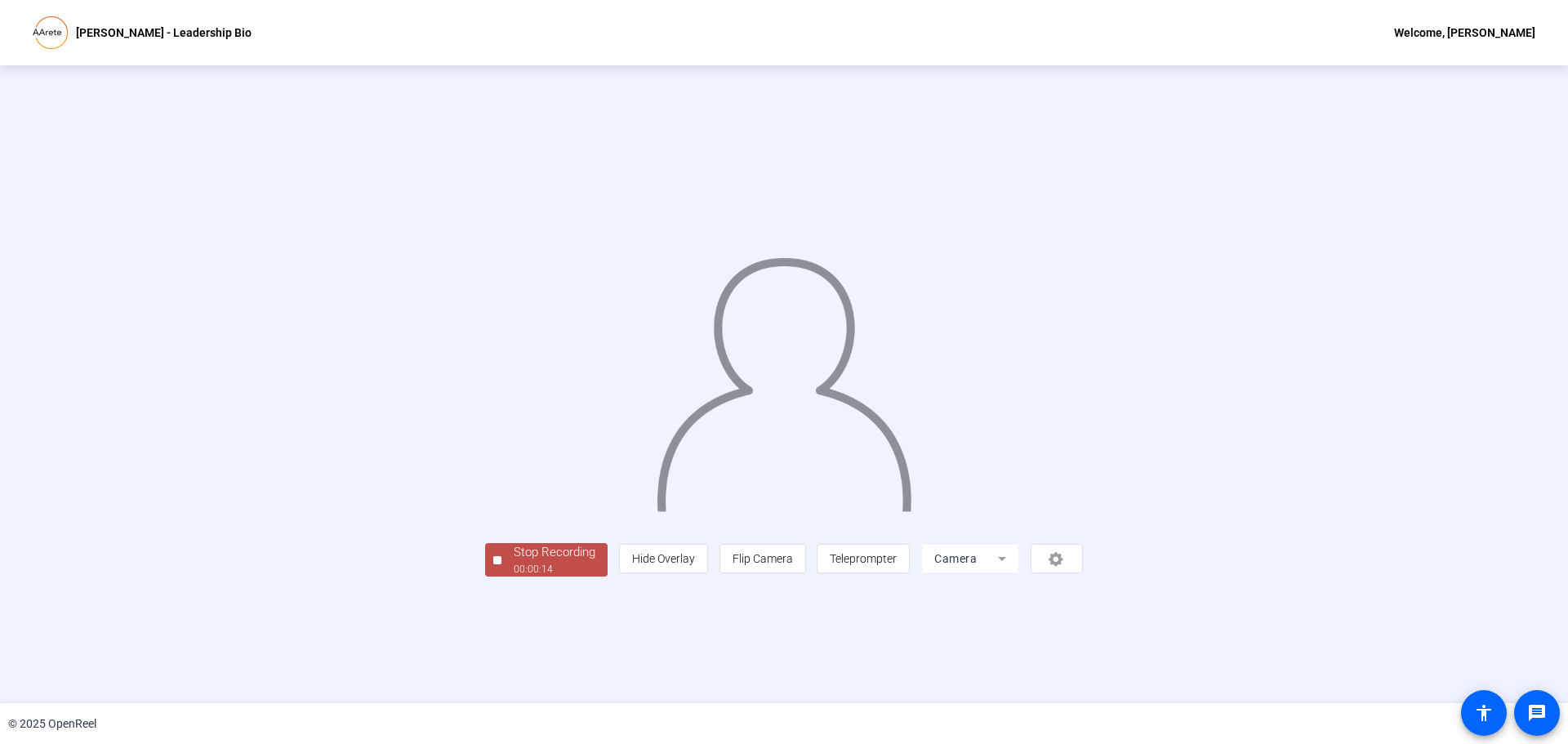
click at [513, 562] on div "Stop Recording" at bounding box center [554, 553] width 82 height 18
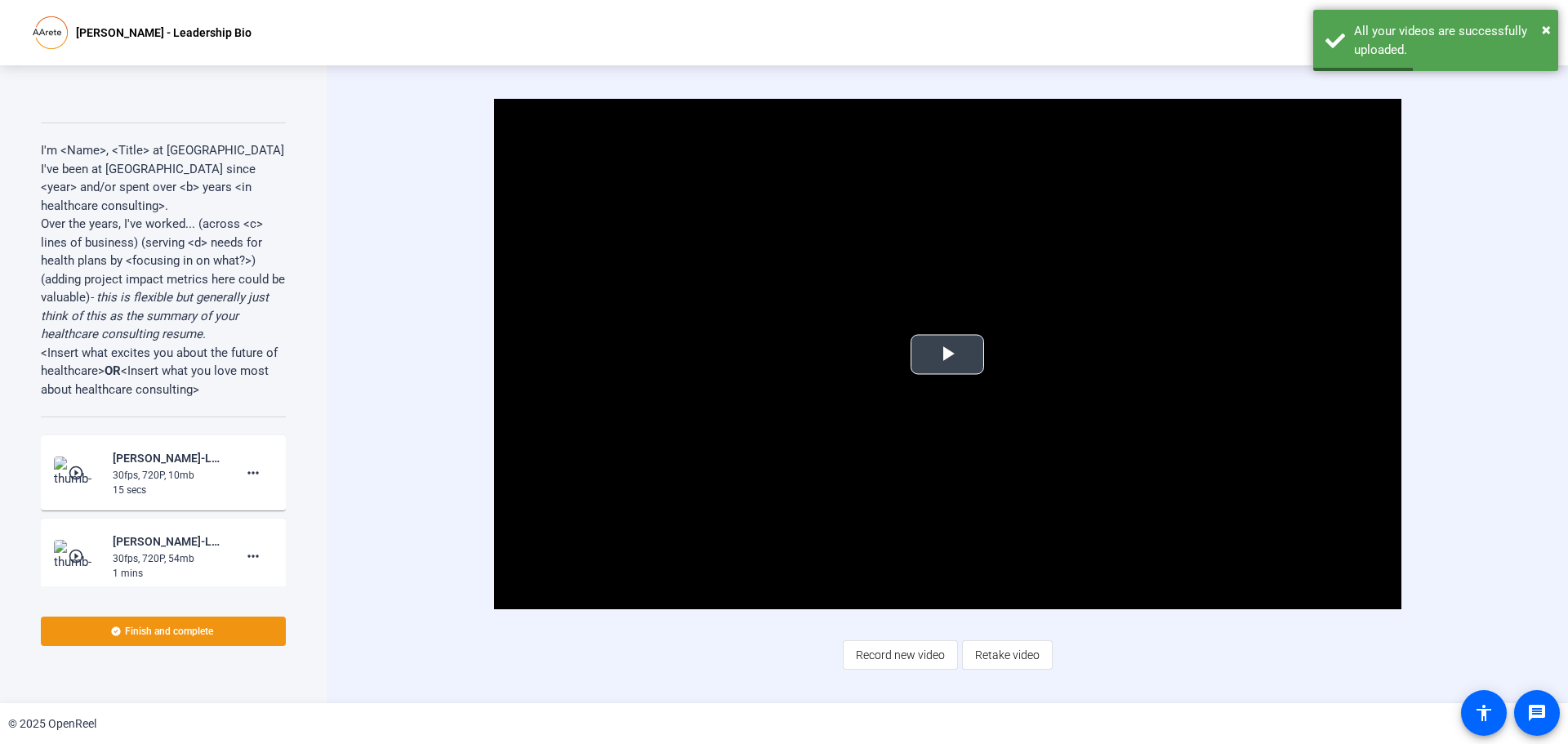
click at [948, 355] on span "Video Player" at bounding box center [948, 355] width 0 height 0
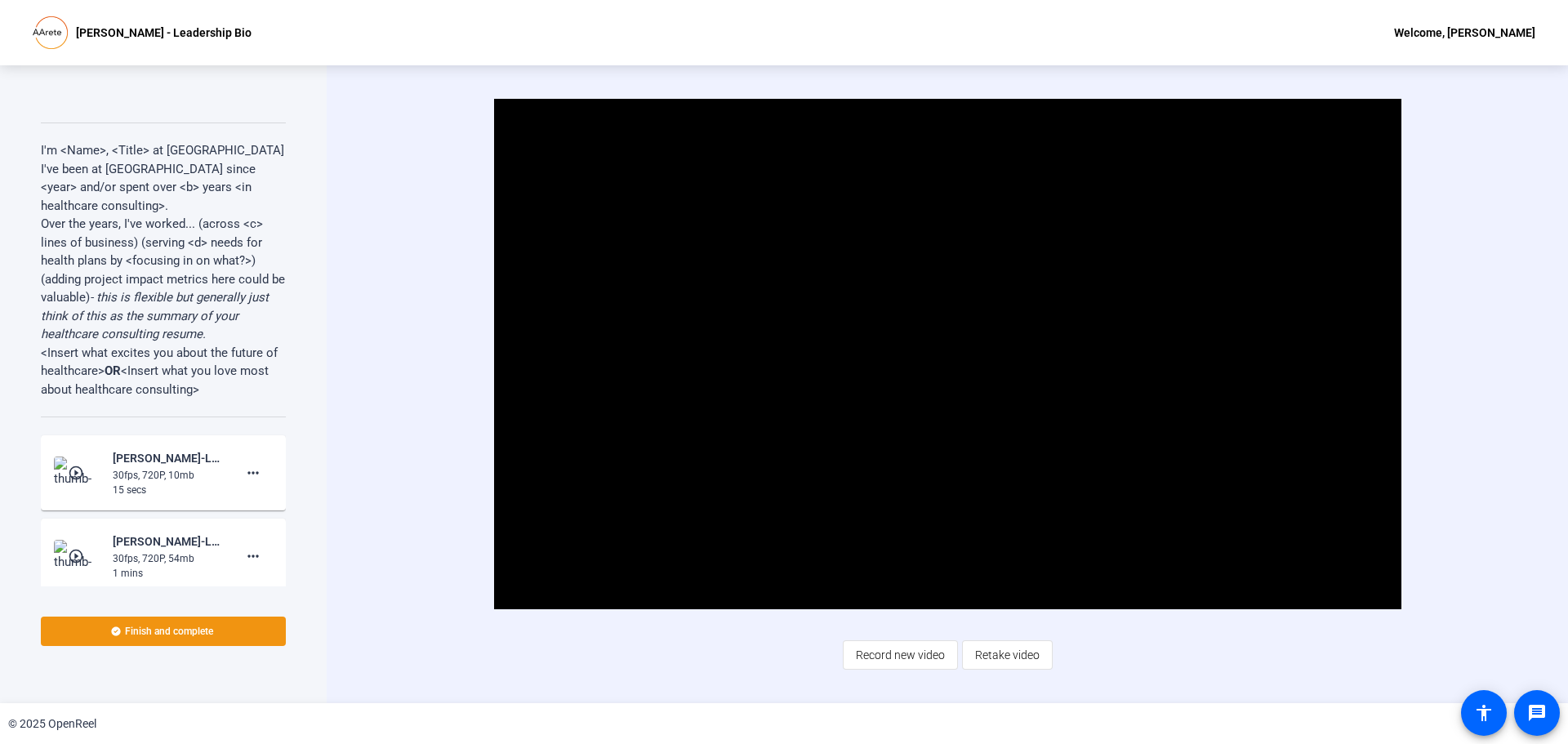
click at [1001, 661] on span "Retake video" at bounding box center [1007, 655] width 64 height 31
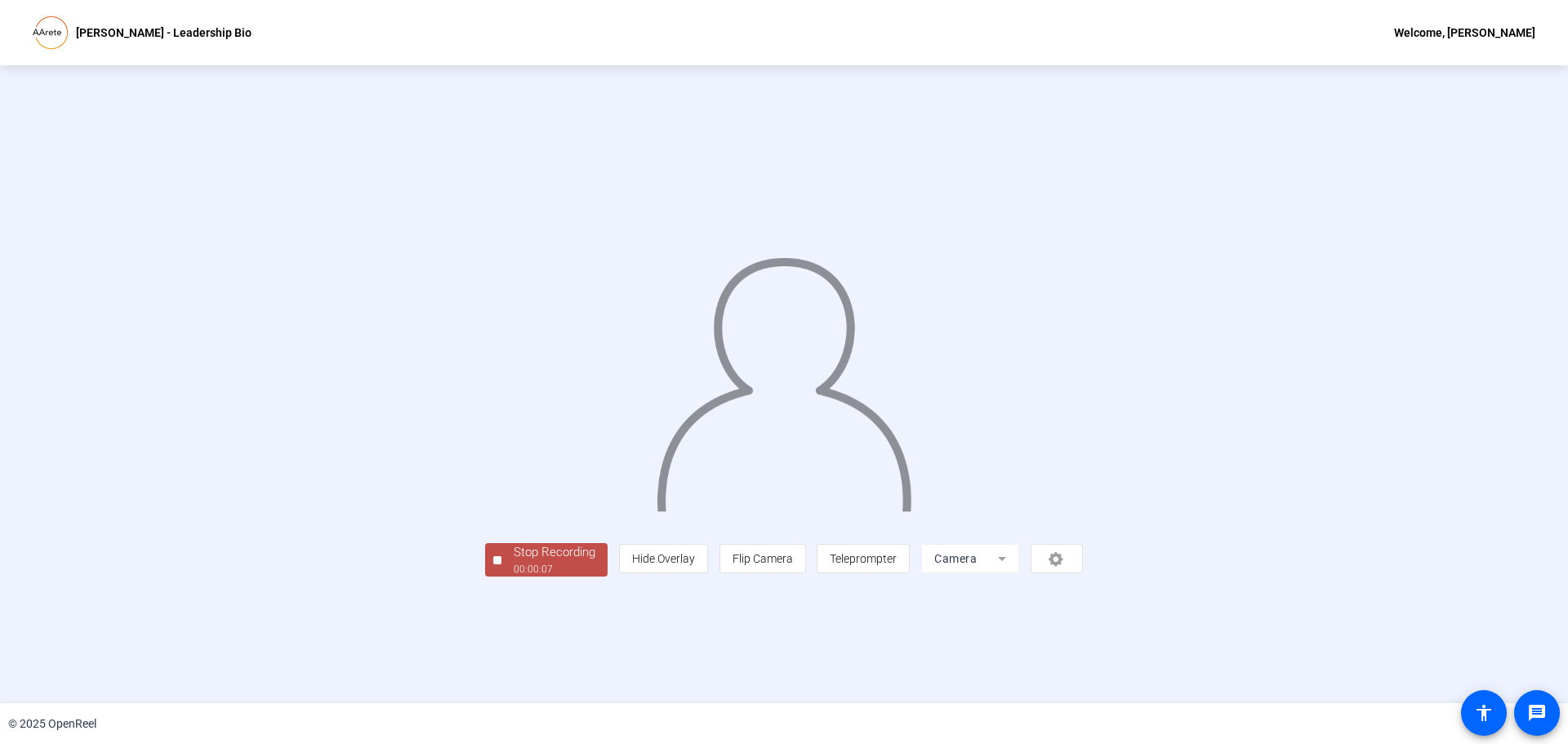
click at [513, 576] on div "00:00:07" at bounding box center [554, 569] width 82 height 15
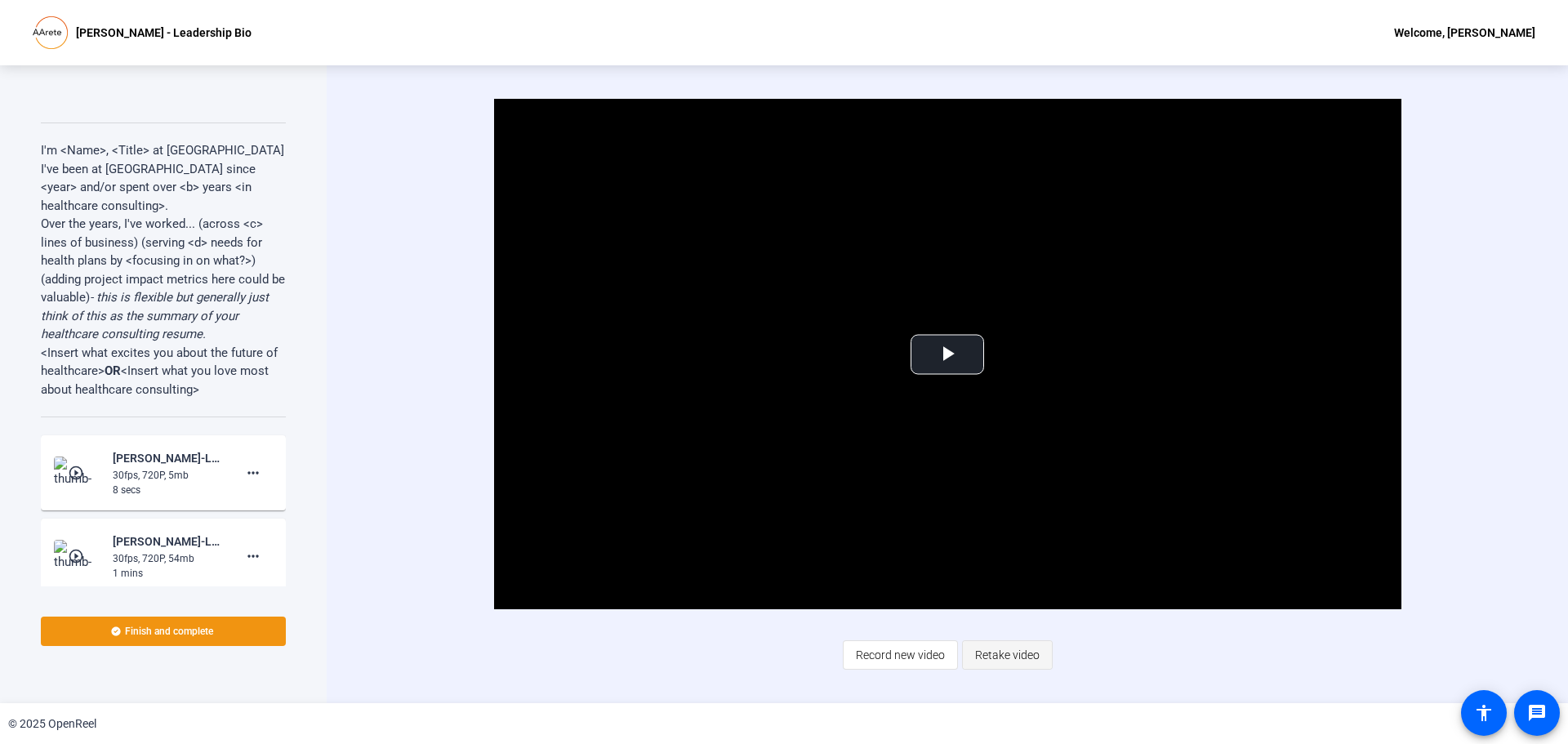
click at [1020, 651] on span "Retake video" at bounding box center [1007, 655] width 64 height 31
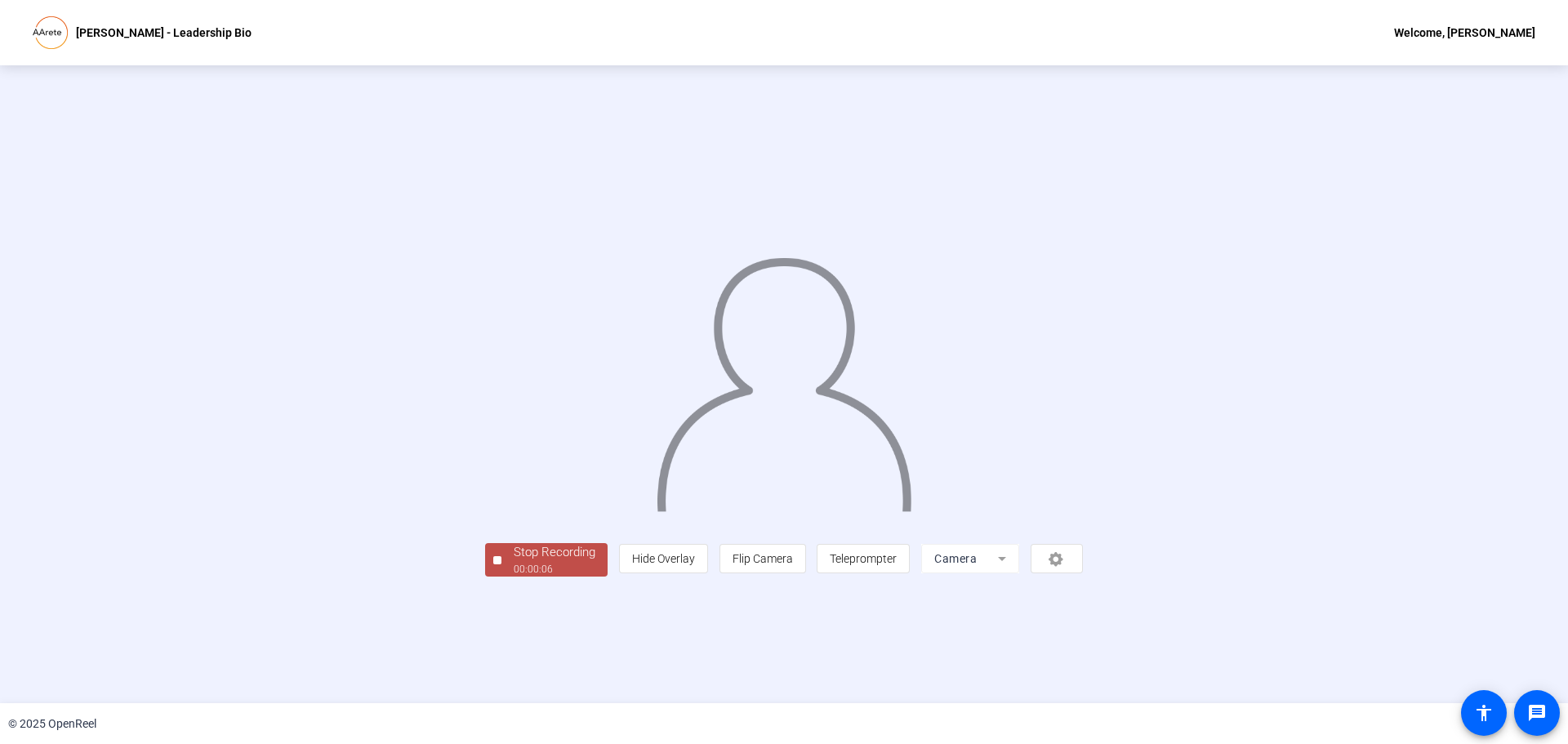
click at [501, 576] on span "Stop Recording 00:00:06" at bounding box center [554, 560] width 106 height 34
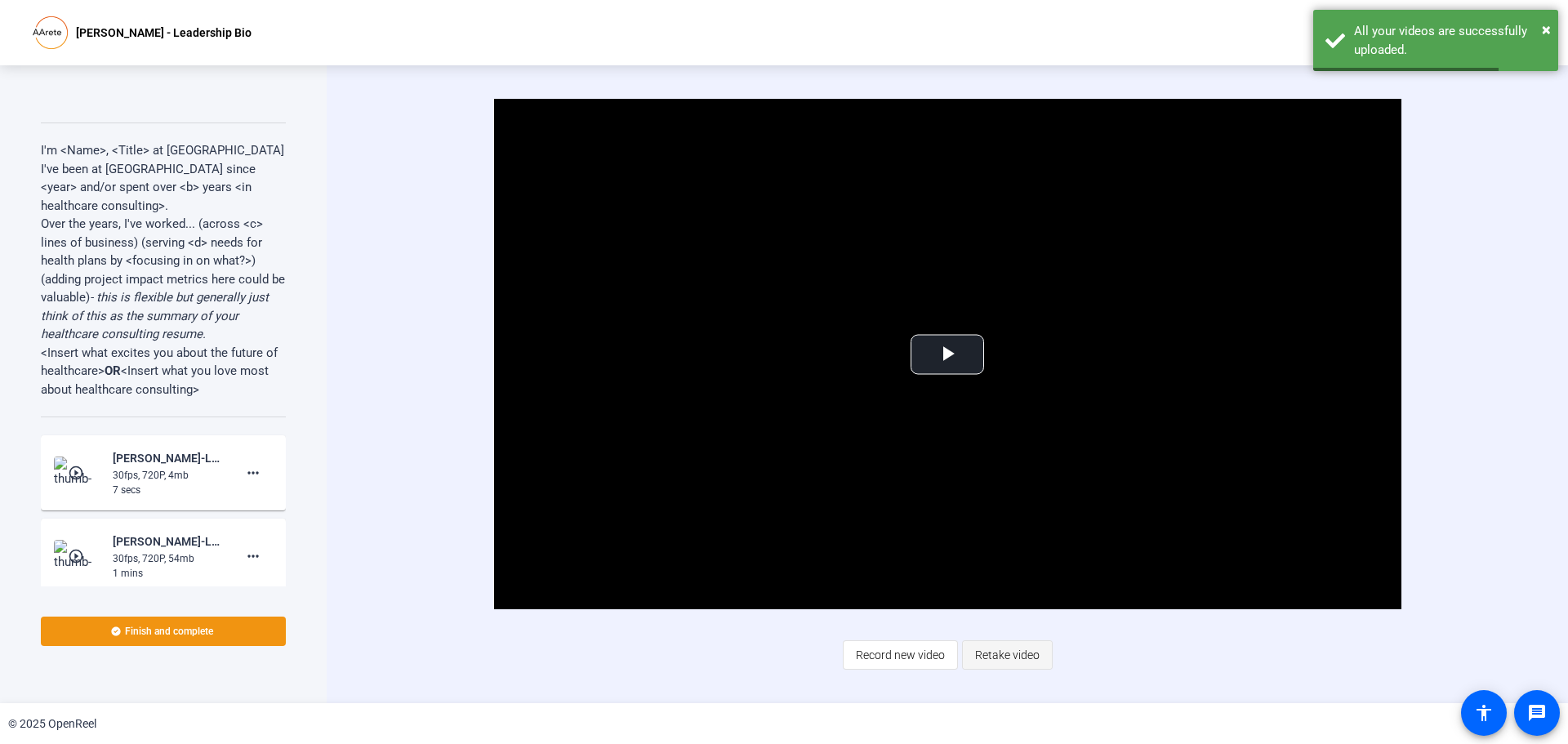
click at [993, 657] on span "Retake video" at bounding box center [1007, 655] width 64 height 31
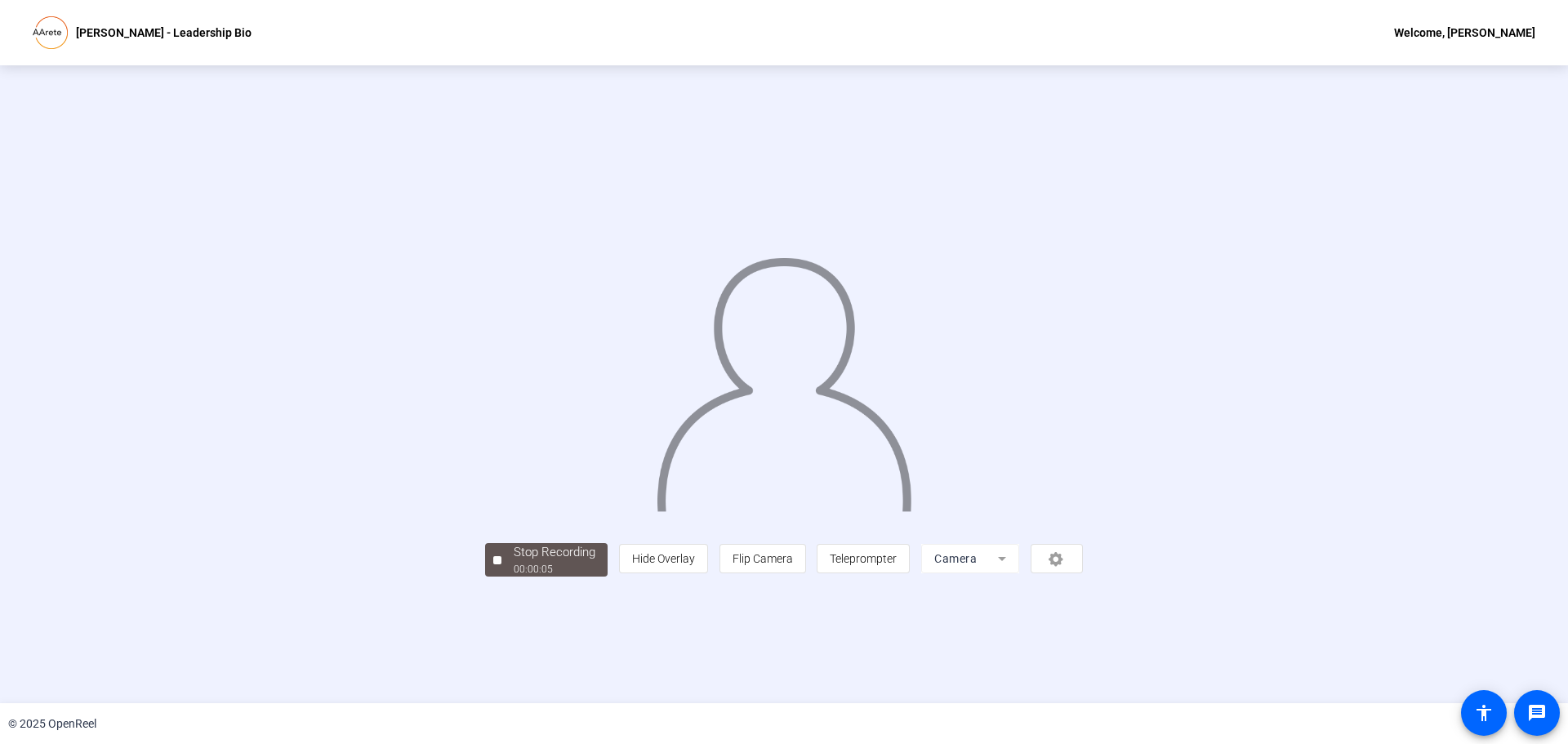
click at [396, 670] on div "Stop Recording 00:00:05 person Hide Overlay flip Flip Camera article Teleprompt…" at bounding box center [784, 384] width 1568 height 638
click at [493, 564] on div at bounding box center [497, 560] width 8 height 8
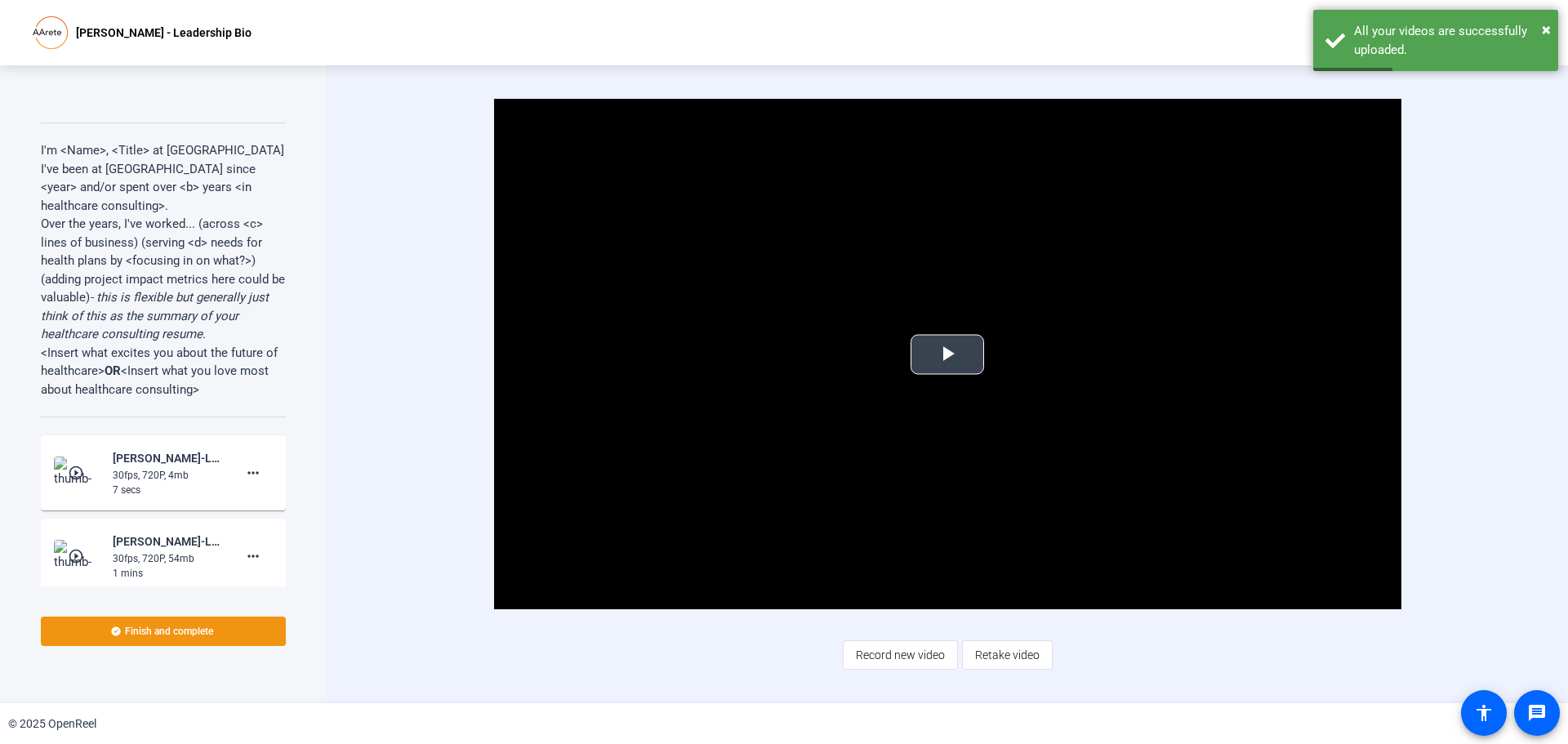
click at [973, 389] on video "Video Player" at bounding box center [948, 354] width 907 height 510
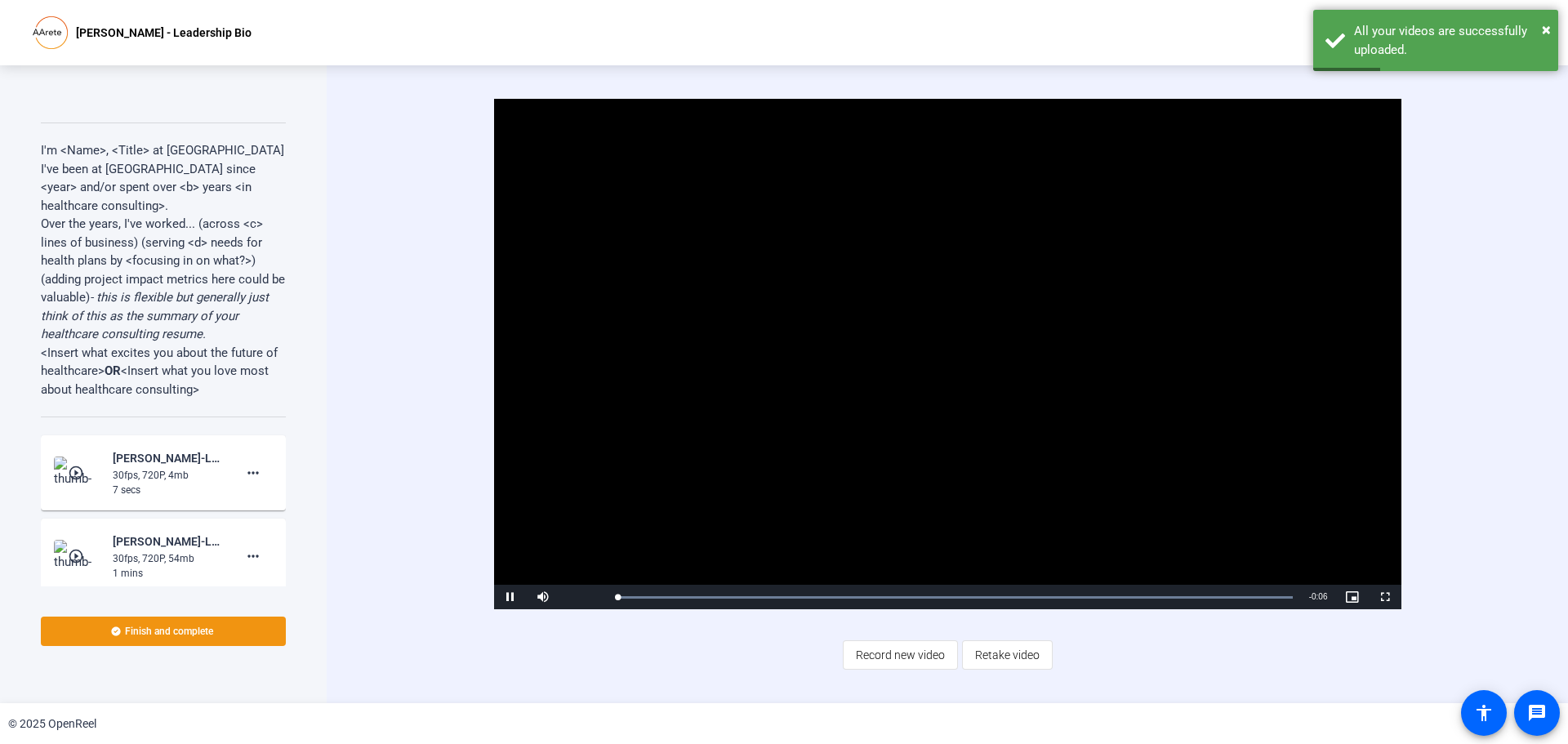
click at [956, 373] on video "Video Player" at bounding box center [948, 354] width 907 height 510
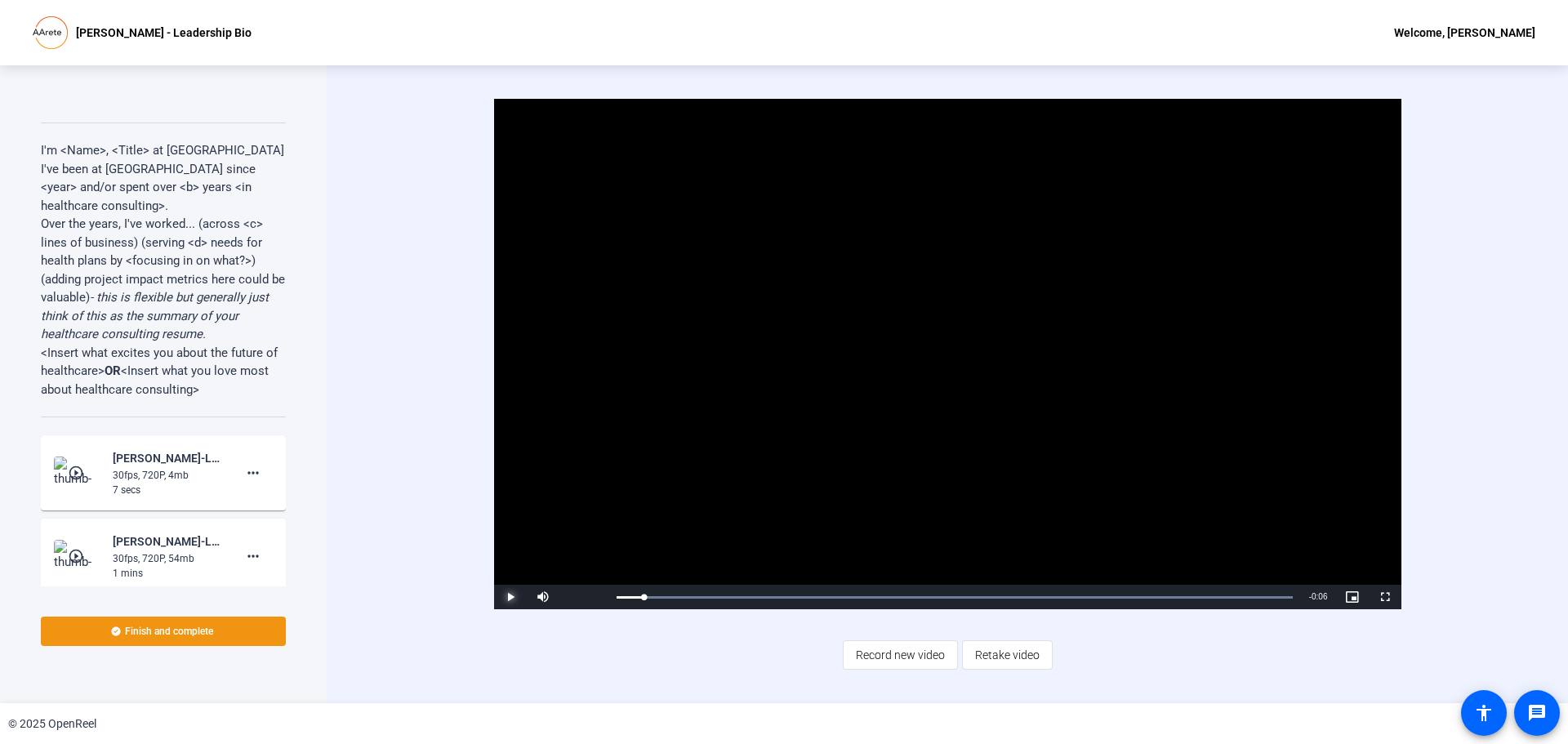
click at [519, 596] on span "Video Player" at bounding box center [510, 596] width 33 height 0
click at [1012, 662] on span "Retake video" at bounding box center [1007, 655] width 64 height 31
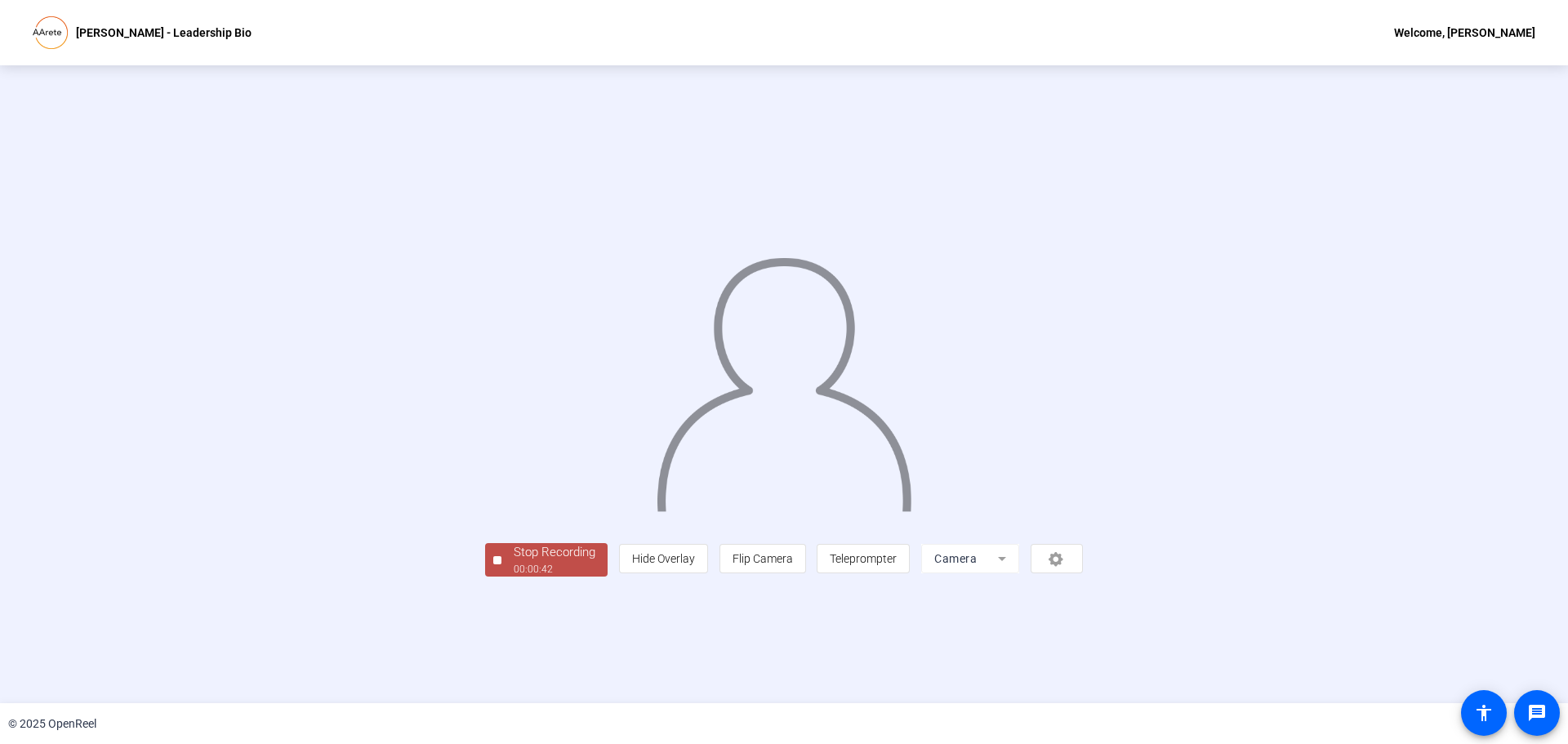
click at [485, 576] on button "Stop Recording 00:00:42" at bounding box center [546, 560] width 123 height 34
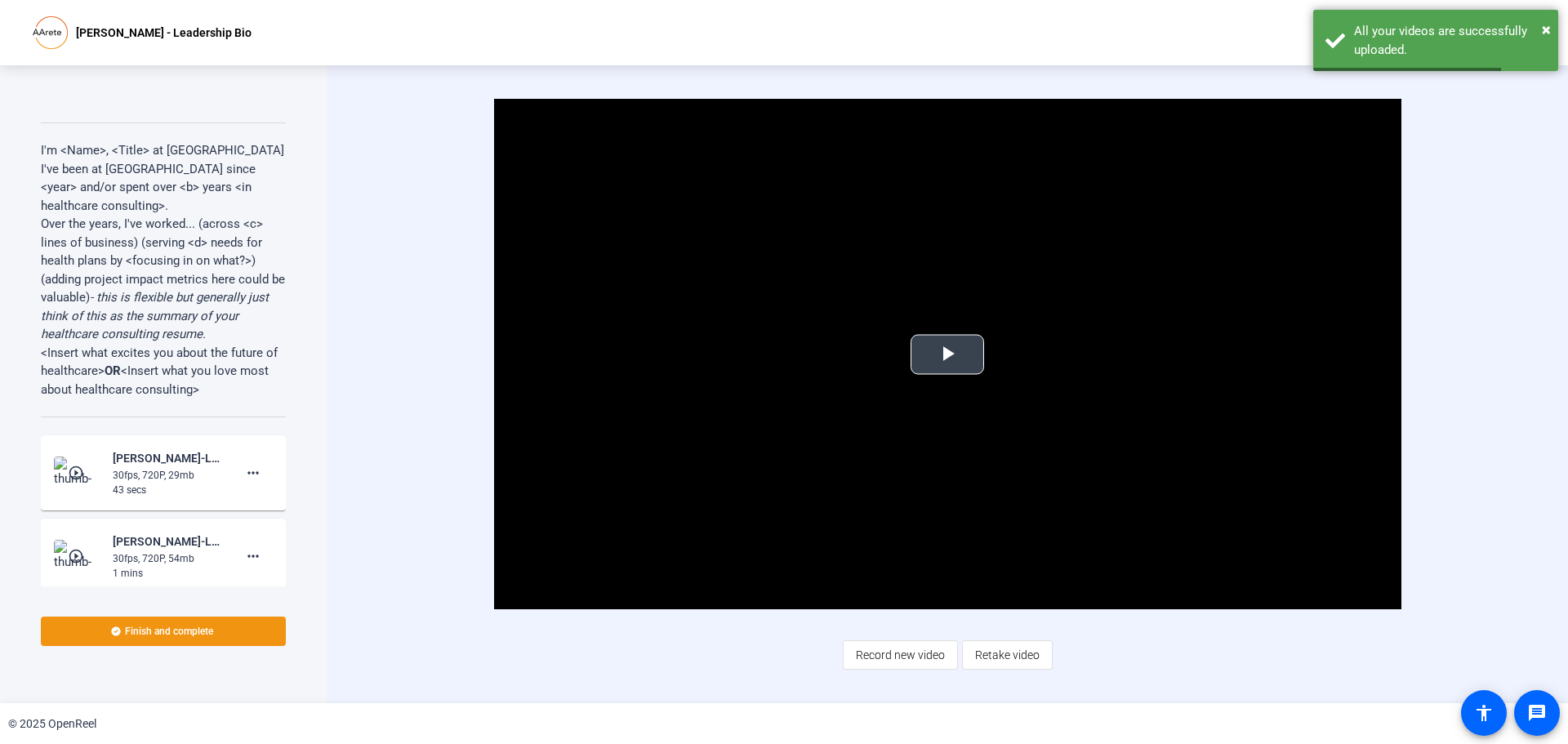
click at [948, 355] on span "Video Player" at bounding box center [948, 355] width 0 height 0
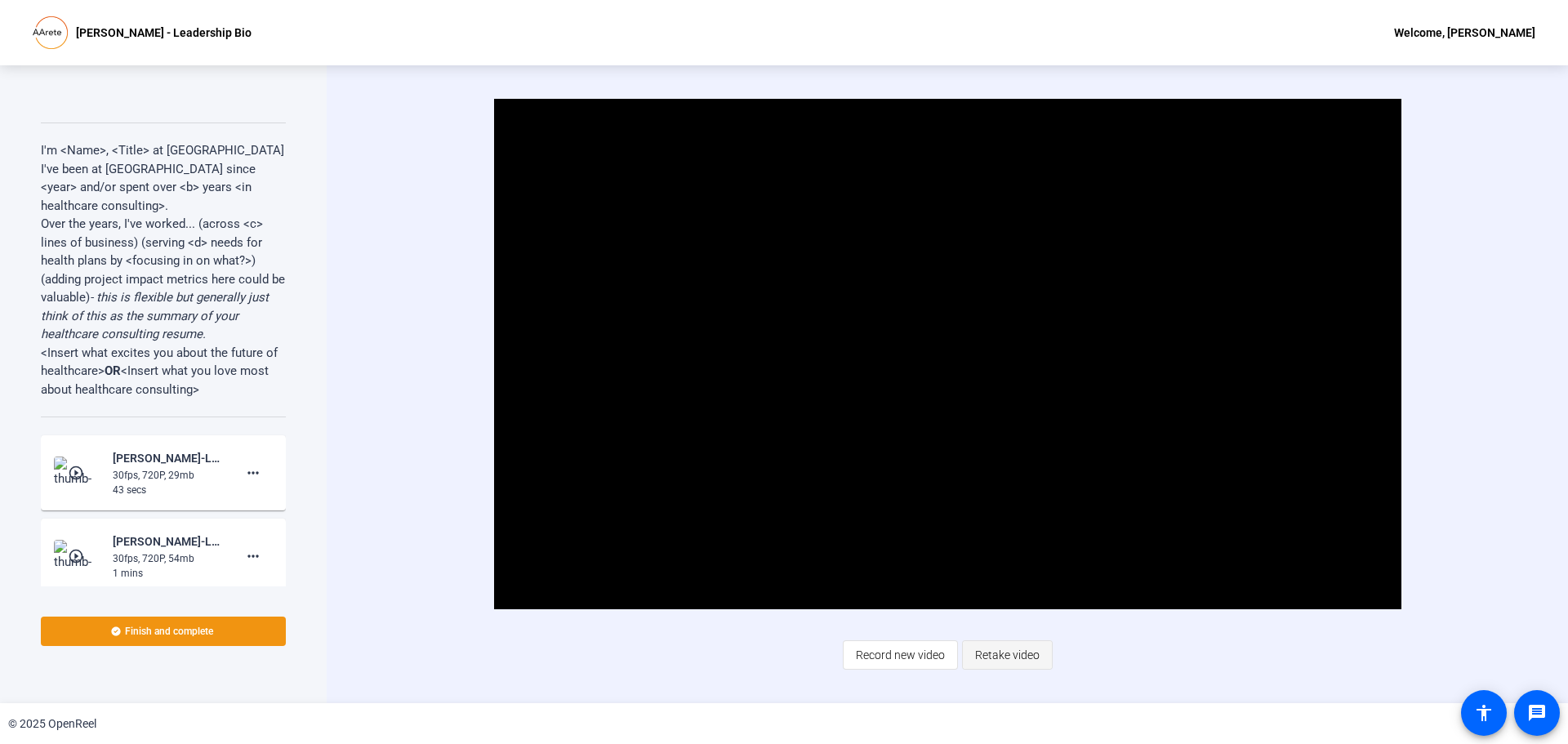
click at [1023, 653] on span "Retake video" at bounding box center [1007, 655] width 64 height 31
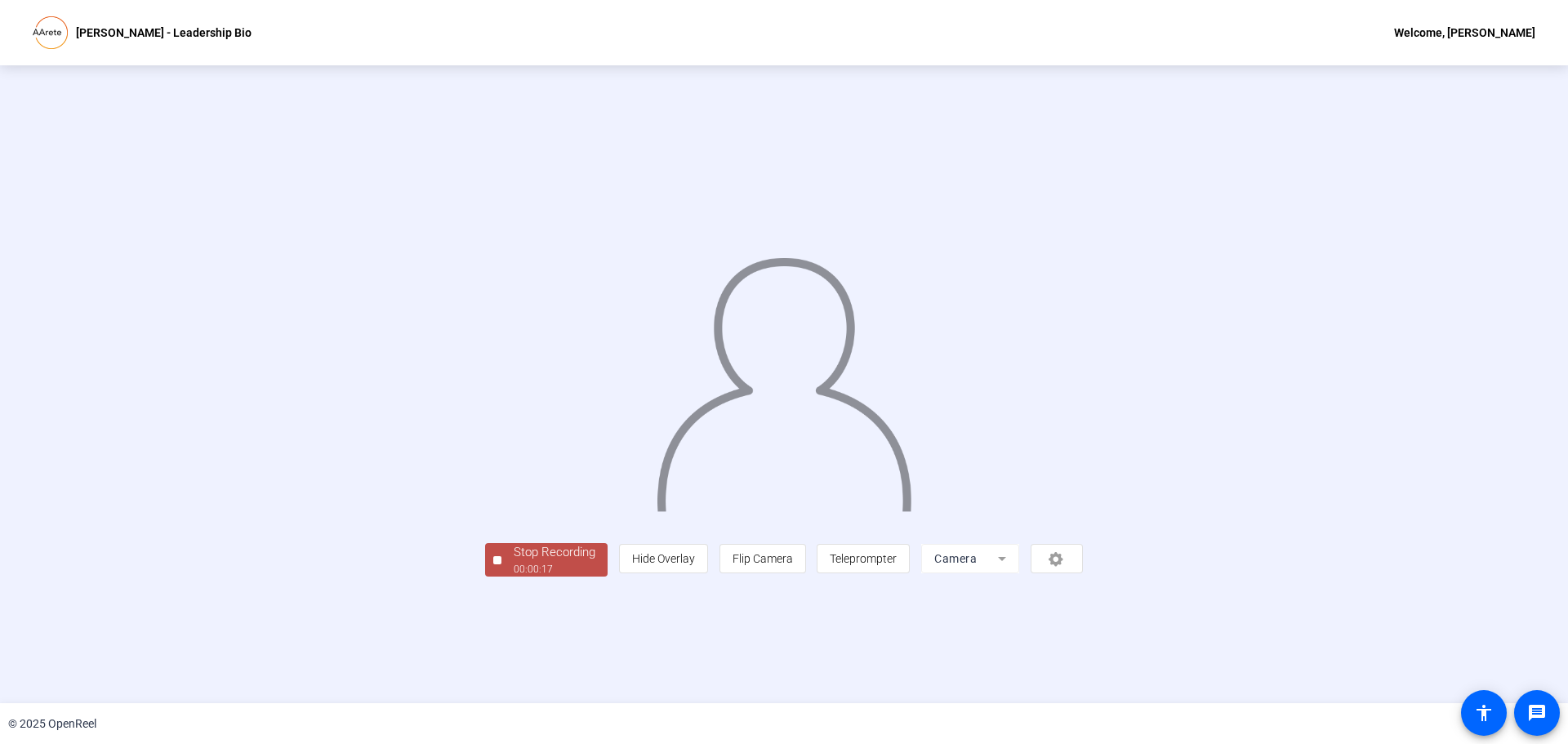
click at [485, 576] on button "Stop Recording 00:00:17" at bounding box center [546, 560] width 123 height 34
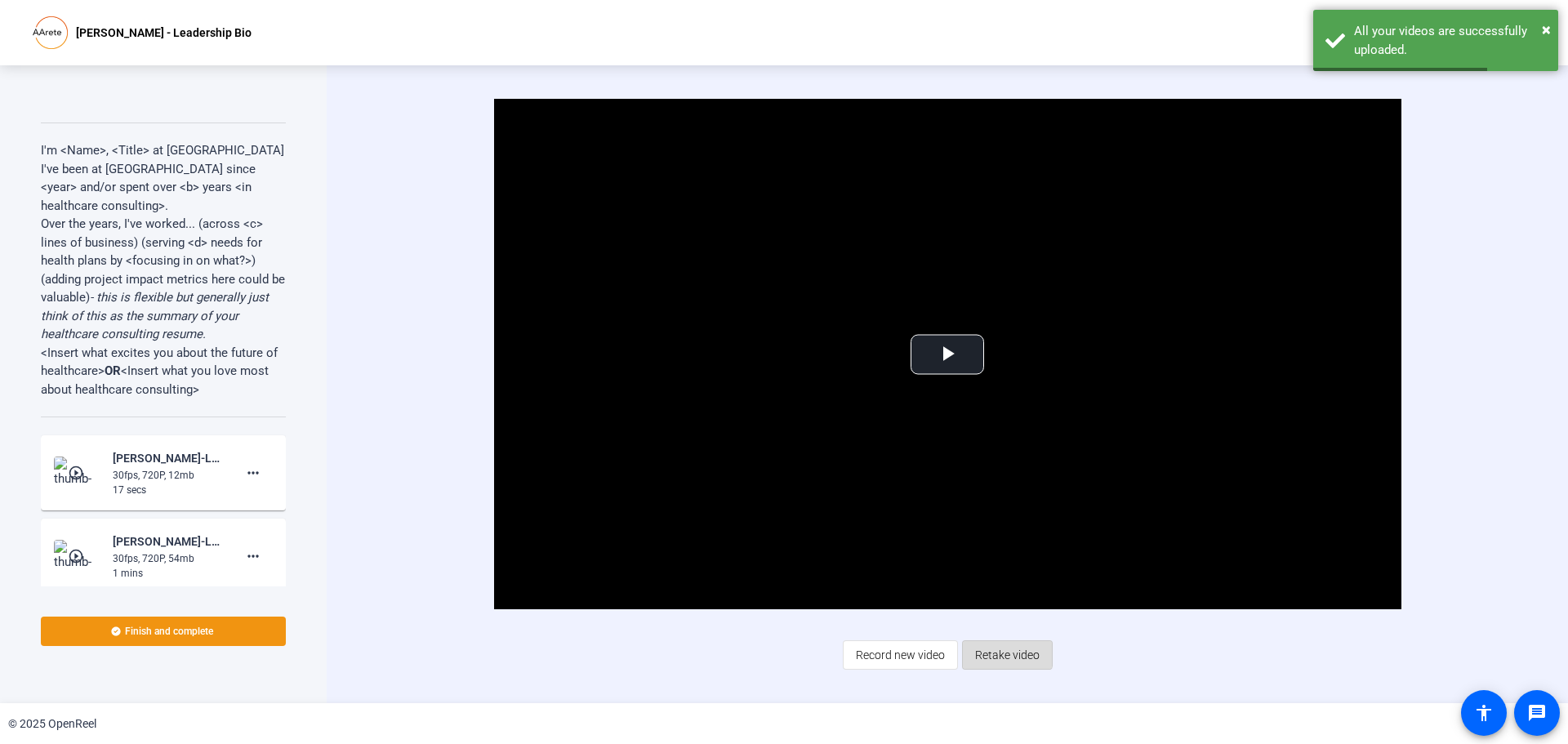
click at [984, 644] on span "Retake video" at bounding box center [1007, 655] width 64 height 31
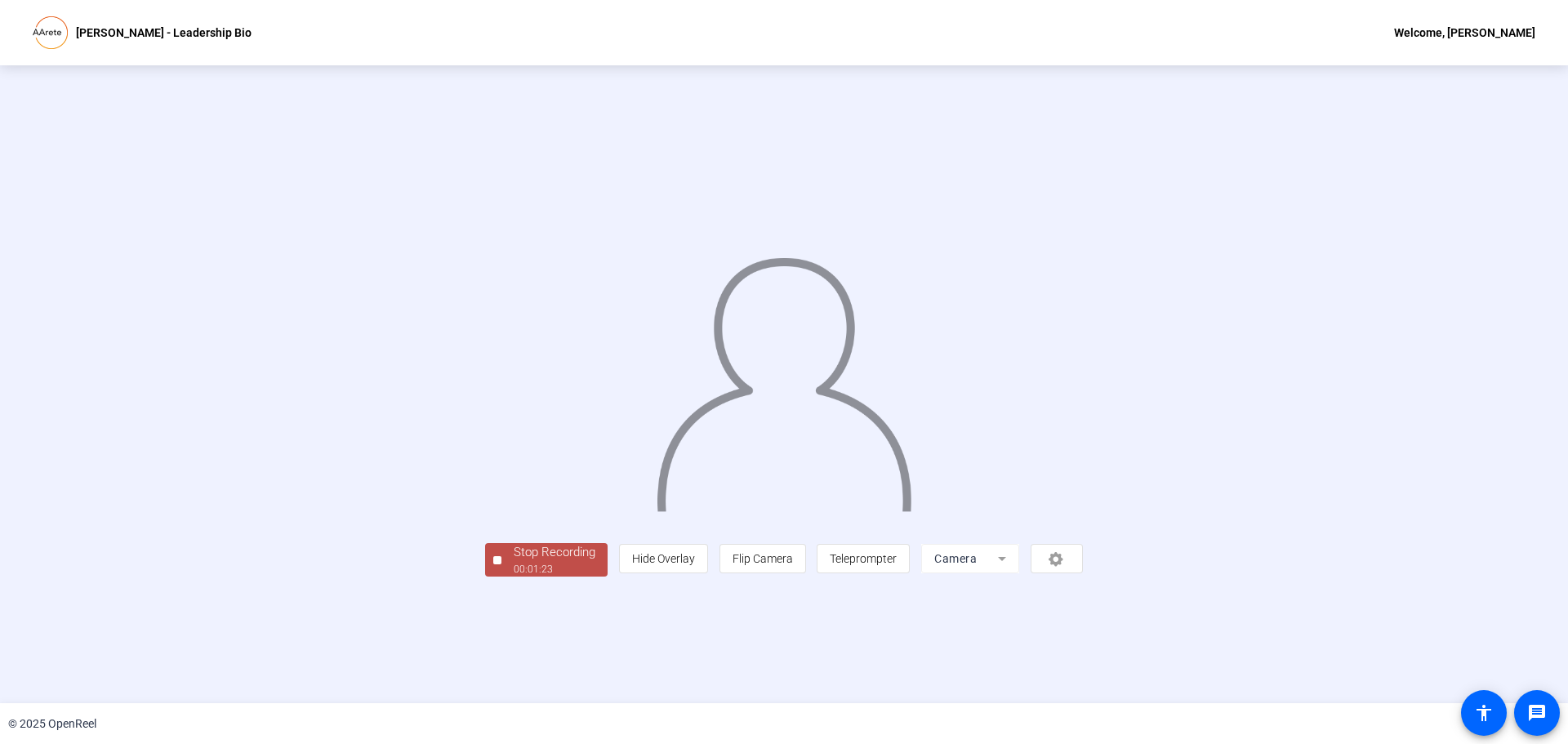
click at [513, 562] on div "Stop Recording" at bounding box center [554, 553] width 82 height 18
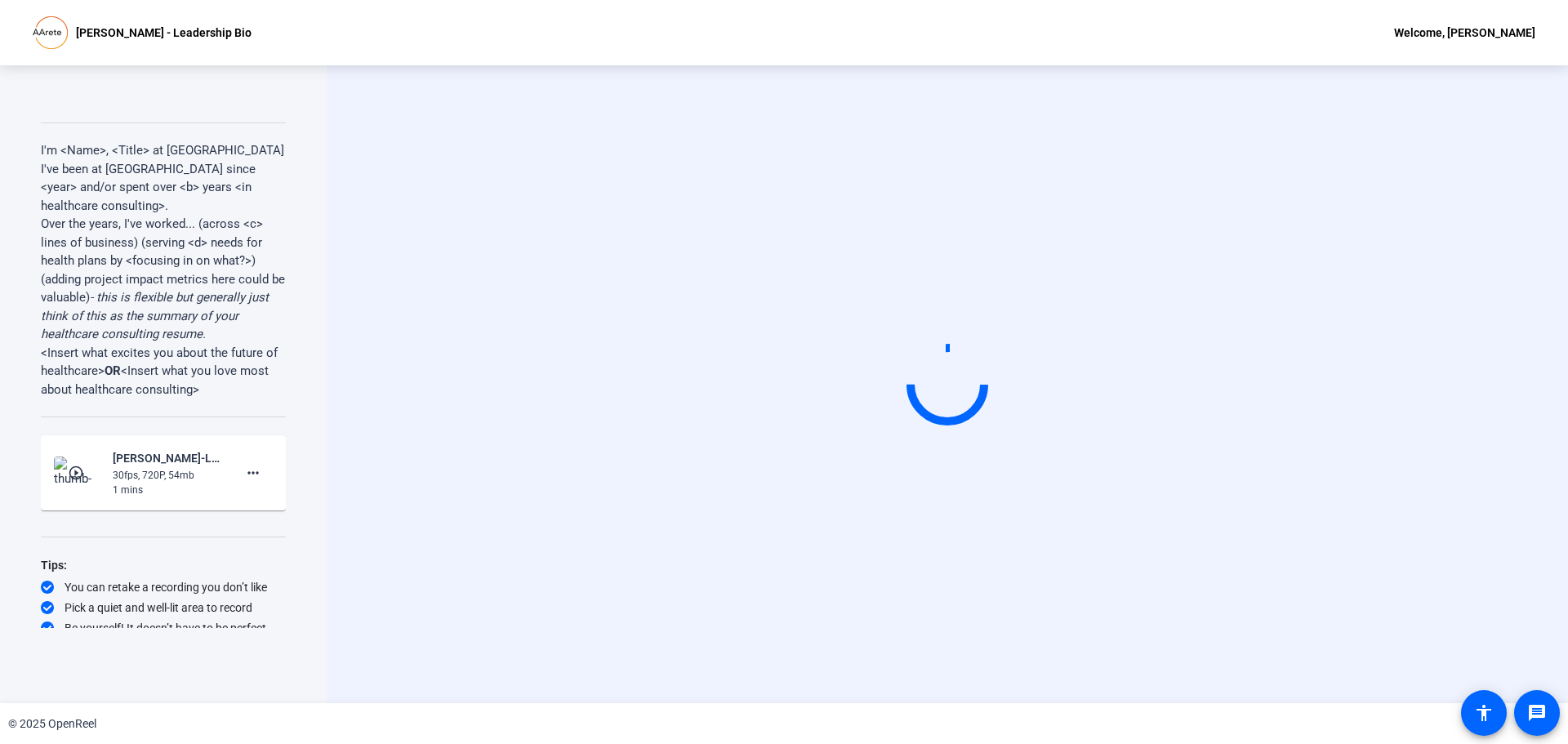
click at [450, 454] on div "Start Recording" at bounding box center [947, 384] width 1055 height 138
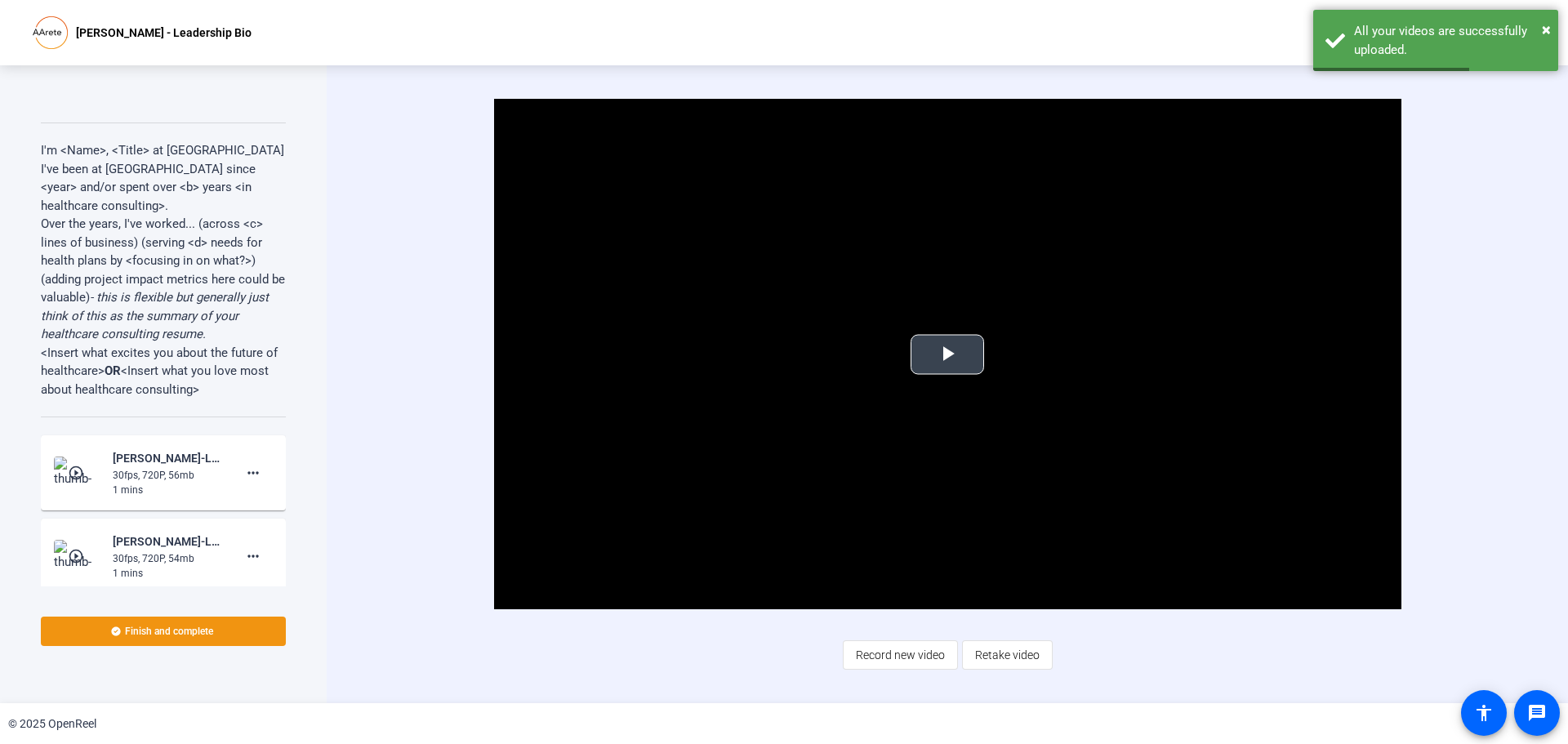
drag, startPoint x: 973, startPoint y: 329, endPoint x: 962, endPoint y: 336, distance: 13.0
click at [971, 331] on video "Video Player" at bounding box center [948, 354] width 907 height 510
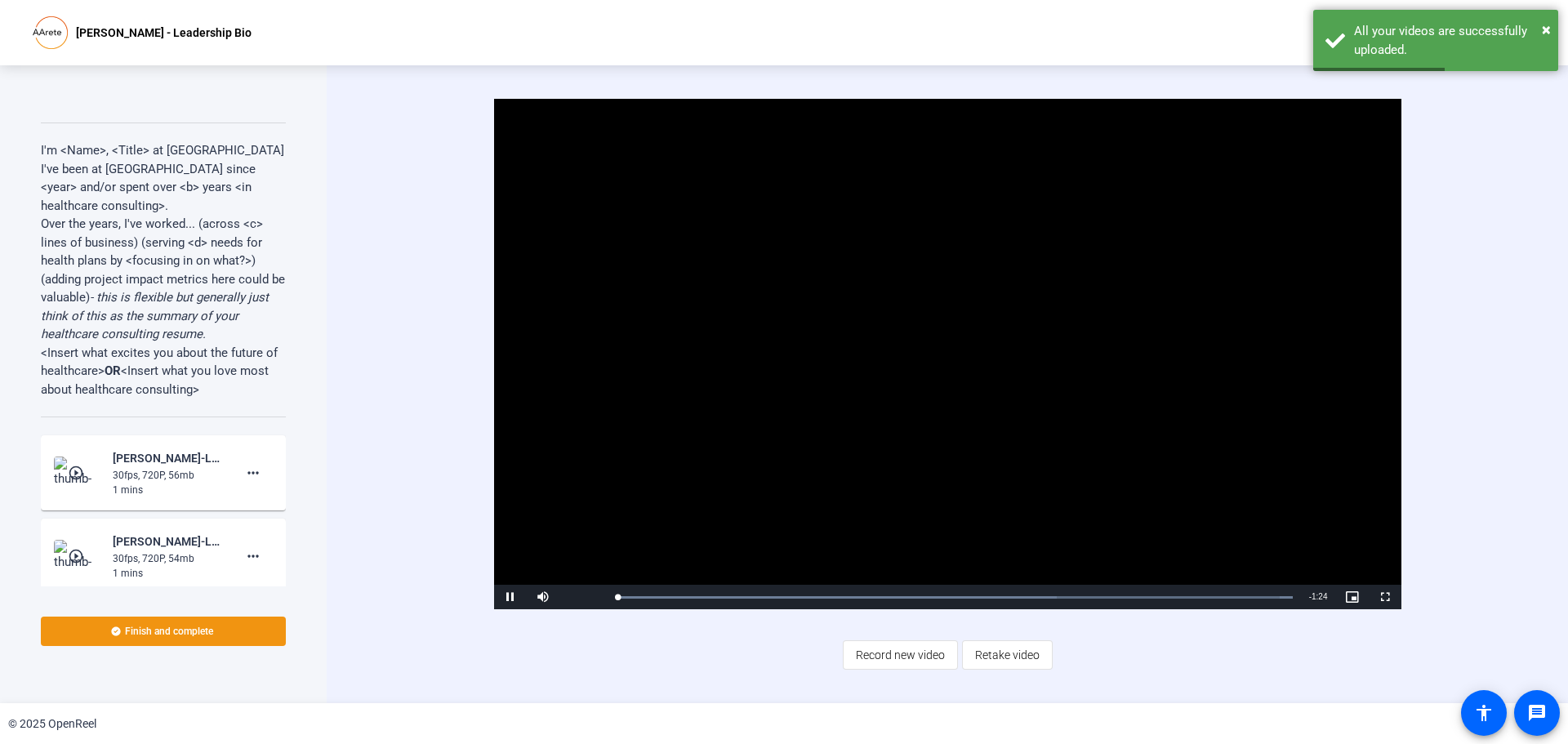
click at [959, 339] on video "Video Player" at bounding box center [948, 354] width 907 height 510
click at [511, 596] on span "Video Player" at bounding box center [510, 596] width 33 height 0
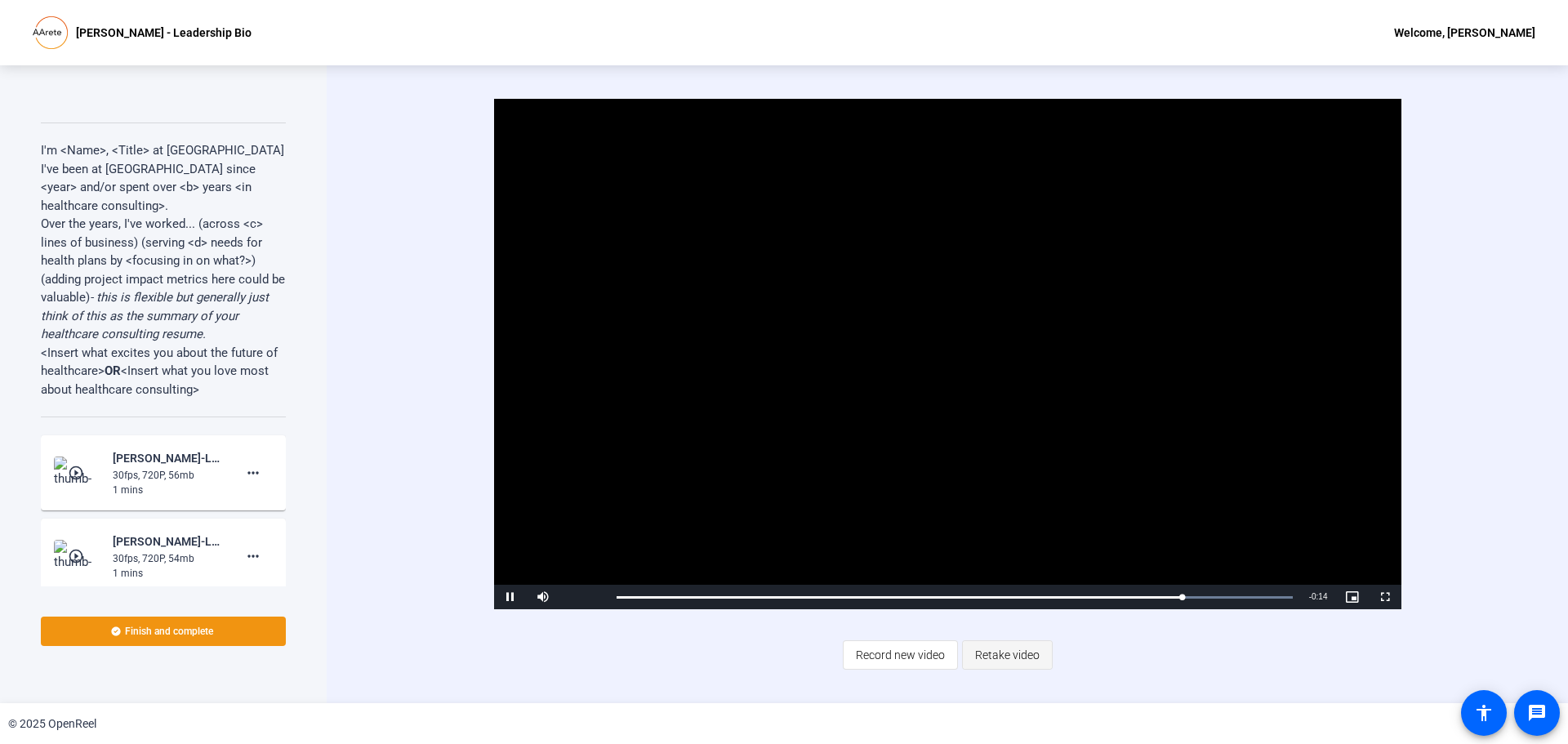
click at [1005, 654] on span "Retake video" at bounding box center [1007, 655] width 64 height 31
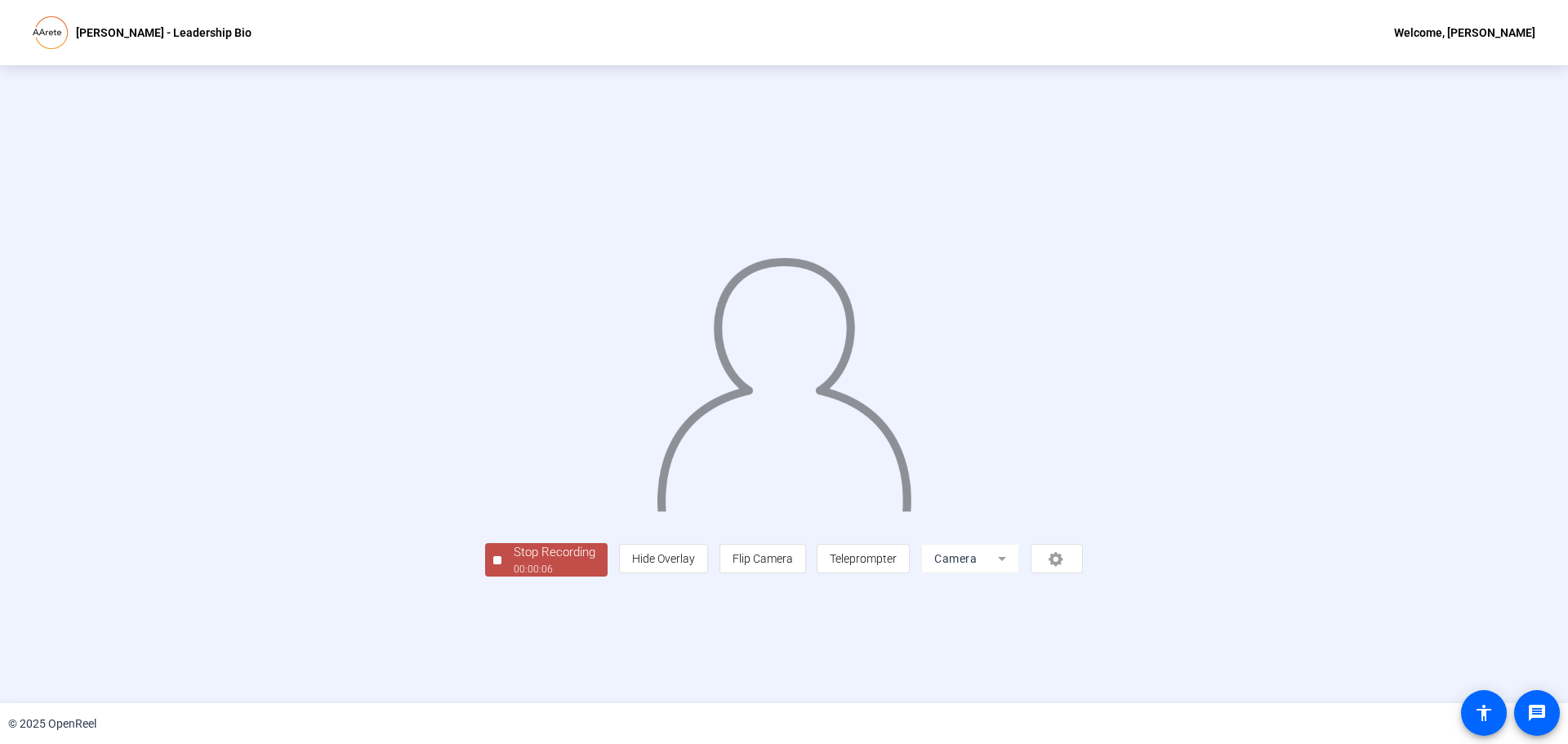
click at [501, 576] on span "Stop Recording 00:00:06" at bounding box center [554, 560] width 106 height 34
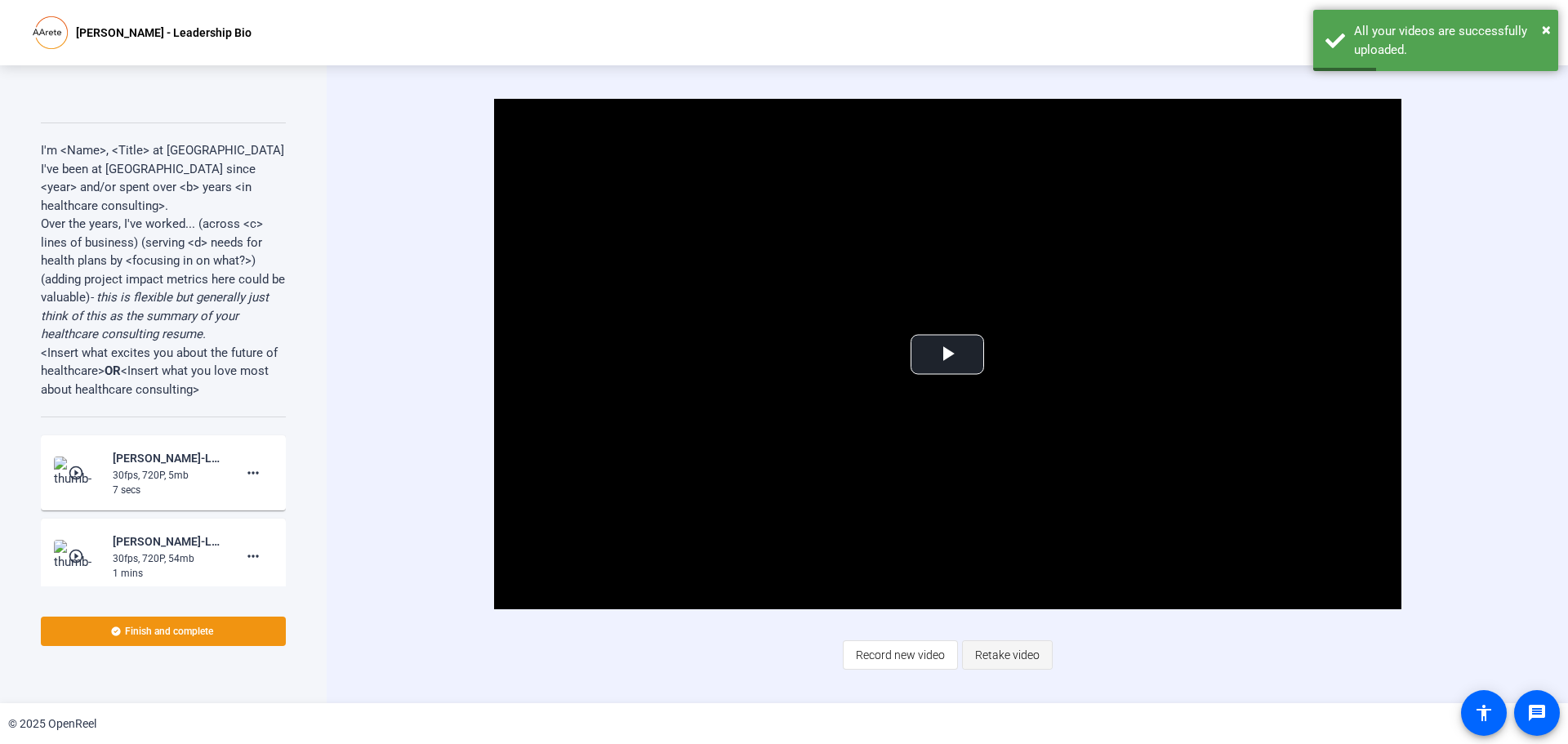
click at [1012, 660] on span "Retake video" at bounding box center [1007, 655] width 64 height 31
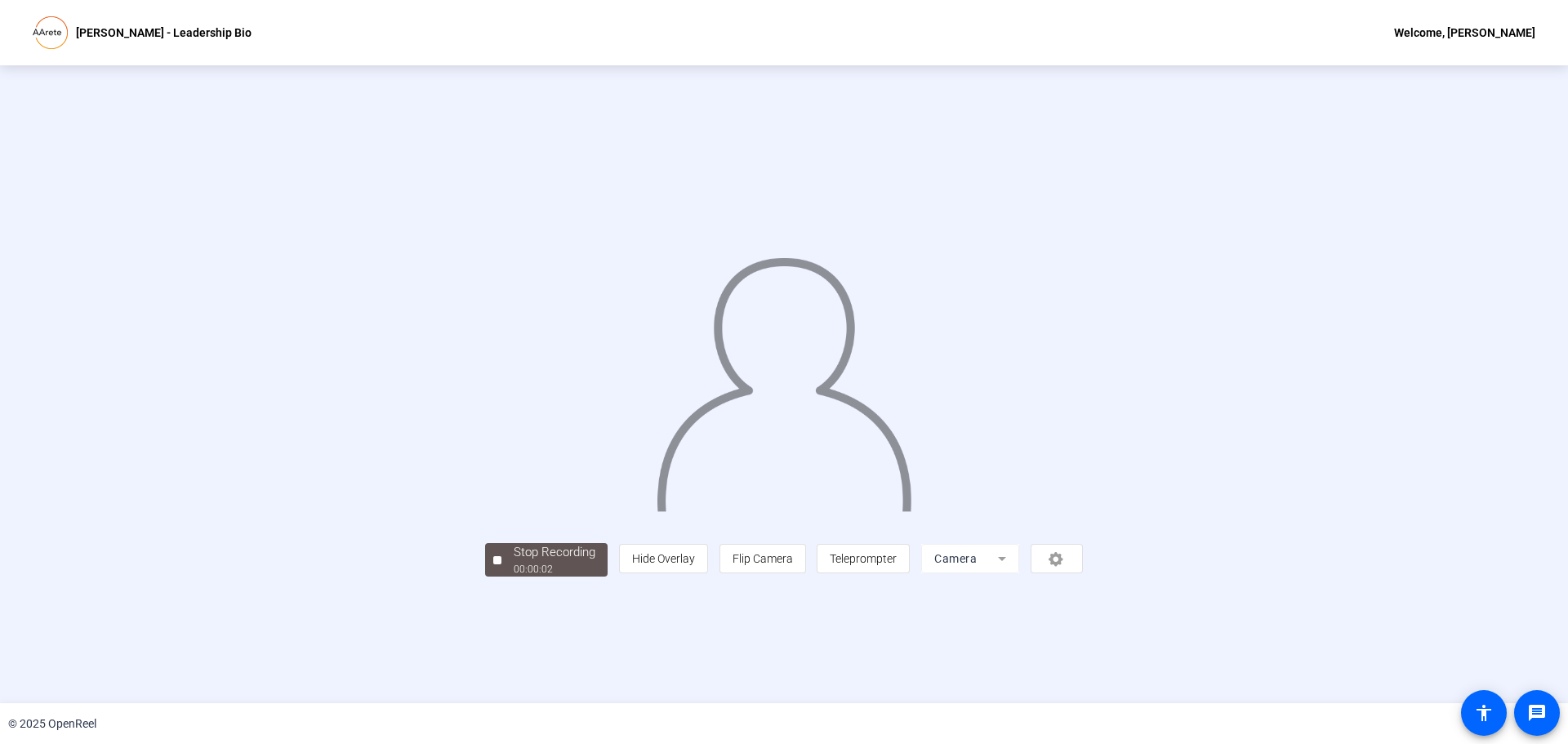
click at [351, 666] on div "Stop Recording 00:00:02 person Hide Overlay flip Flip Camera article Teleprompt…" at bounding box center [784, 384] width 1568 height 638
click at [493, 564] on div at bounding box center [497, 560] width 8 height 8
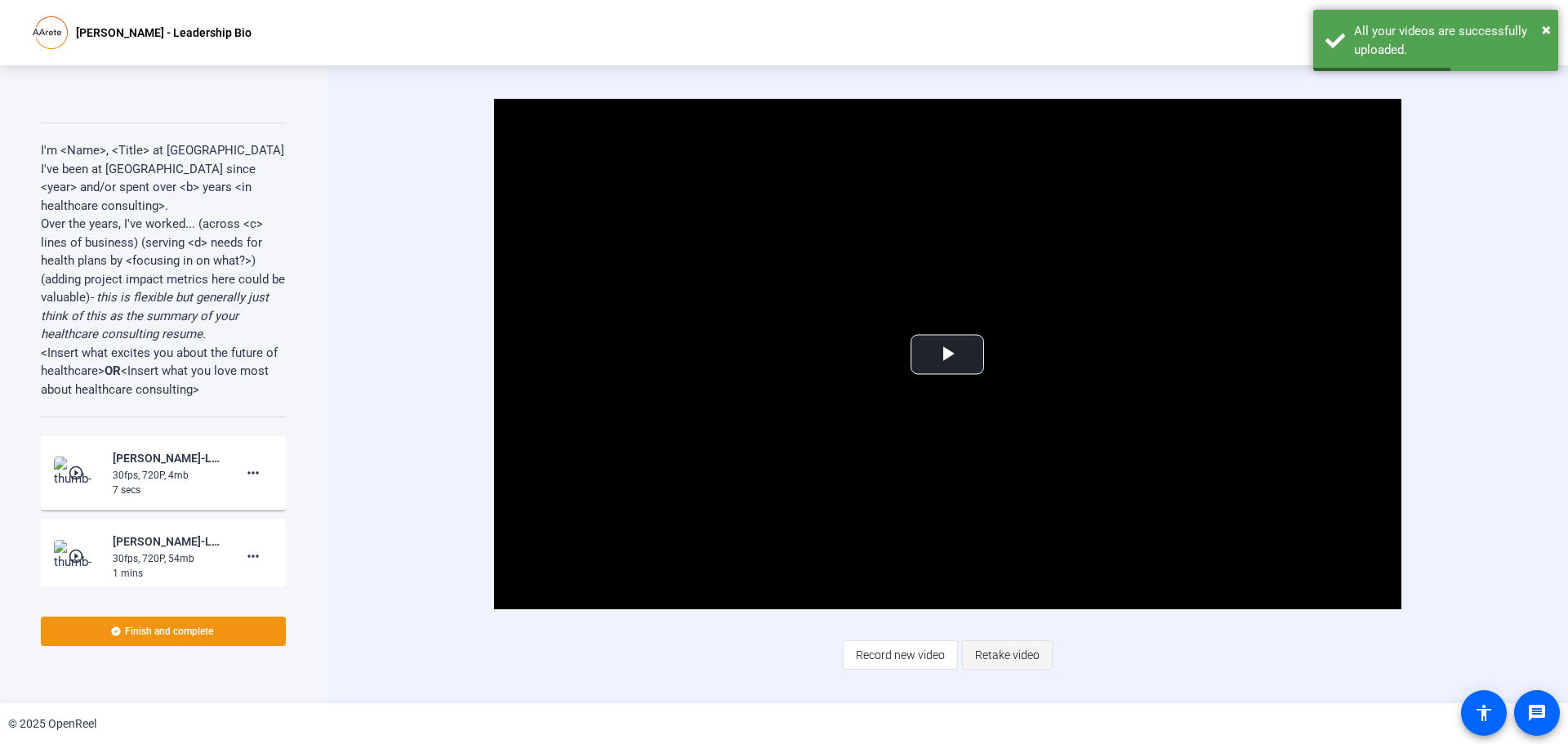
click at [1028, 644] on span "Retake video" at bounding box center [1007, 655] width 64 height 31
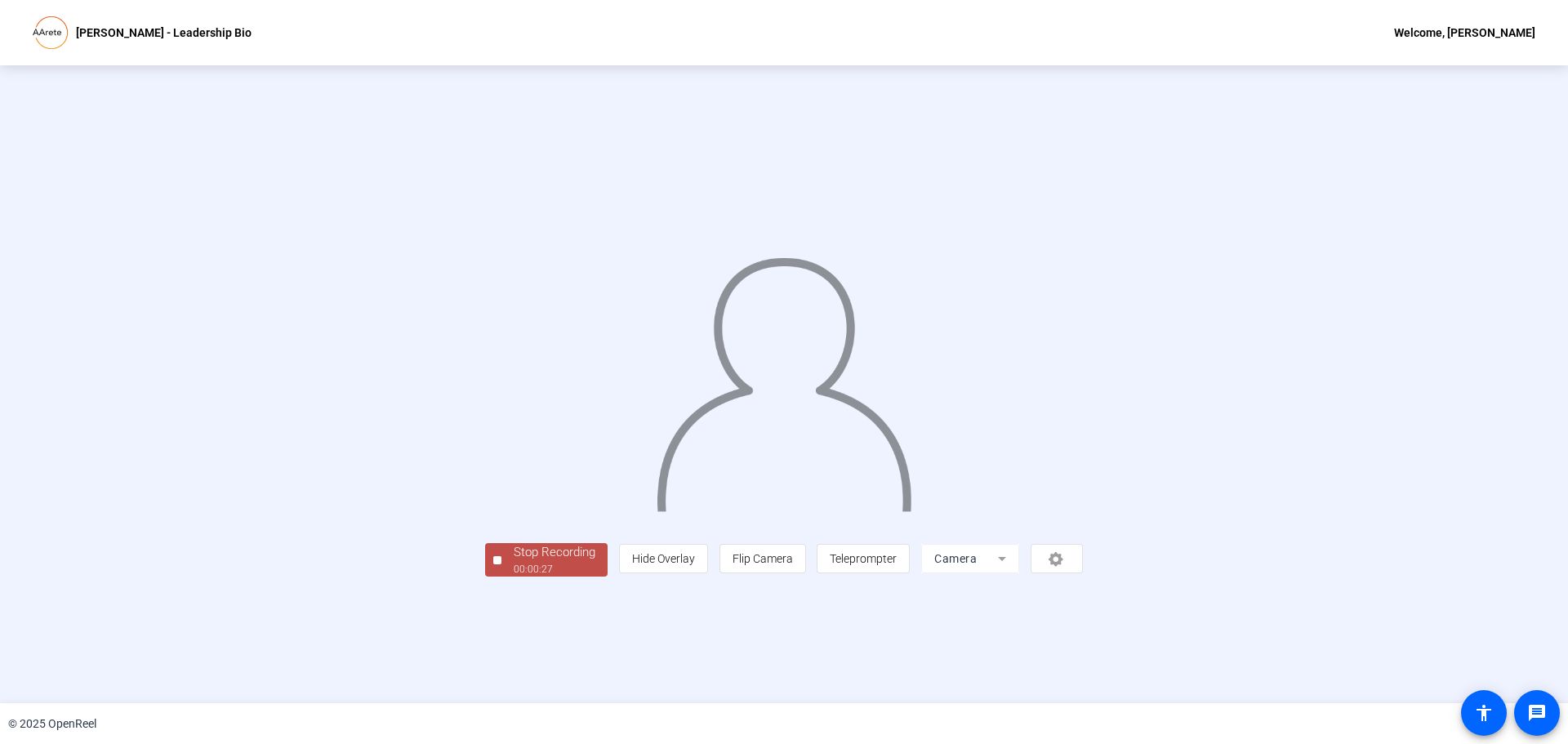
click at [513, 576] on div "00:00:27" at bounding box center [554, 569] width 82 height 15
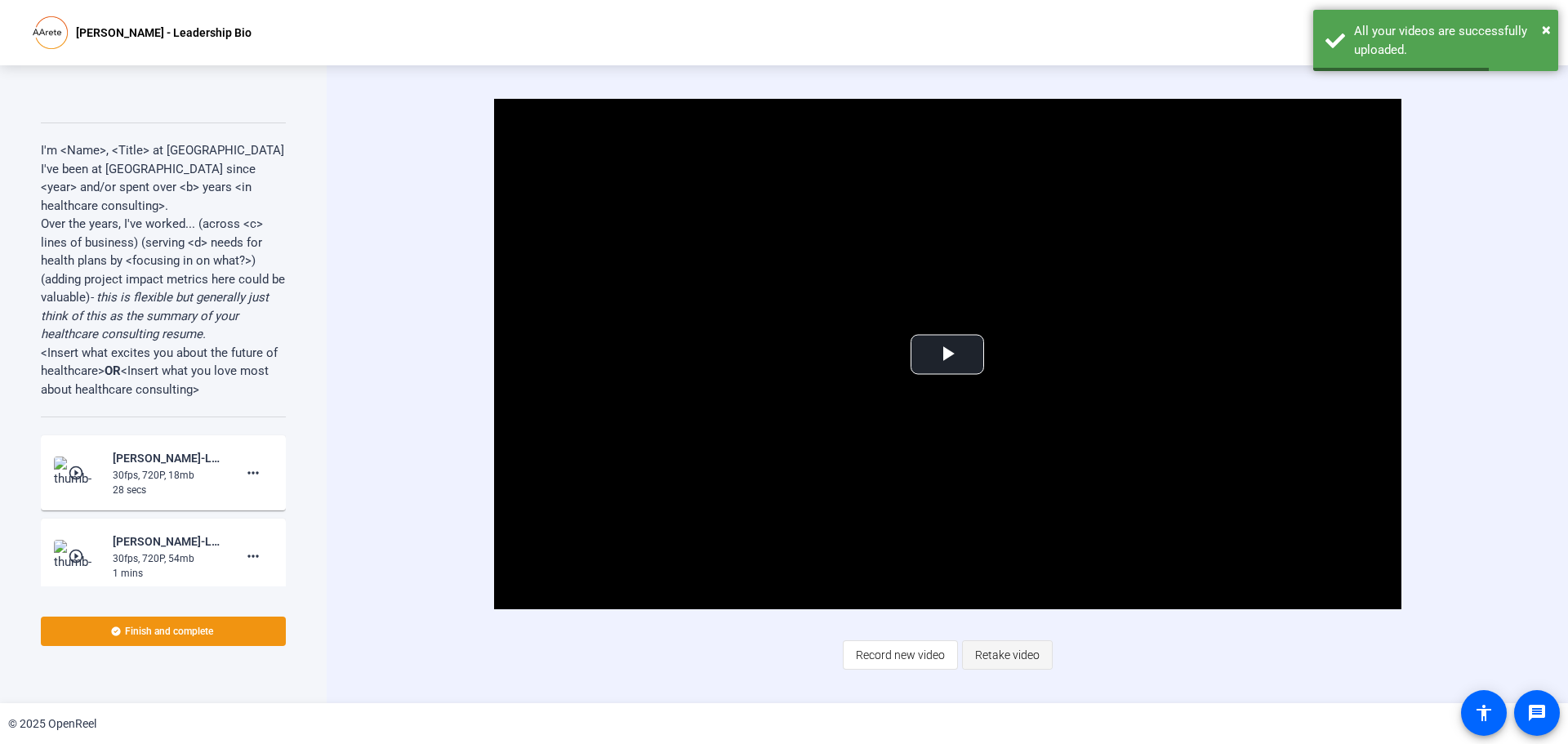
click at [985, 649] on span "Retake video" at bounding box center [1007, 655] width 64 height 31
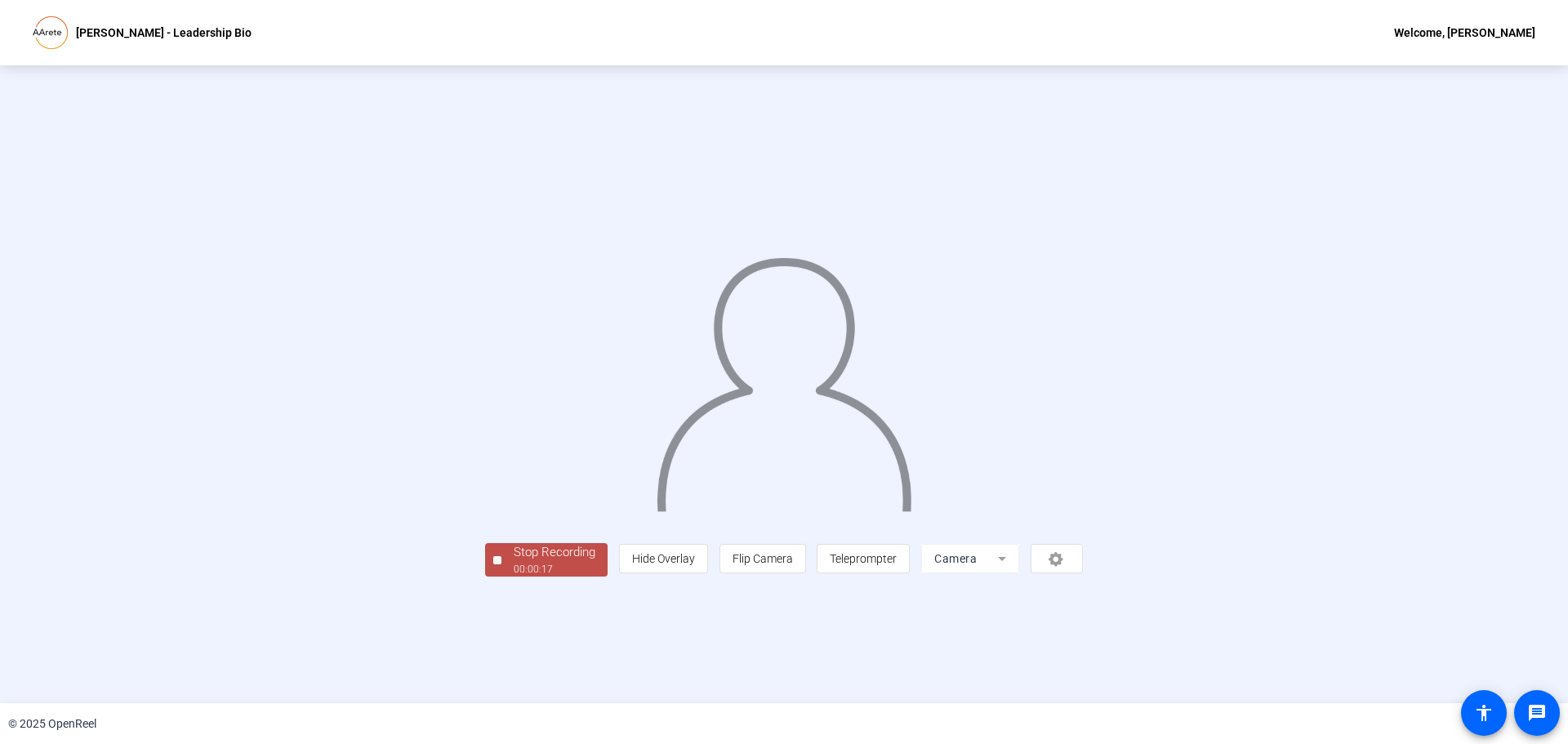
click at [513, 576] on div "00:00:17" at bounding box center [554, 569] width 82 height 15
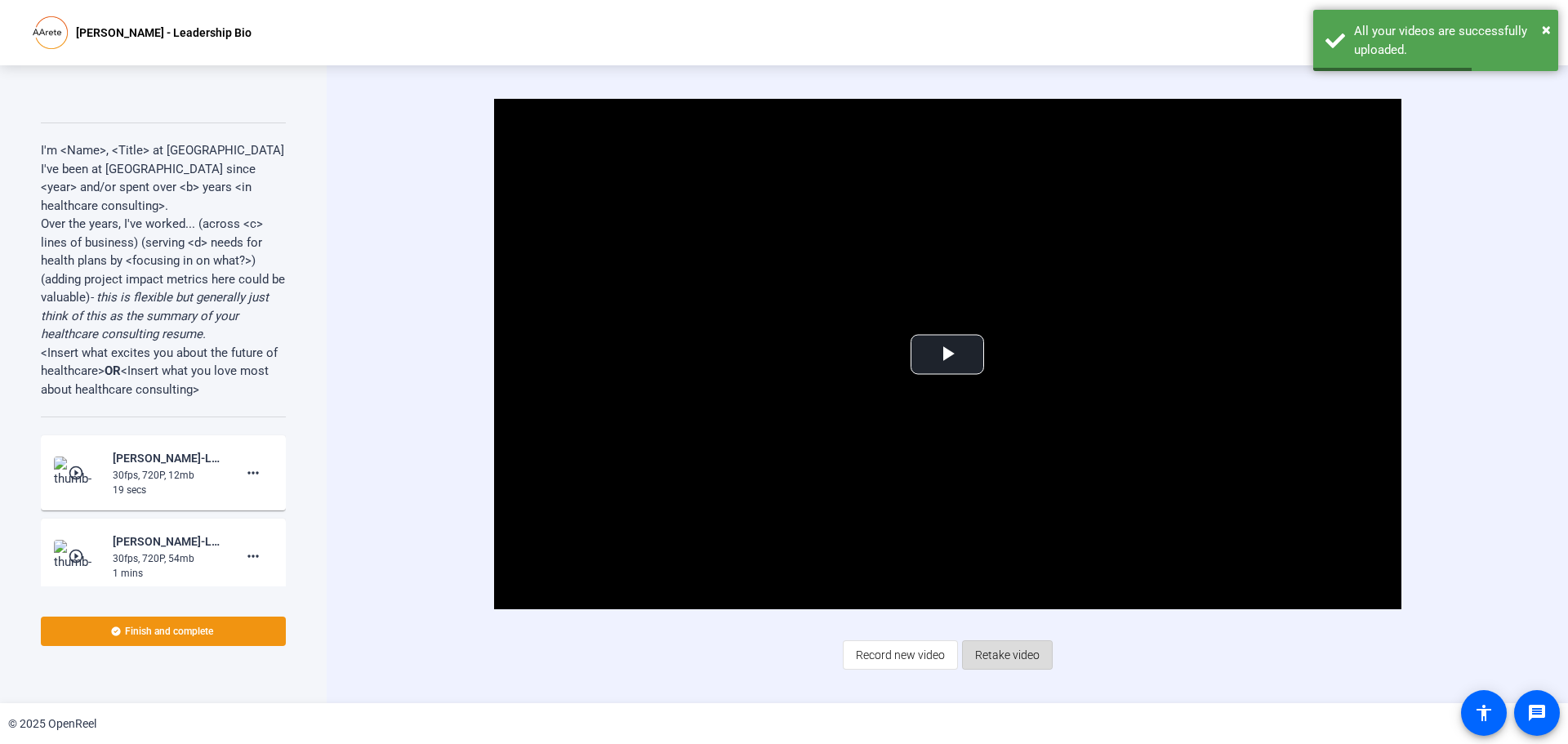
click at [1019, 655] on span "Retake video" at bounding box center [1007, 655] width 64 height 31
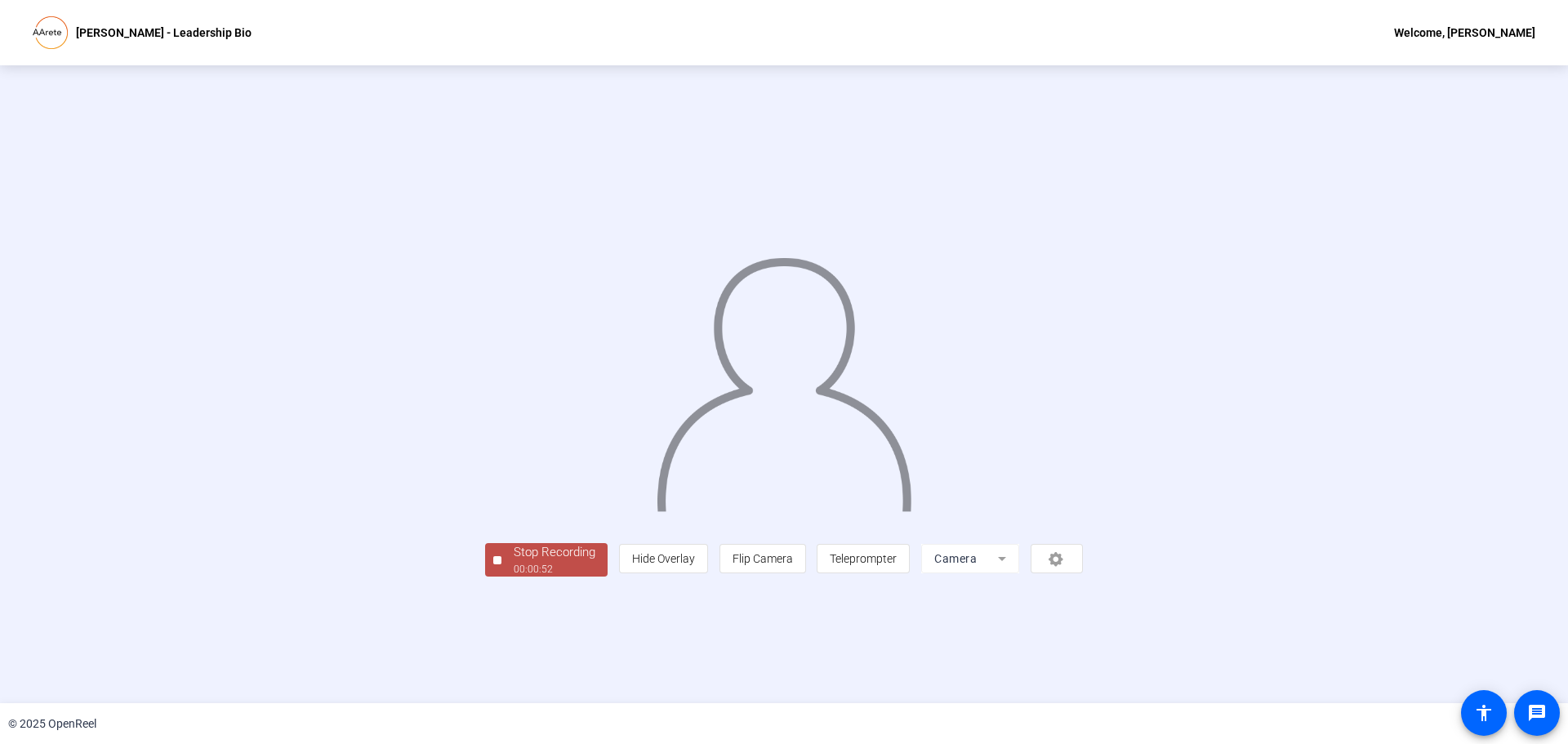
click at [501, 576] on span "Stop Recording 00:00:52" at bounding box center [554, 560] width 106 height 34
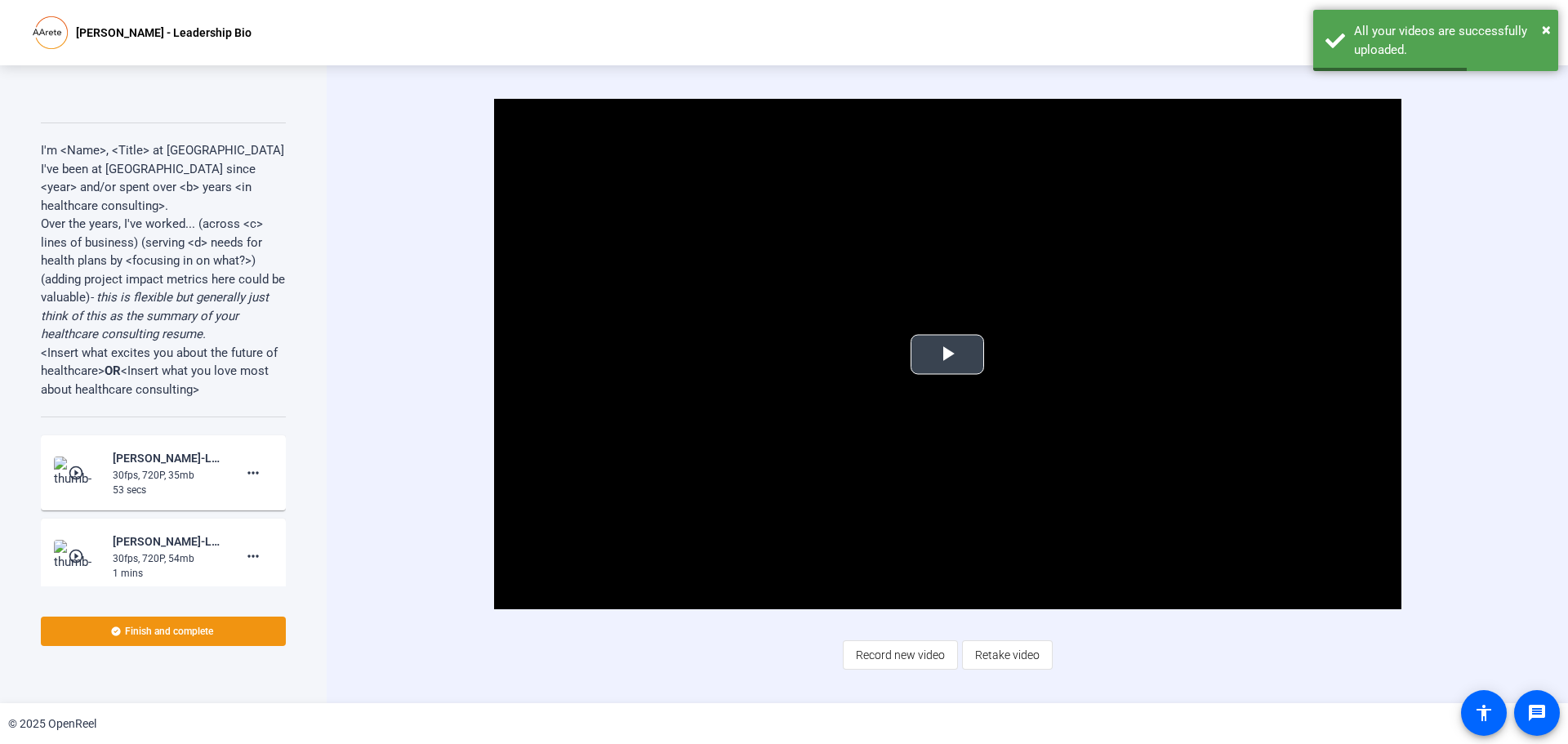
click at [948, 355] on span "Video Player" at bounding box center [948, 355] width 0 height 0
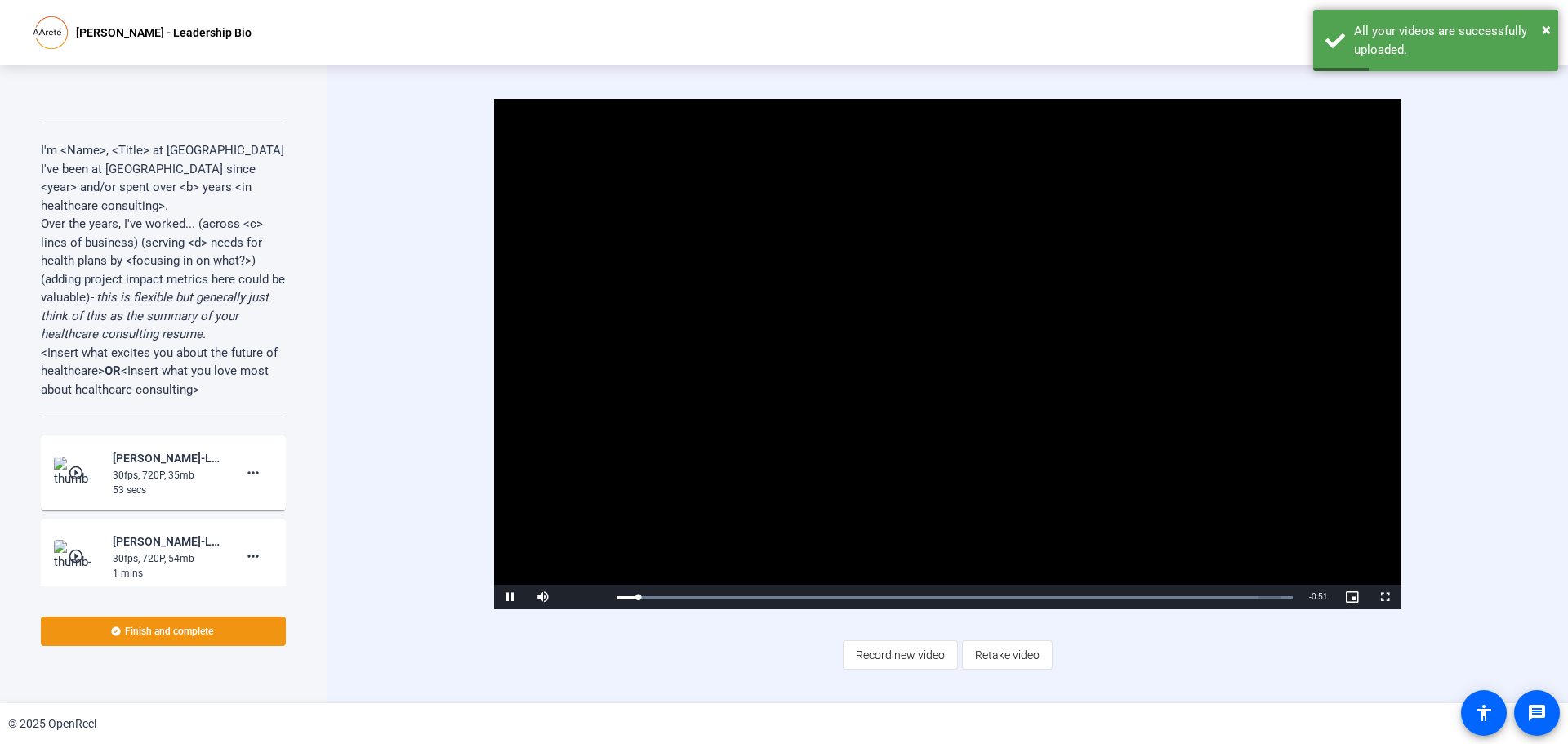
click at [986, 649] on span "Retake video" at bounding box center [1007, 655] width 64 height 31
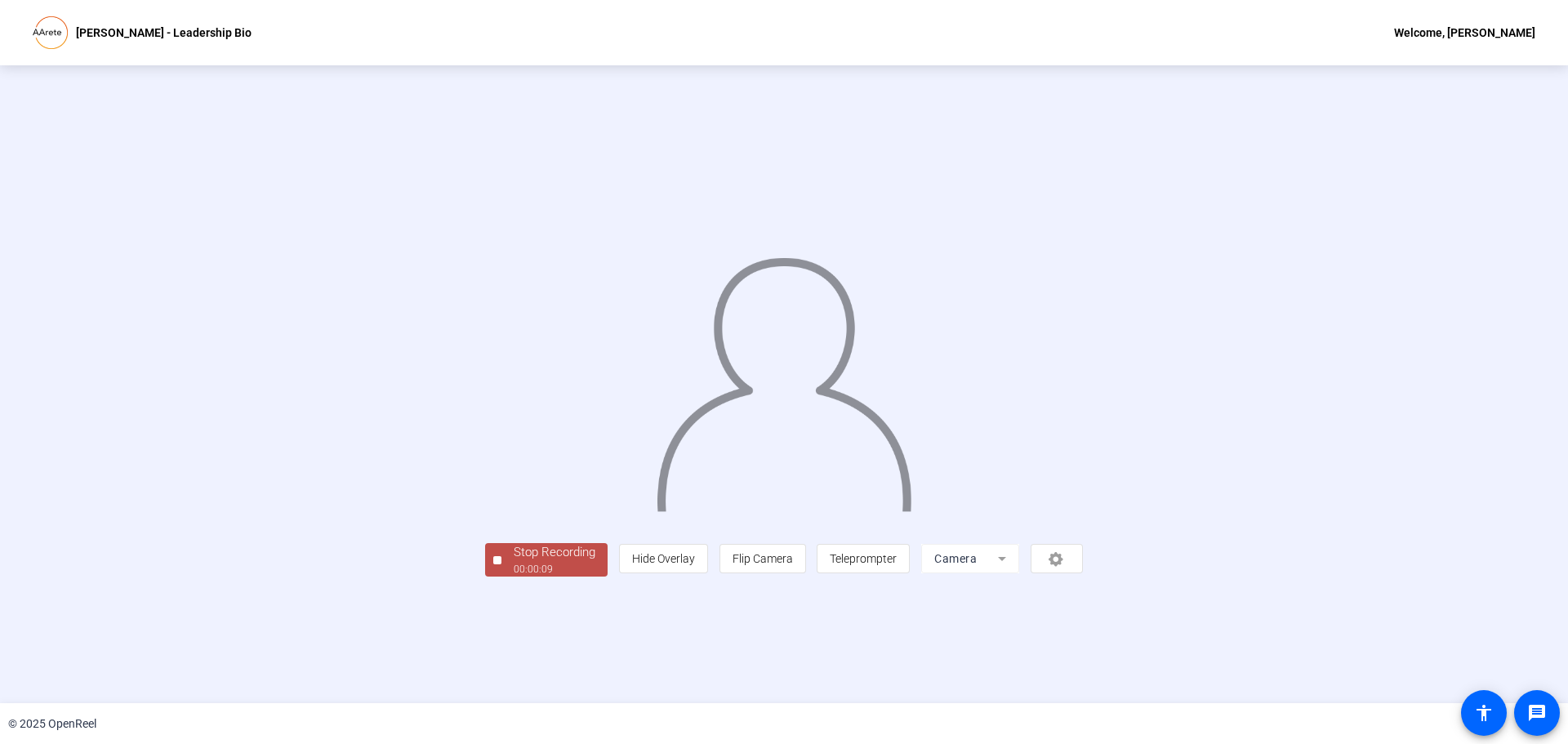
click at [328, 576] on div "Stop Recording 00:00:09 person Hide Overlay flip Flip Camera article Teleprompt…" at bounding box center [784, 384] width 1332 height 385
click at [485, 576] on button "Stop Recording 00:00:10" at bounding box center [546, 560] width 123 height 34
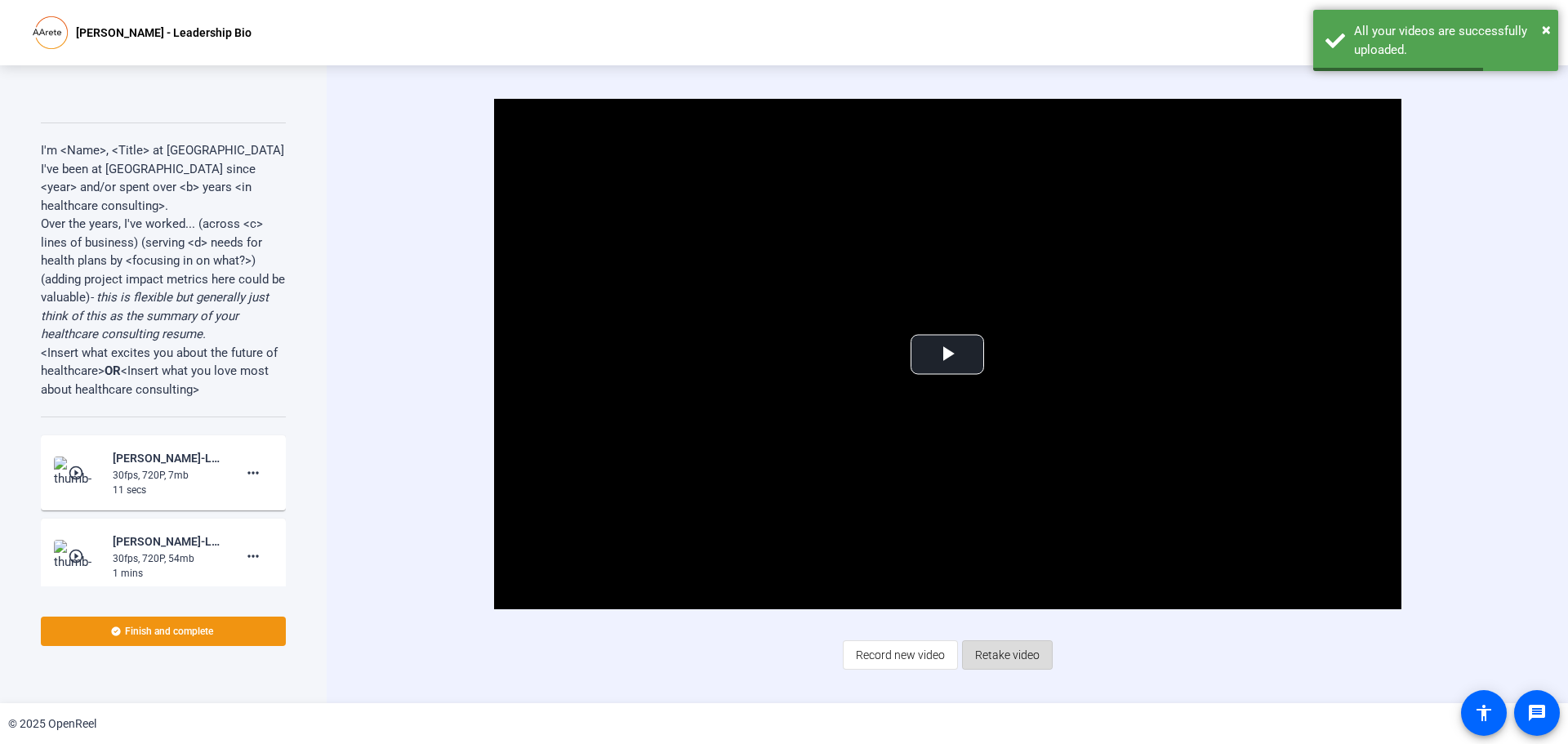
click at [1037, 652] on span "Retake video" at bounding box center [1007, 655] width 64 height 31
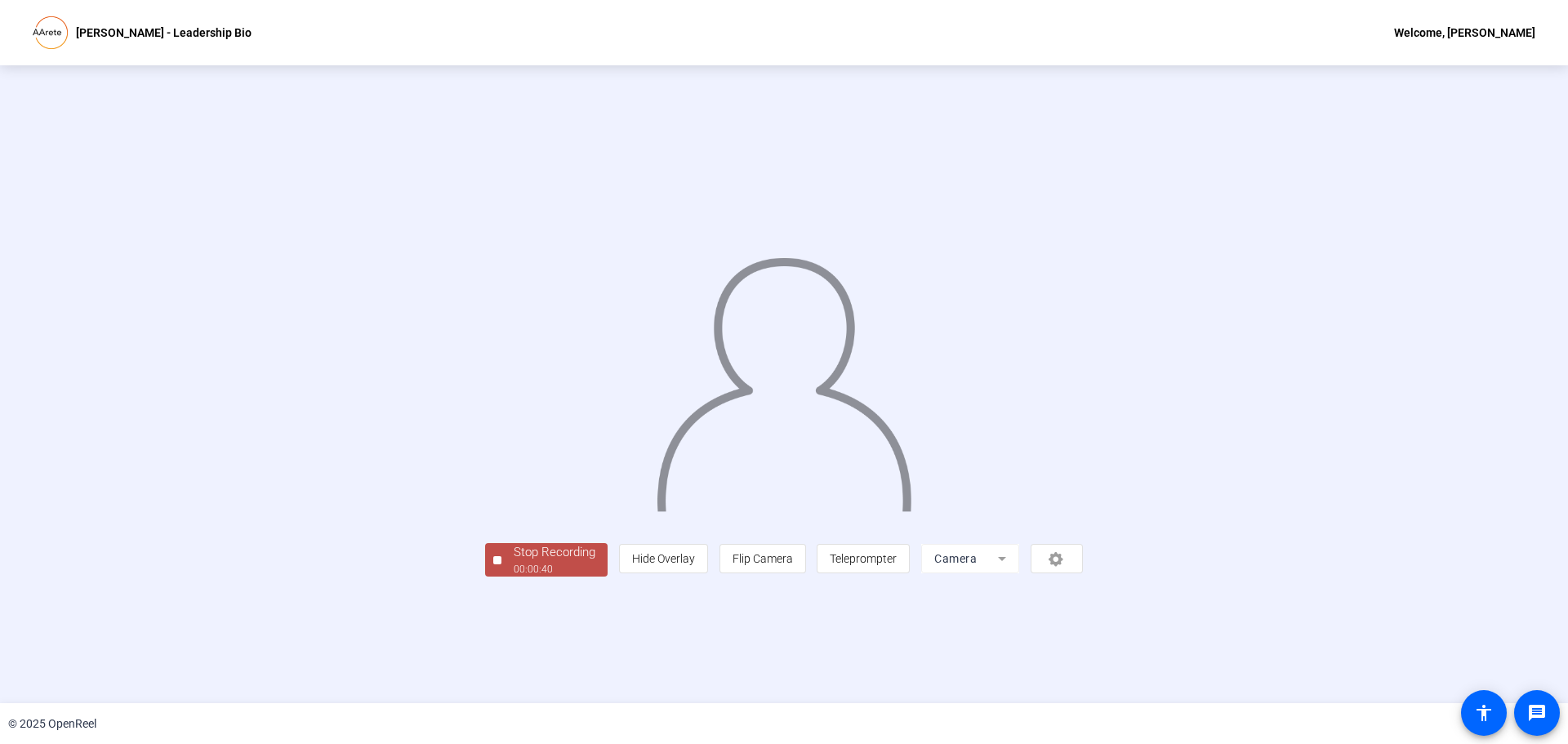
click at [513, 562] on div "Stop Recording" at bounding box center [554, 553] width 82 height 18
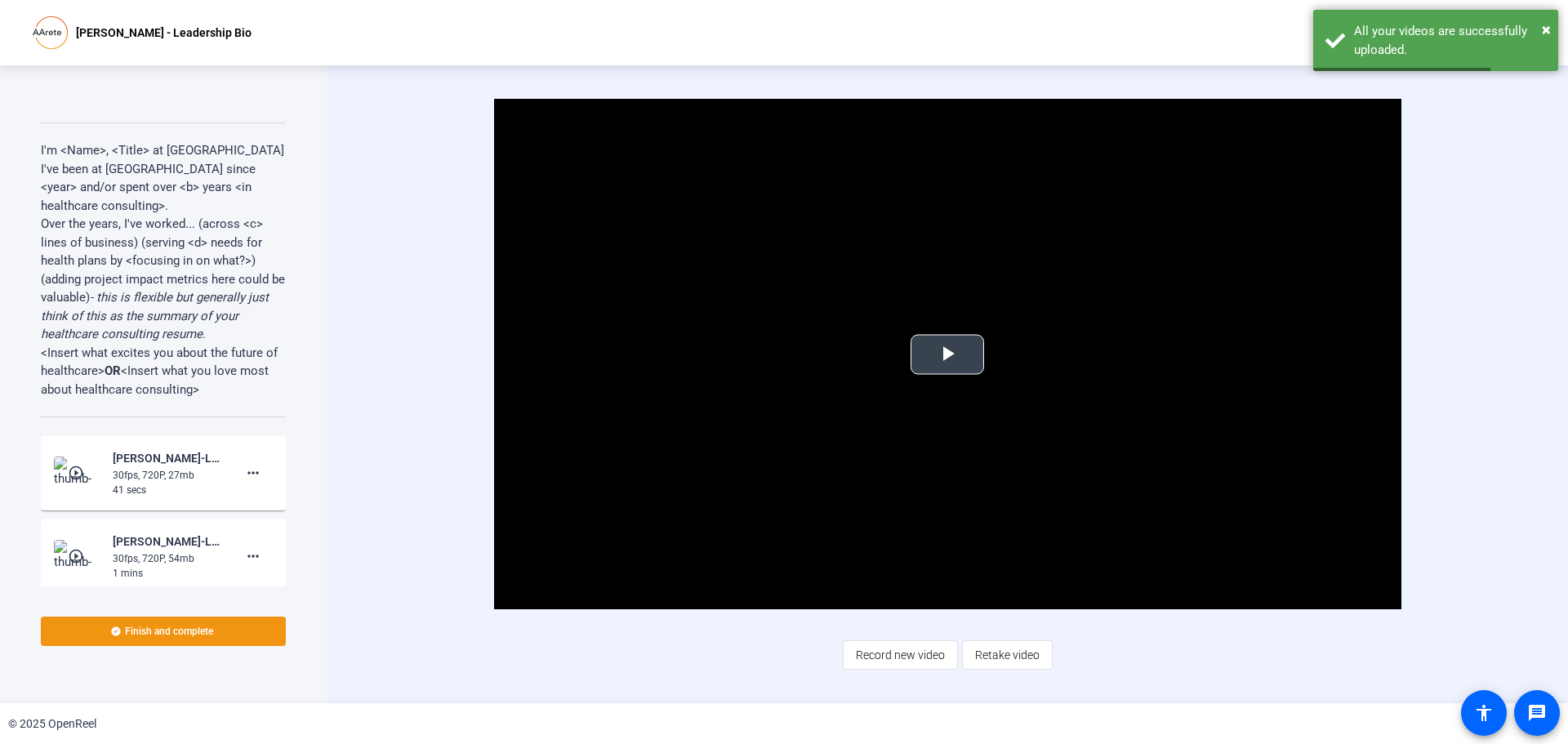
click at [948, 355] on span "Video Player" at bounding box center [948, 355] width 0 height 0
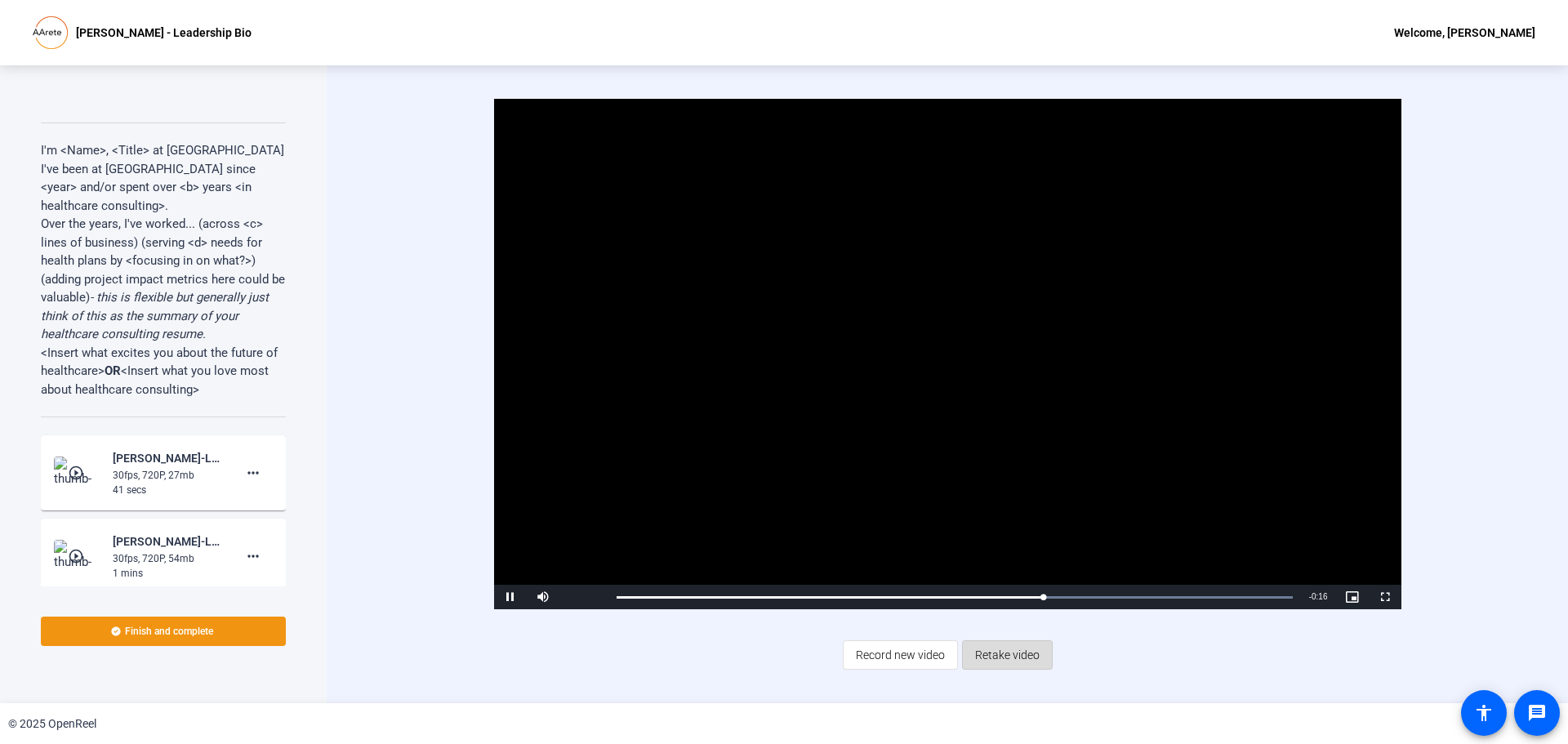
click at [1022, 648] on span "Retake video" at bounding box center [1007, 655] width 64 height 31
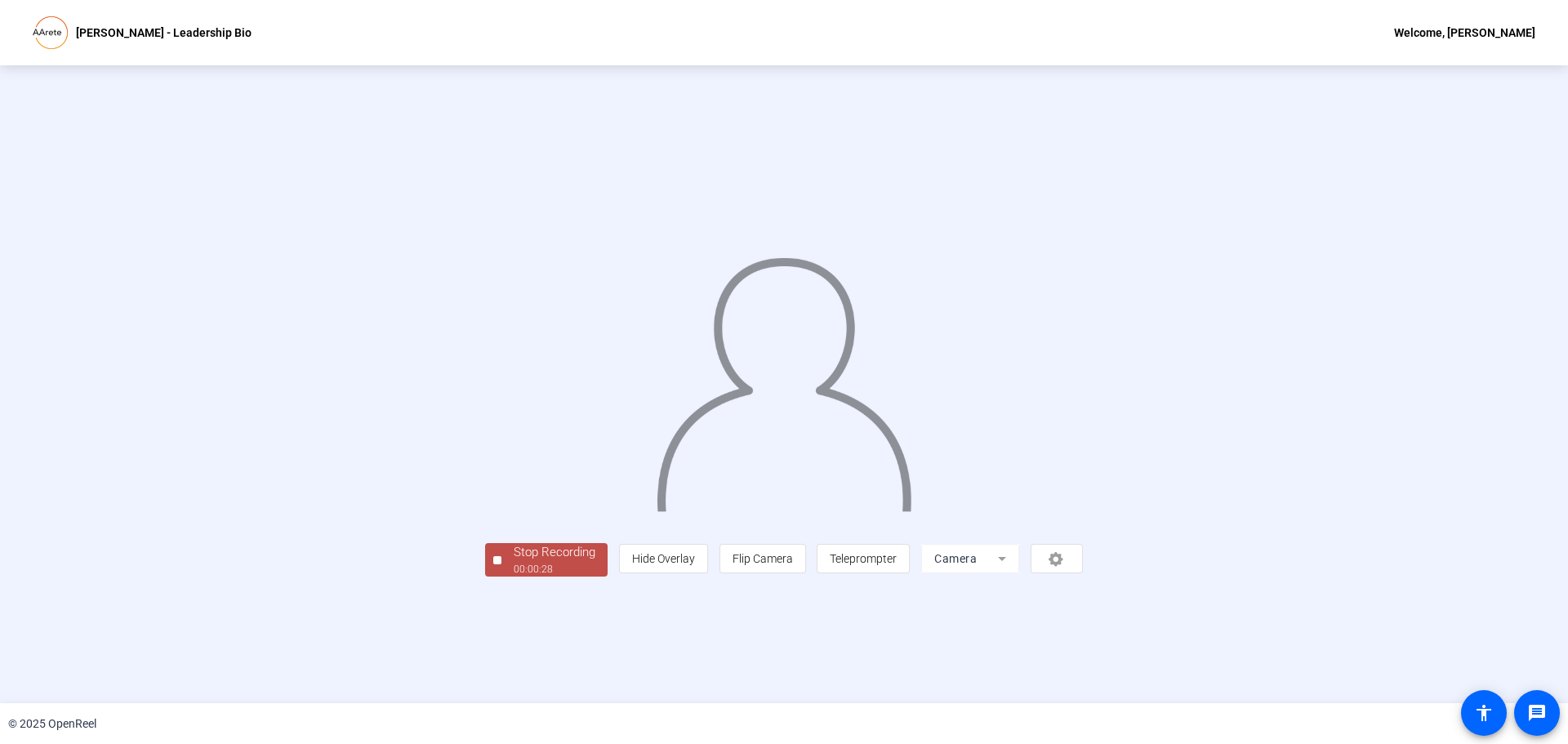
click at [485, 576] on button "Stop Recording 00:00:28" at bounding box center [546, 560] width 123 height 34
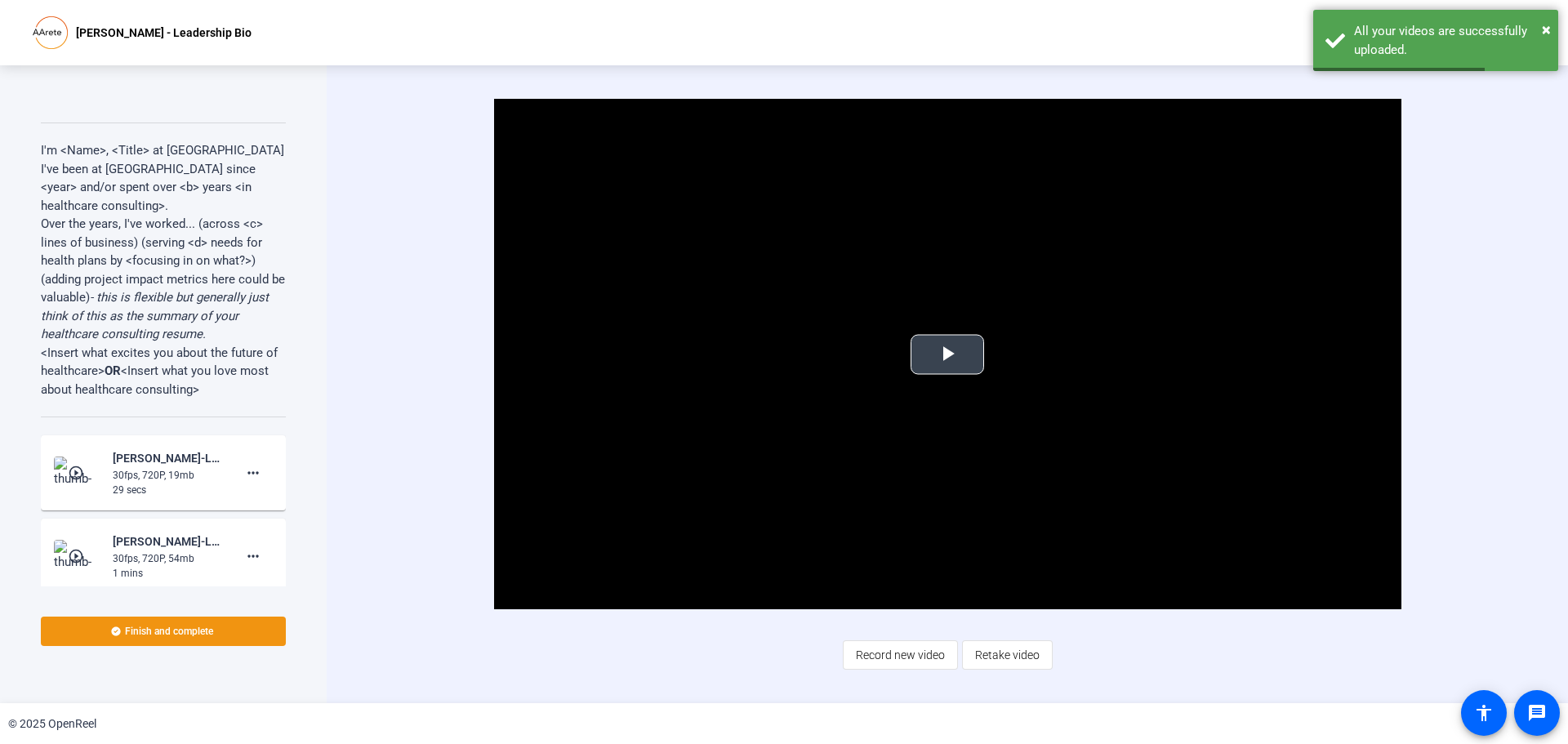
click at [948, 355] on span "Video Player" at bounding box center [948, 355] width 0 height 0
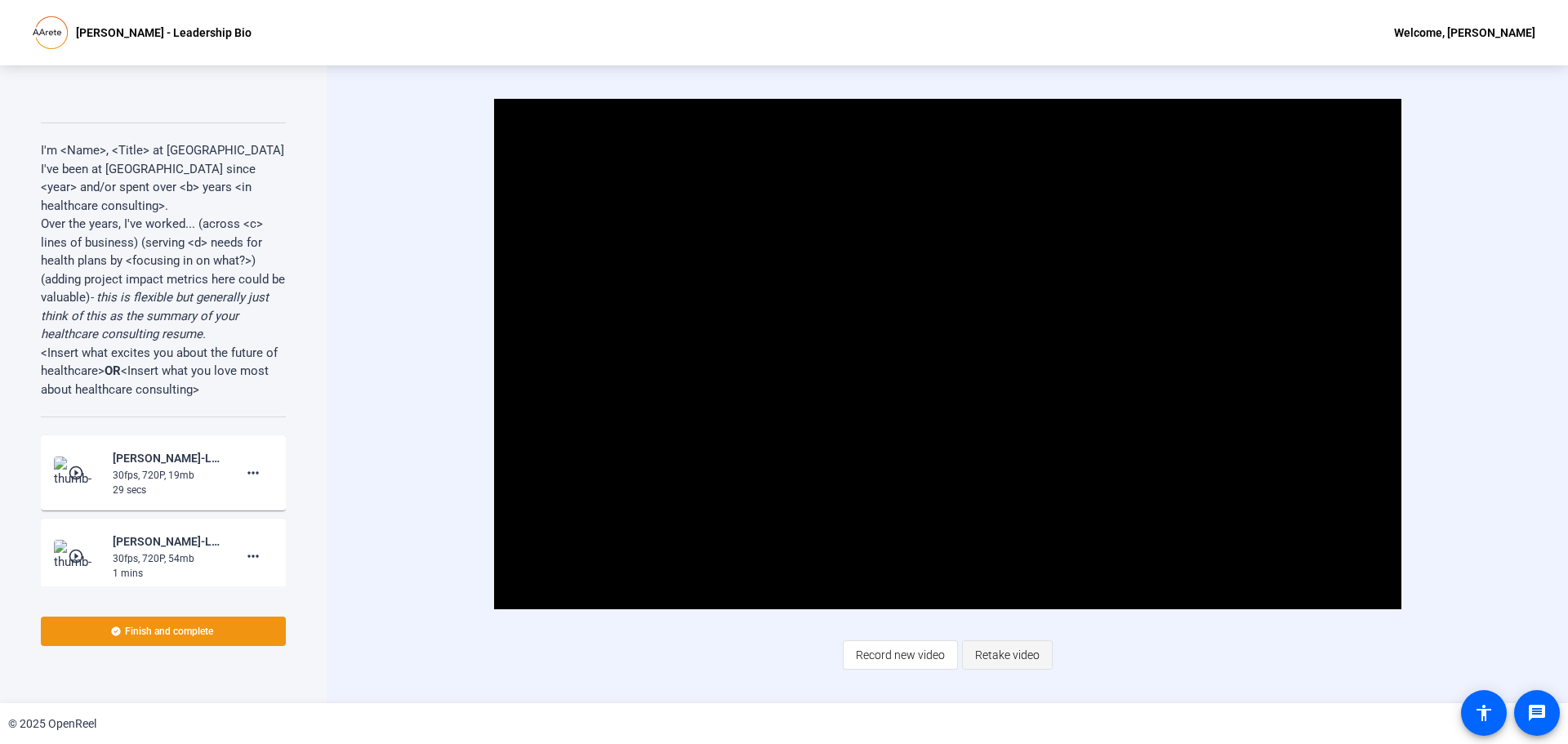
click at [1003, 650] on span "Retake video" at bounding box center [1007, 655] width 64 height 31
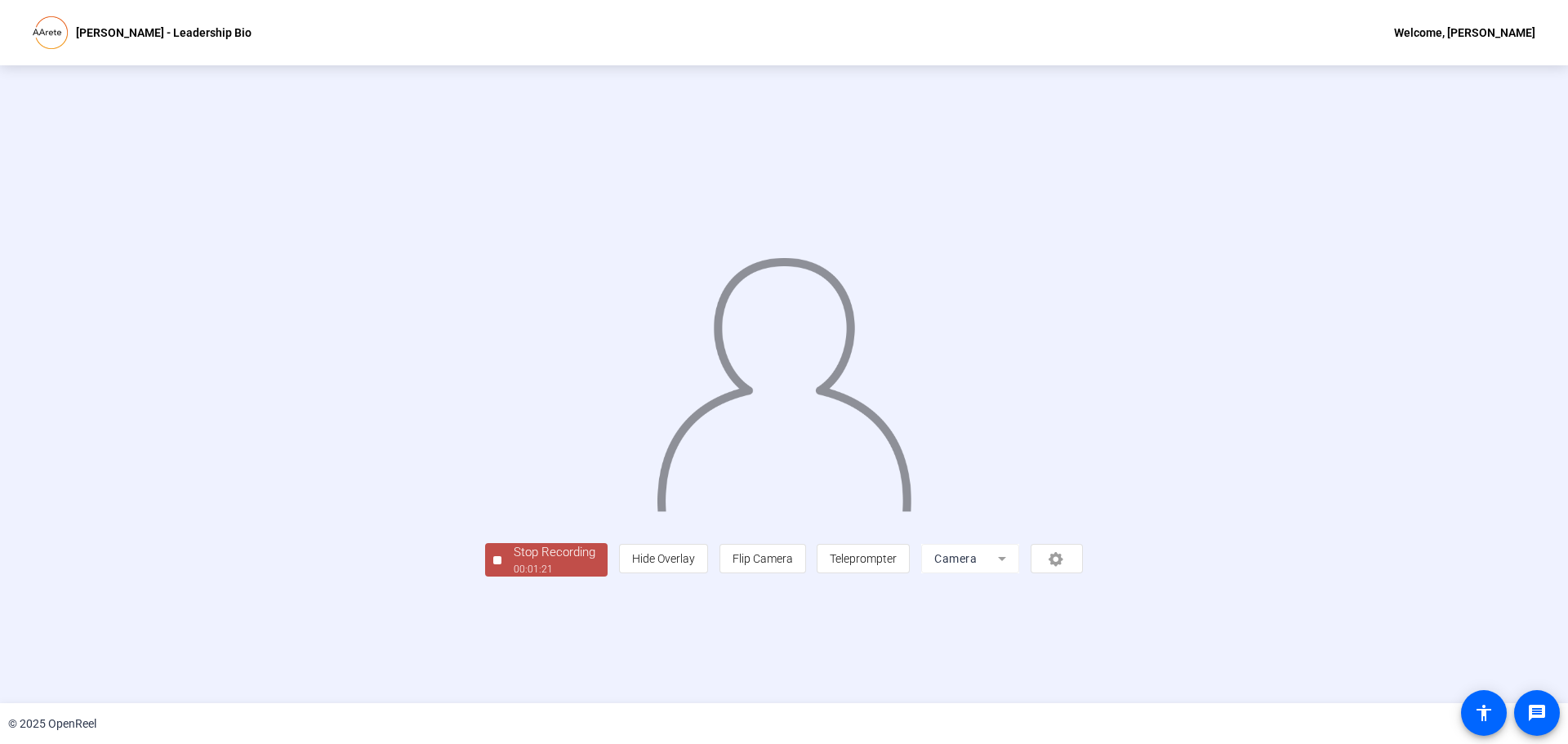
click at [513, 576] on div "00:01:21" at bounding box center [554, 569] width 82 height 15
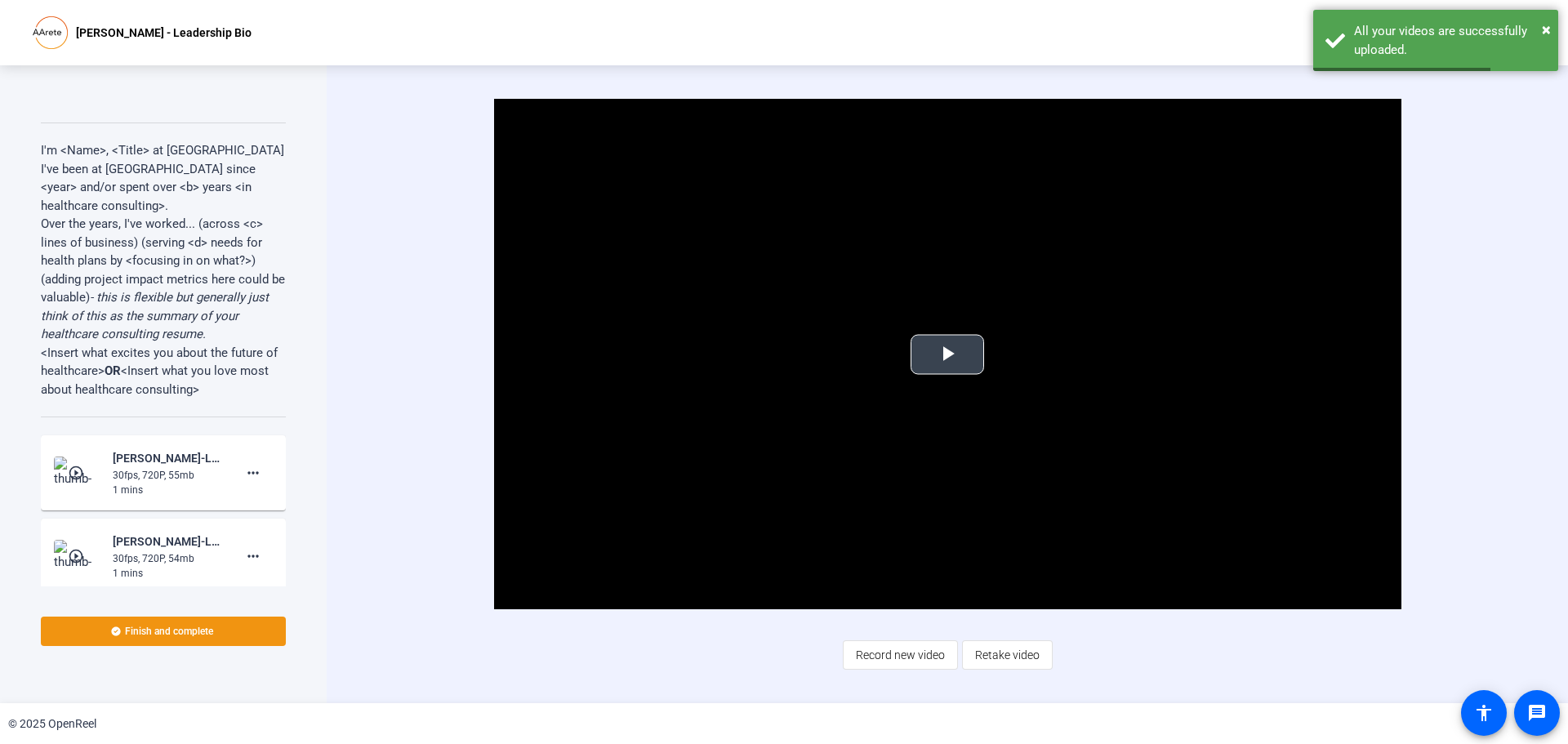
click at [948, 355] on span "Video Player" at bounding box center [948, 355] width 0 height 0
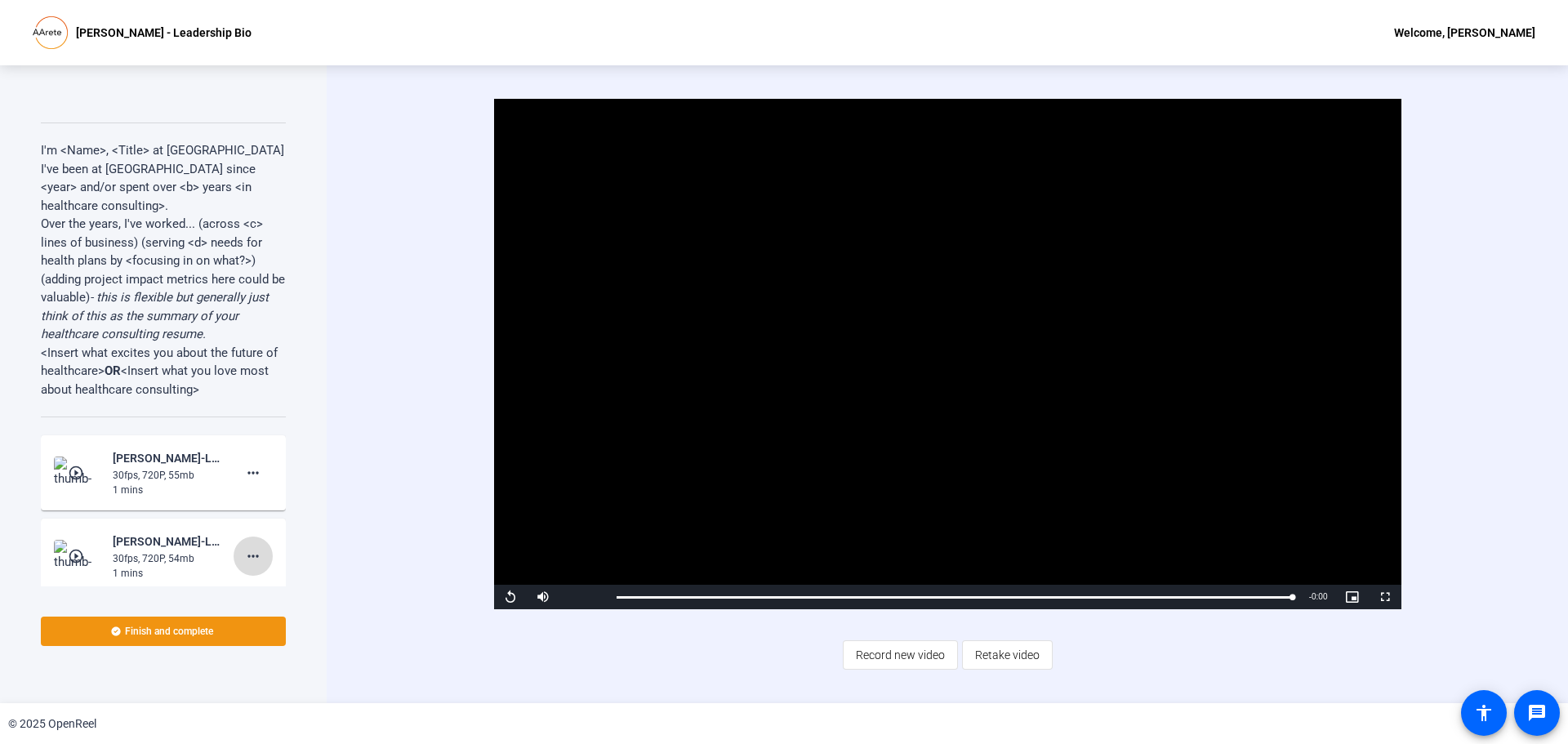
click at [247, 559] on mat-icon "more_horiz" at bounding box center [253, 555] width 19 height 19
click at [258, 591] on span "Delete clip" at bounding box center [269, 590] width 65 height 19
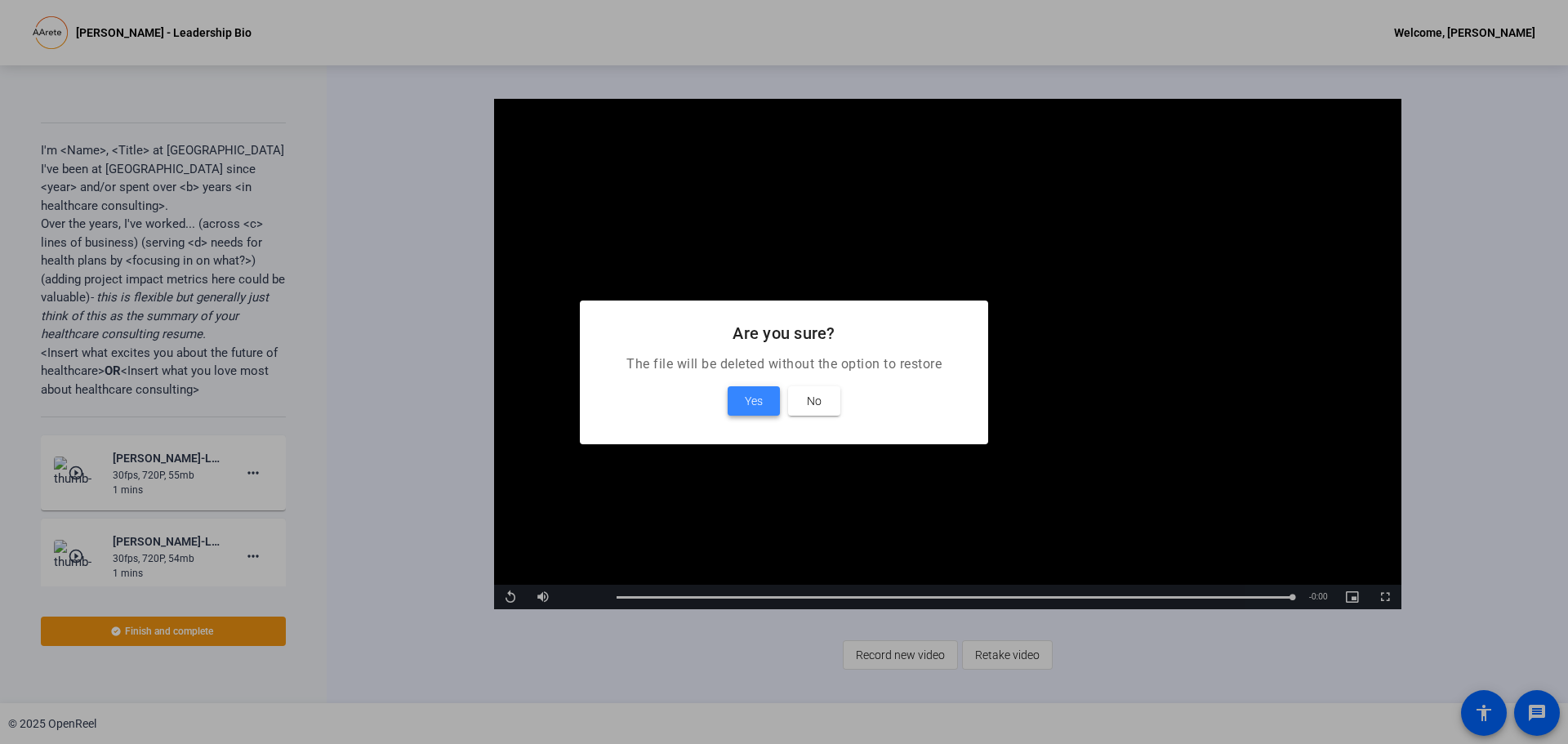
click at [760, 393] on span "Yes" at bounding box center [754, 400] width 18 height 19
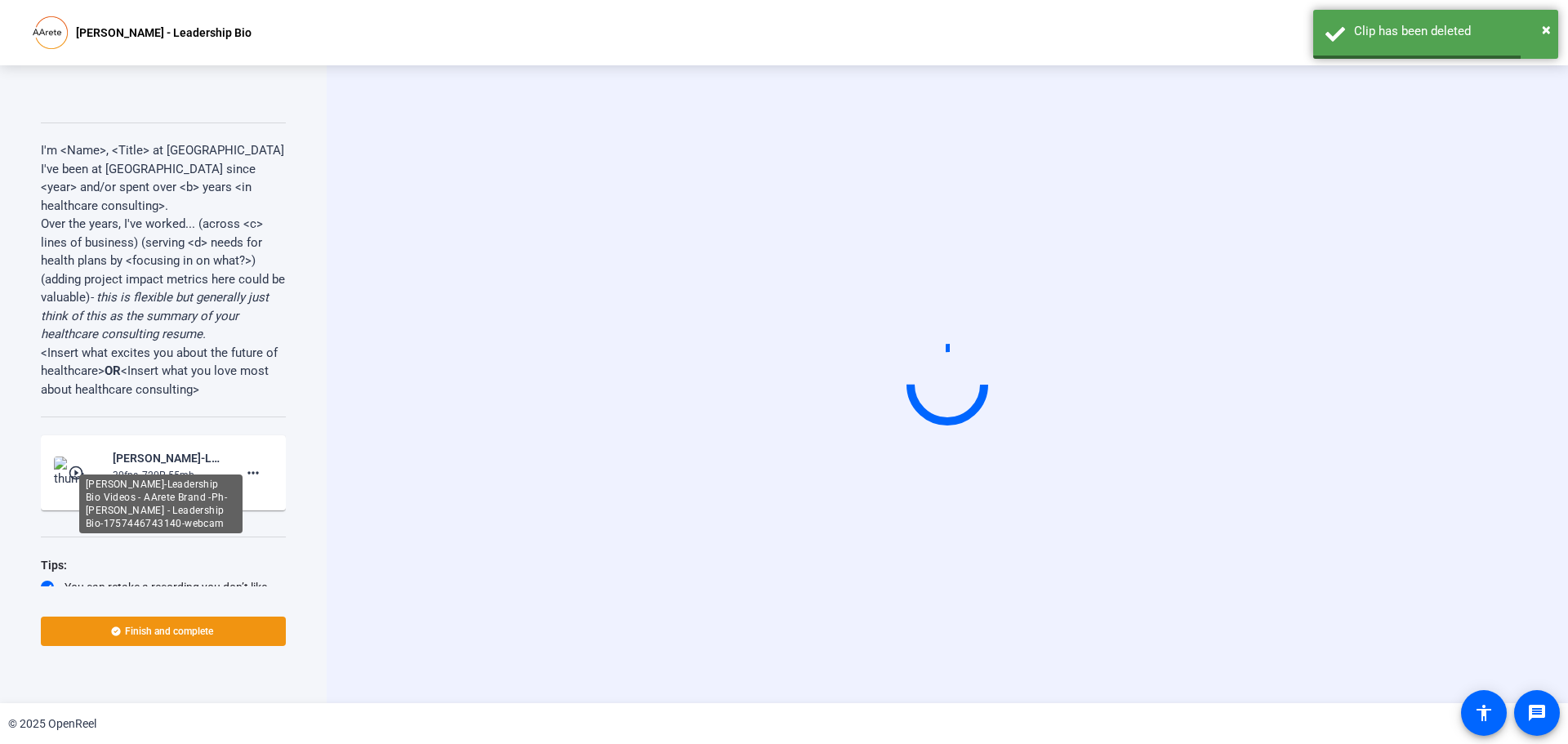
drag, startPoint x: 159, startPoint y: 465, endPoint x: 140, endPoint y: 476, distance: 22.0
click at [140, 476] on div "[PERSON_NAME]-Leadership Bio Videos - AArete Brand -Ph-[PERSON_NAME] - Leadersh…" at bounding box center [160, 504] width 163 height 59
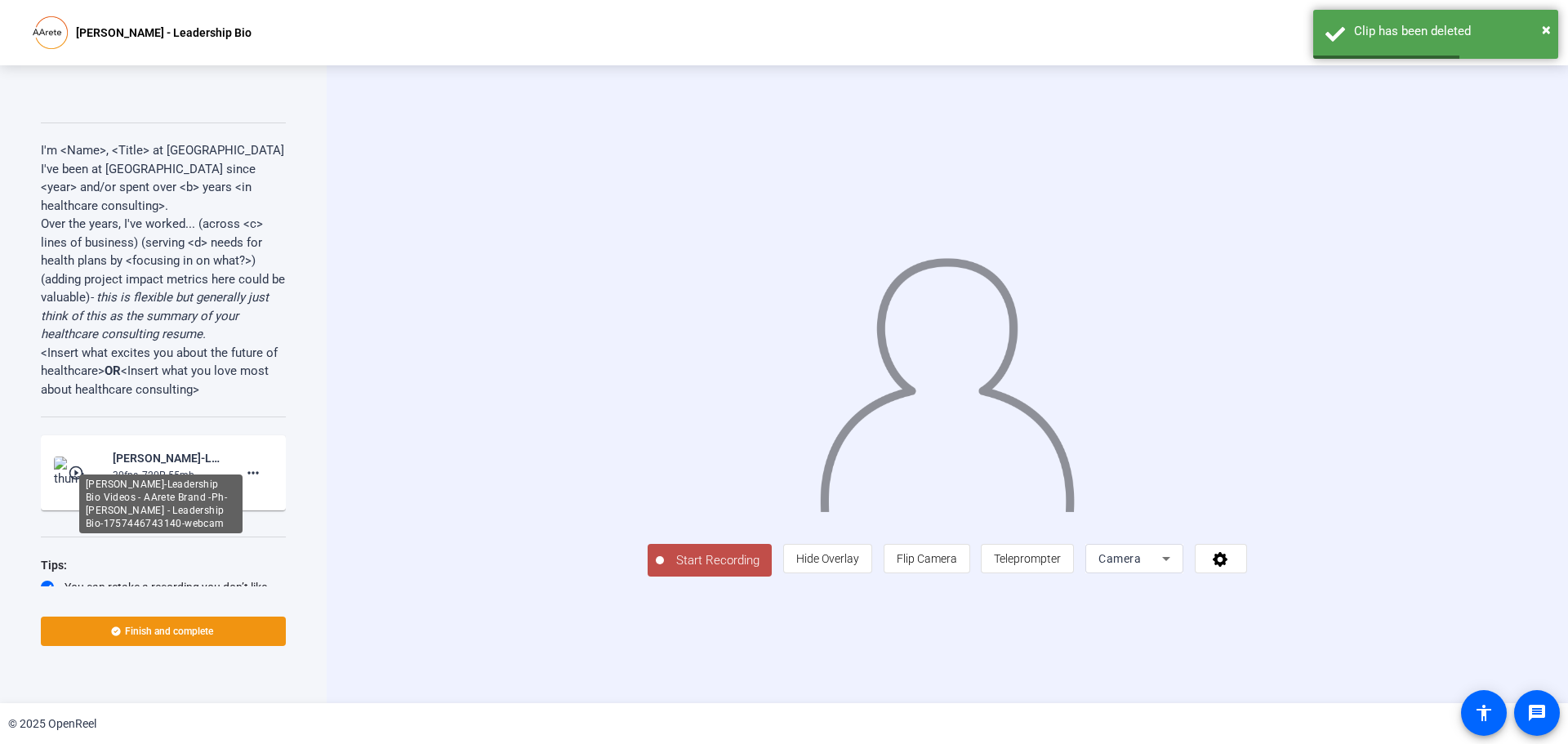
click at [138, 459] on div "[PERSON_NAME]-Leadership Bio Videos - AArete Brand -Ph-[PERSON_NAME] - Leadersh…" at bounding box center [167, 457] width 109 height 19
click at [113, 471] on div "30fps, 720P, 55mb" at bounding box center [167, 476] width 109 height 15
click at [61, 468] on img at bounding box center [78, 473] width 49 height 33
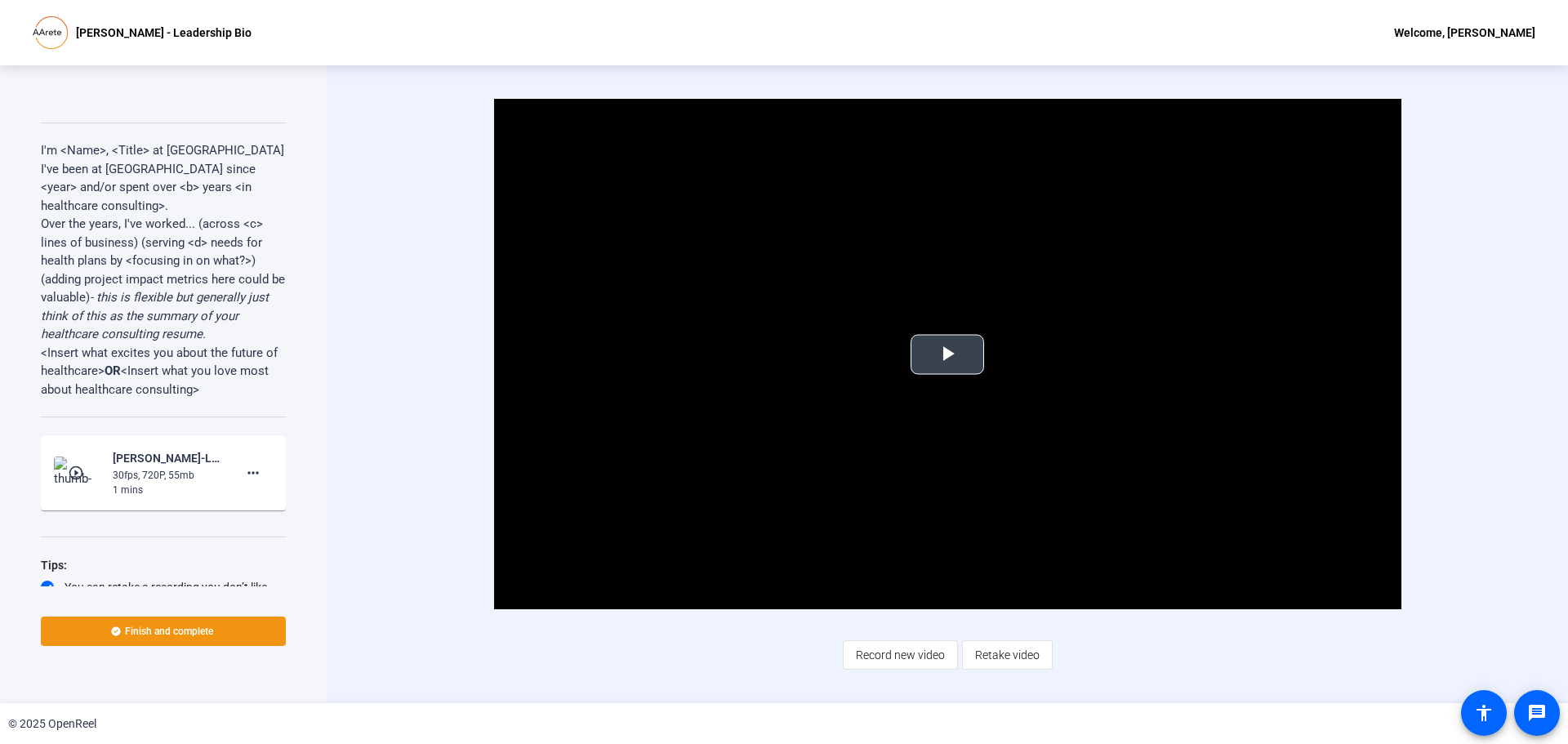
click at [948, 355] on span "Video Player" at bounding box center [948, 355] width 0 height 0
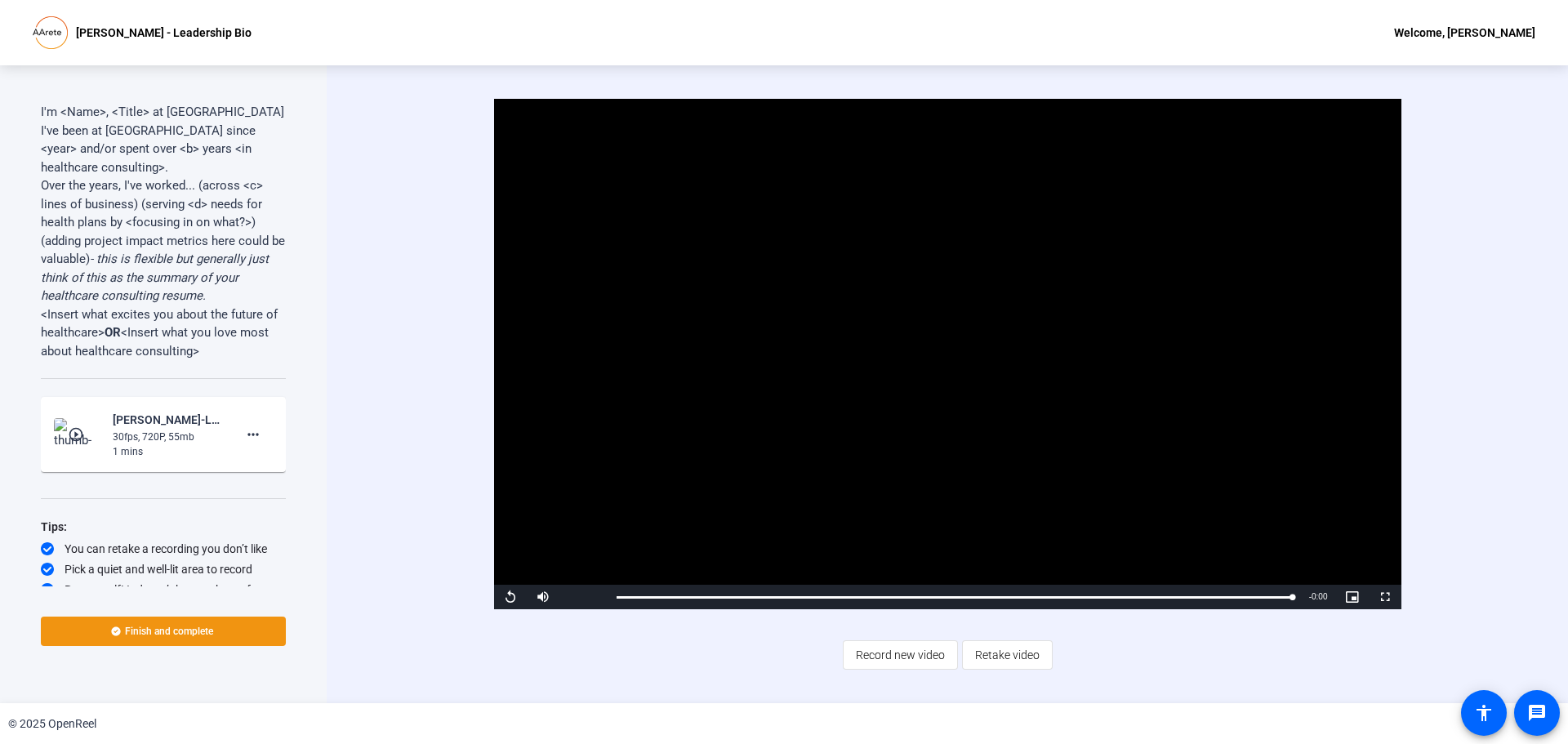
scroll to position [71, 0]
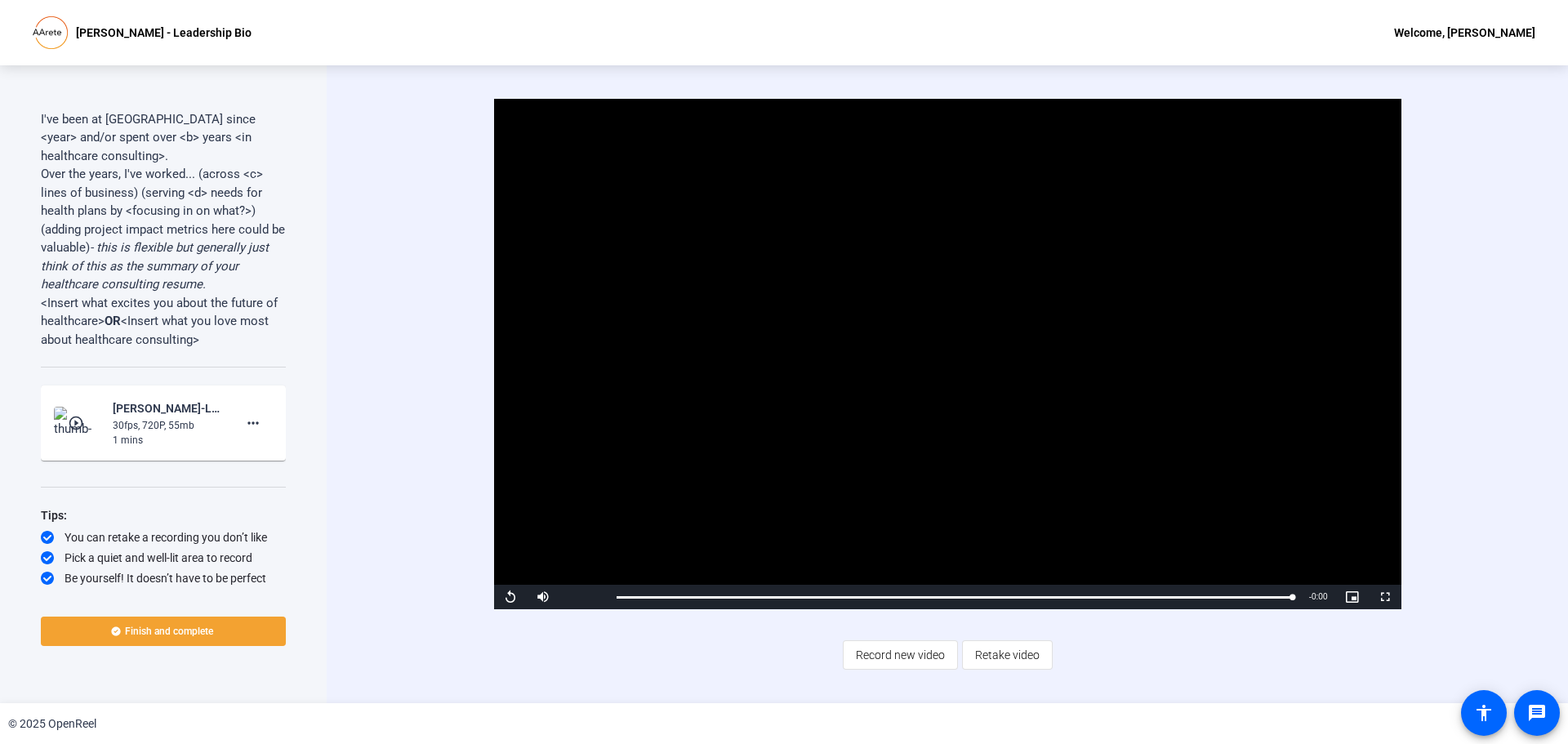
click at [183, 627] on span "Finish and complete" at bounding box center [169, 631] width 88 height 13
